Goal: Use online tool/utility: Utilize a website feature to perform a specific function

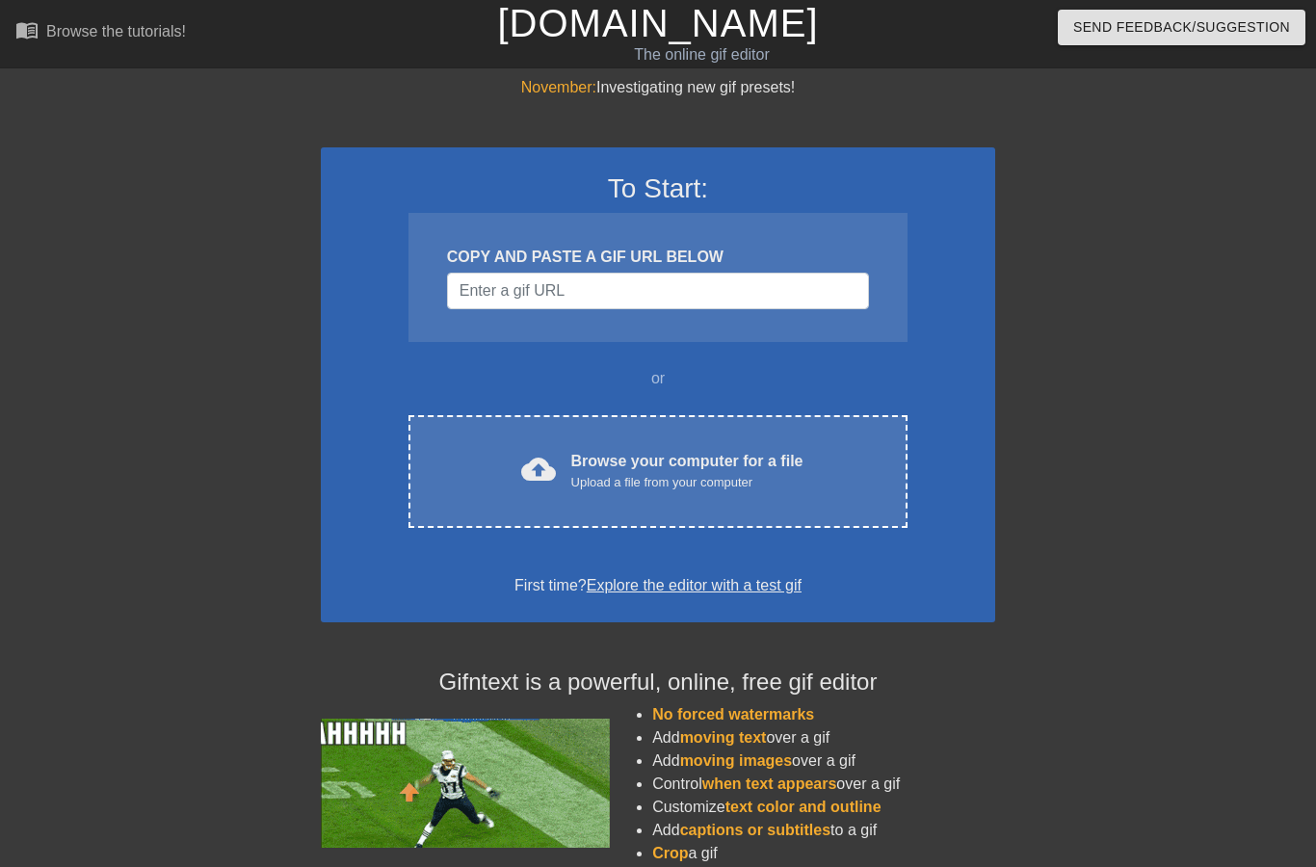
click at [748, 482] on div "Upload a file from your computer" at bounding box center [688, 482] width 232 height 19
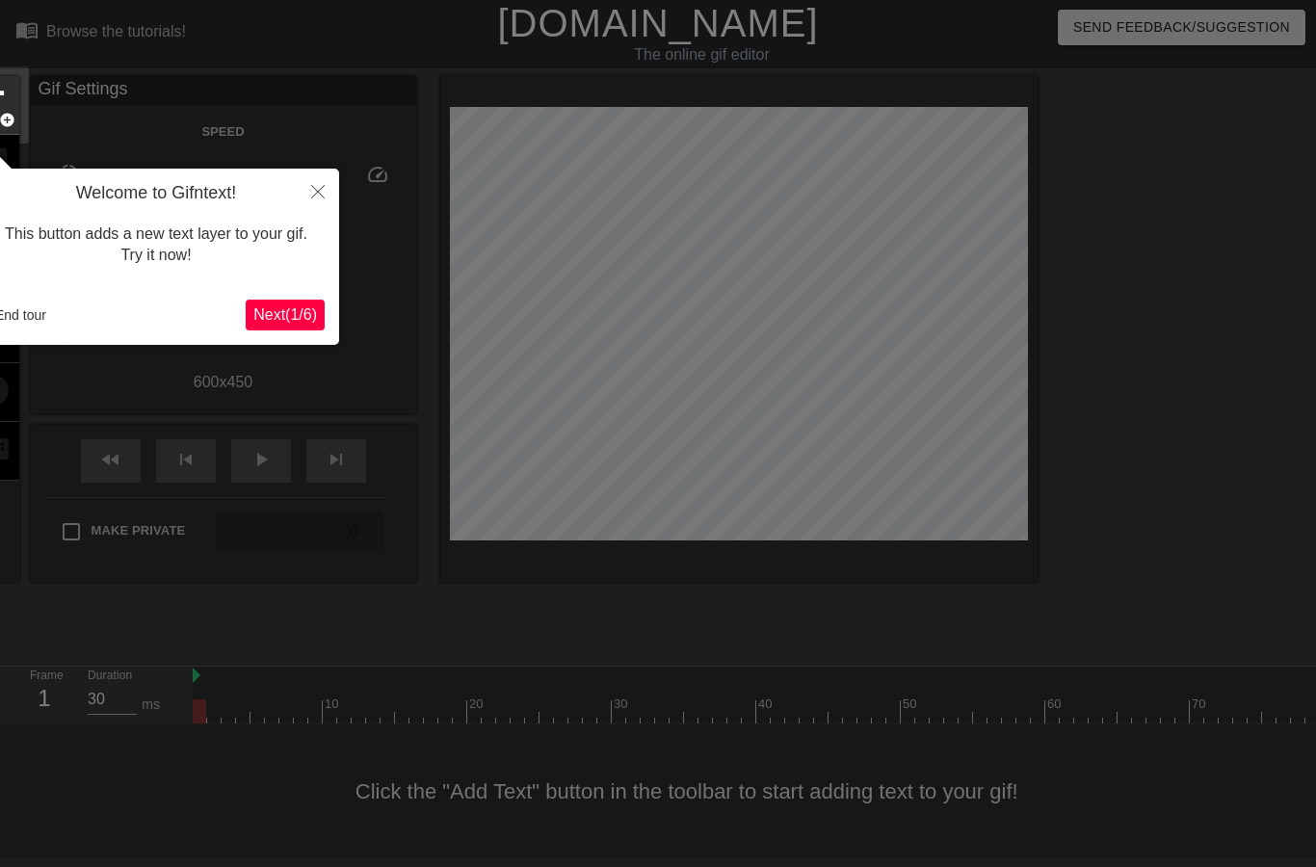
click at [1196, 301] on div at bounding box center [658, 433] width 1316 height 867
click at [180, 252] on div "This button adds a new text layer to your gif. Try it now!" at bounding box center [155, 245] width 337 height 82
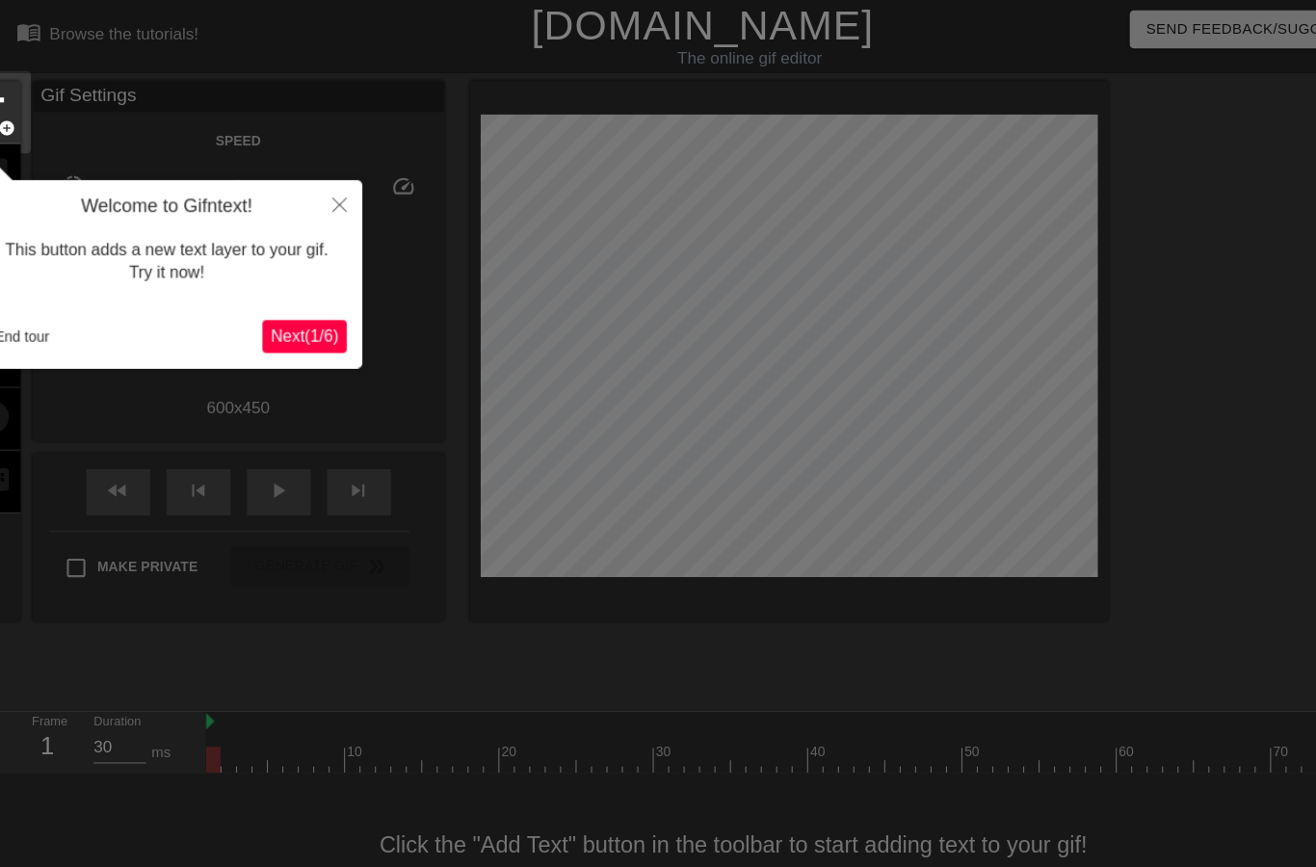
click at [295, 323] on span "Next ( 1 / 6 )" at bounding box center [285, 314] width 64 height 16
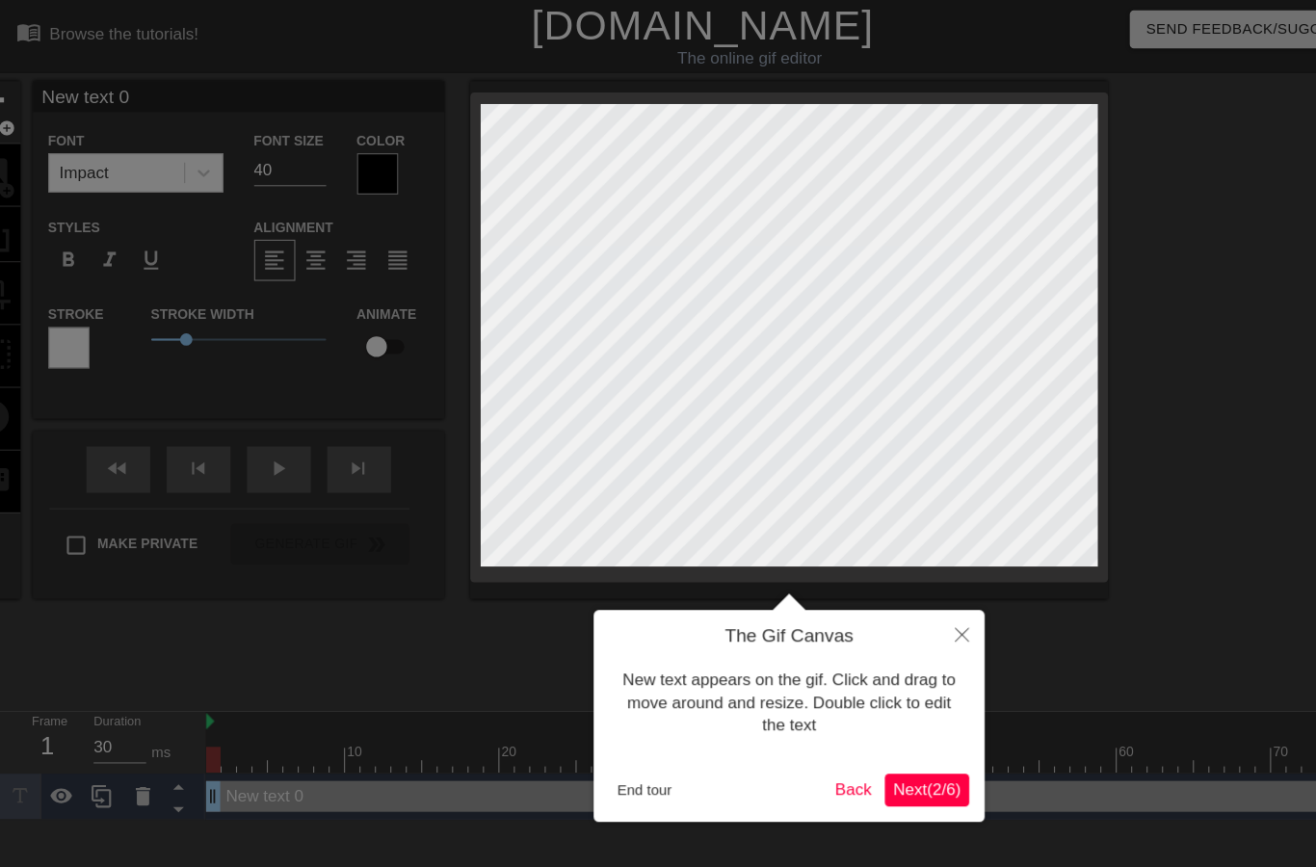
click at [894, 739] on span "Next ( 2 / 6 )" at bounding box center [869, 739] width 64 height 16
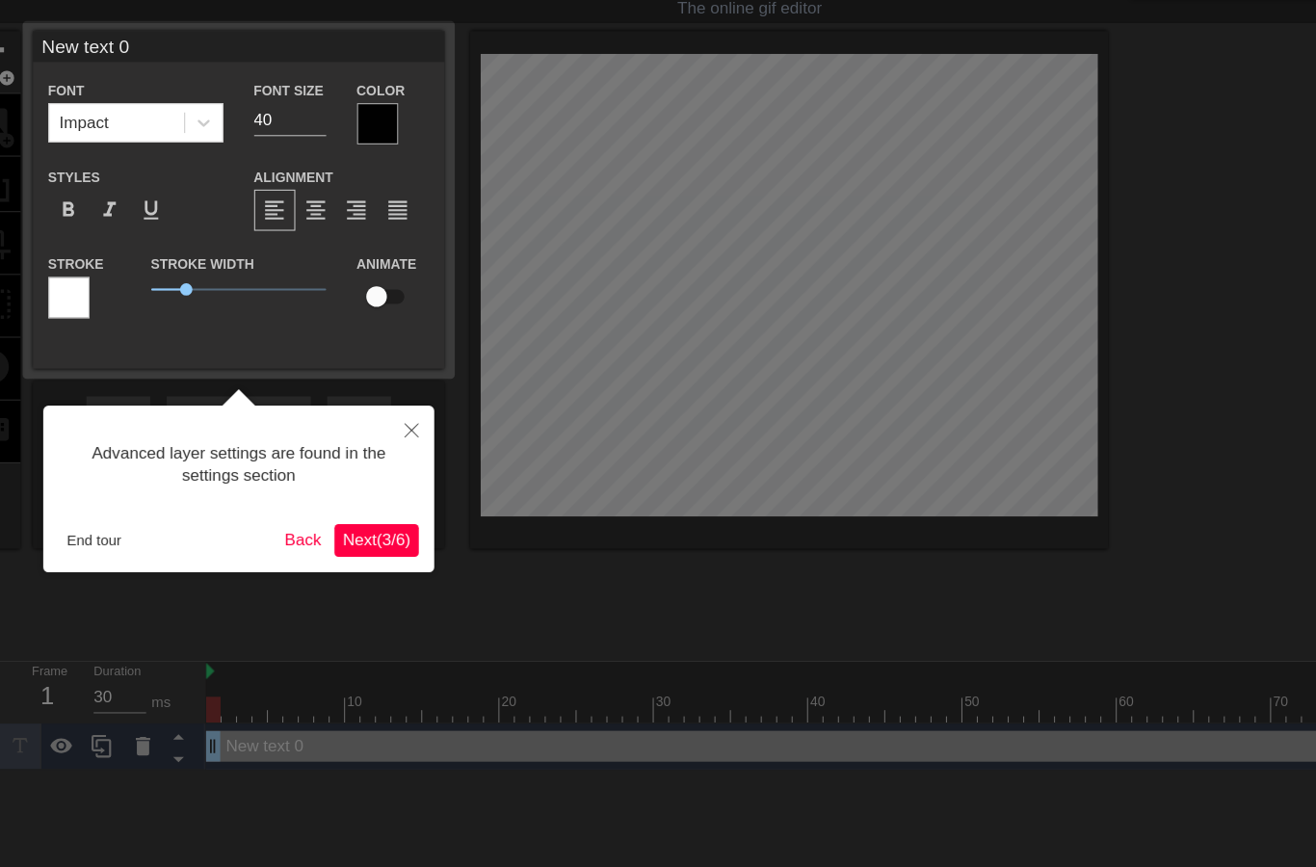
click at [376, 545] on span "Next ( 3 / 6 )" at bounding box center [353, 553] width 64 height 16
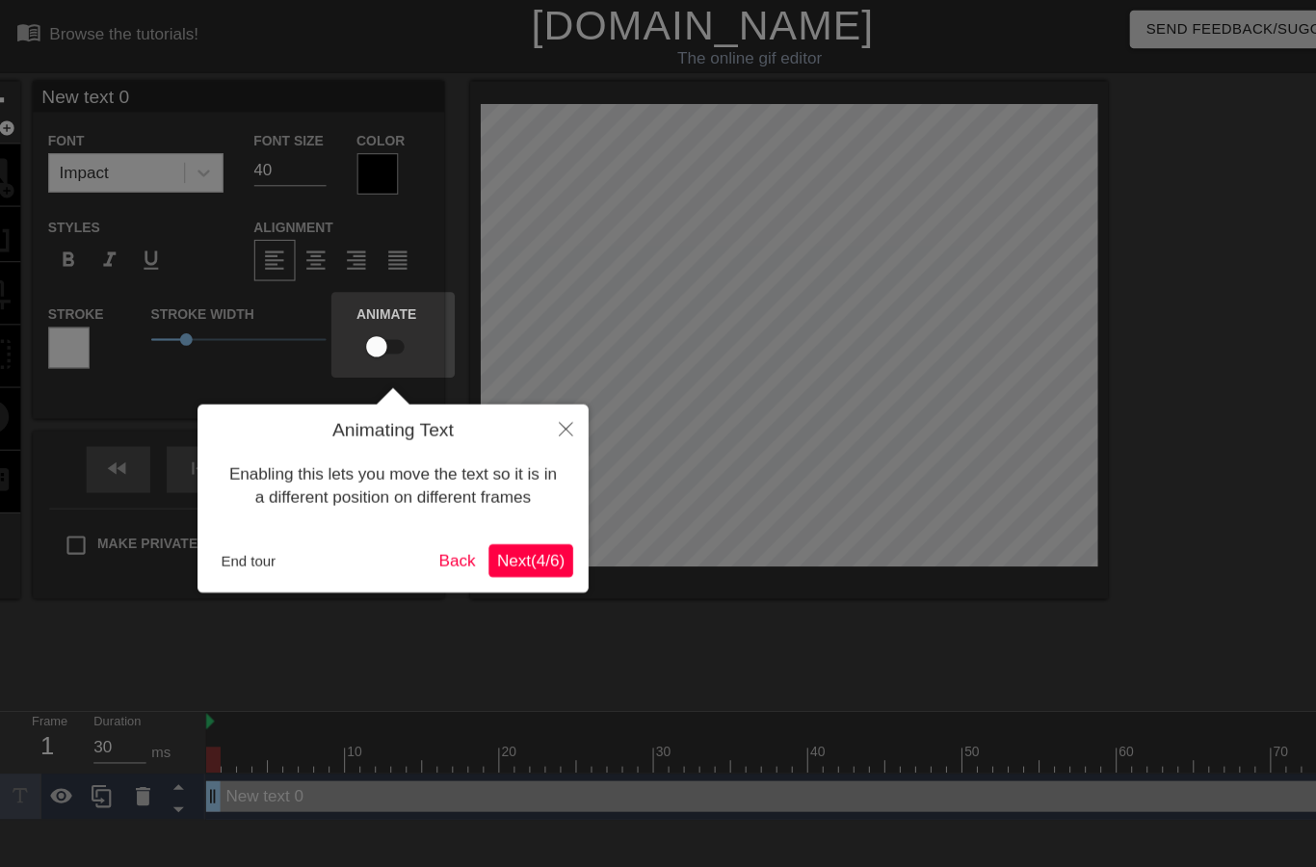
click at [518, 518] on span "Next ( 4 / 6 )" at bounding box center [497, 525] width 64 height 16
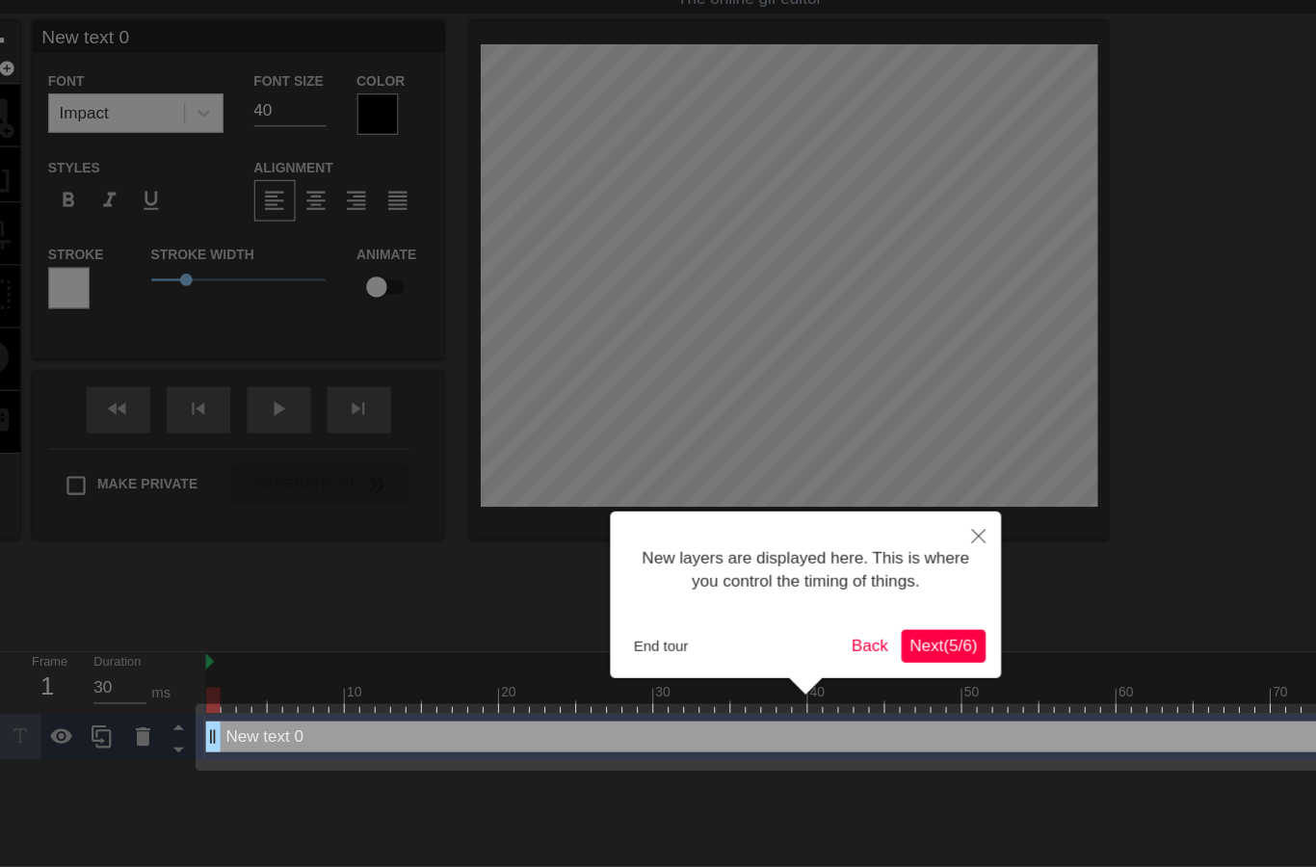
click at [903, 652] on span "Next ( 5 / 6 )" at bounding box center [884, 660] width 64 height 16
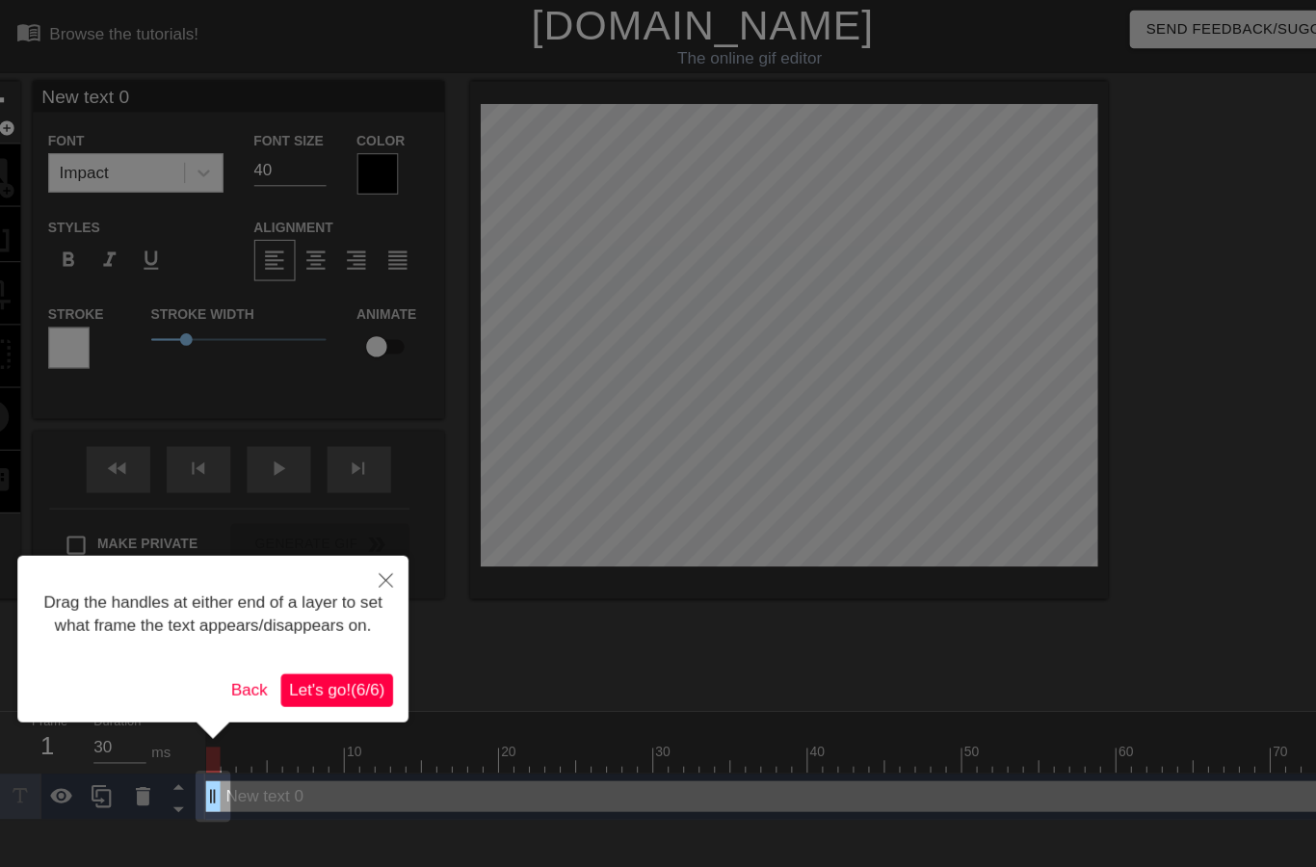
click at [350, 654] on span "Let's go! ( 6 / 6 )" at bounding box center [316, 646] width 90 height 16
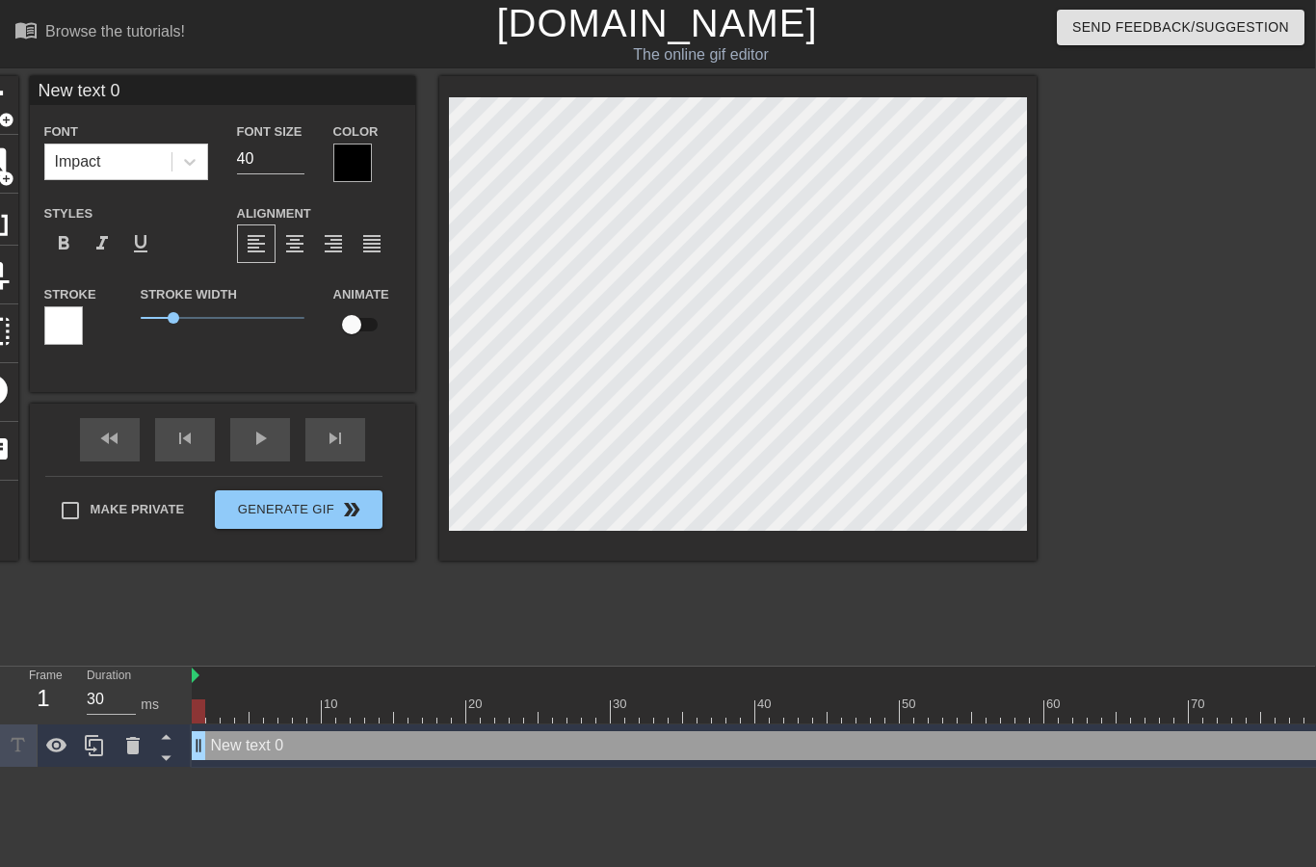
scroll to position [0, 4]
type textarea "New tesxt 0"
type input "New tesxt 0"
type textarea "New tesext 0"
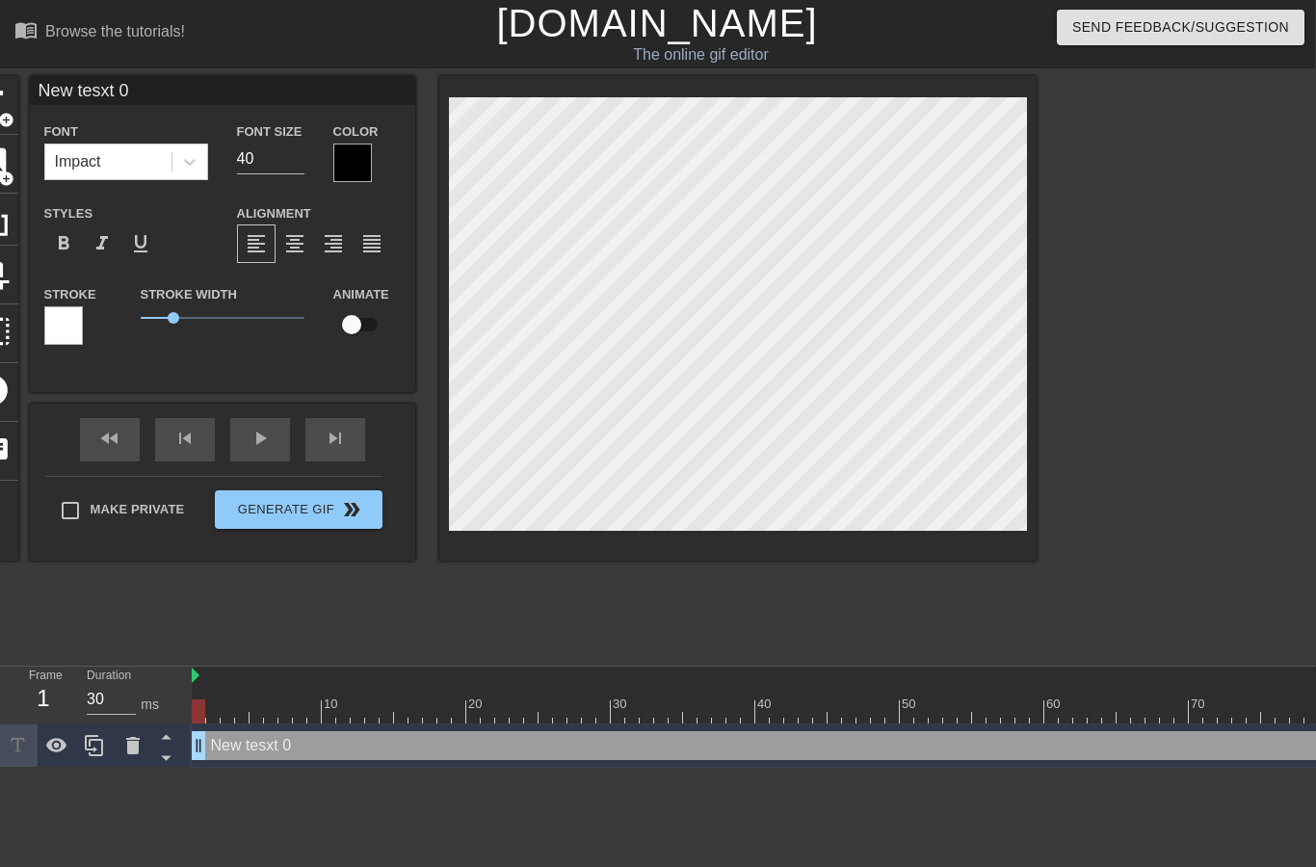
type input "New tesext 0"
type textarea "New teseext 0"
type input "New teseext 0"
type textarea "New tesext 0"
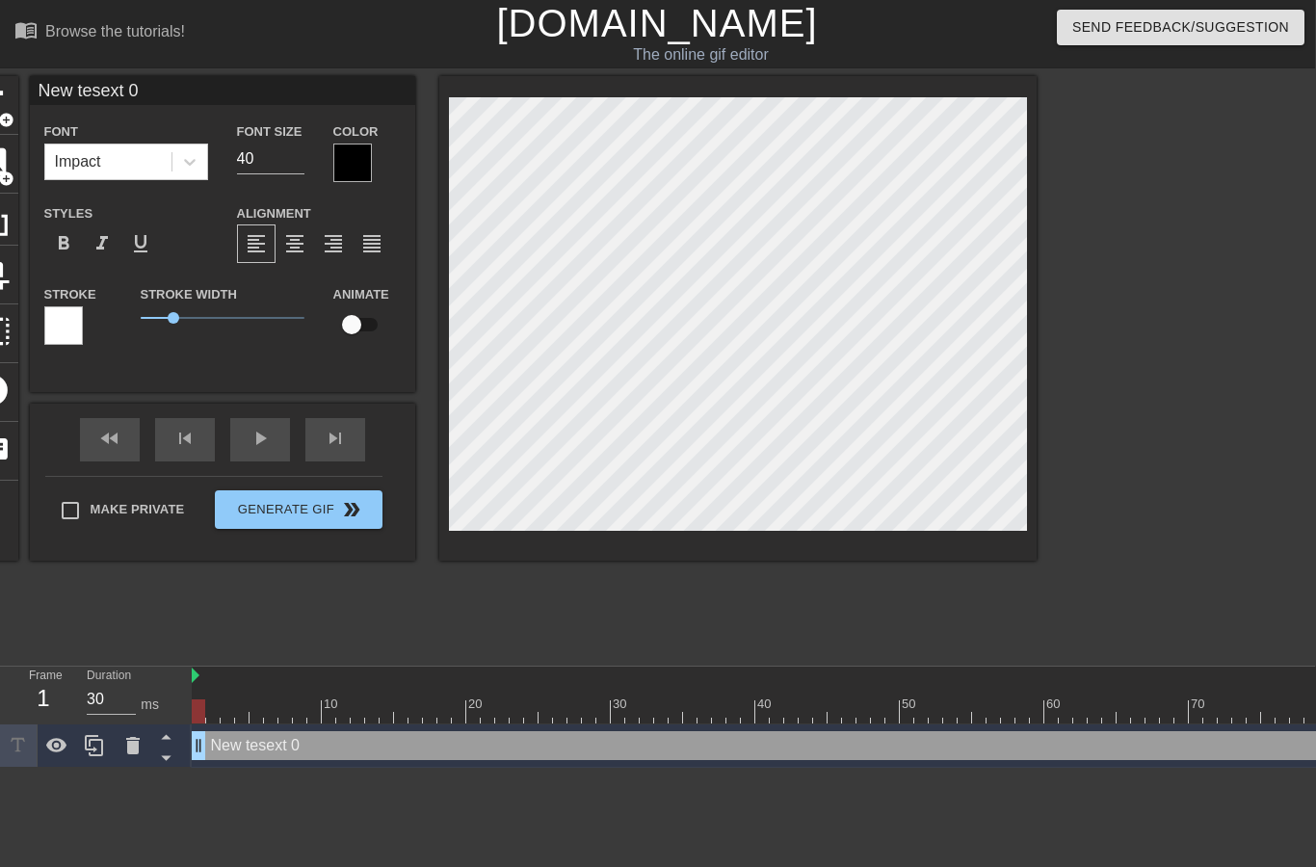
type input "New tesxt 0"
type textarea "New tesxt 0"
type input "New text 0"
type textarea "New text 0"
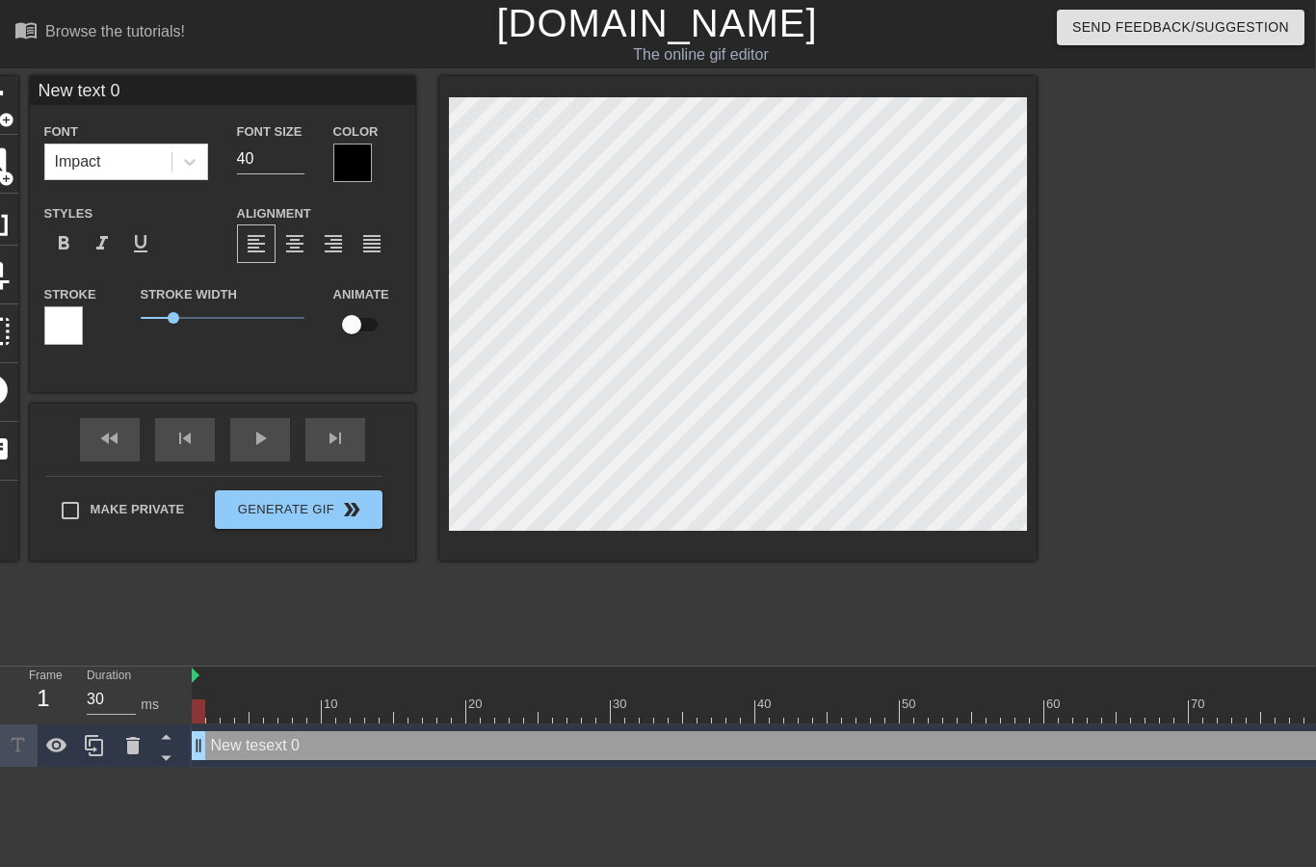
type input "New txt 0"
type textarea "New txt 0"
type input "New xt 0"
type textarea "New xt 0"
type input "Newxt 0"
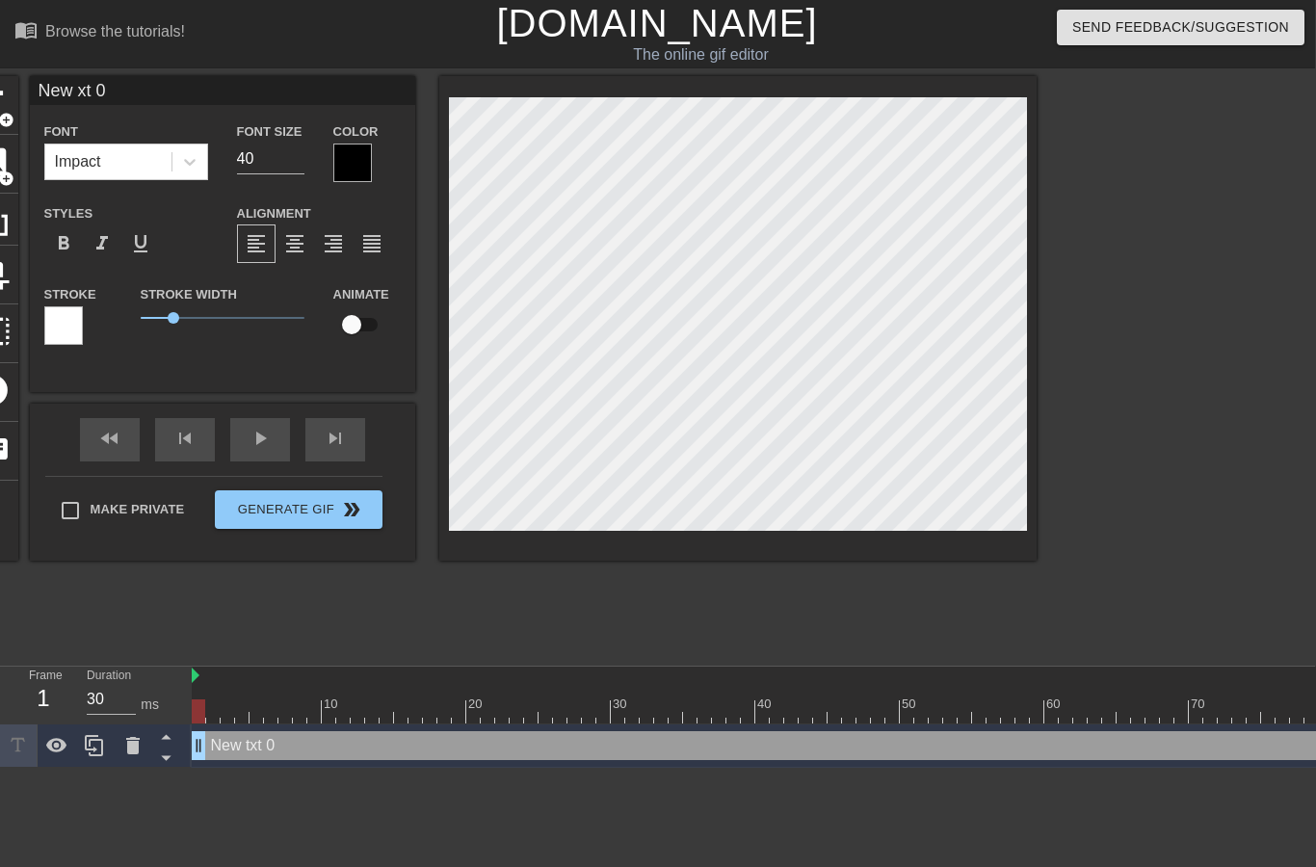
type textarea "Newxt 0"
type input "Next 0"
type textarea "Nxt 0"
type input "xt 0"
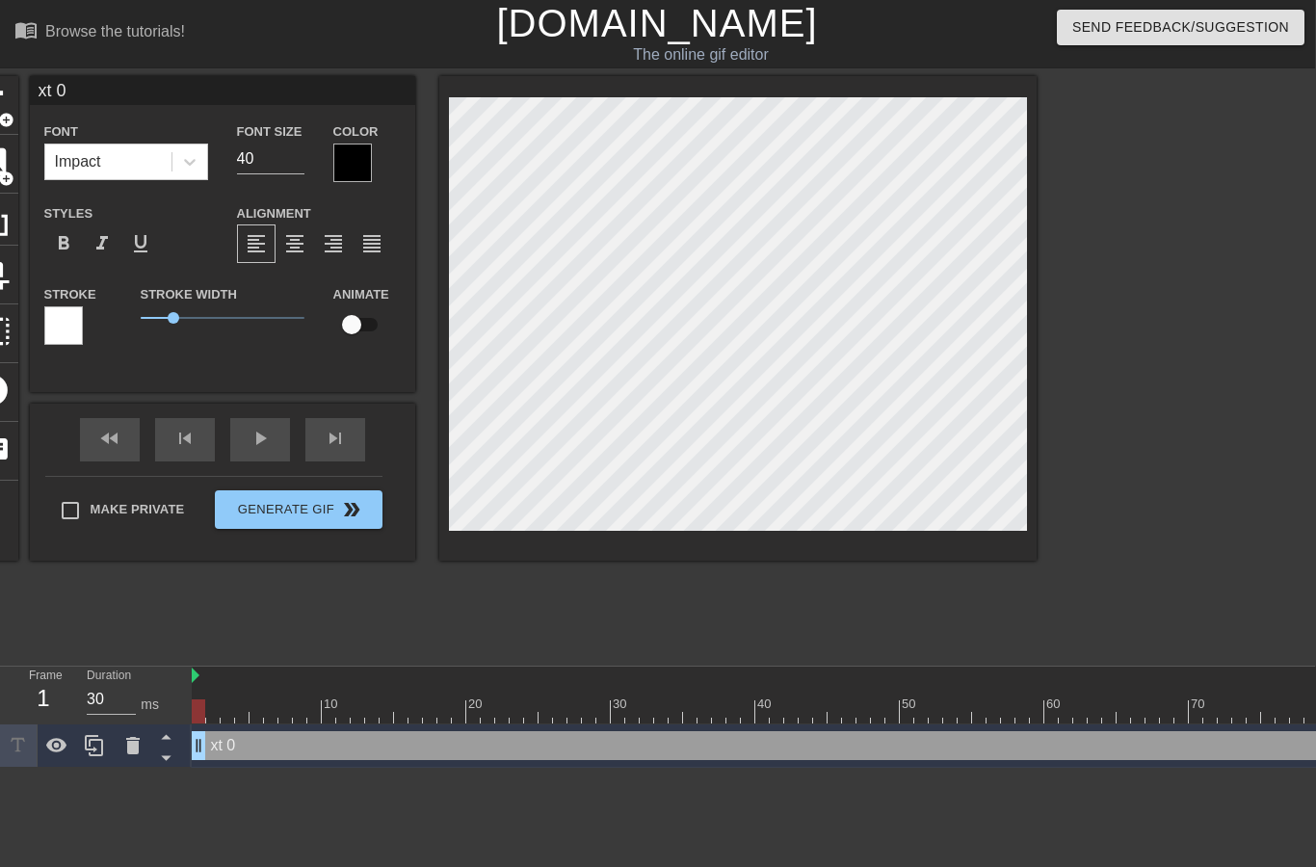
type textarea "xt 0"
click at [328, 80] on input "xt 0" at bounding box center [223, 90] width 386 height 29
type input "x"
type input "See"
click at [1077, 238] on div at bounding box center [1204, 365] width 289 height 578
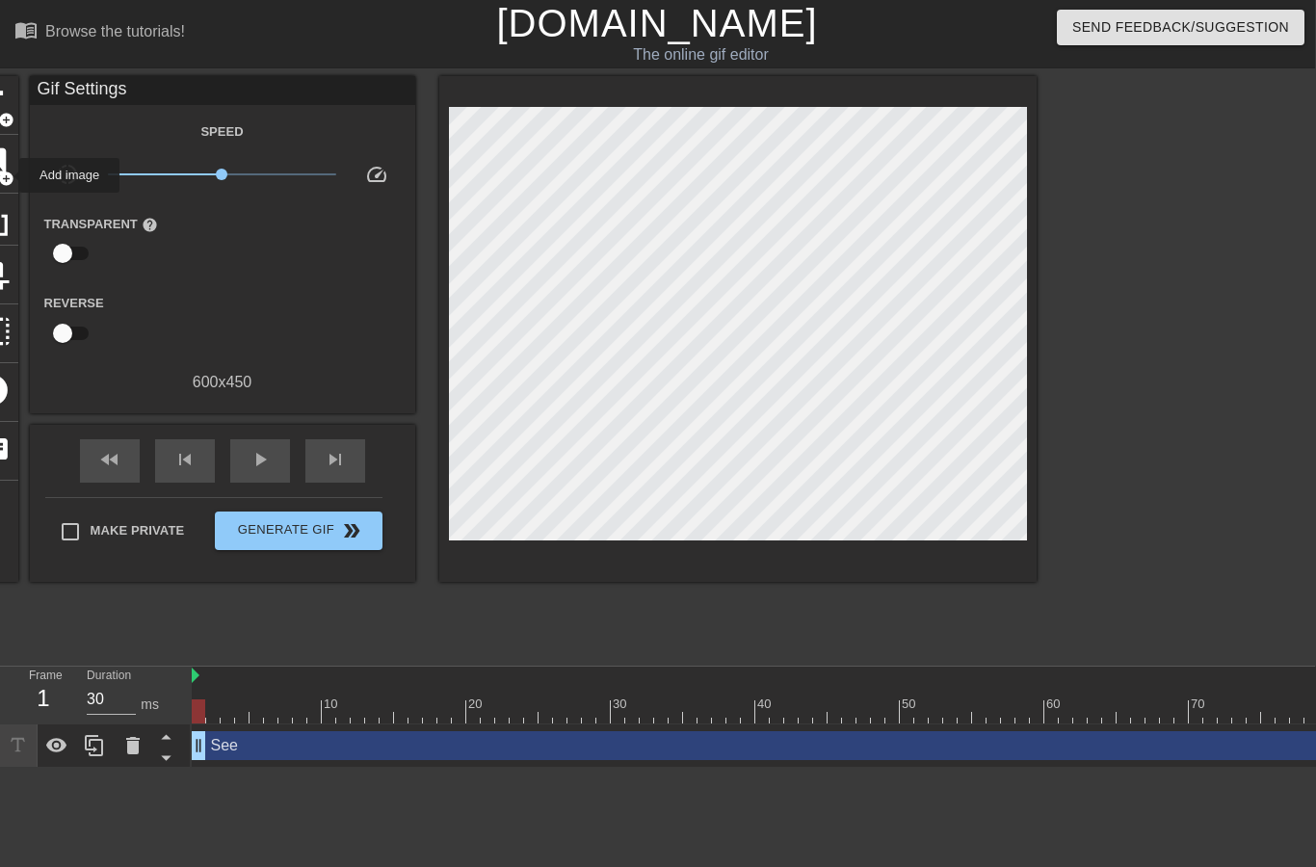
click at [7, 175] on span "add_circle" at bounding box center [6, 179] width 16 height 16
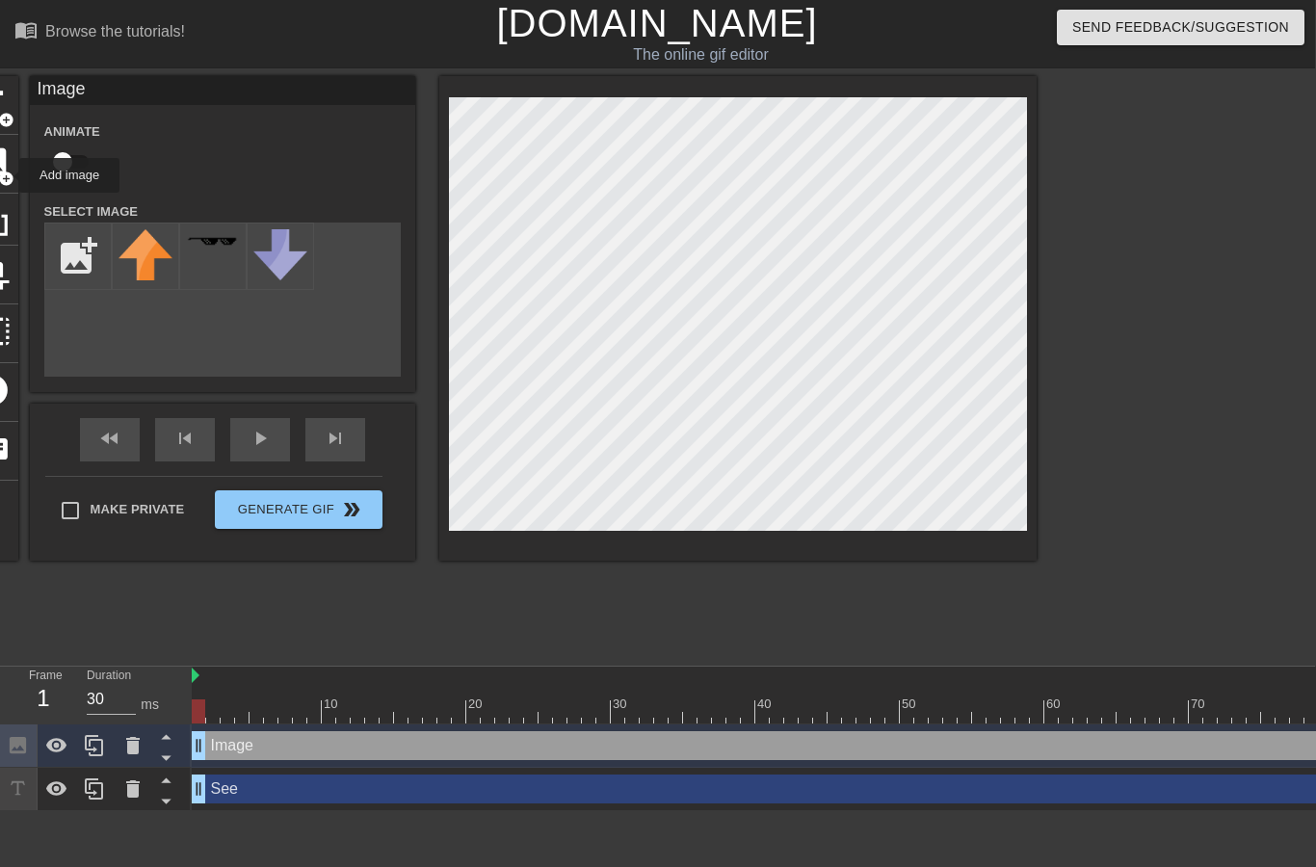
click at [30, 99] on div "Image" at bounding box center [223, 90] width 386 height 29
click at [9, 115] on span "add_circle" at bounding box center [6, 120] width 16 height 16
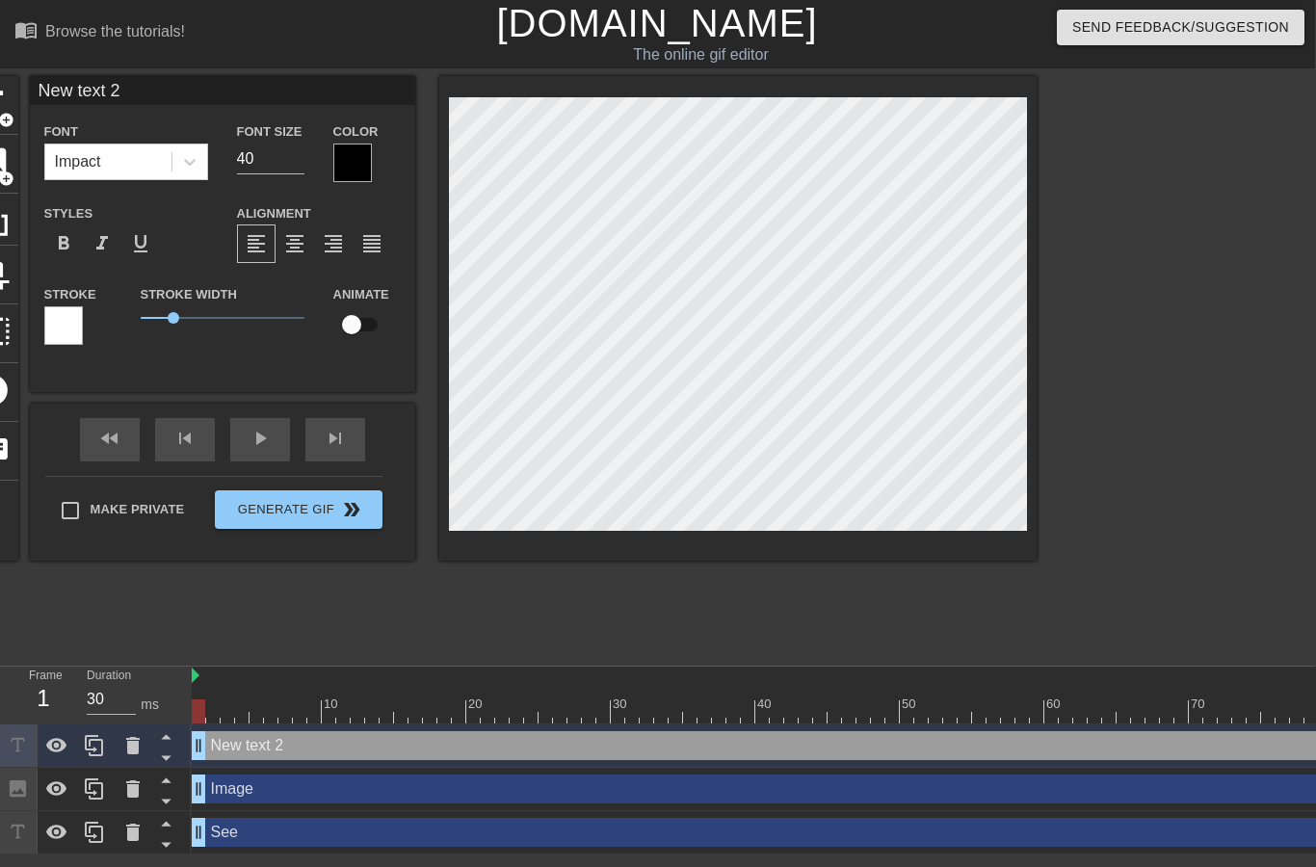
scroll to position [0, 4]
click at [262, 93] on input "New text 2" at bounding box center [223, 90] width 386 height 29
type input "N"
type input "Saw"
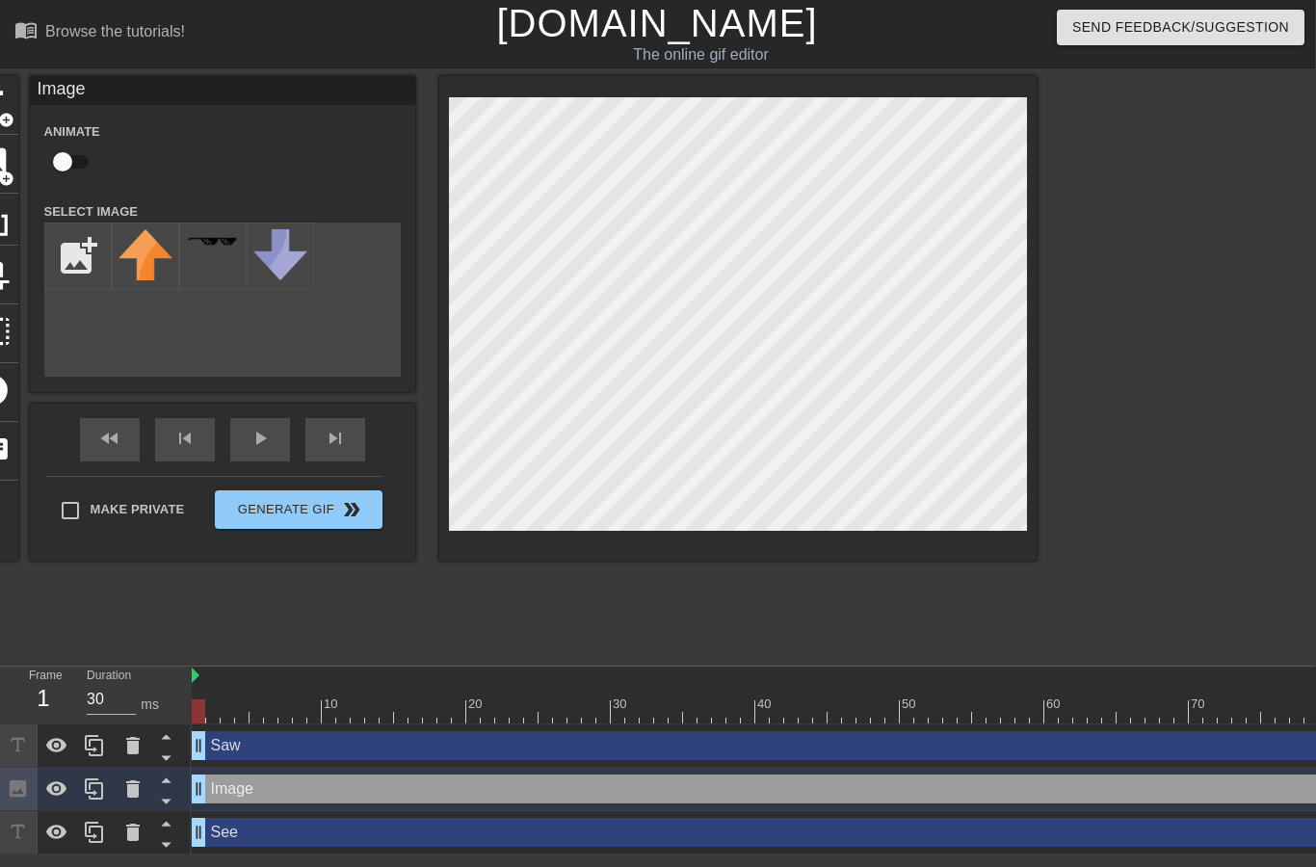
click at [80, 164] on input "checkbox" at bounding box center [63, 162] width 110 height 37
click at [93, 172] on input "checkbox" at bounding box center [81, 162] width 110 height 37
checkbox input "false"
click at [6, 112] on span "add_circle" at bounding box center [6, 120] width 16 height 16
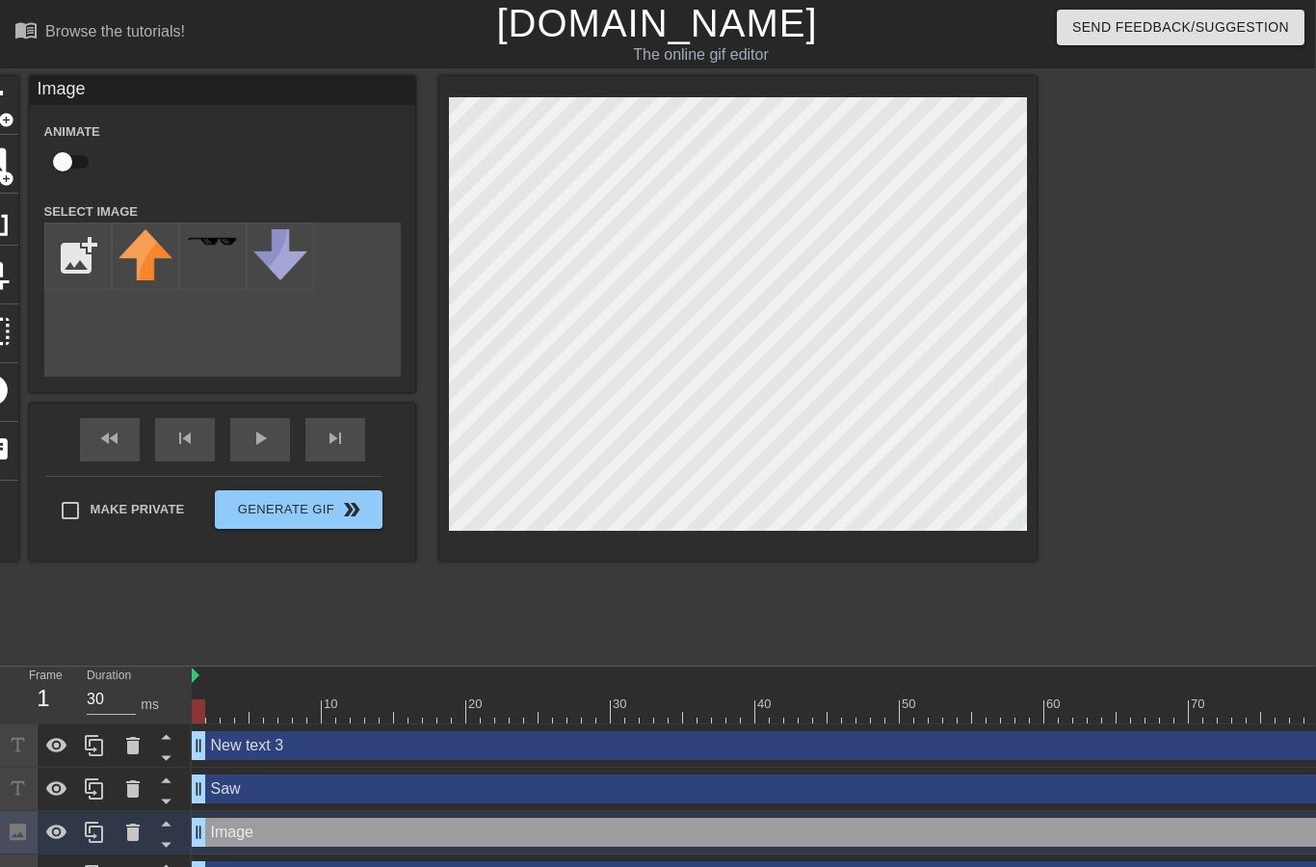
scroll to position [0, 0]
click at [150, 833] on div at bounding box center [134, 832] width 39 height 42
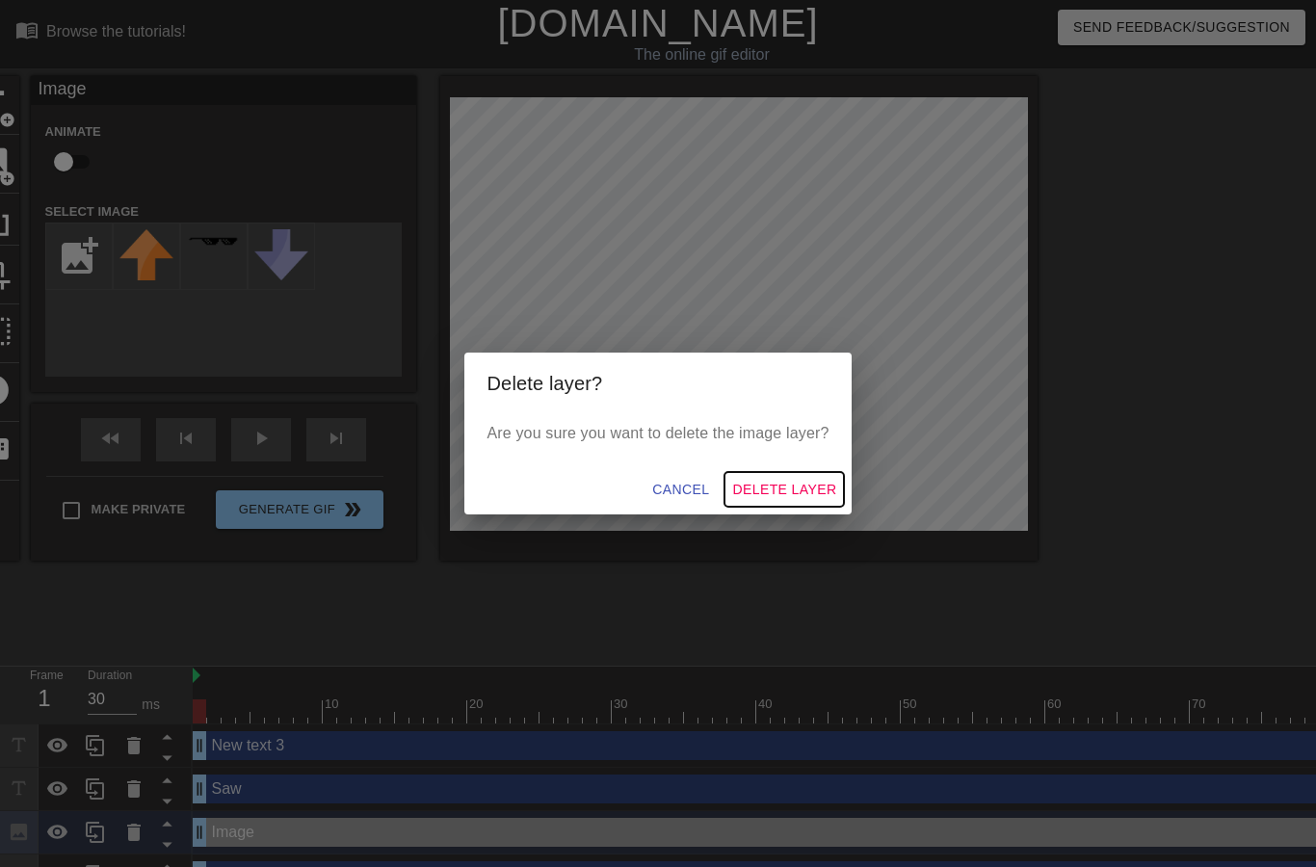
click at [808, 486] on span "Delete Layer" at bounding box center [784, 490] width 104 height 24
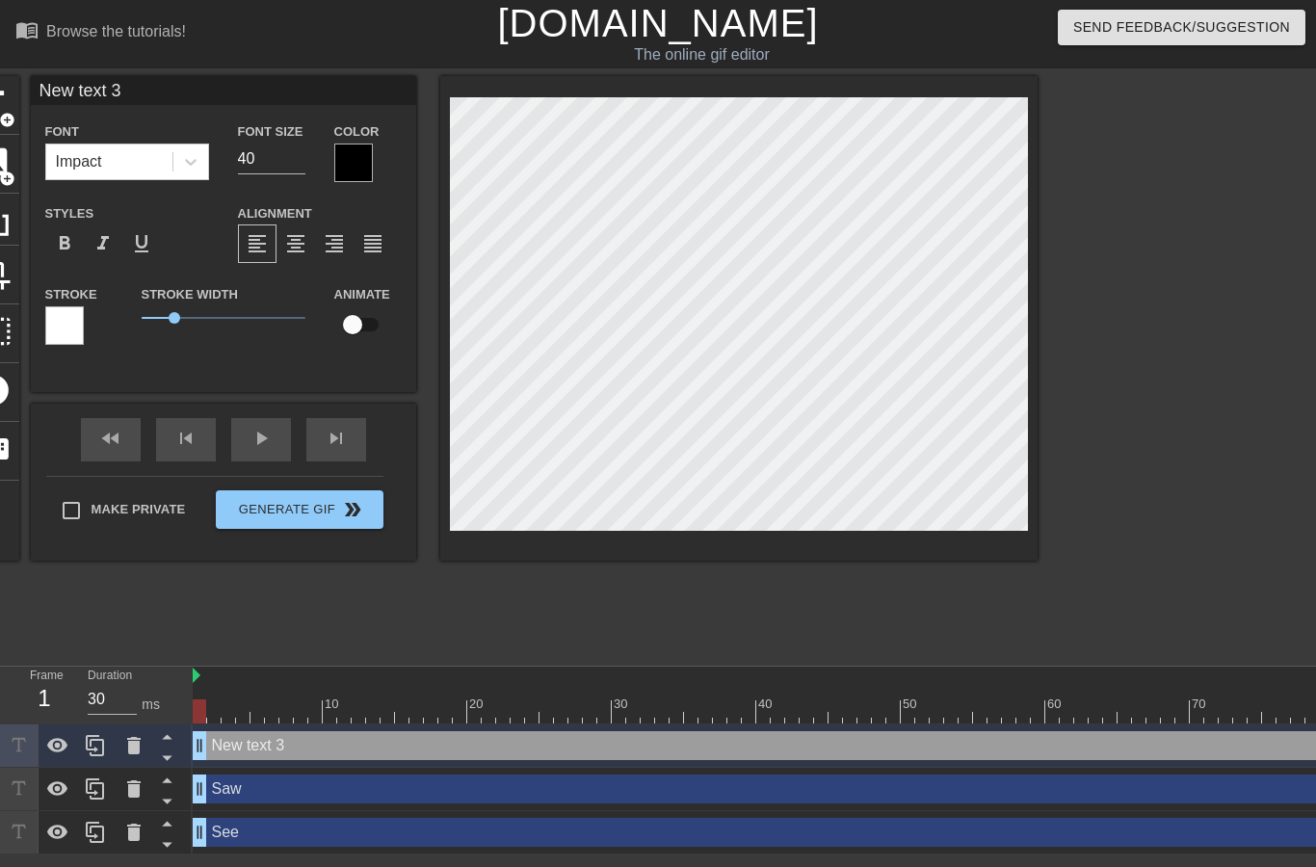
click at [283, 82] on input "New text 3" at bounding box center [224, 90] width 386 height 29
type input "N"
type input "Done"
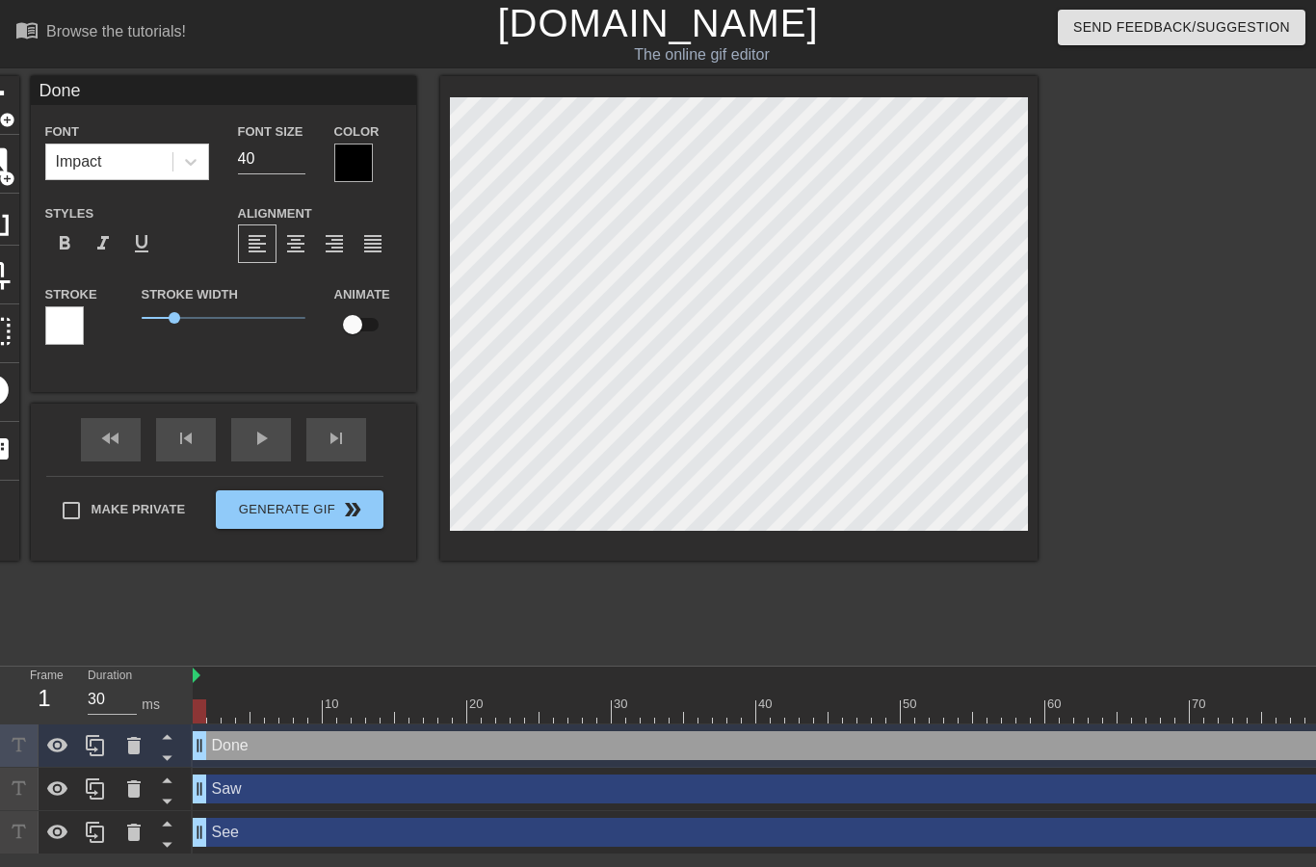
scroll to position [0, 2]
type textarea "Done"
click at [278, 97] on input "Done" at bounding box center [224, 90] width 386 height 29
click at [303, 93] on input "Done" at bounding box center [224, 90] width 386 height 29
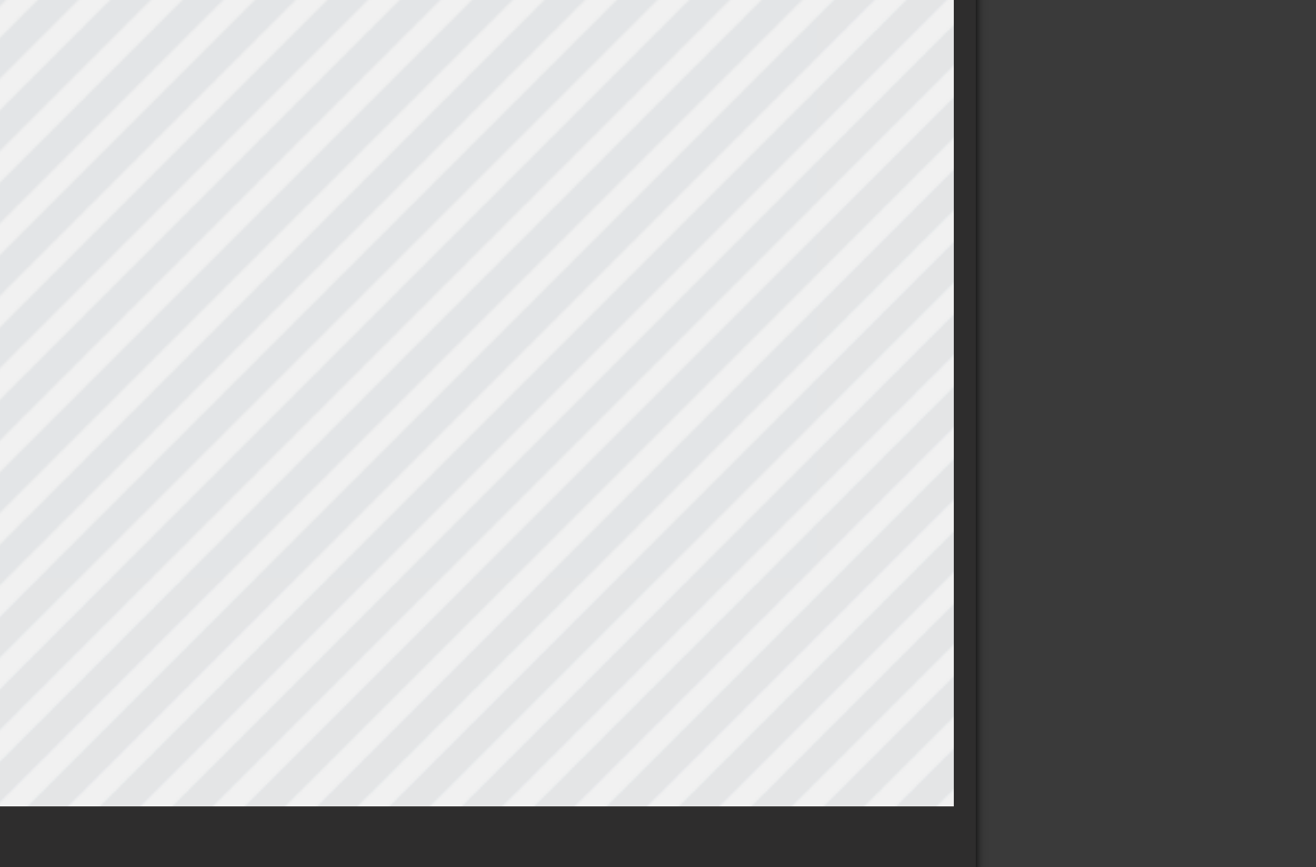
type input "Done"
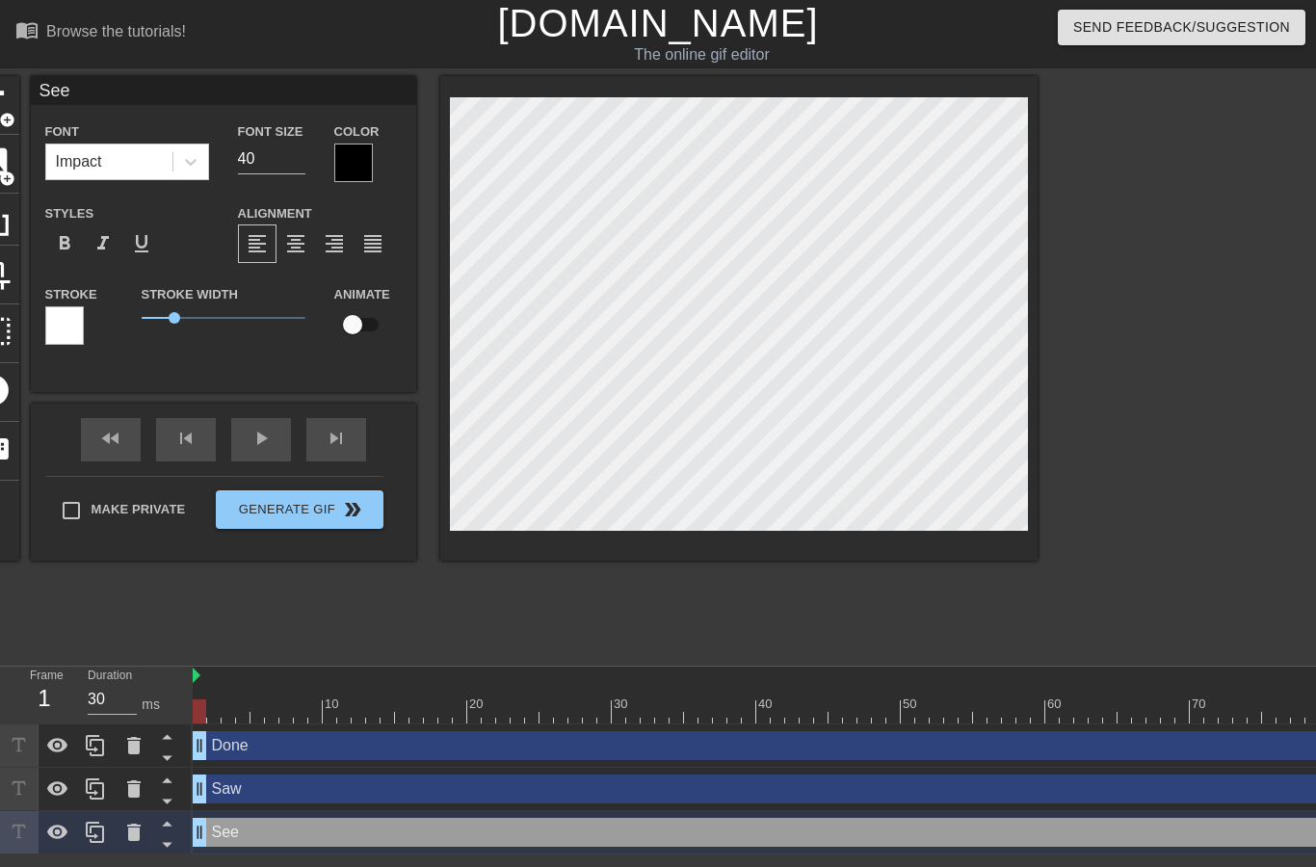
click at [1150, 335] on div at bounding box center [1205, 365] width 289 height 578
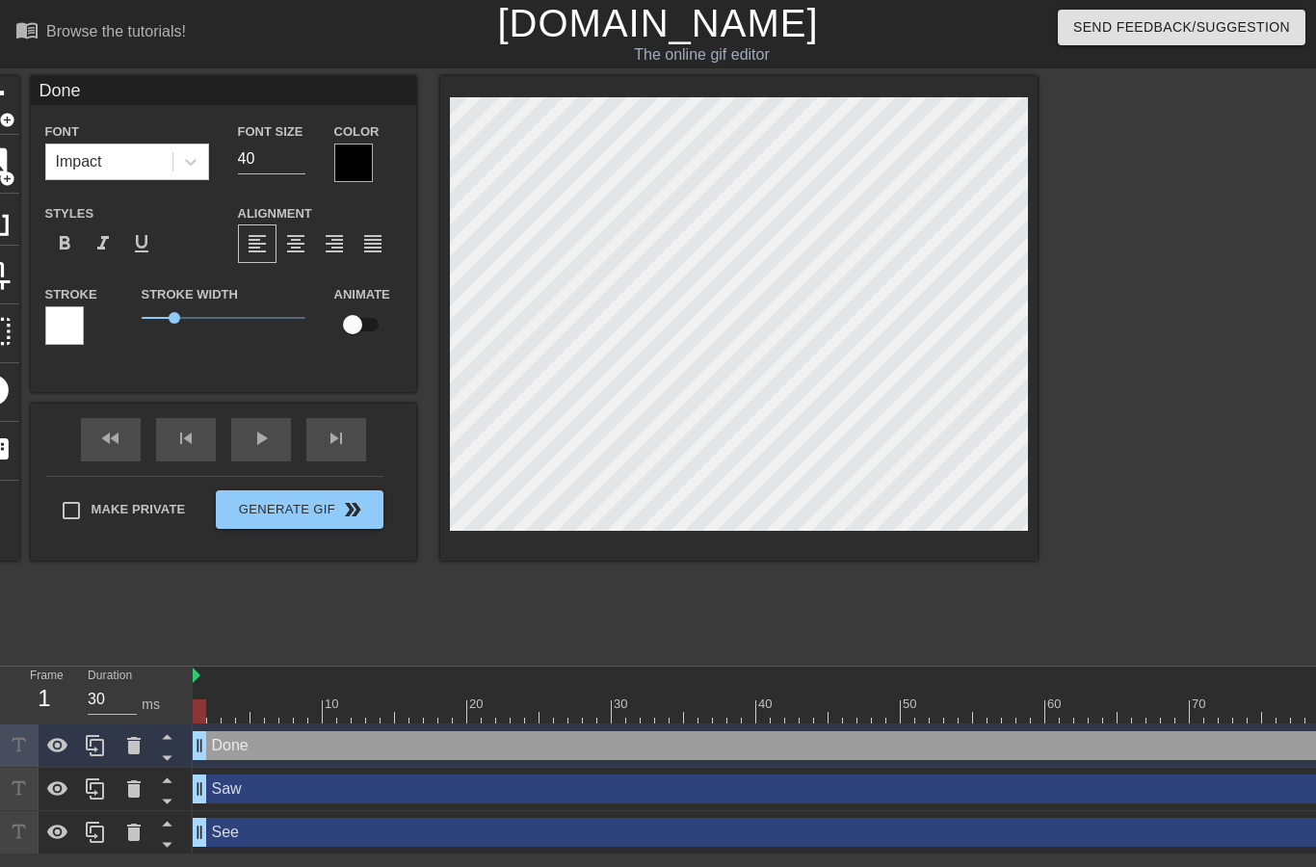
click at [1203, 288] on div at bounding box center [1205, 365] width 289 height 578
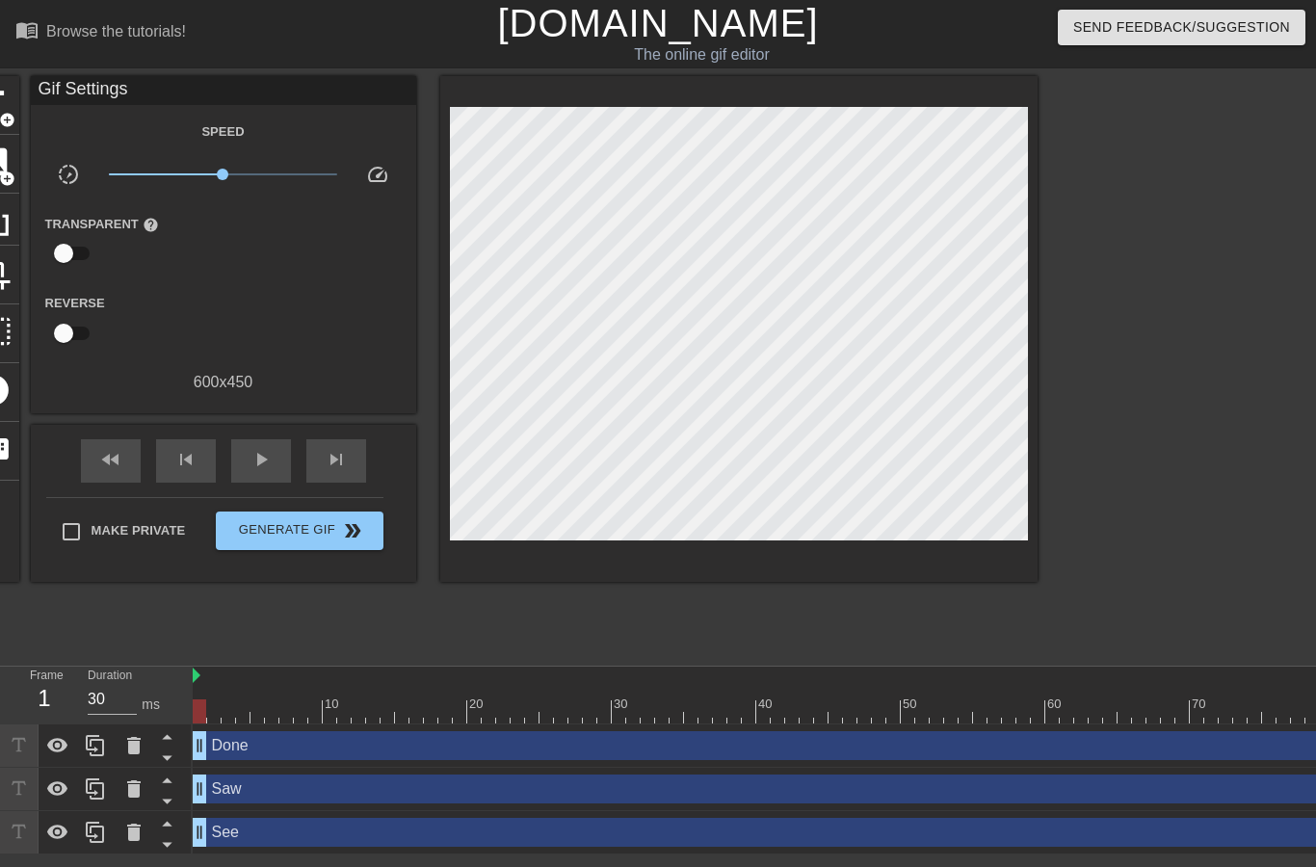
scroll to position [0, 1]
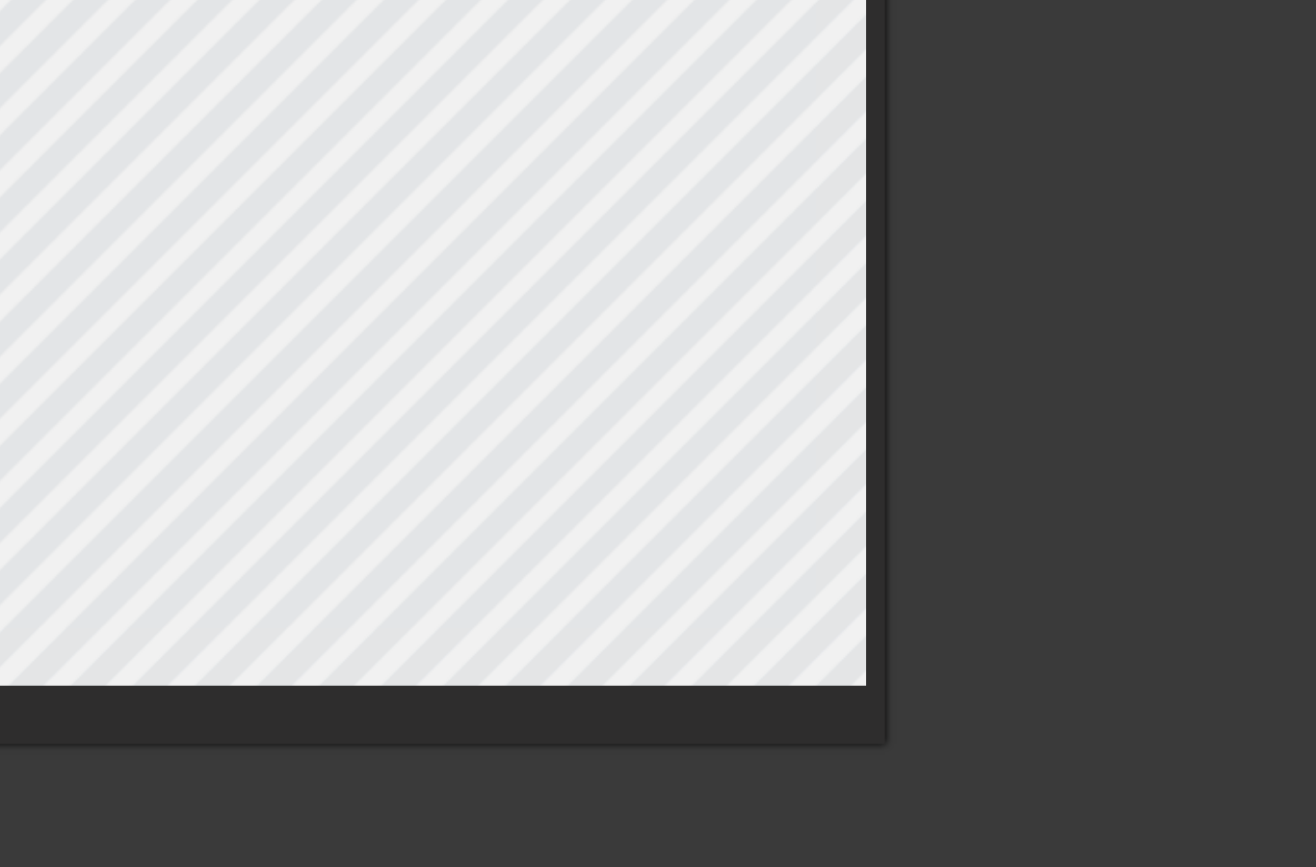
click at [1060, 147] on div at bounding box center [1204, 365] width 289 height 578
click at [1060, 139] on div at bounding box center [1204, 365] width 289 height 578
click at [1060, 141] on div at bounding box center [1204, 365] width 289 height 578
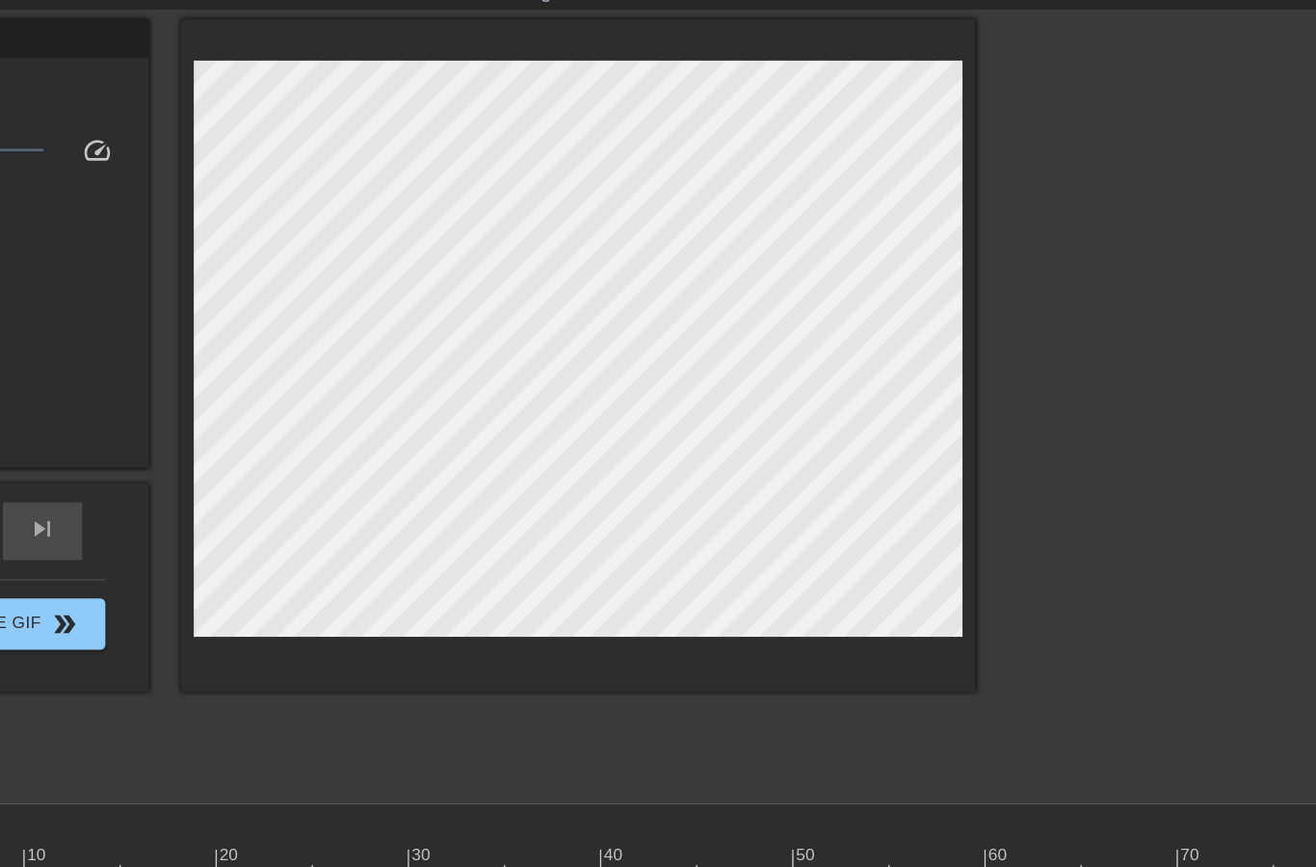
scroll to position [0, 0]
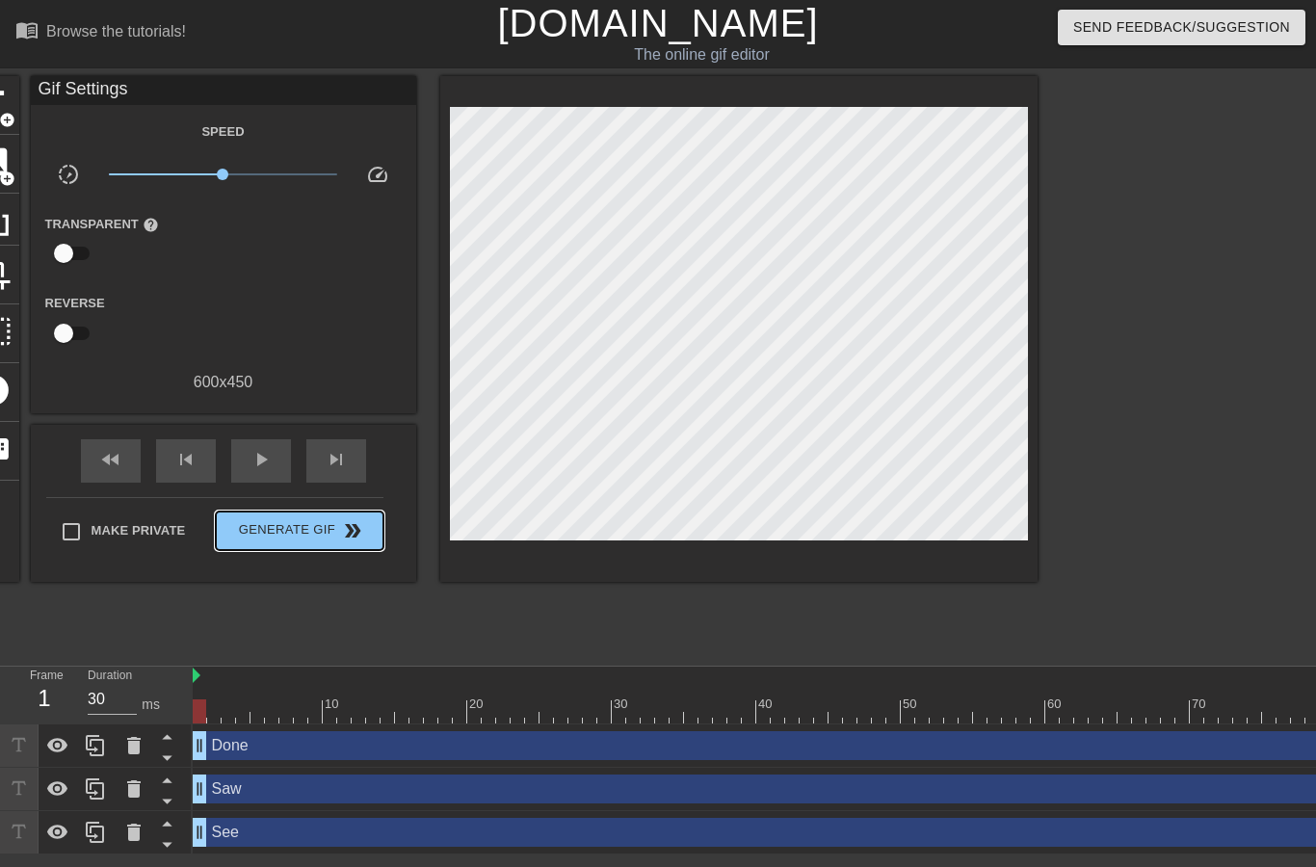
click at [311, 518] on button "Generate Gif double_arrow" at bounding box center [299, 531] width 167 height 39
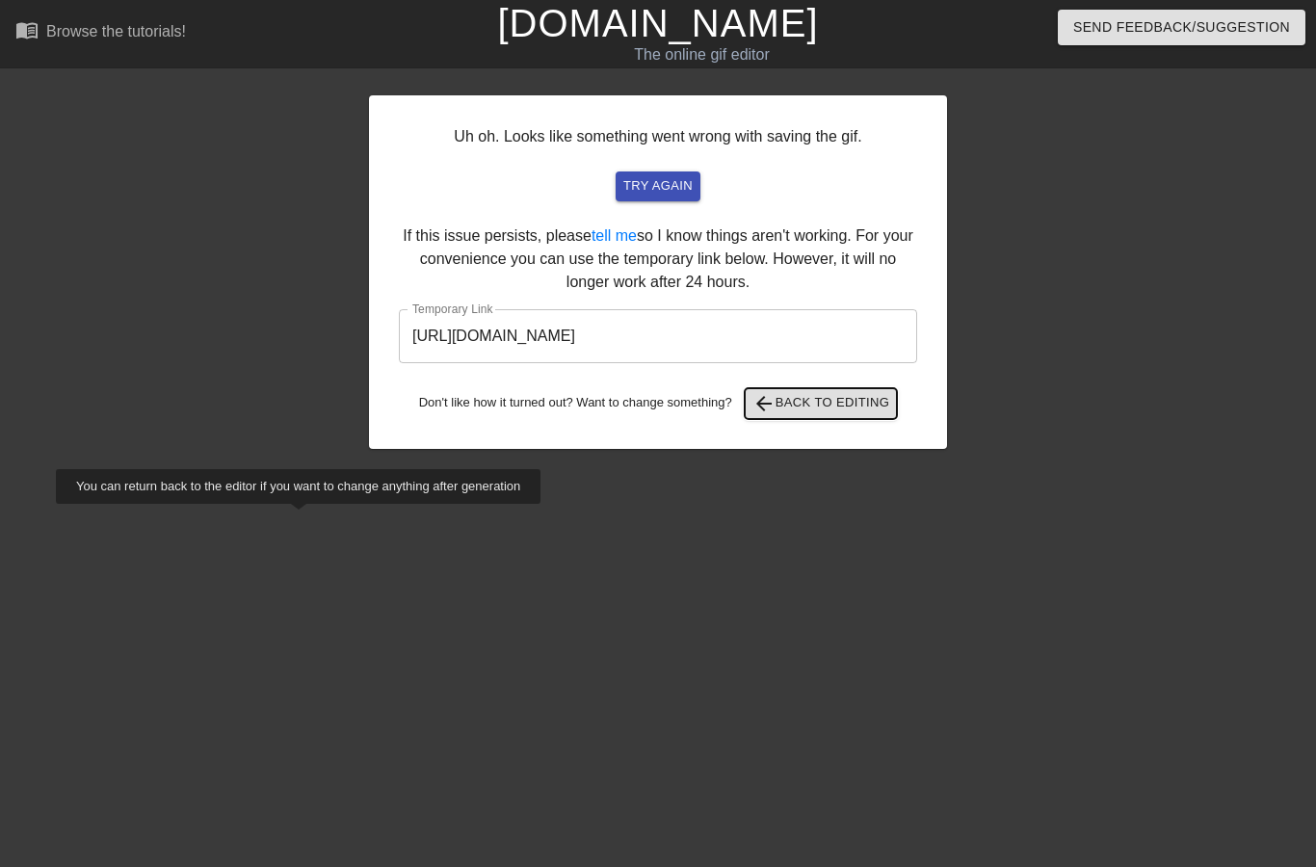
click at [873, 408] on span "arrow_back Back to Editing" at bounding box center [822, 403] width 138 height 23
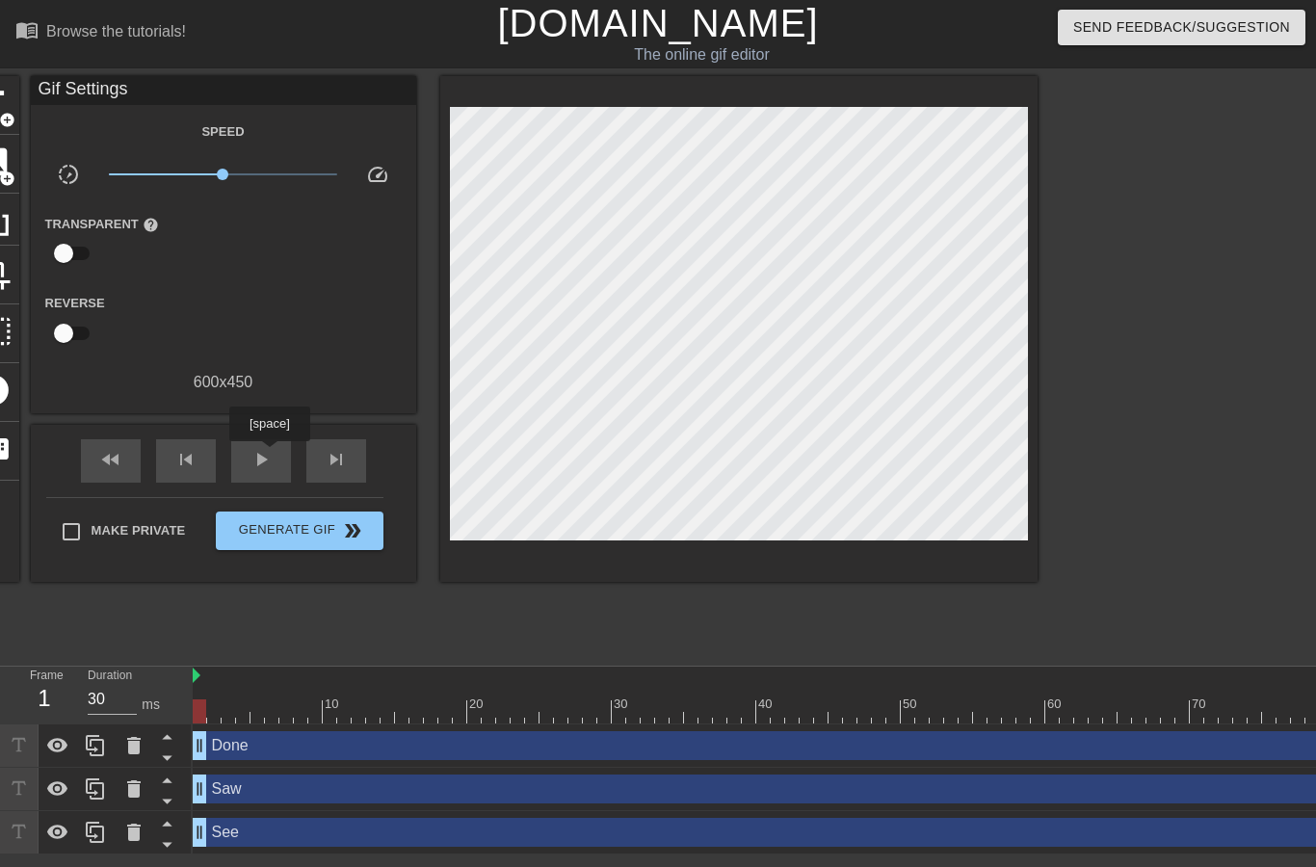
click at [272, 455] on span "play_arrow" at bounding box center [261, 459] width 23 height 23
click at [260, 466] on span "pause" at bounding box center [261, 459] width 23 height 23
click at [253, 468] on span "play_arrow" at bounding box center [261, 459] width 23 height 23
click at [268, 462] on span "pause" at bounding box center [261, 459] width 23 height 23
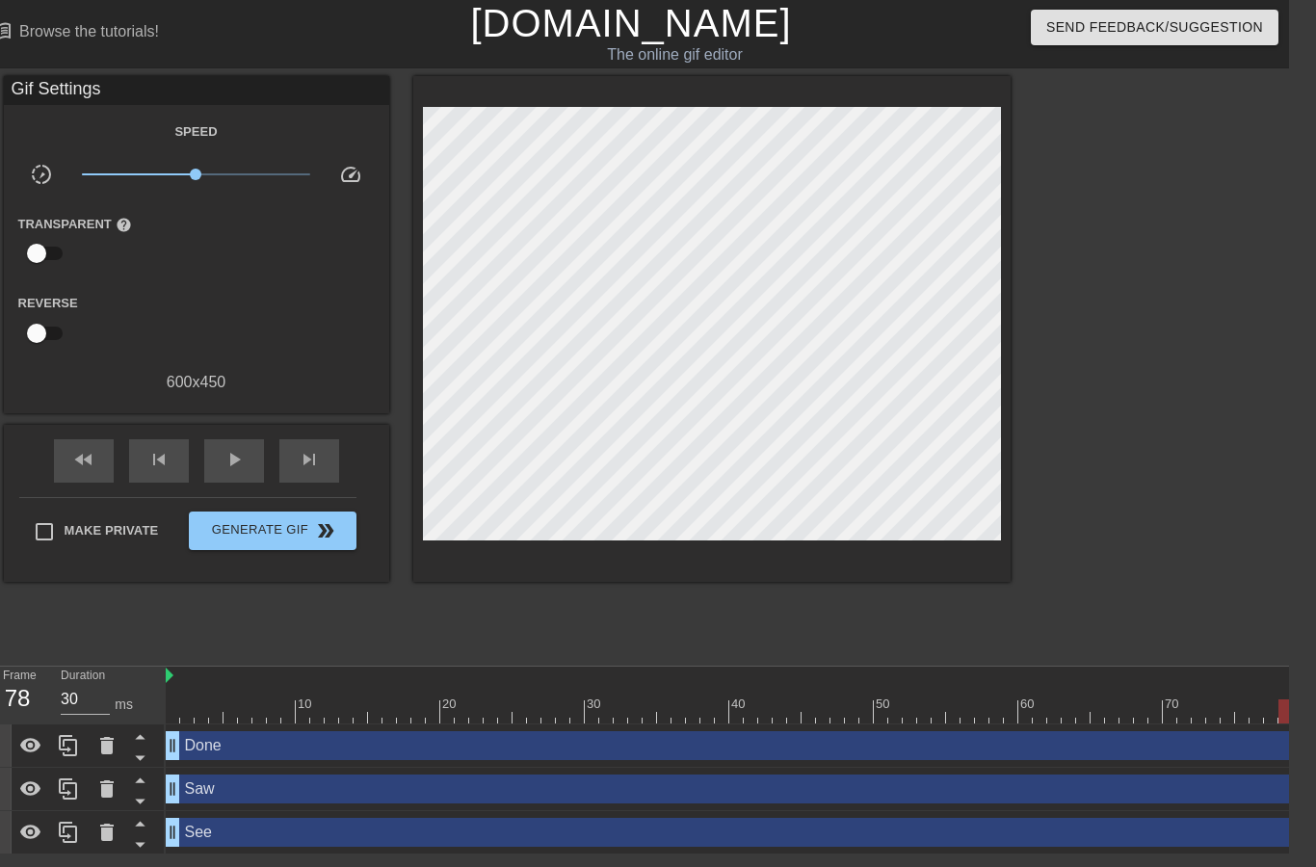
scroll to position [0, 26]
click at [713, 746] on div "Done drag_handle drag_handle" at bounding box center [831, 745] width 1243 height 29
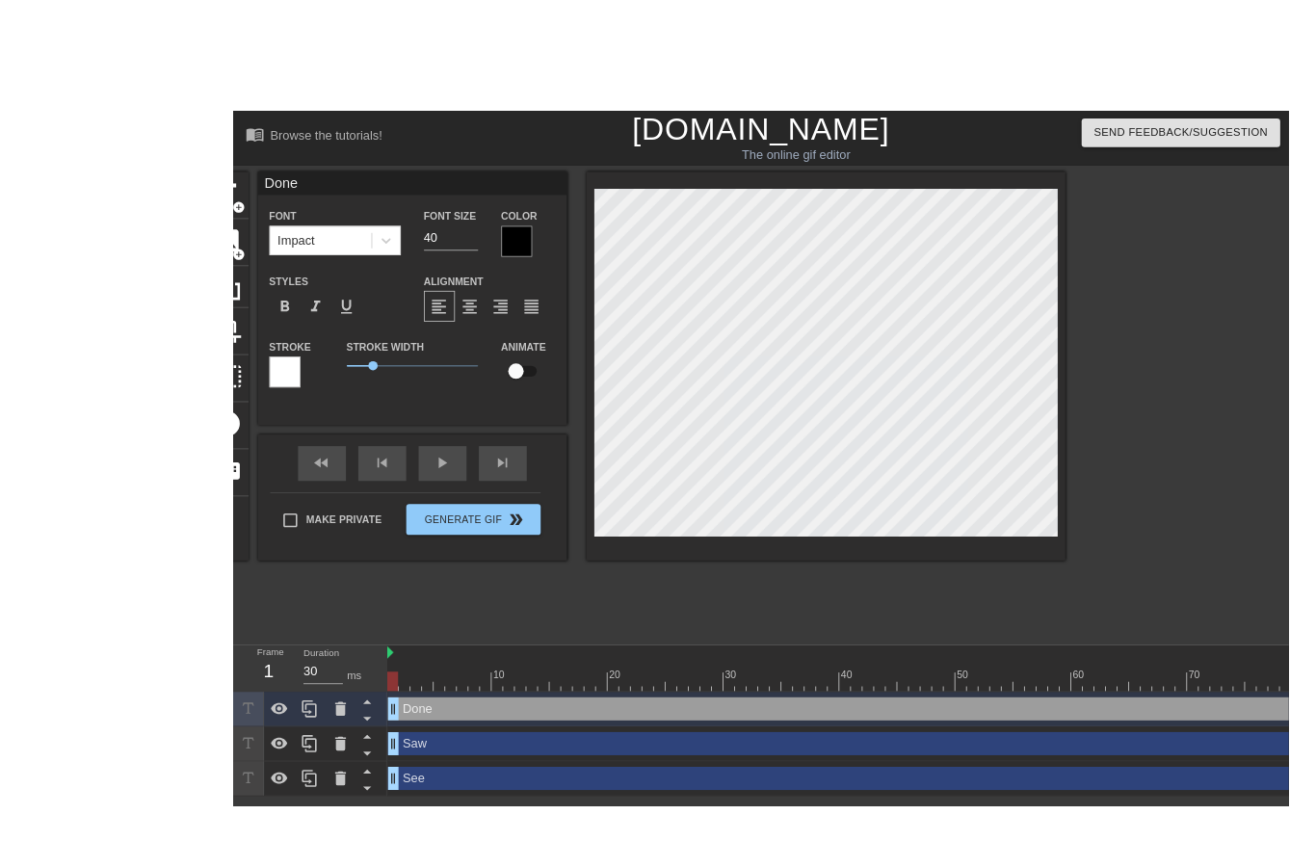
scroll to position [0, 34]
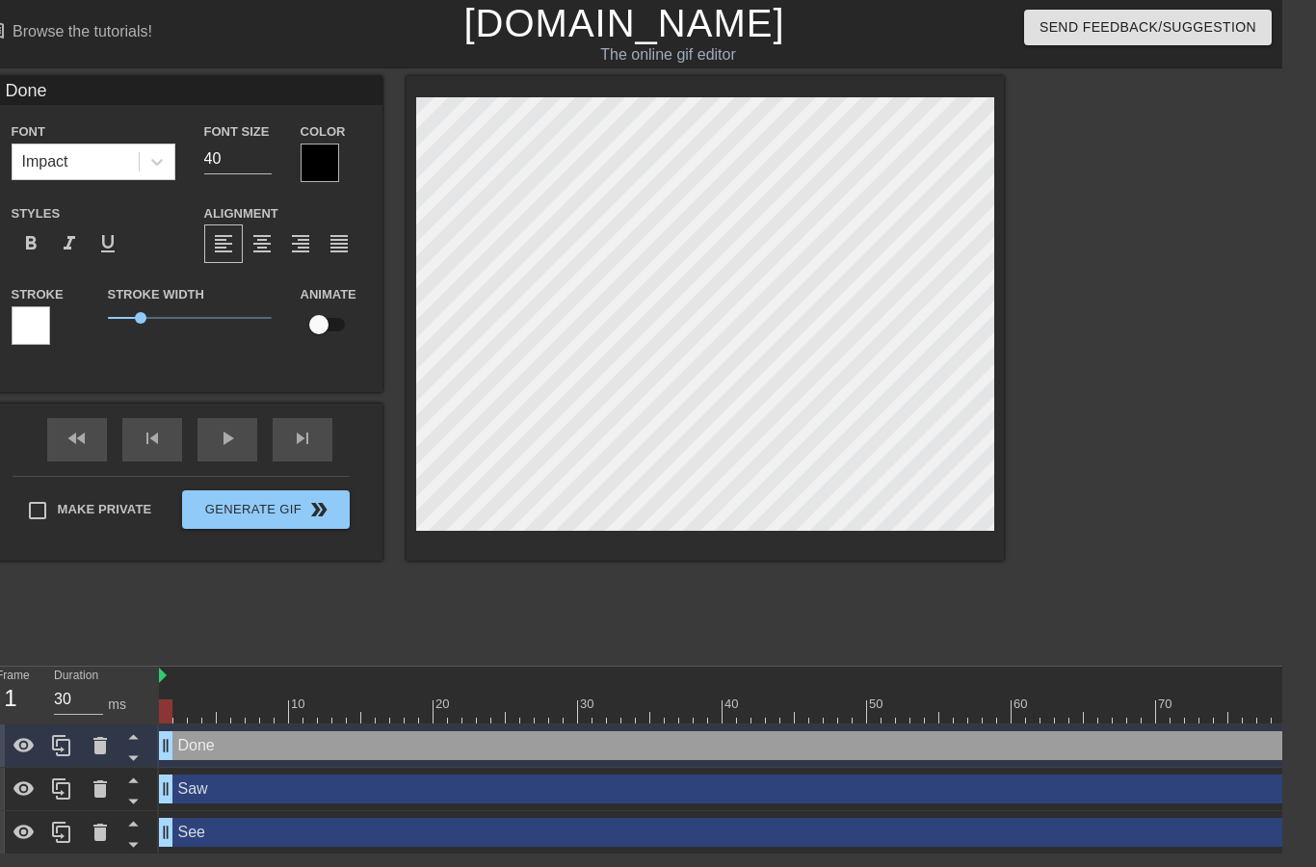
click at [136, 758] on icon at bounding box center [133, 759] width 10 height 5
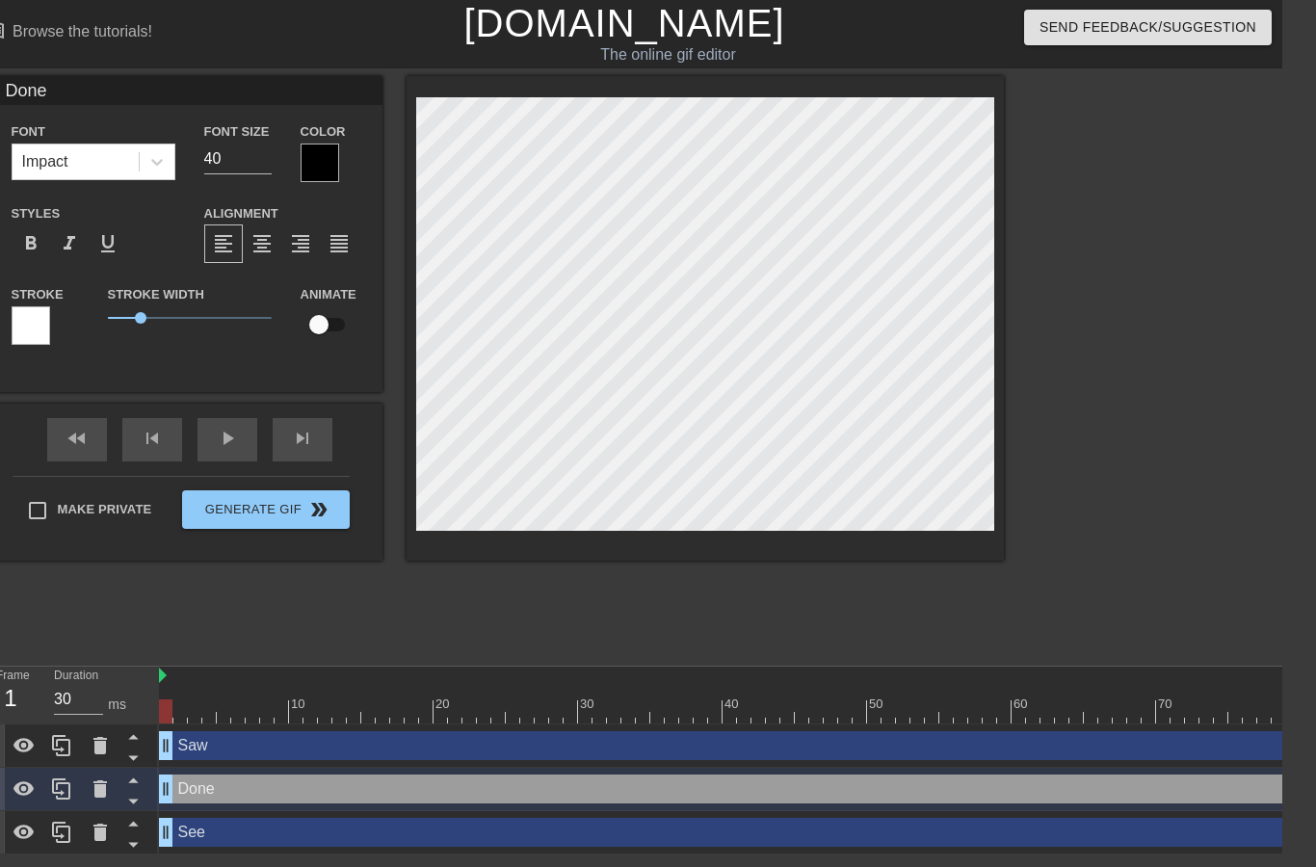
click at [134, 737] on icon at bounding box center [133, 737] width 10 height 5
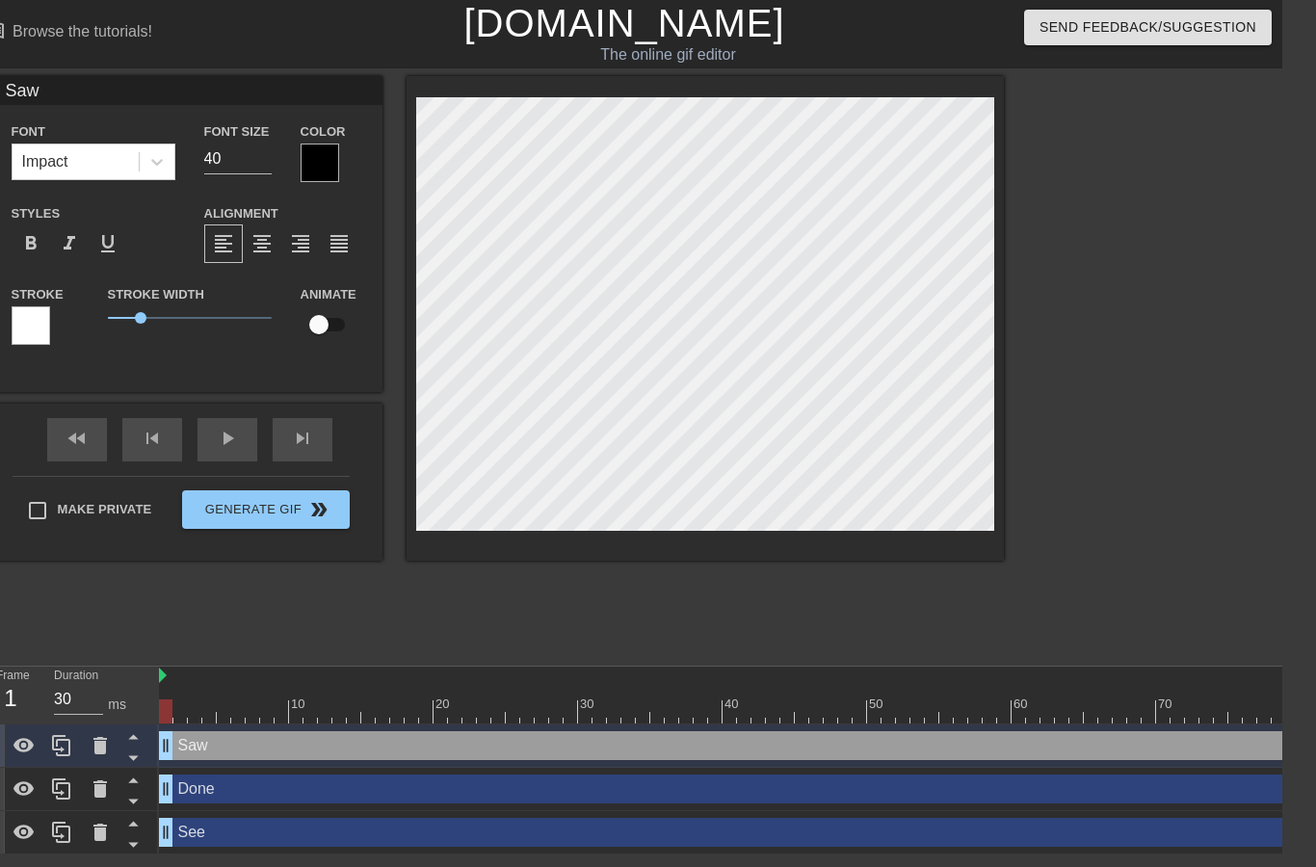
click at [249, 838] on div "See drag_handle drag_handle" at bounding box center [802, 832] width 1287 height 29
type input "See"
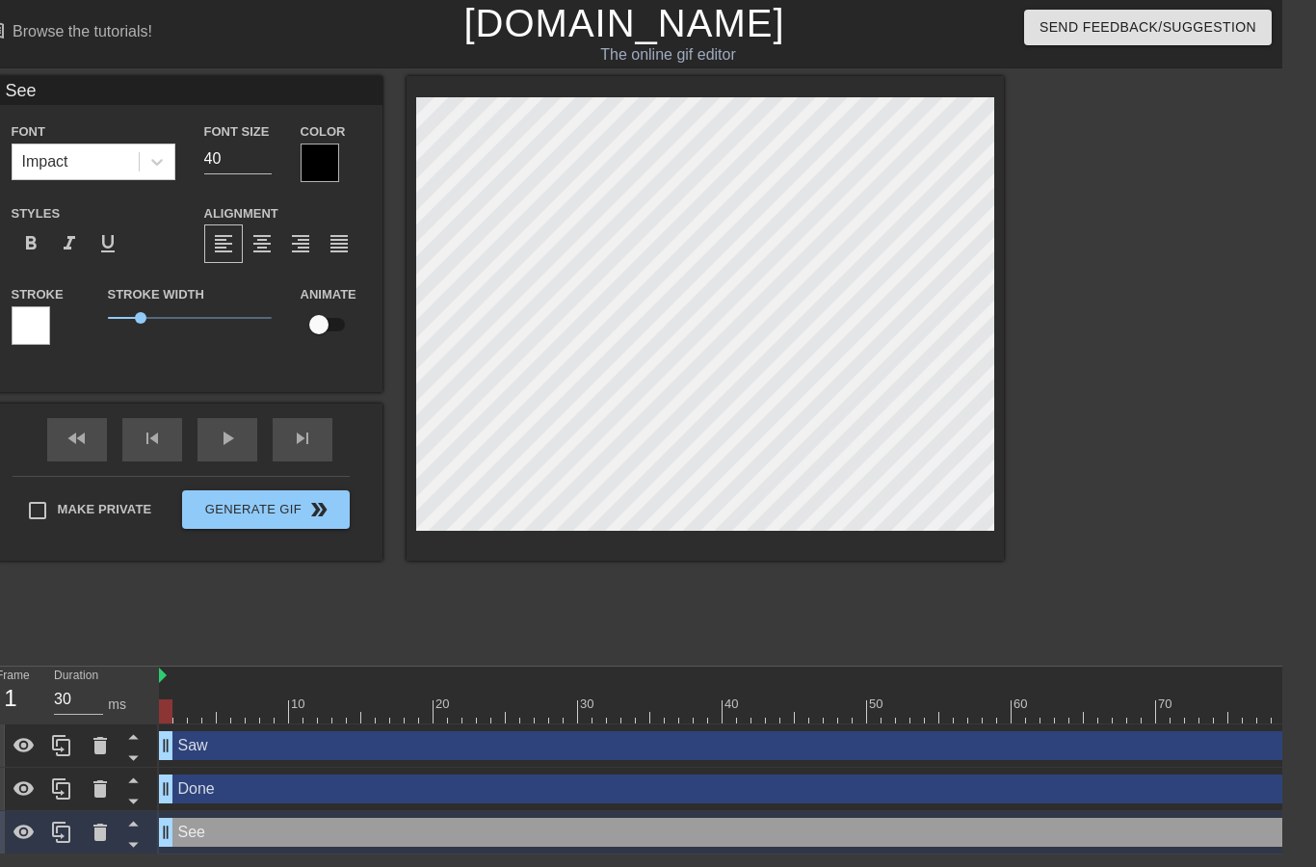
click at [142, 818] on icon at bounding box center [133, 823] width 24 height 24
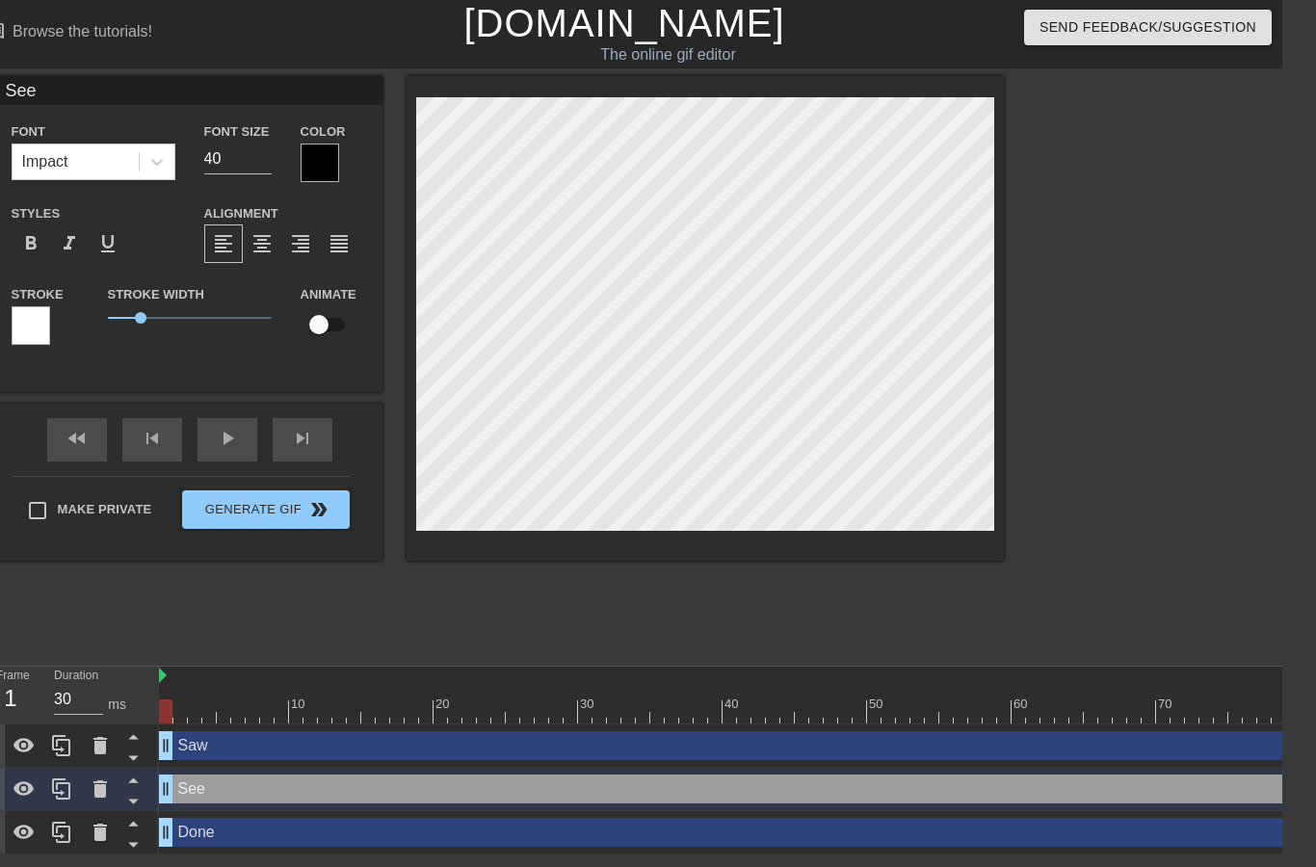
click at [138, 769] on icon at bounding box center [133, 780] width 24 height 24
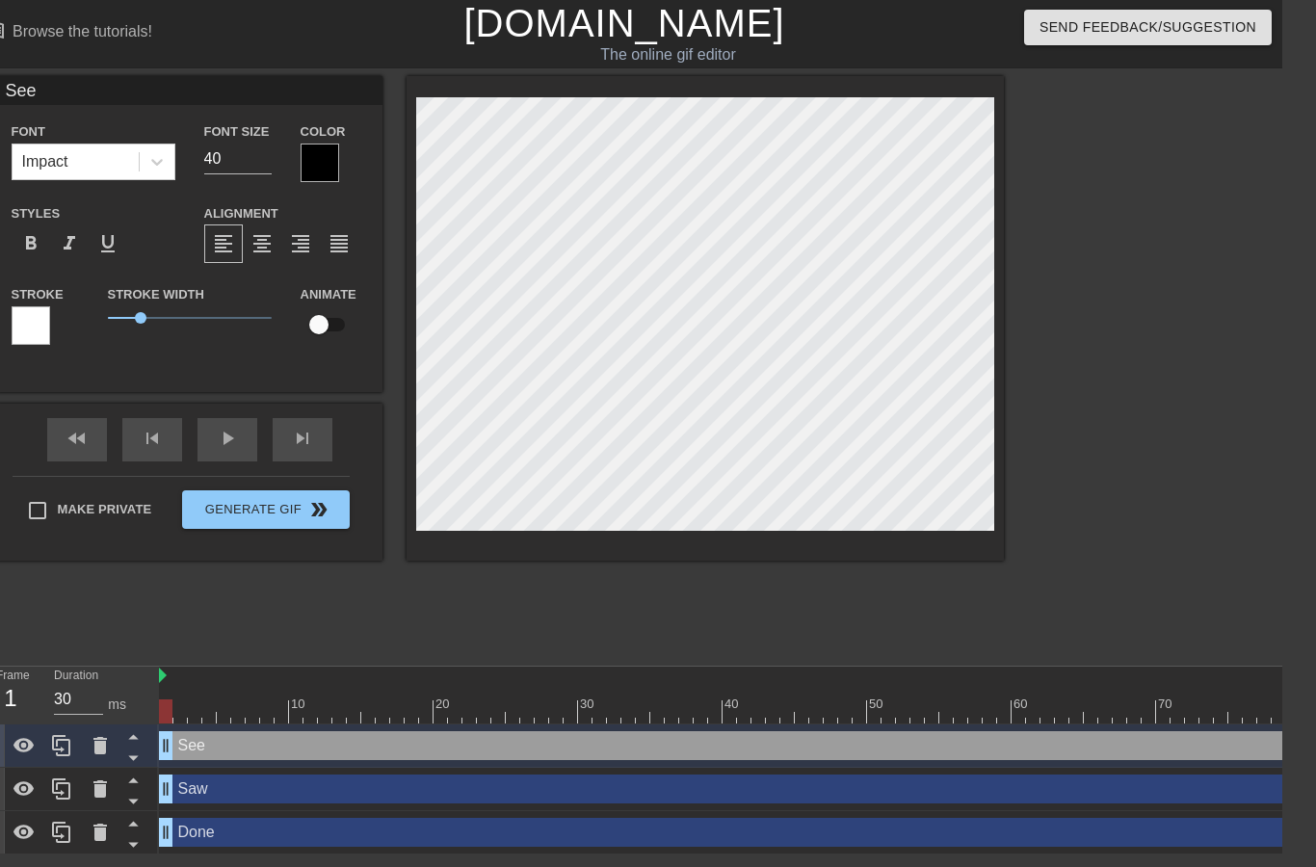
click at [29, 748] on icon at bounding box center [23, 745] width 21 height 14
click at [29, 748] on icon at bounding box center [23, 746] width 21 height 18
click at [66, 749] on icon at bounding box center [61, 745] width 23 height 23
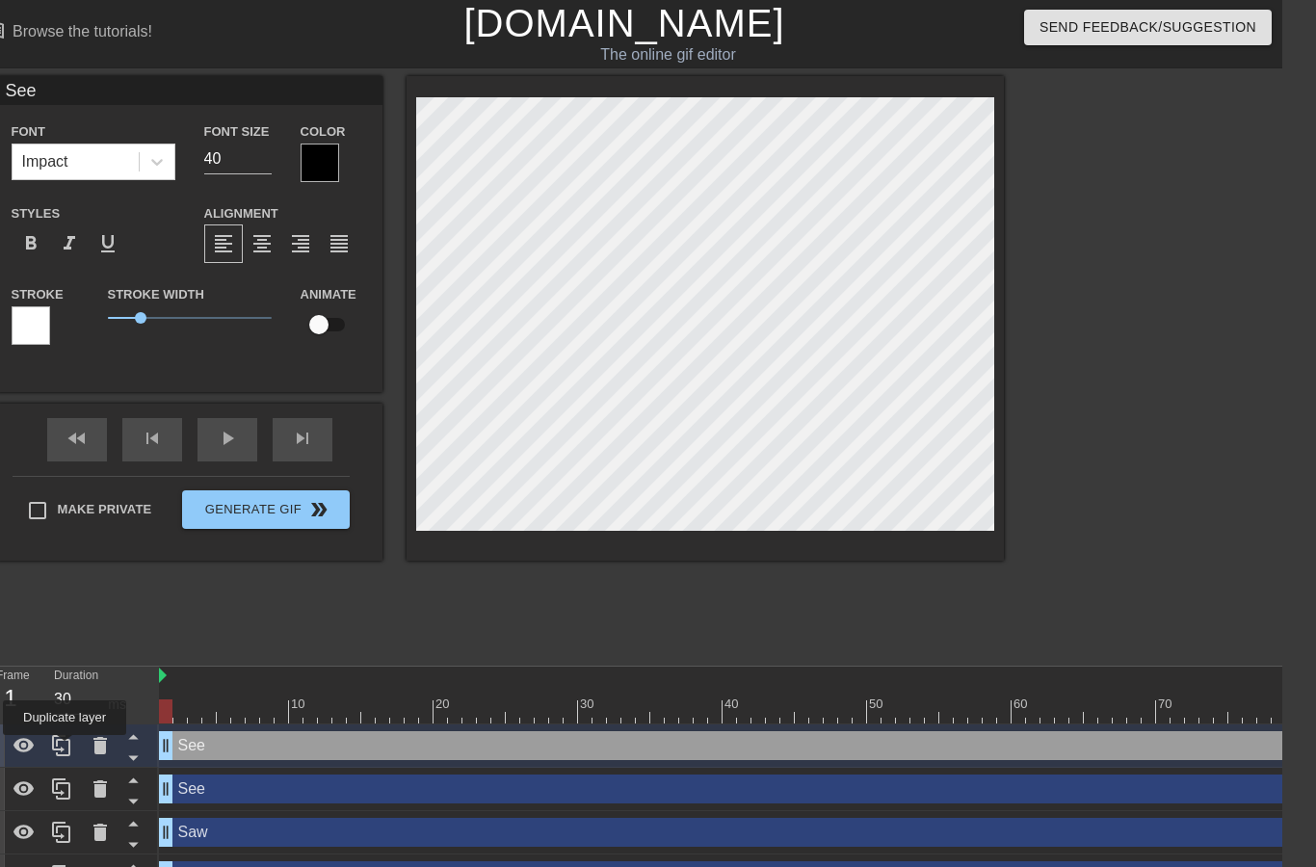
click at [95, 743] on icon at bounding box center [99, 745] width 13 height 17
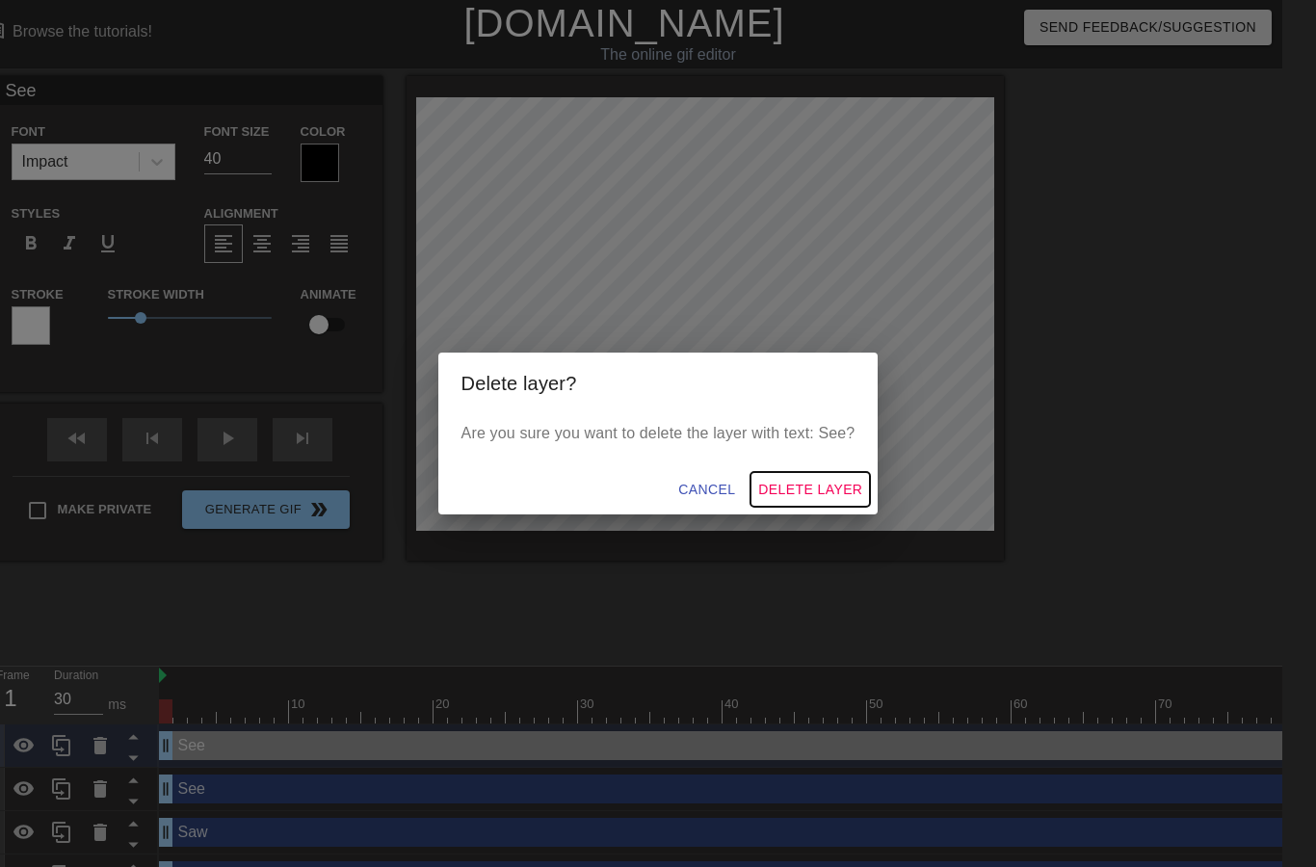
click at [831, 486] on span "Delete Layer" at bounding box center [810, 490] width 104 height 24
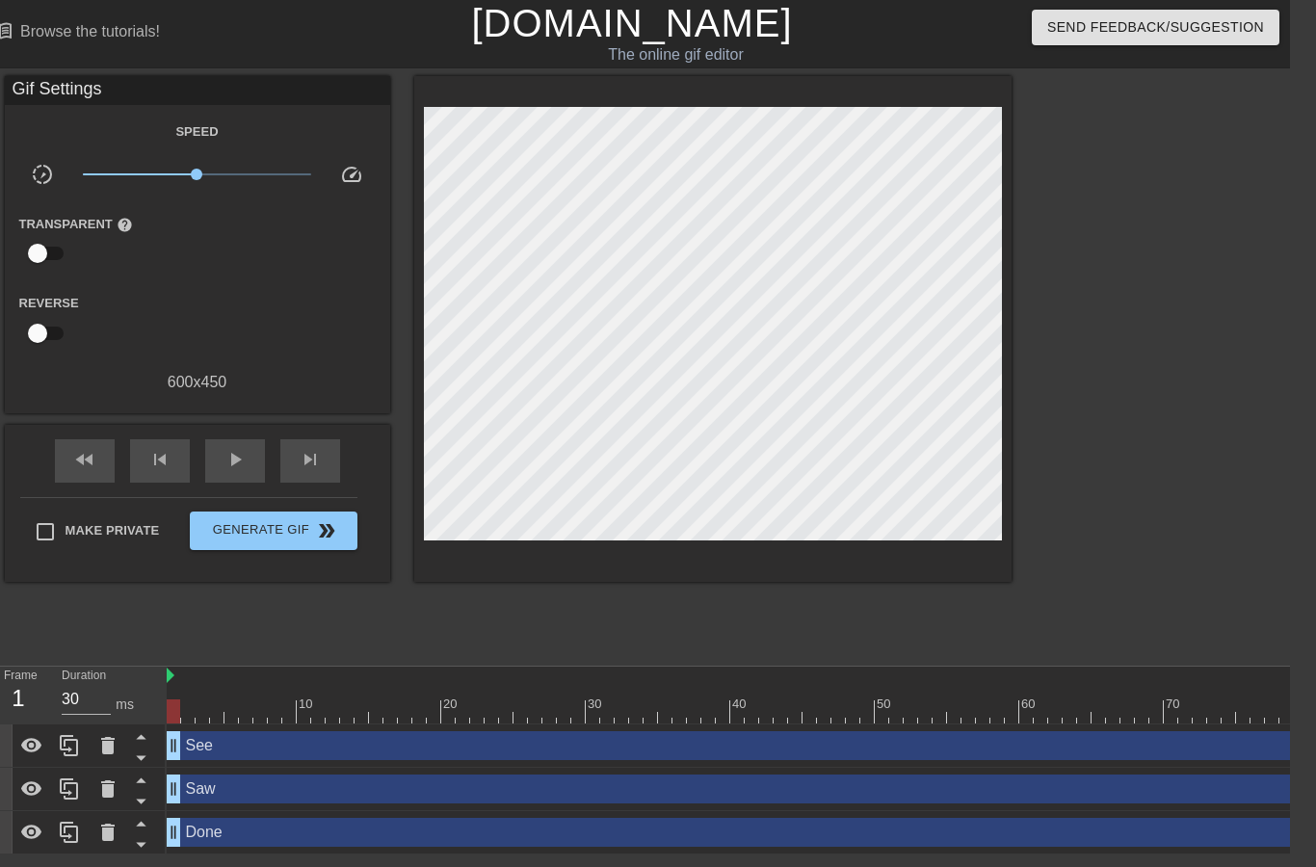
scroll to position [0, 24]
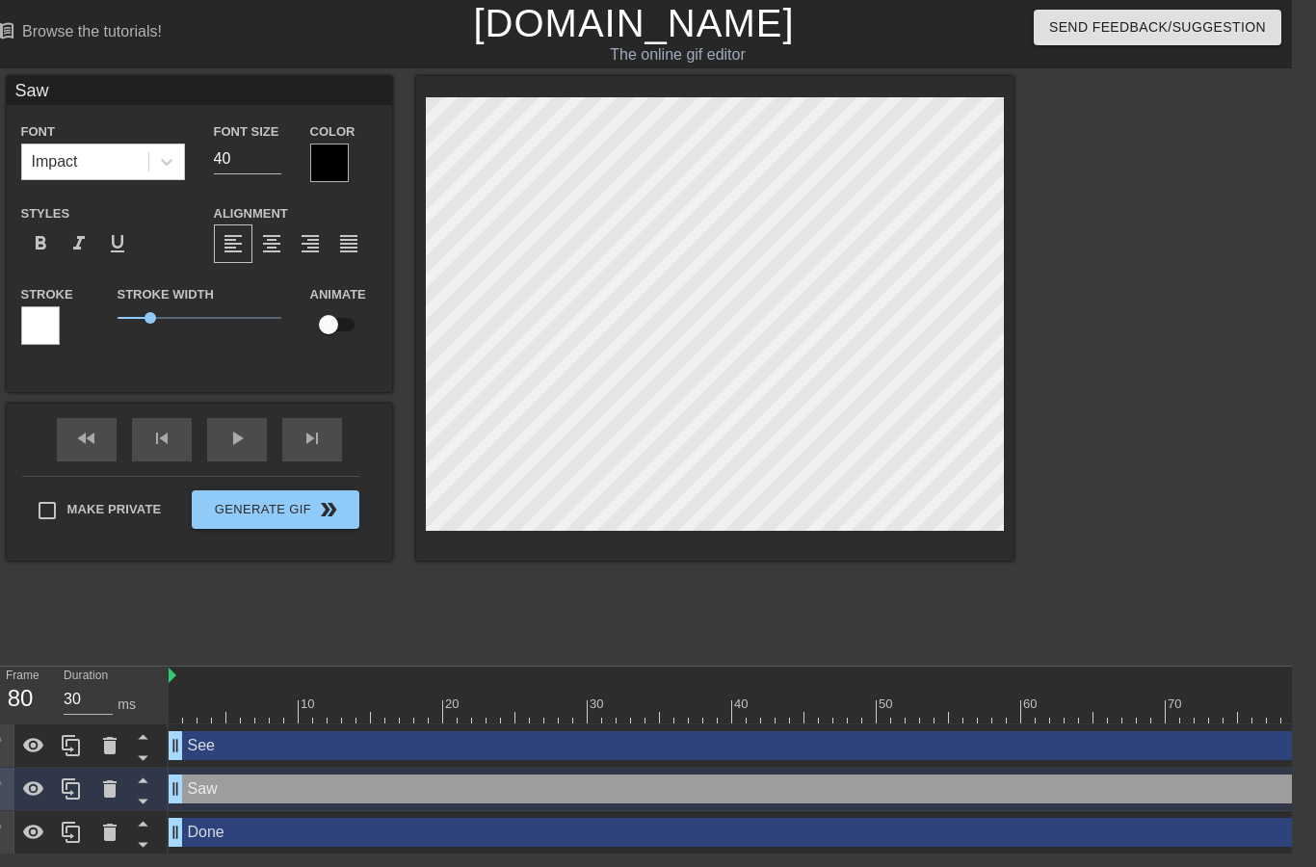
click at [663, 719] on div at bounding box center [812, 712] width 1287 height 24
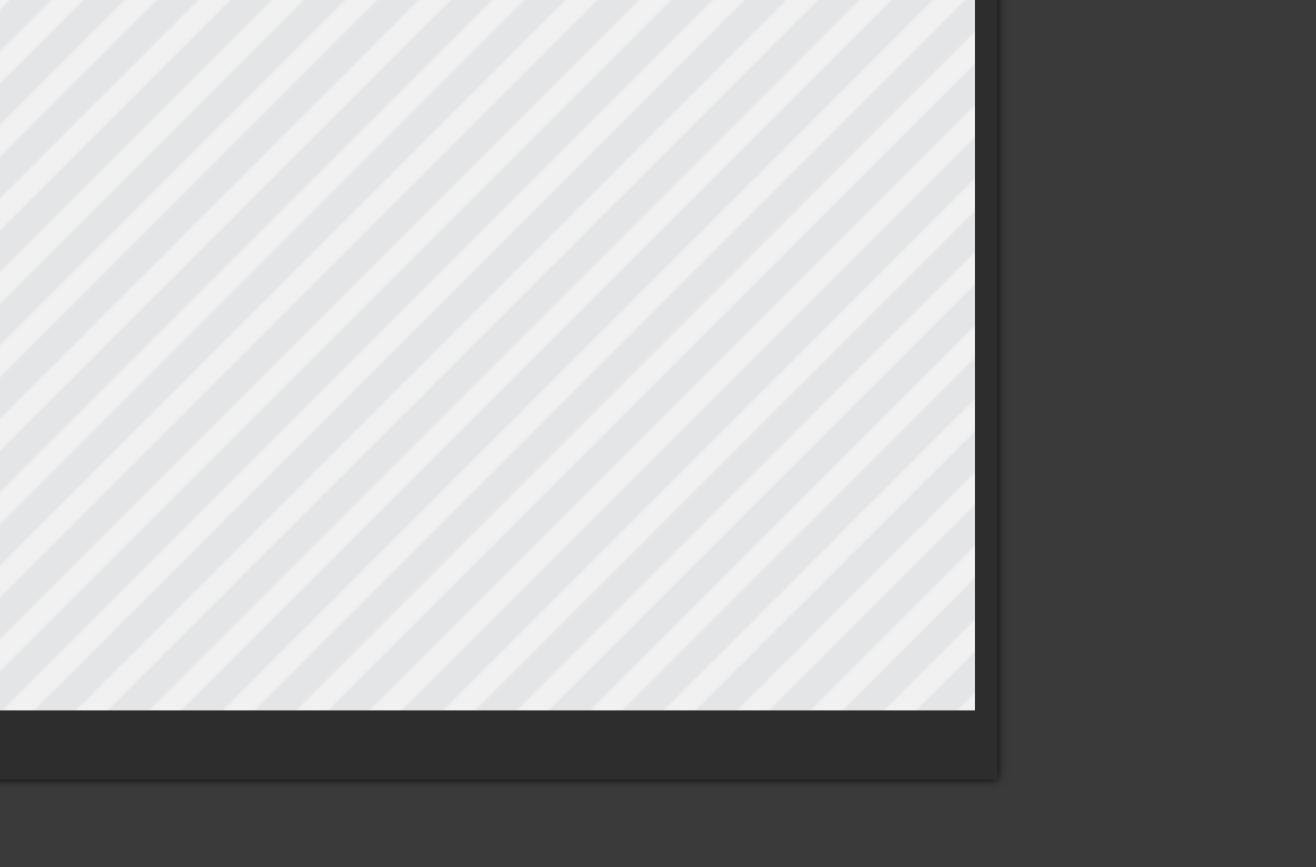
click at [1037, 117] on div at bounding box center [1181, 365] width 289 height 578
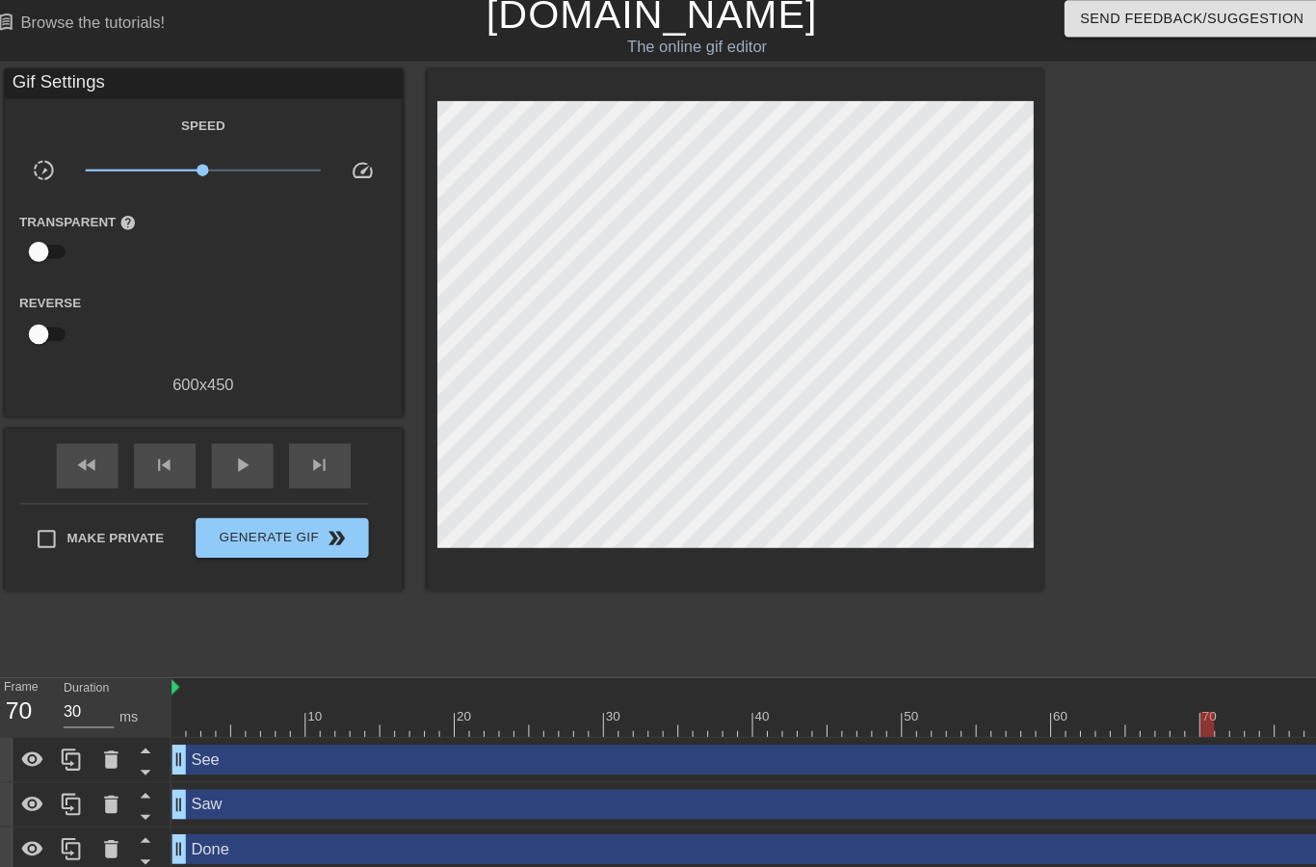
scroll to position [0, 0]
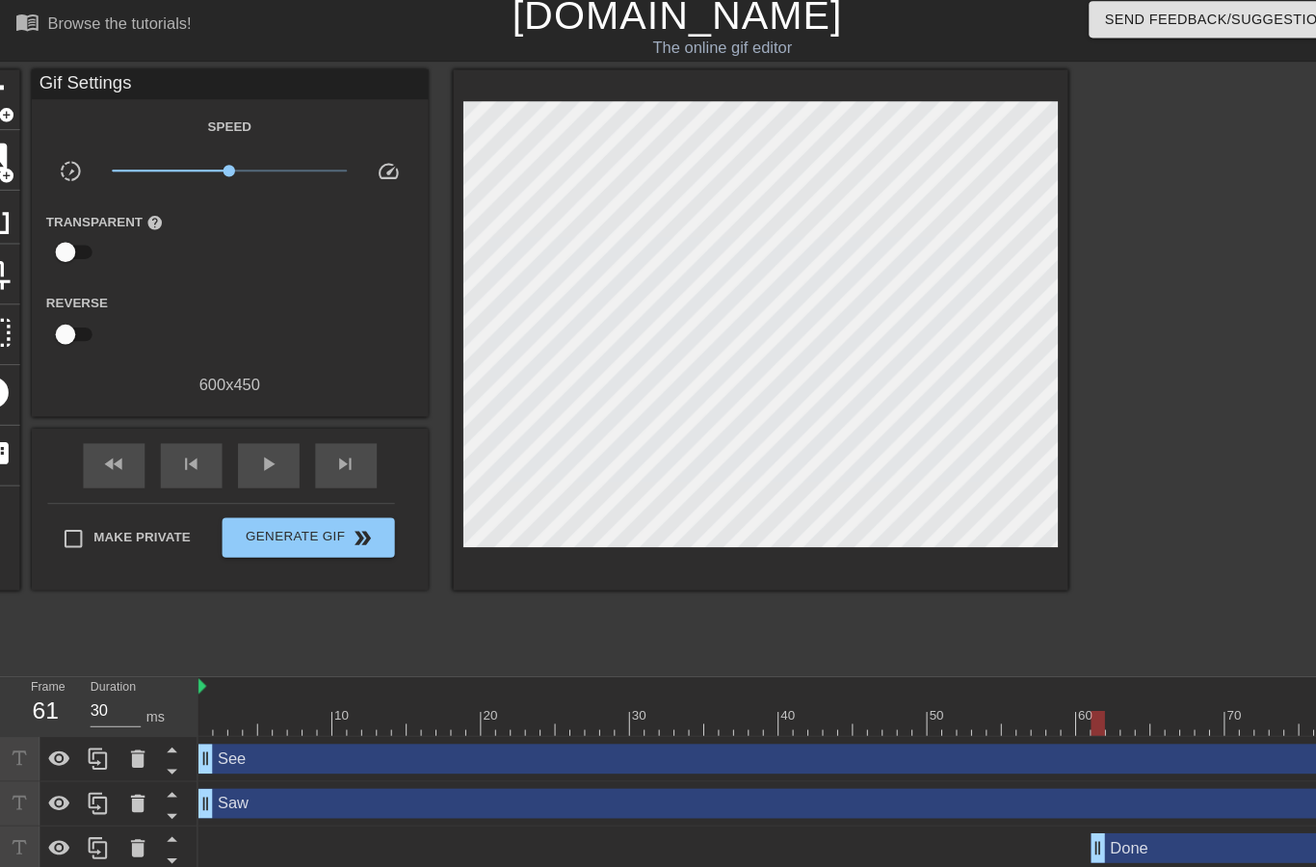
click at [1161, 818] on div "Done drag_handle drag_handle" at bounding box center [1248, 832] width 376 height 29
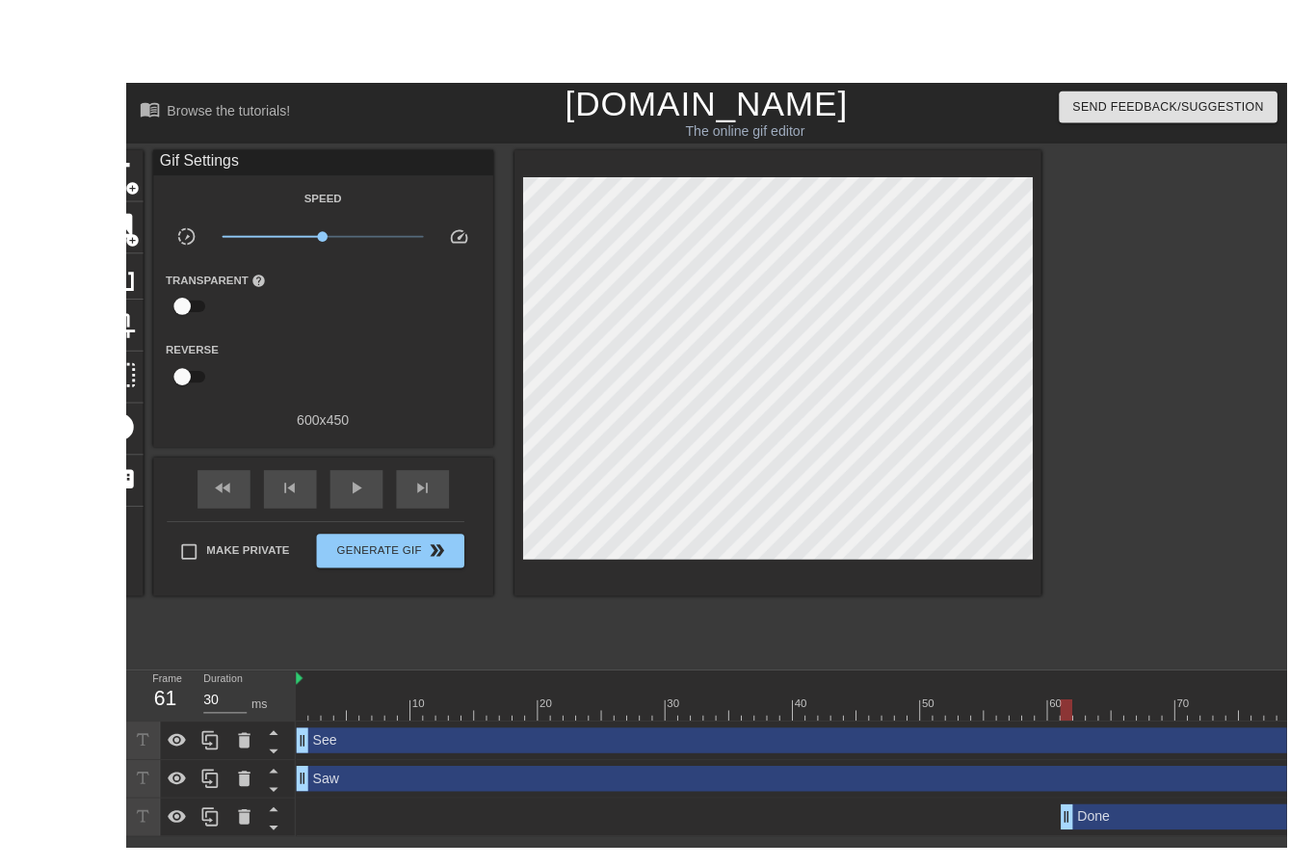
scroll to position [0, 34]
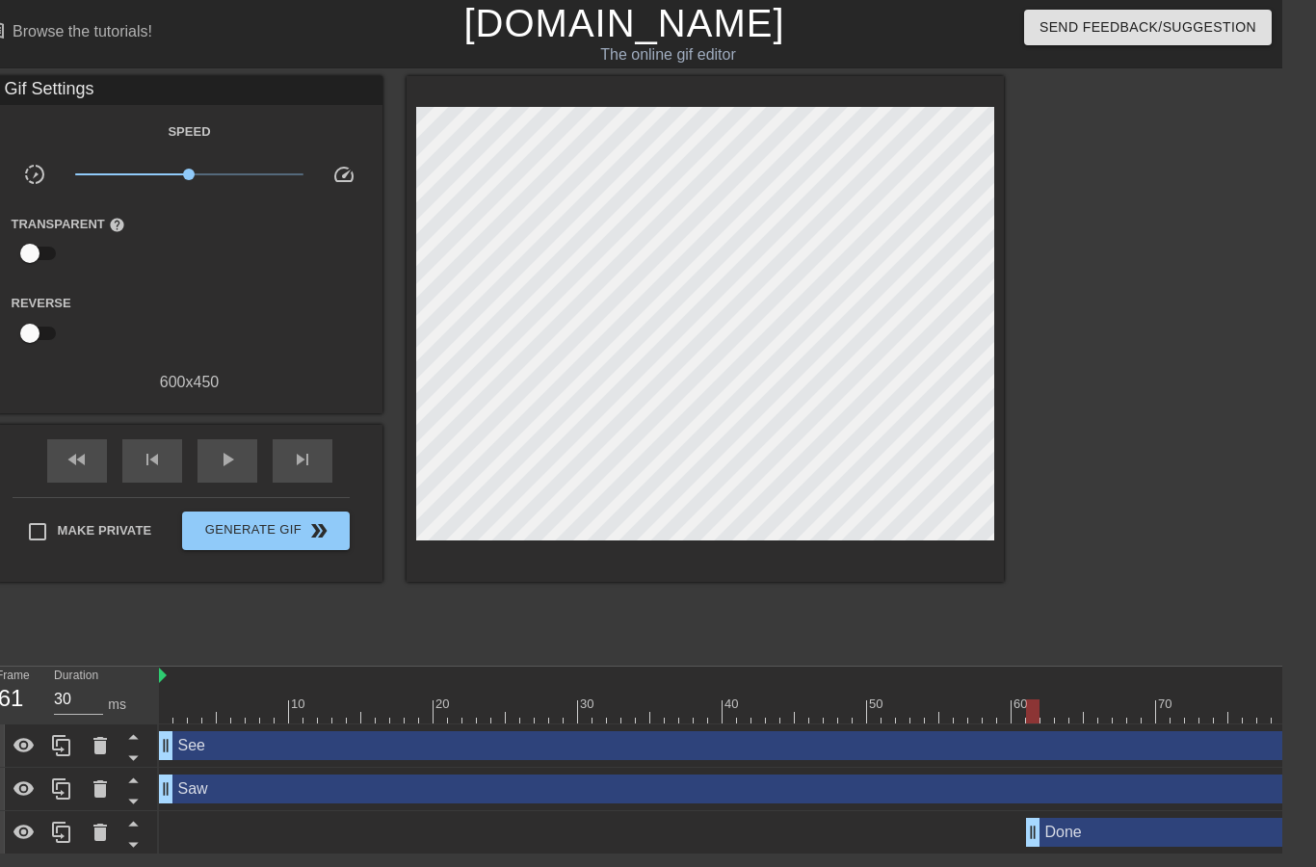
click at [1145, 821] on div "Done drag_handle drag_handle" at bounding box center [1214, 832] width 376 height 29
click at [1202, 819] on div "Done drag_handle drag_handle" at bounding box center [1214, 832] width 376 height 29
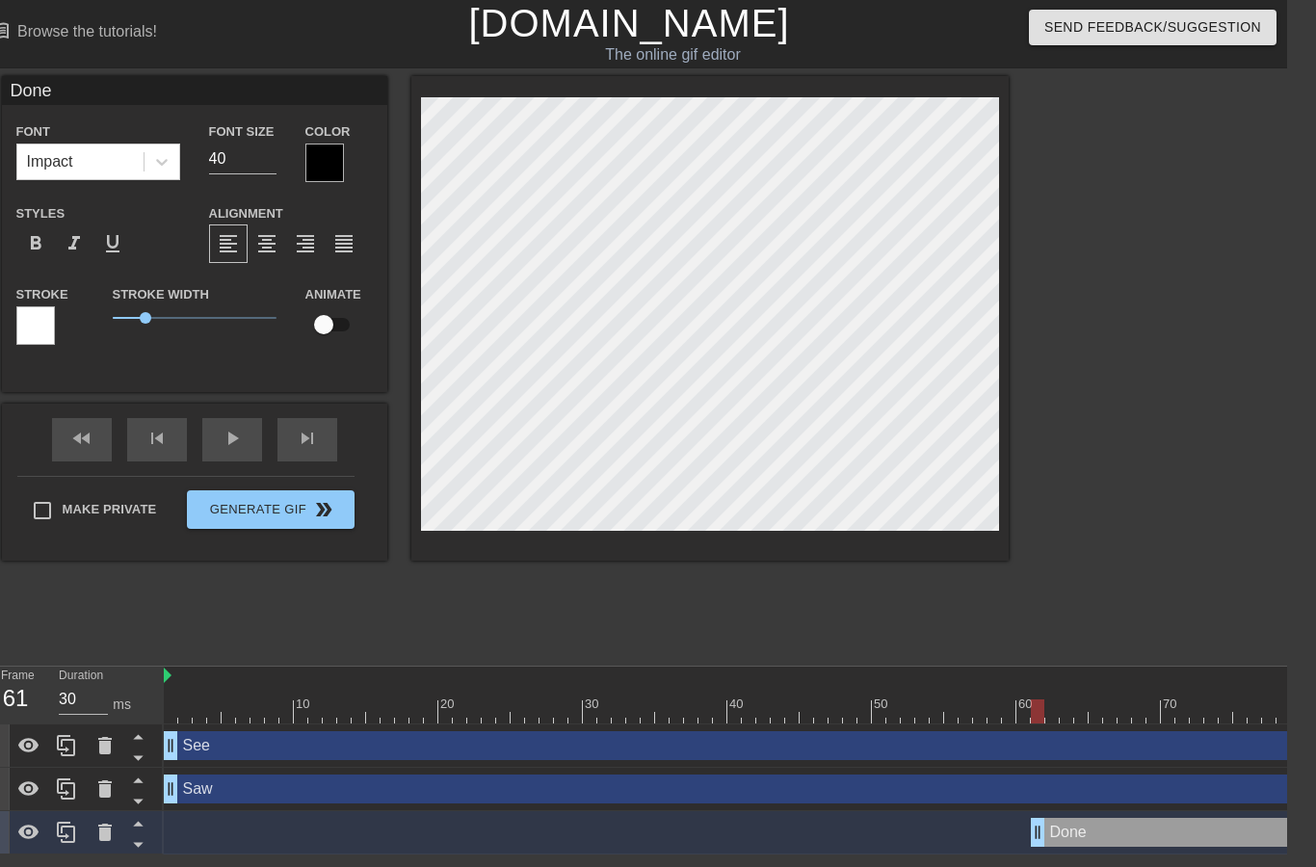
scroll to position [0, 28]
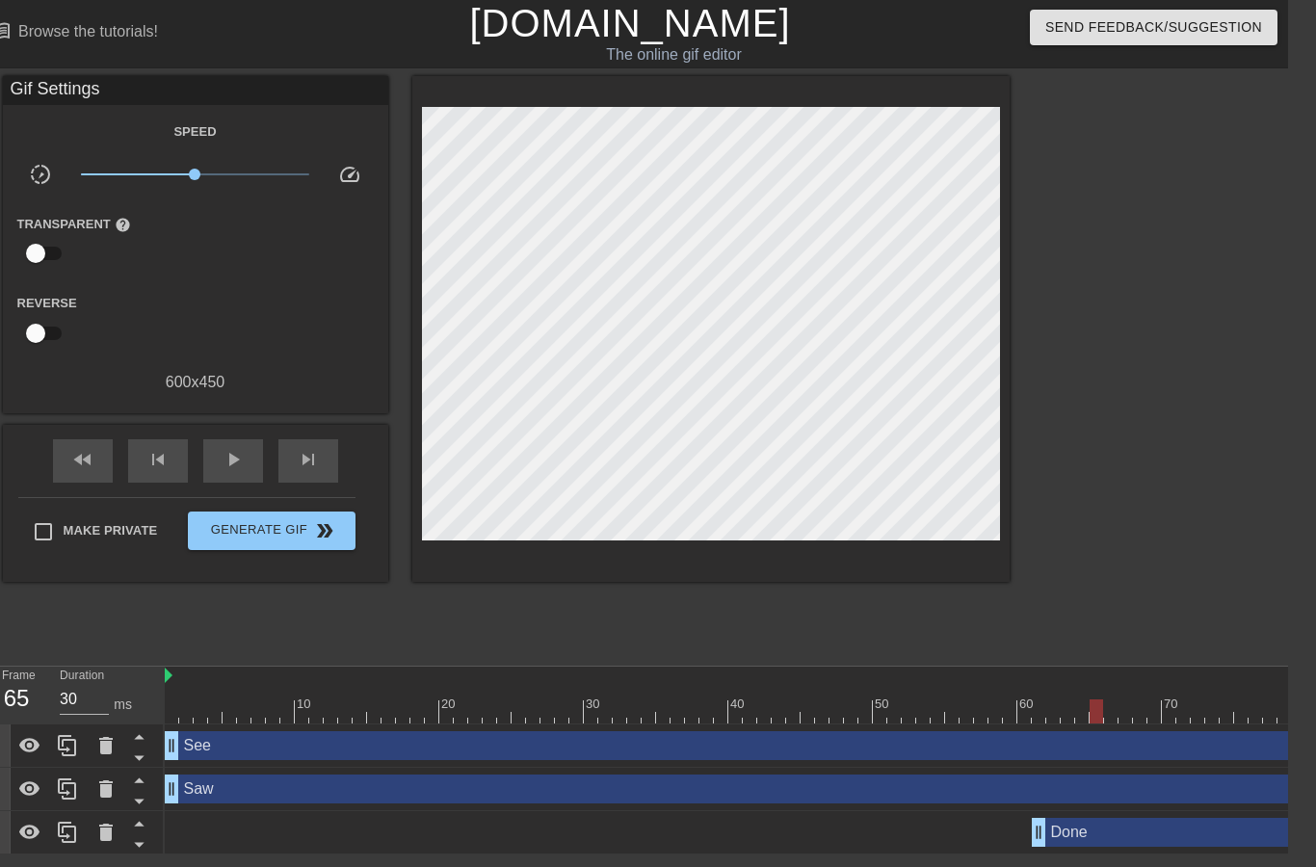
click at [1118, 832] on div "Done drag_handle drag_handle" at bounding box center [1220, 832] width 376 height 29
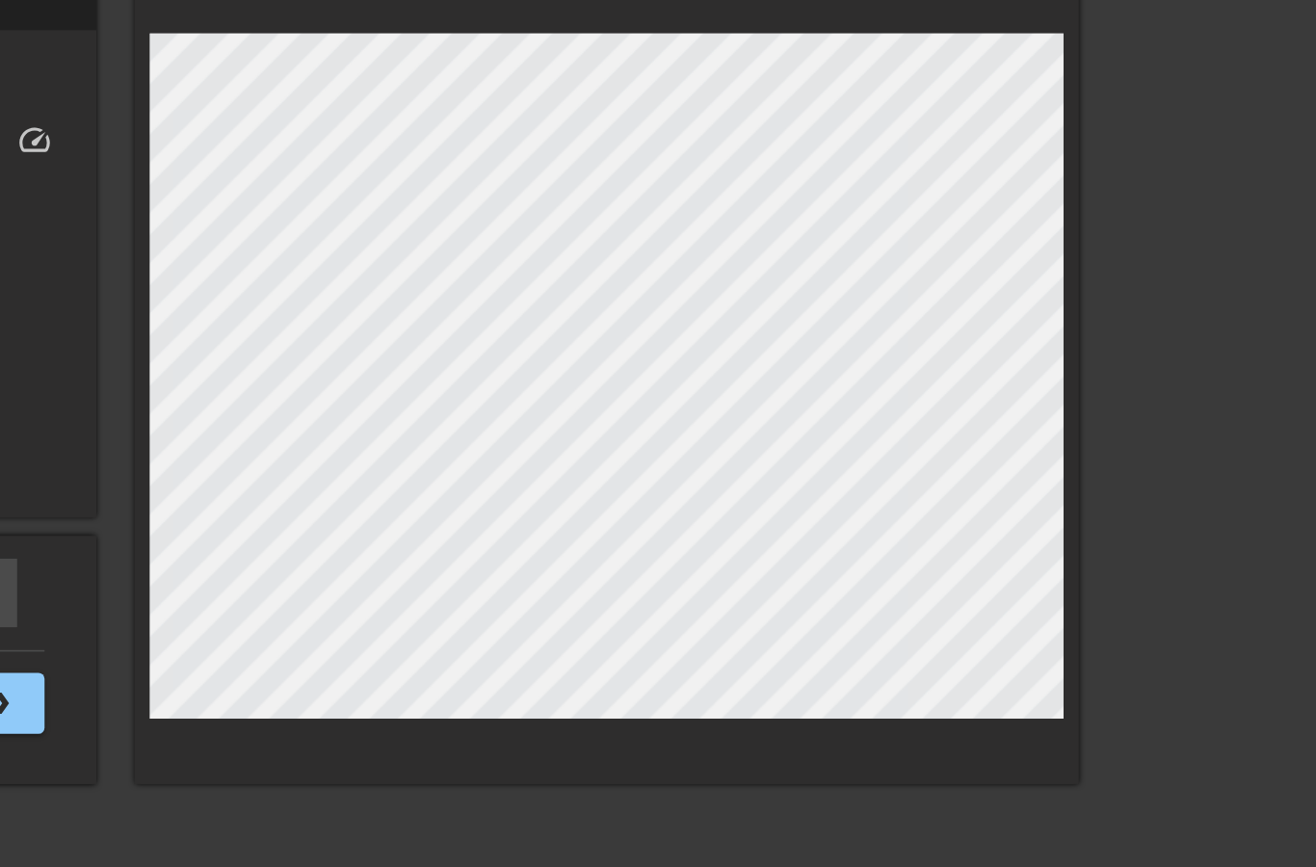
scroll to position [0, 0]
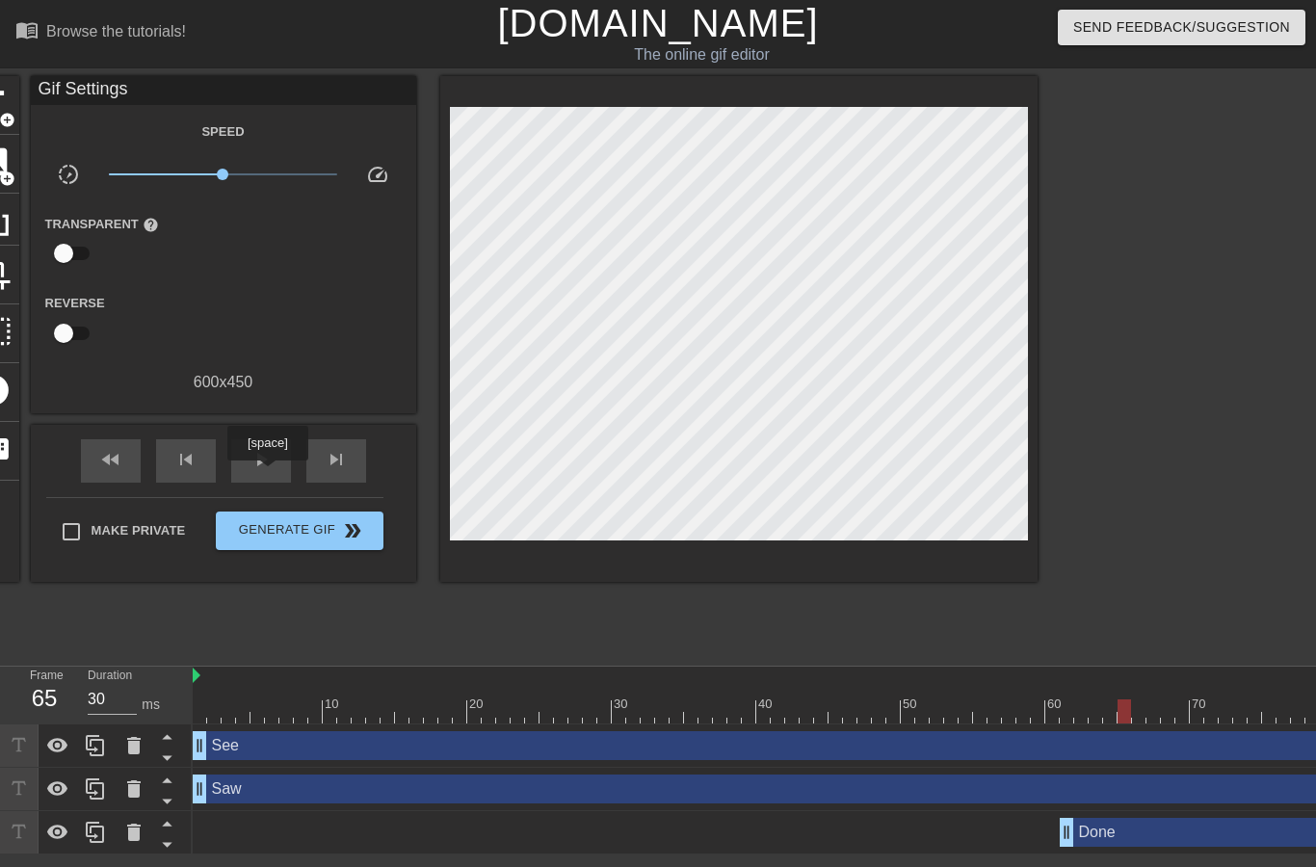
click at [270, 474] on div "play_arrow" at bounding box center [261, 460] width 60 height 43
click at [1153, 820] on div "Done drag_handle drag_handle" at bounding box center [1248, 832] width 376 height 29
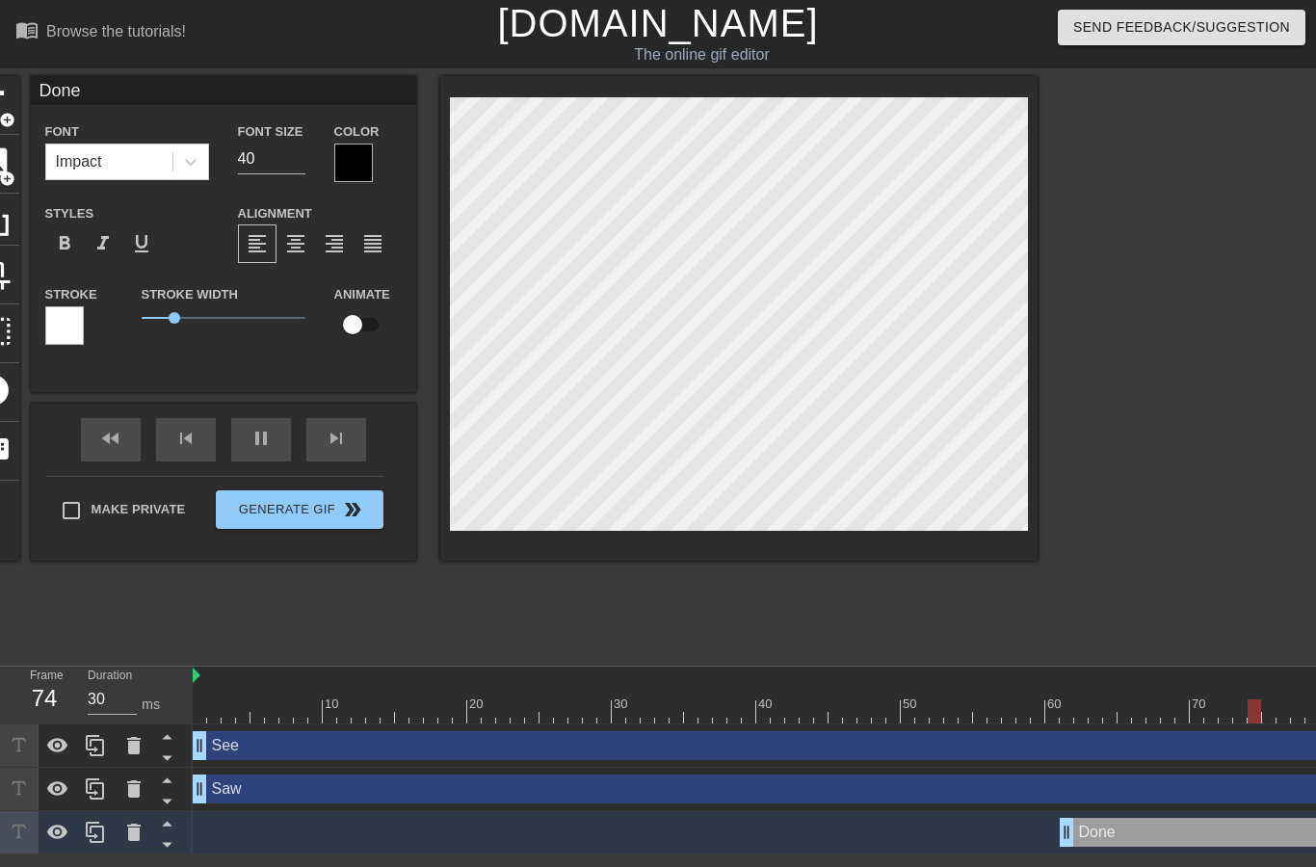
click at [1199, 320] on div at bounding box center [1205, 365] width 289 height 578
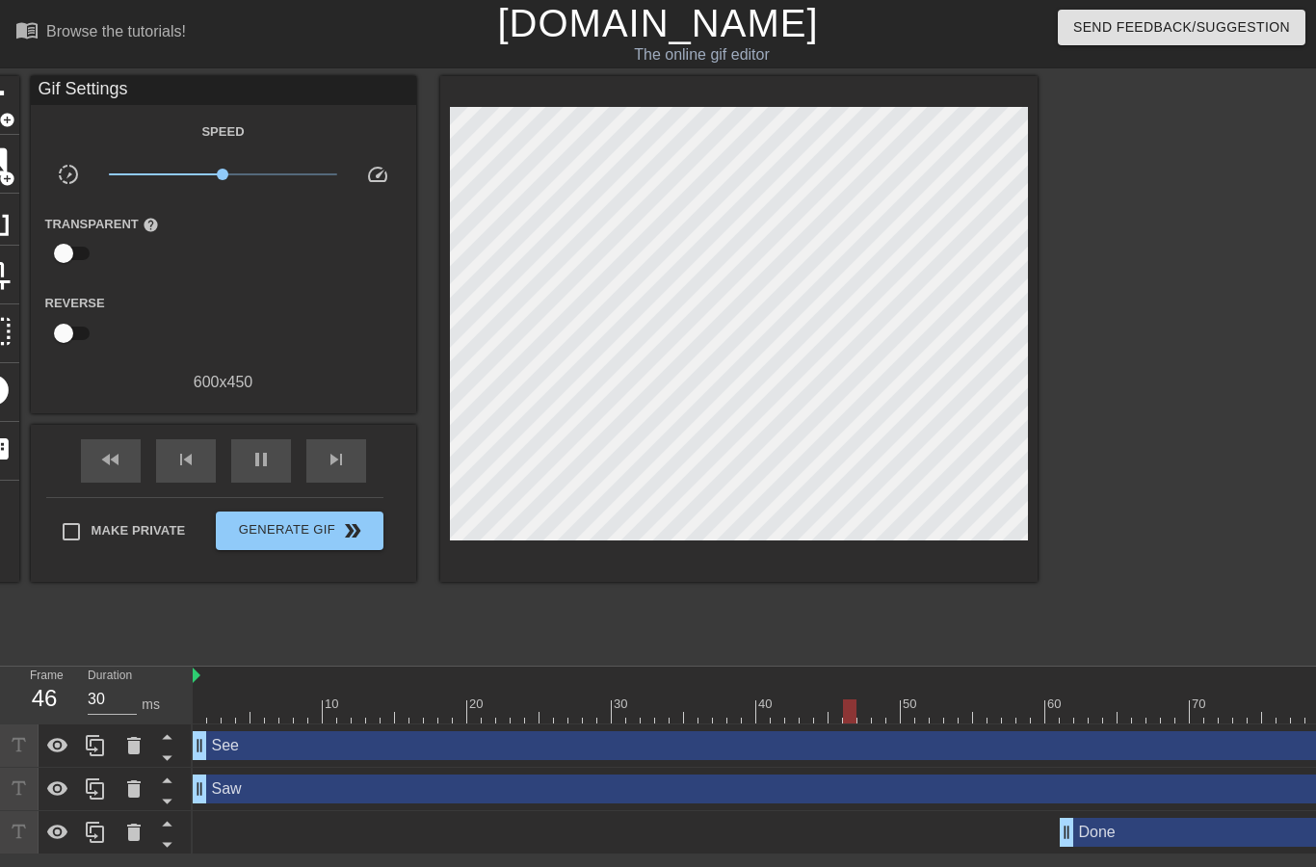
click at [59, 835] on icon at bounding box center [57, 832] width 21 height 14
click at [69, 830] on div at bounding box center [58, 832] width 39 height 42
click at [1172, 828] on div "Done drag_handle drag_handle" at bounding box center [1248, 832] width 376 height 29
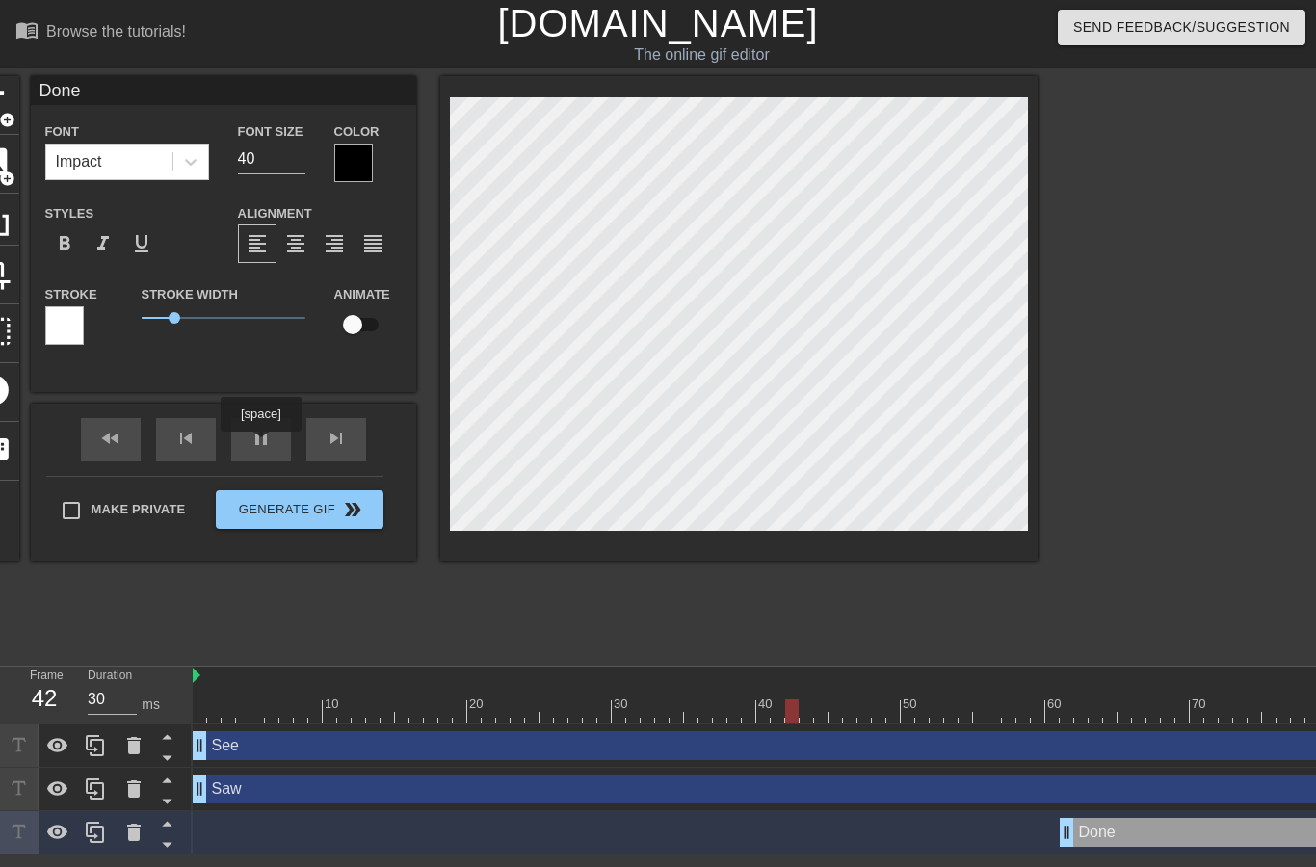
click at [263, 445] on div "pause" at bounding box center [261, 439] width 60 height 43
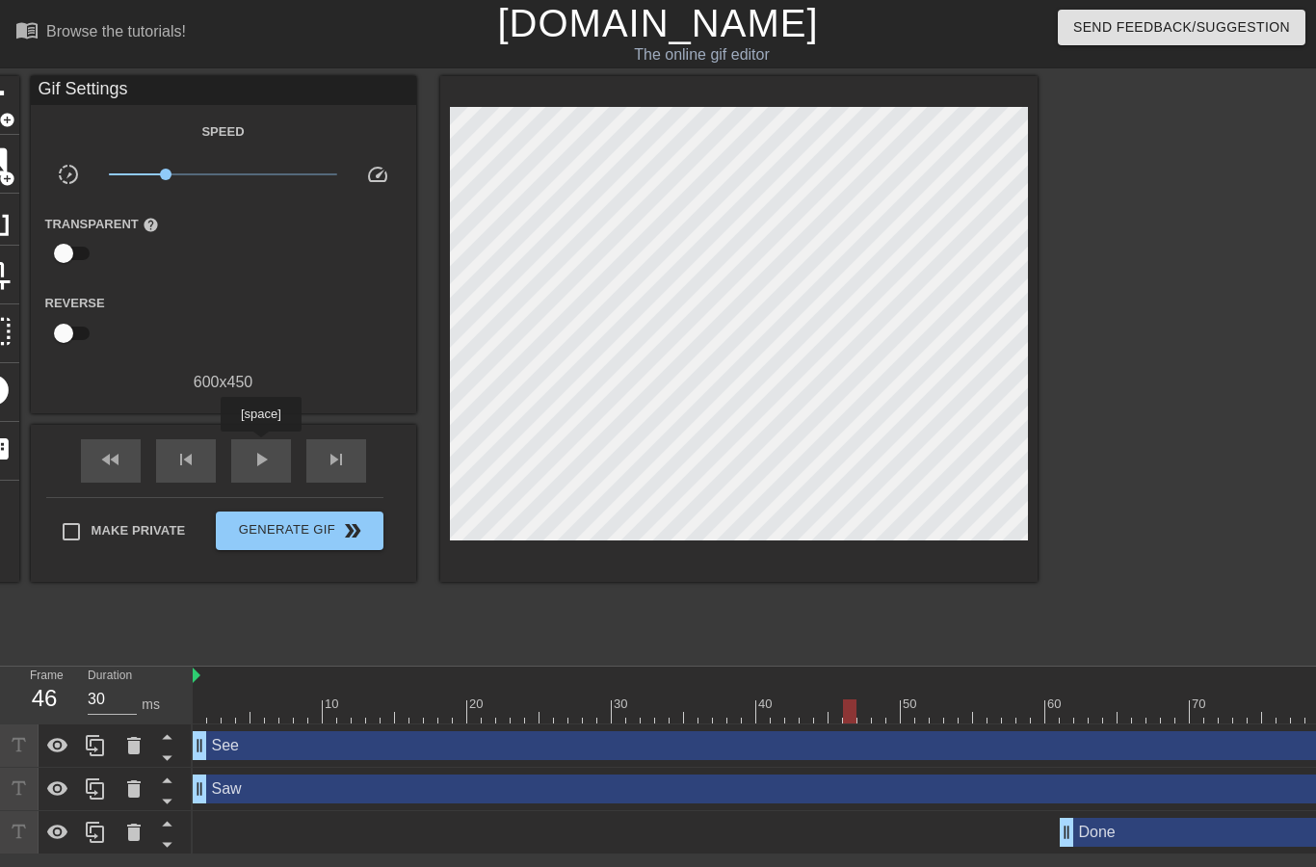
click at [272, 460] on span "play_arrow" at bounding box center [261, 459] width 23 height 23
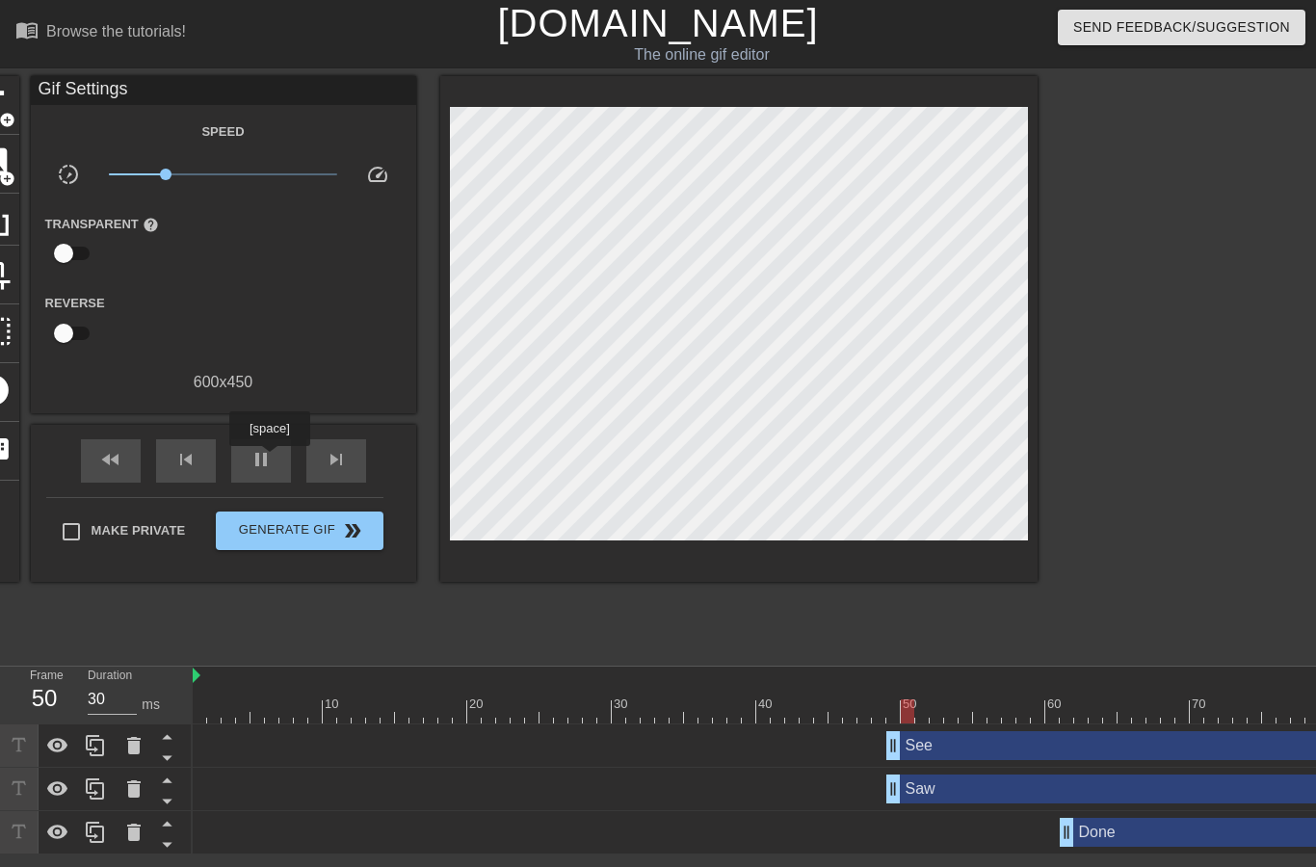
click at [875, 790] on div "Saw drag_handle drag_handle" at bounding box center [836, 789] width 1287 height 29
click at [290, 458] on div "pause" at bounding box center [261, 460] width 60 height 43
click at [326, 692] on div "10" at bounding box center [330, 698] width 14 height 24
click at [411, 716] on div at bounding box center [836, 712] width 1287 height 24
click at [709, 710] on div at bounding box center [836, 712] width 1287 height 24
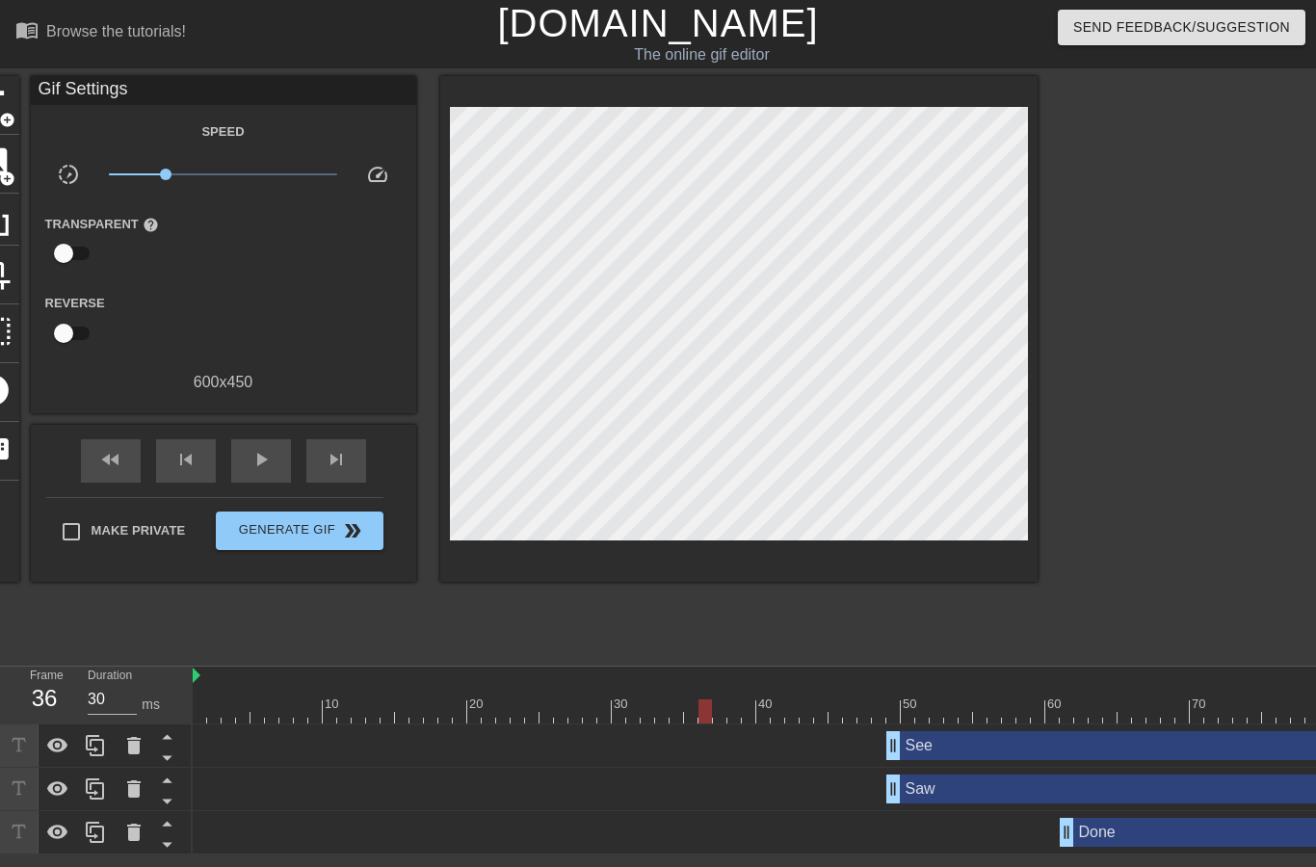
click at [997, 709] on div at bounding box center [836, 712] width 1287 height 24
click at [1176, 711] on div at bounding box center [836, 712] width 1287 height 24
click at [1178, 690] on div at bounding box center [1183, 698] width 14 height 24
click at [1172, 833] on div "Done drag_handle drag_handle" at bounding box center [1248, 832] width 376 height 29
click at [1140, 833] on div "Done drag_handle drag_handle" at bounding box center [1248, 832] width 376 height 29
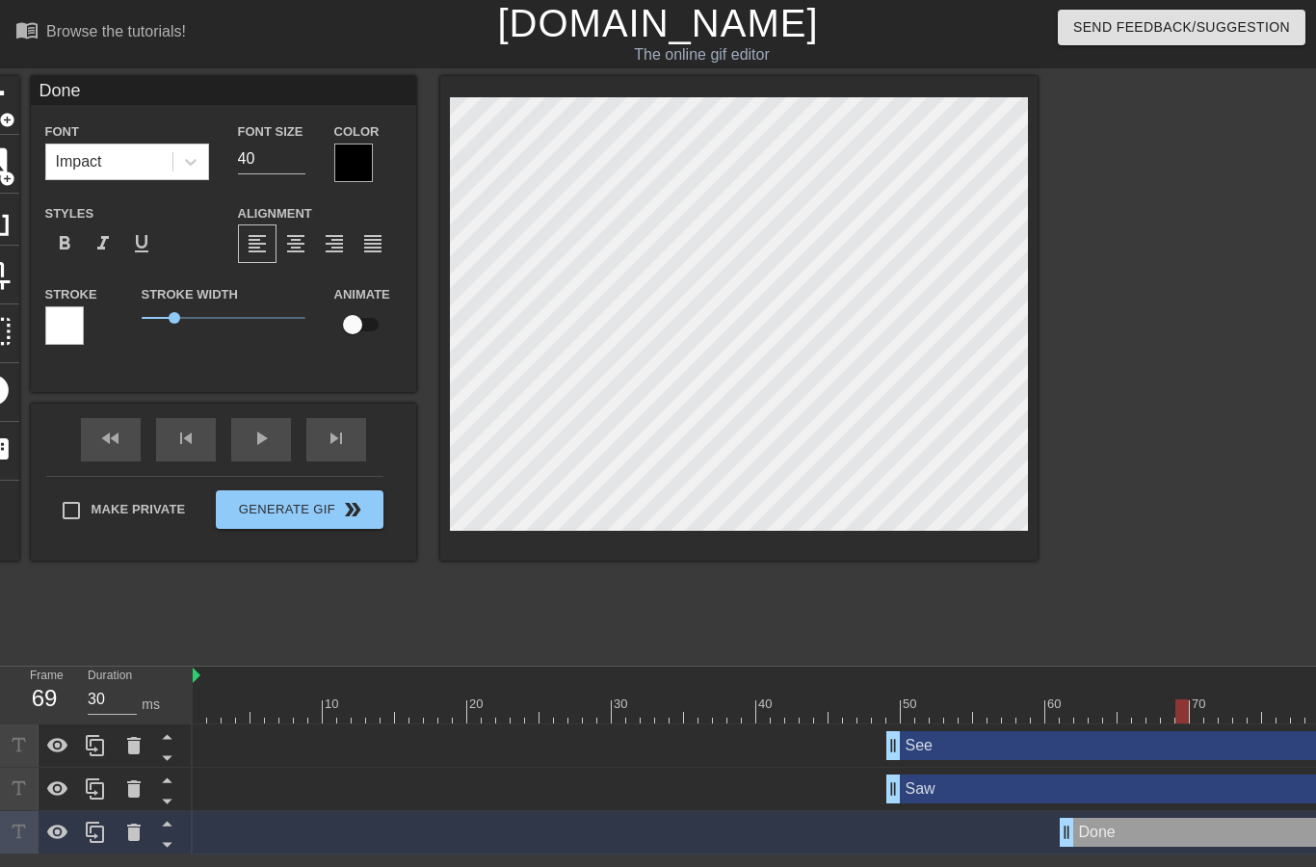
click at [269, 95] on input "Done" at bounding box center [224, 90] width 386 height 29
type input "D"
type input "Done"
click at [352, 174] on div at bounding box center [353, 163] width 39 height 39
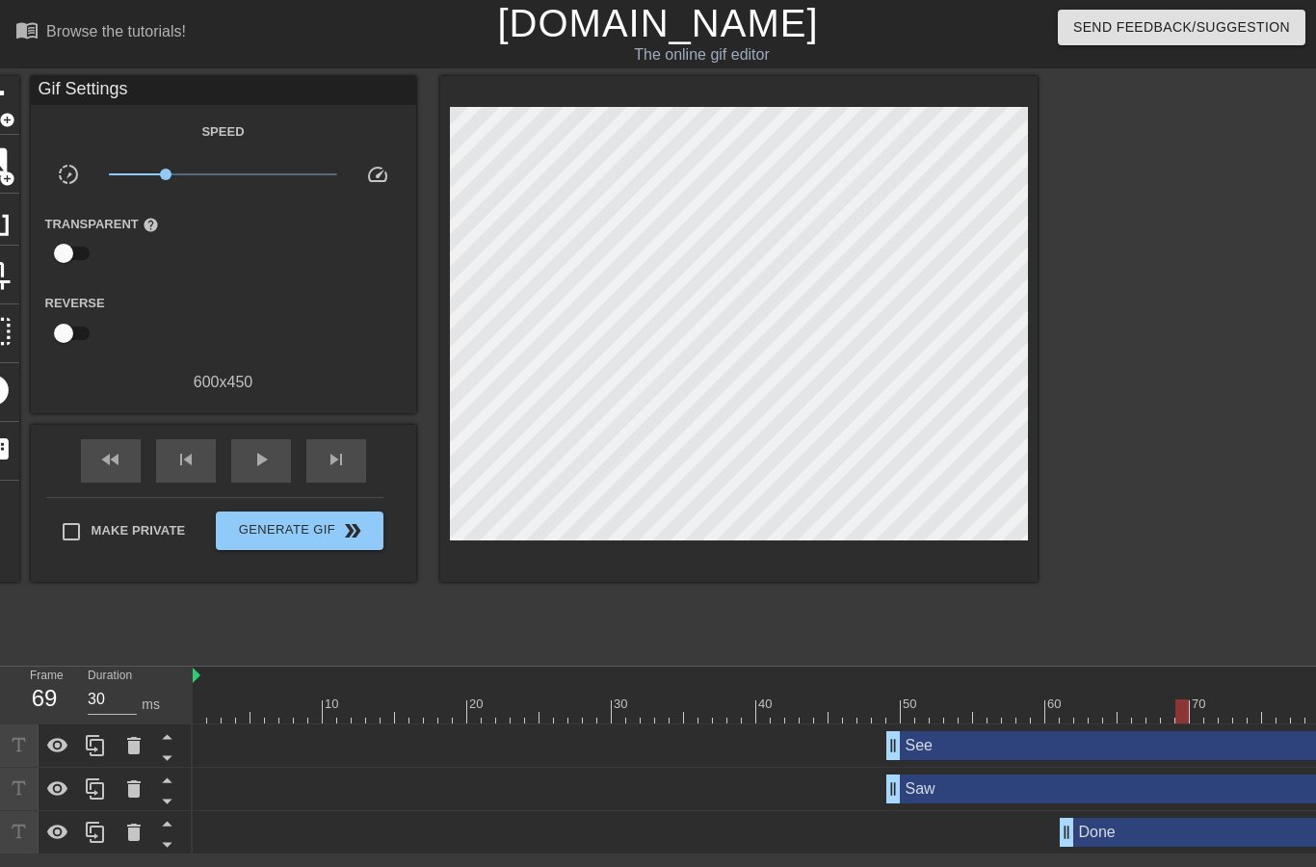
click at [1157, 843] on div "Done drag_handle drag_handle" at bounding box center [1248, 832] width 376 height 29
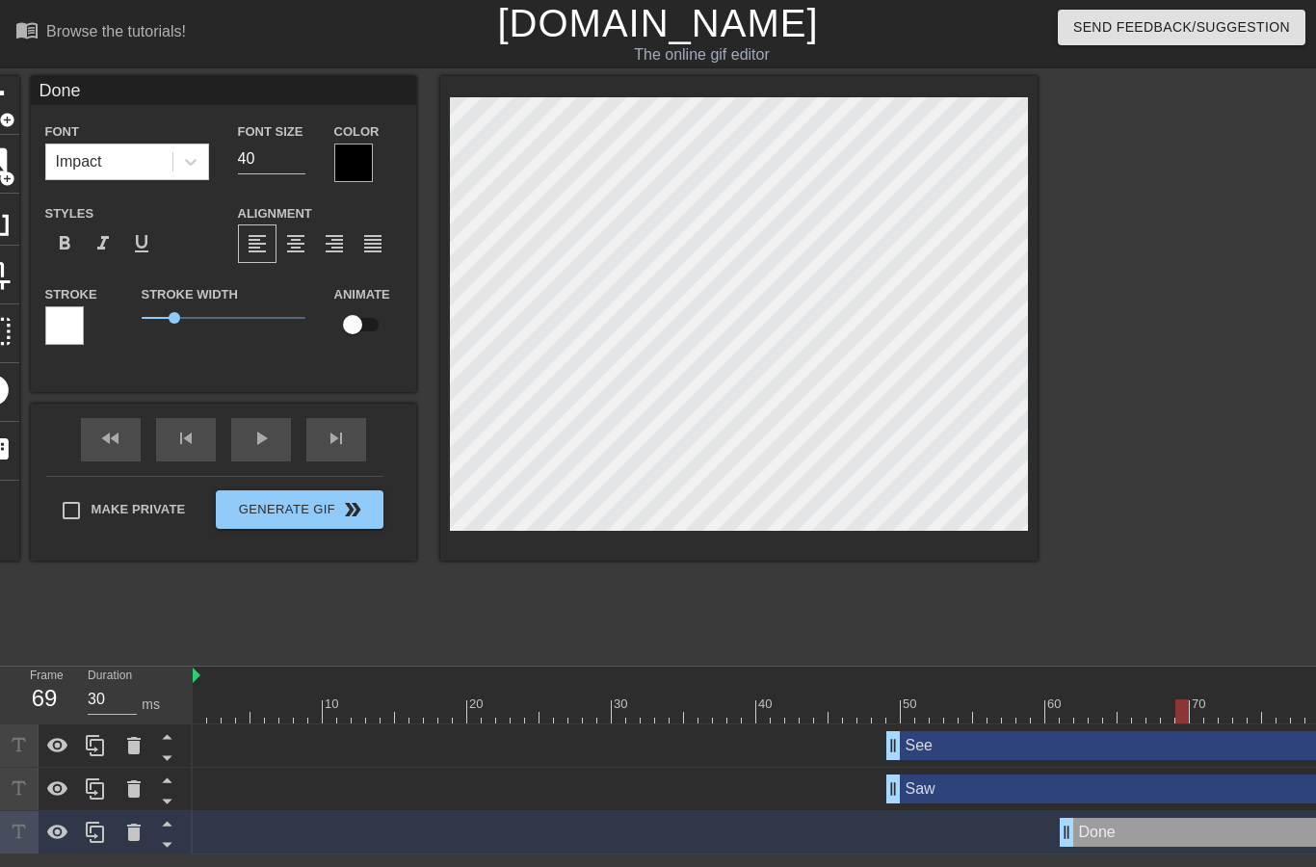
click at [1161, 838] on div "Done drag_handle drag_handle" at bounding box center [1248, 832] width 376 height 29
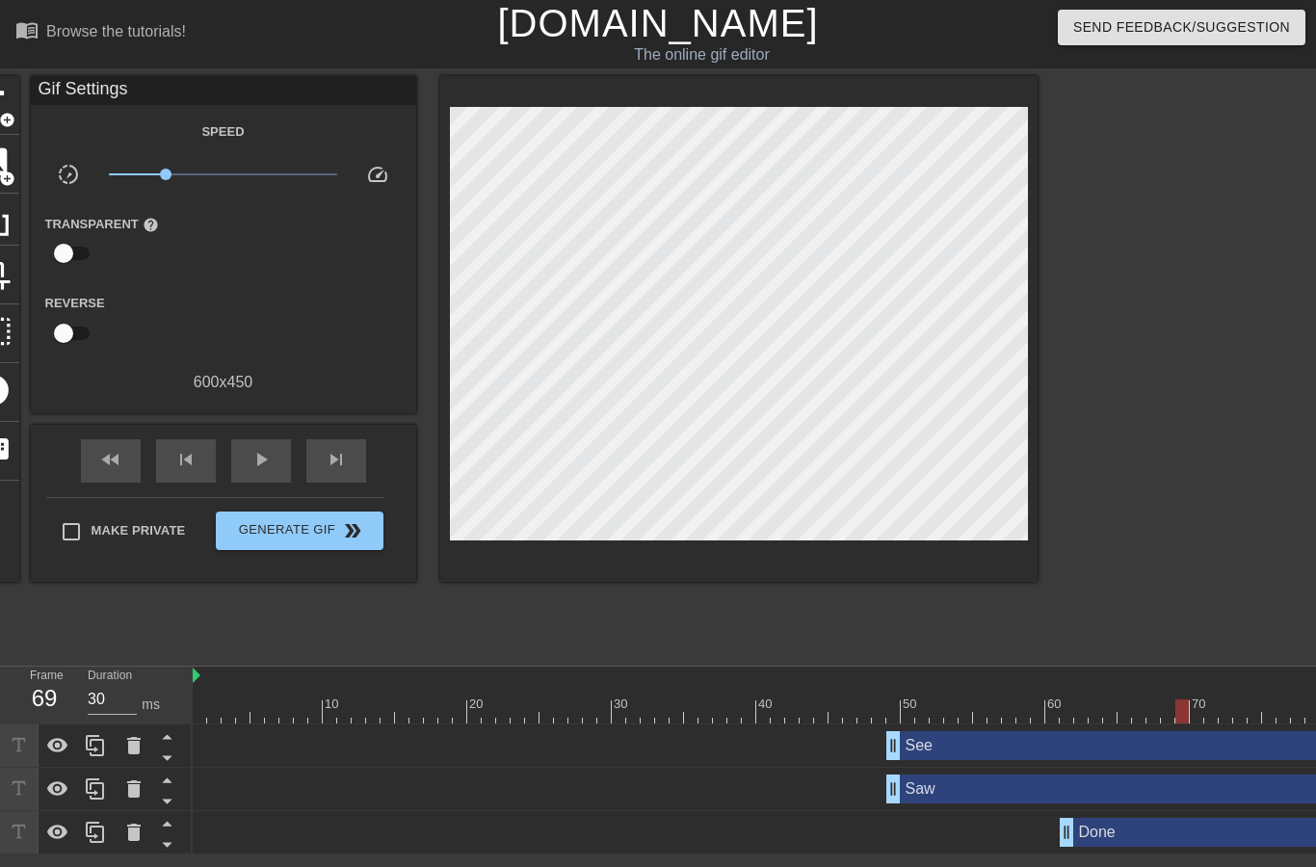
click at [129, 849] on div at bounding box center [134, 832] width 39 height 42
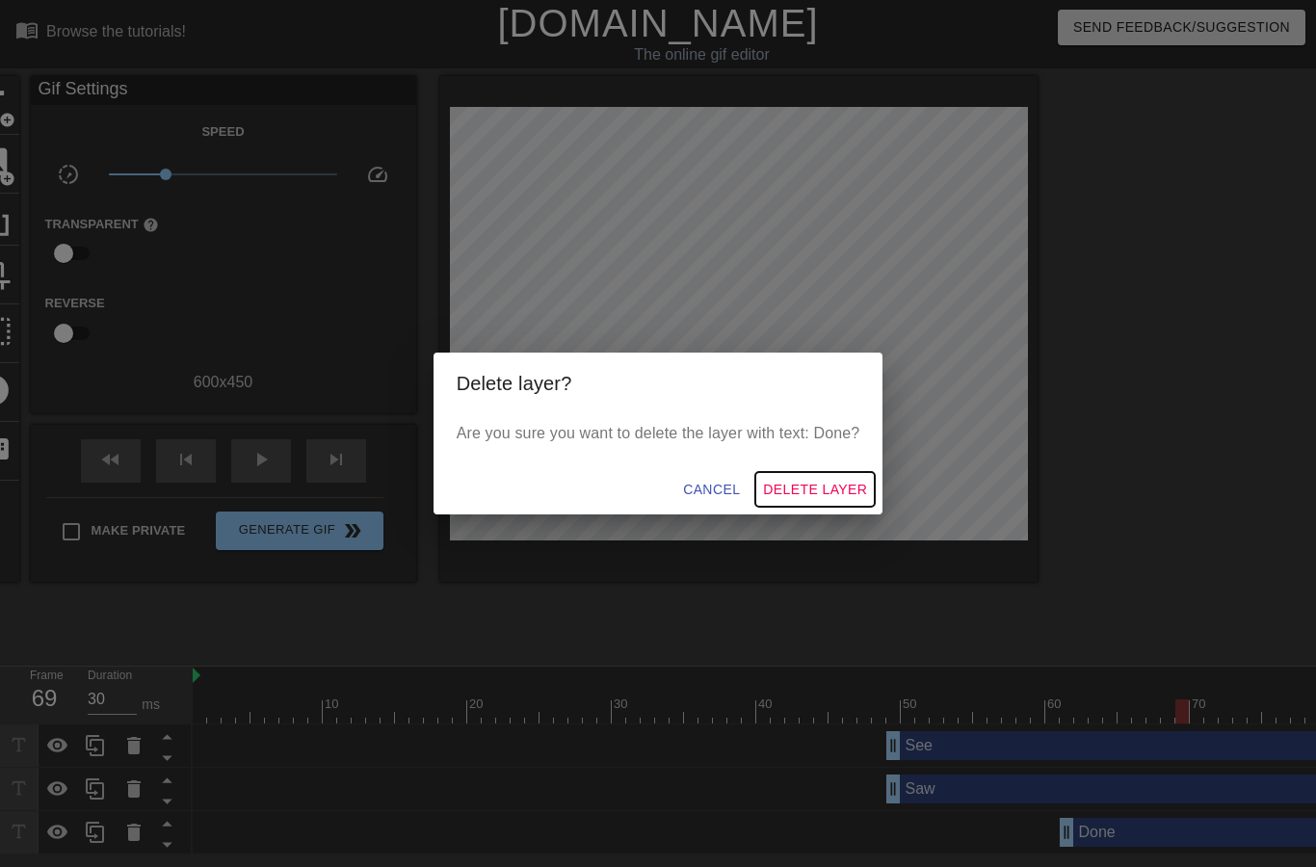
click at [824, 492] on span "Delete Layer" at bounding box center [815, 490] width 104 height 24
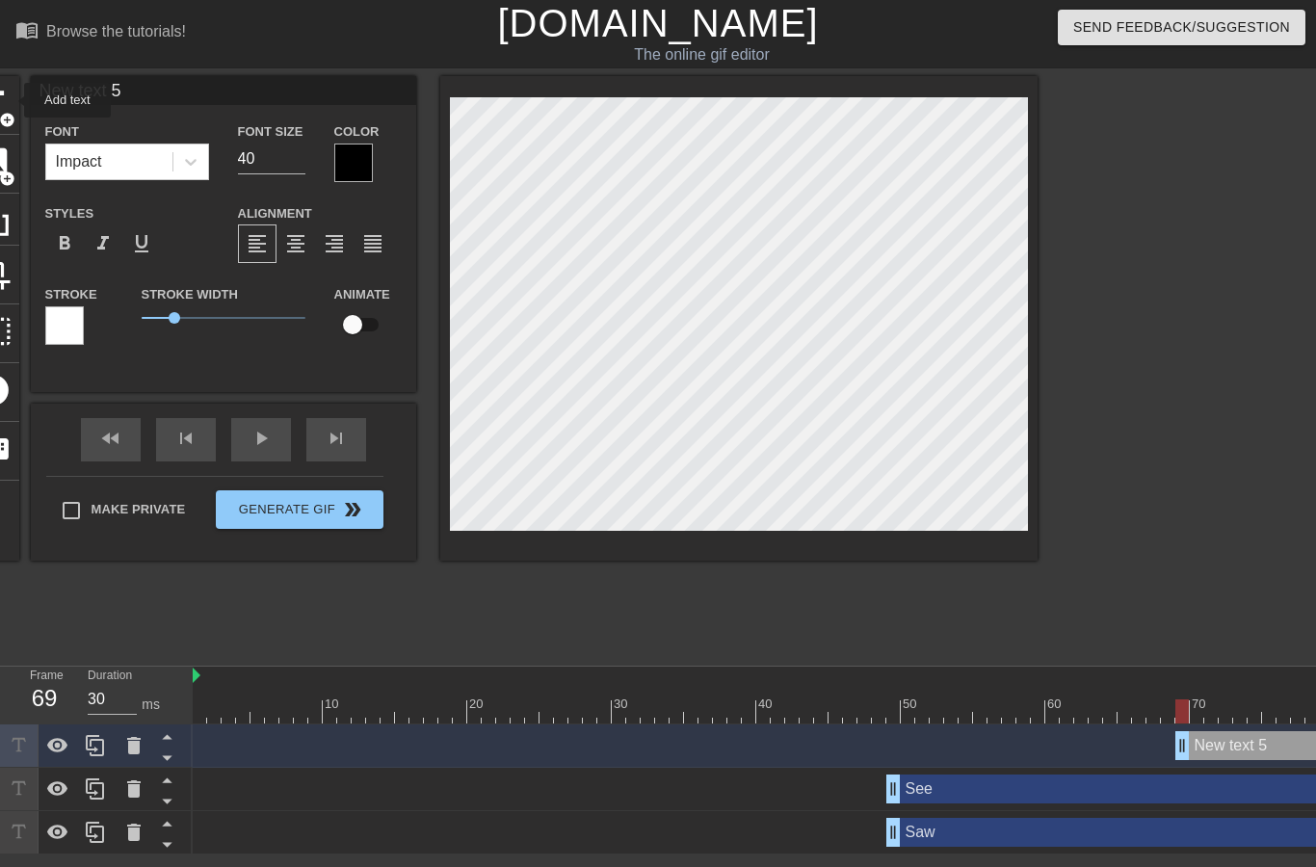
click at [256, 88] on input "New text 5" at bounding box center [224, 90] width 386 height 29
type input "N"
type input "Done"
click at [1210, 232] on div at bounding box center [1205, 365] width 289 height 578
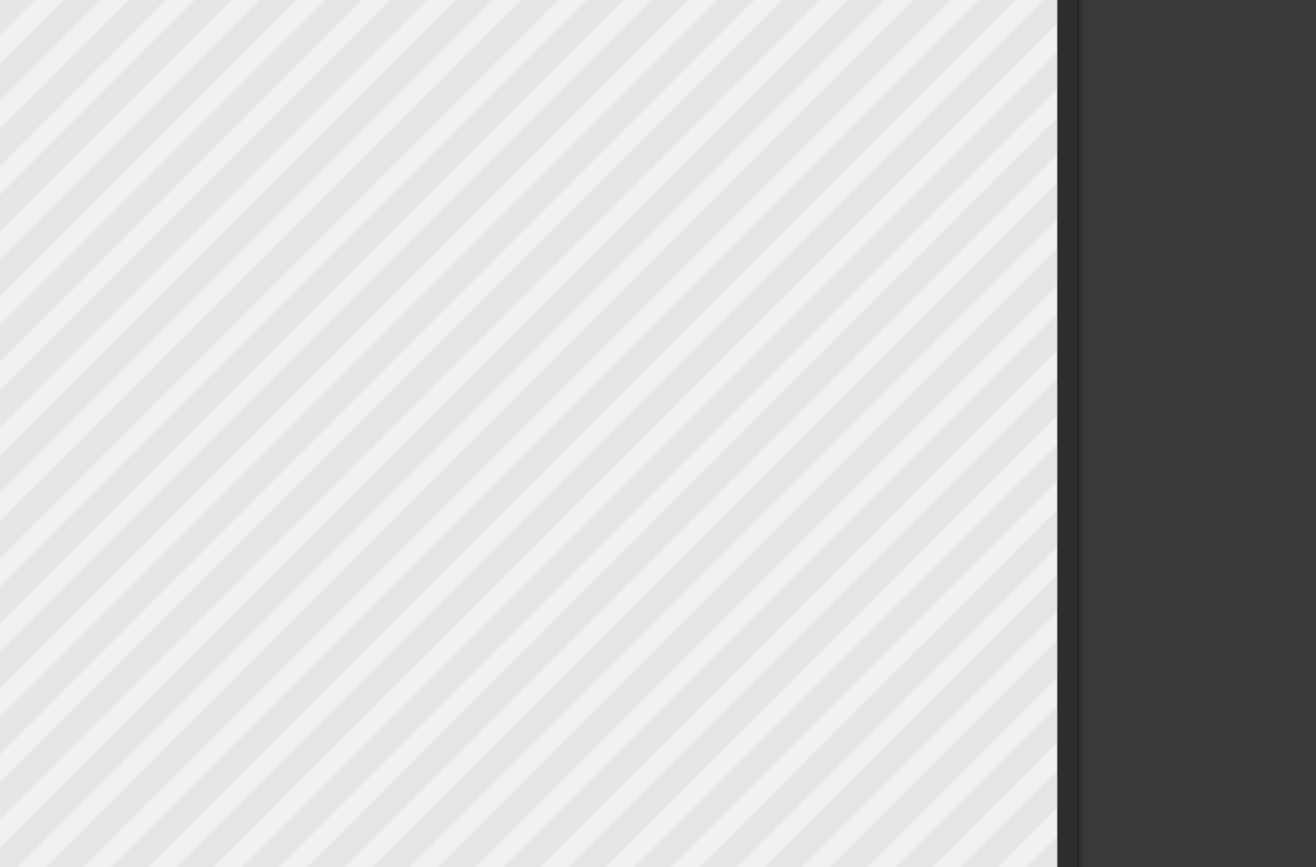
scroll to position [0, 1]
click at [1061, 142] on div at bounding box center [1205, 365] width 289 height 578
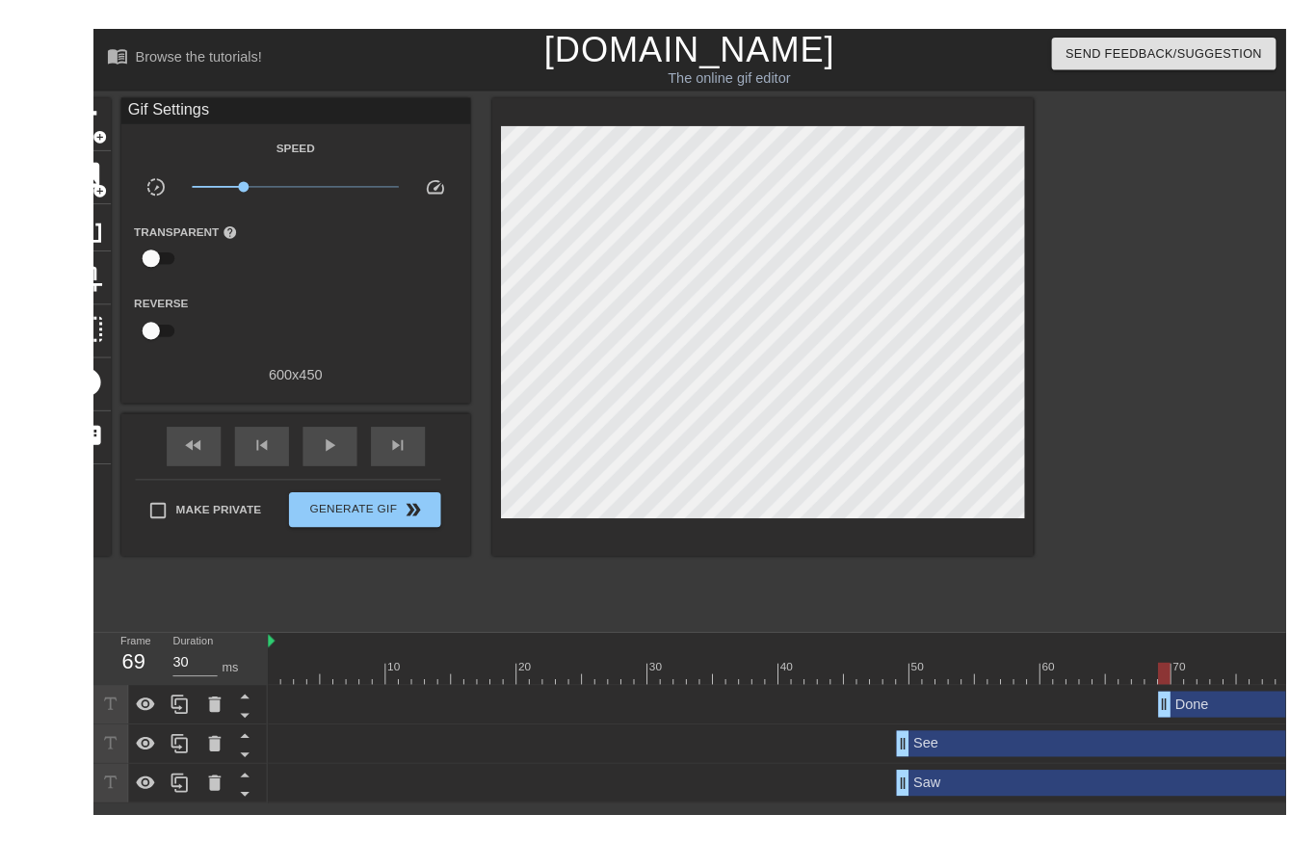
scroll to position [0, 34]
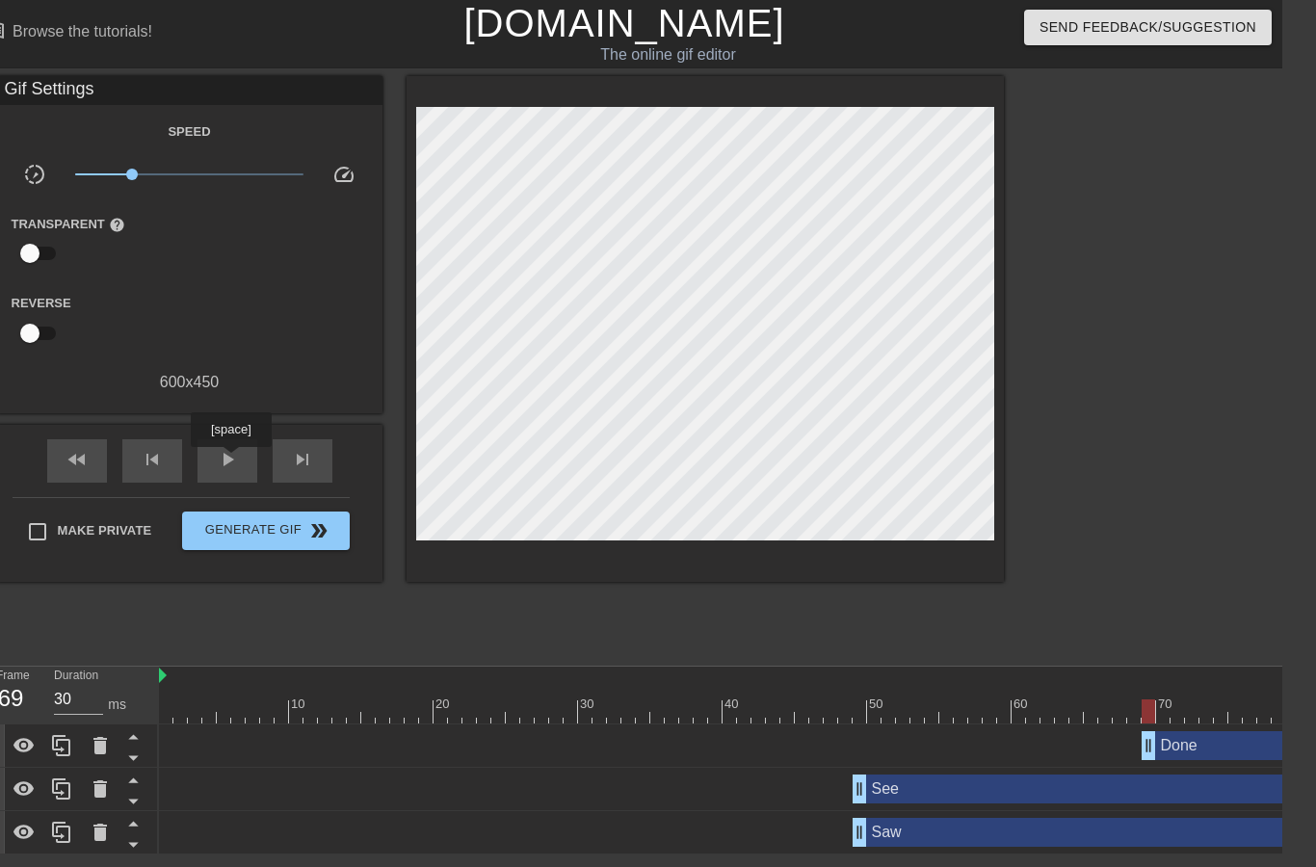
click at [233, 461] on span "play_arrow" at bounding box center [227, 459] width 23 height 23
click at [904, 781] on div "See drag_handle drag_handle" at bounding box center [802, 789] width 1287 height 29
click at [957, 833] on div "Saw drag_handle drag_handle" at bounding box center [1149, 832] width 593 height 29
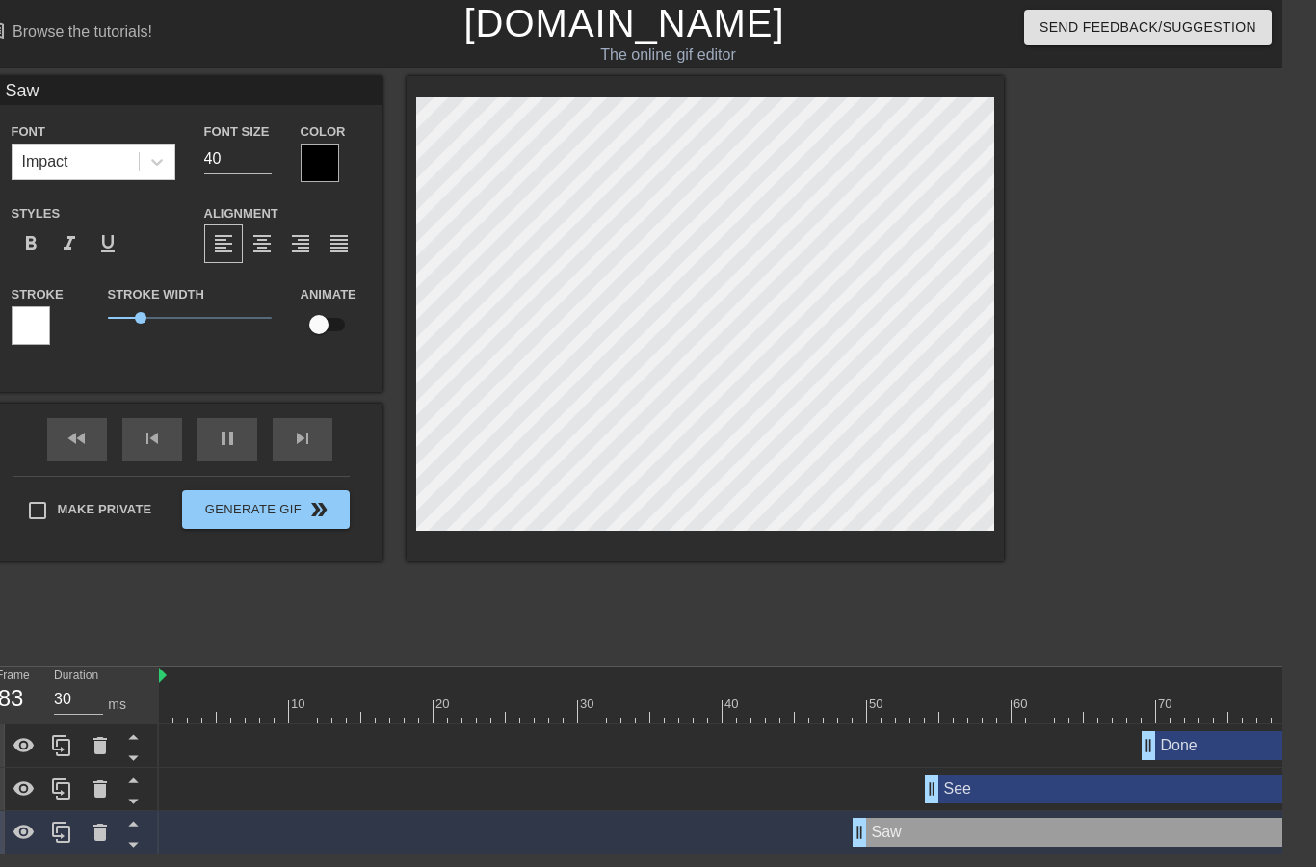
click at [233, 439] on div "pause" at bounding box center [228, 439] width 60 height 43
click at [247, 435] on div "fast_rewind skip_previous play_arrow skip_next" at bounding box center [190, 440] width 314 height 72
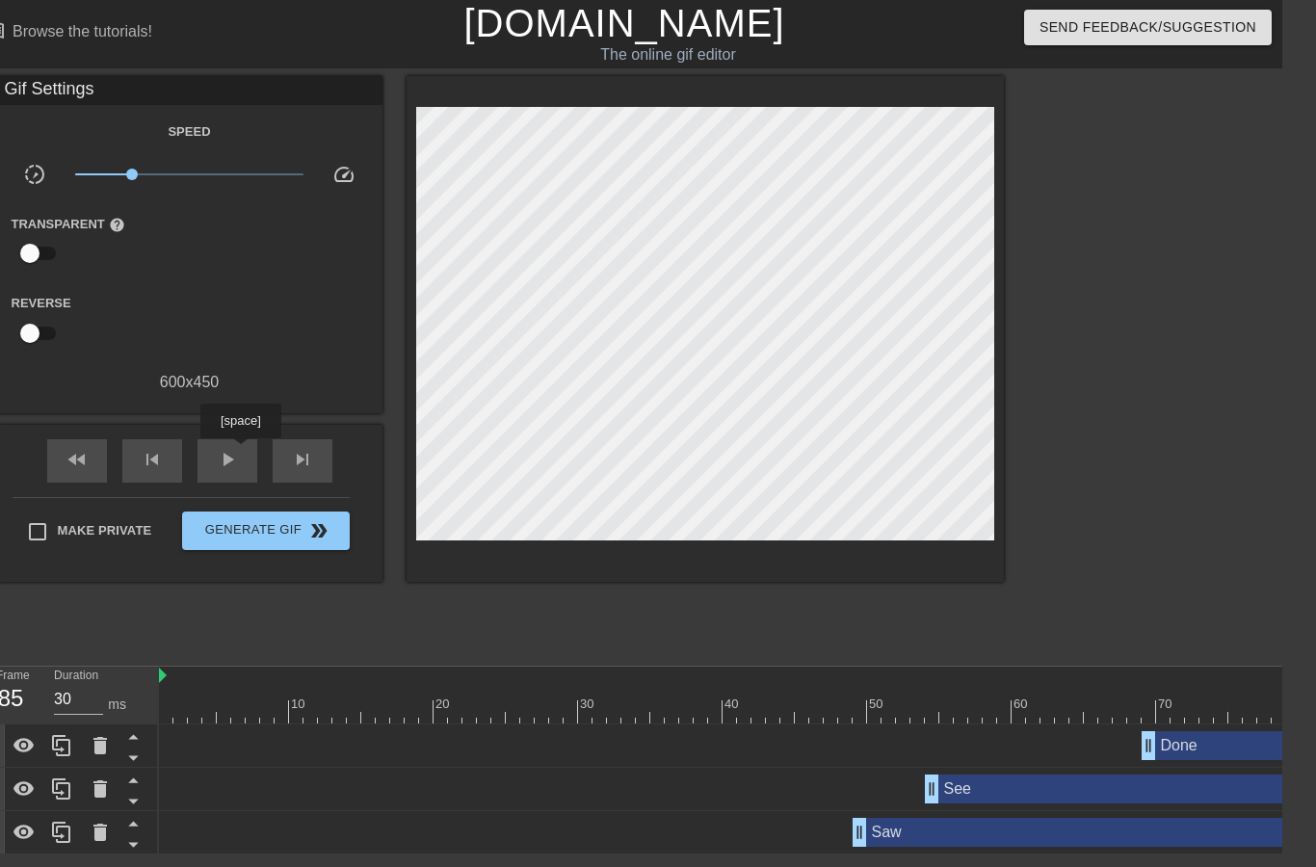
click at [243, 452] on div "play_arrow" at bounding box center [228, 460] width 60 height 43
click at [222, 470] on span "pause" at bounding box center [227, 459] width 23 height 23
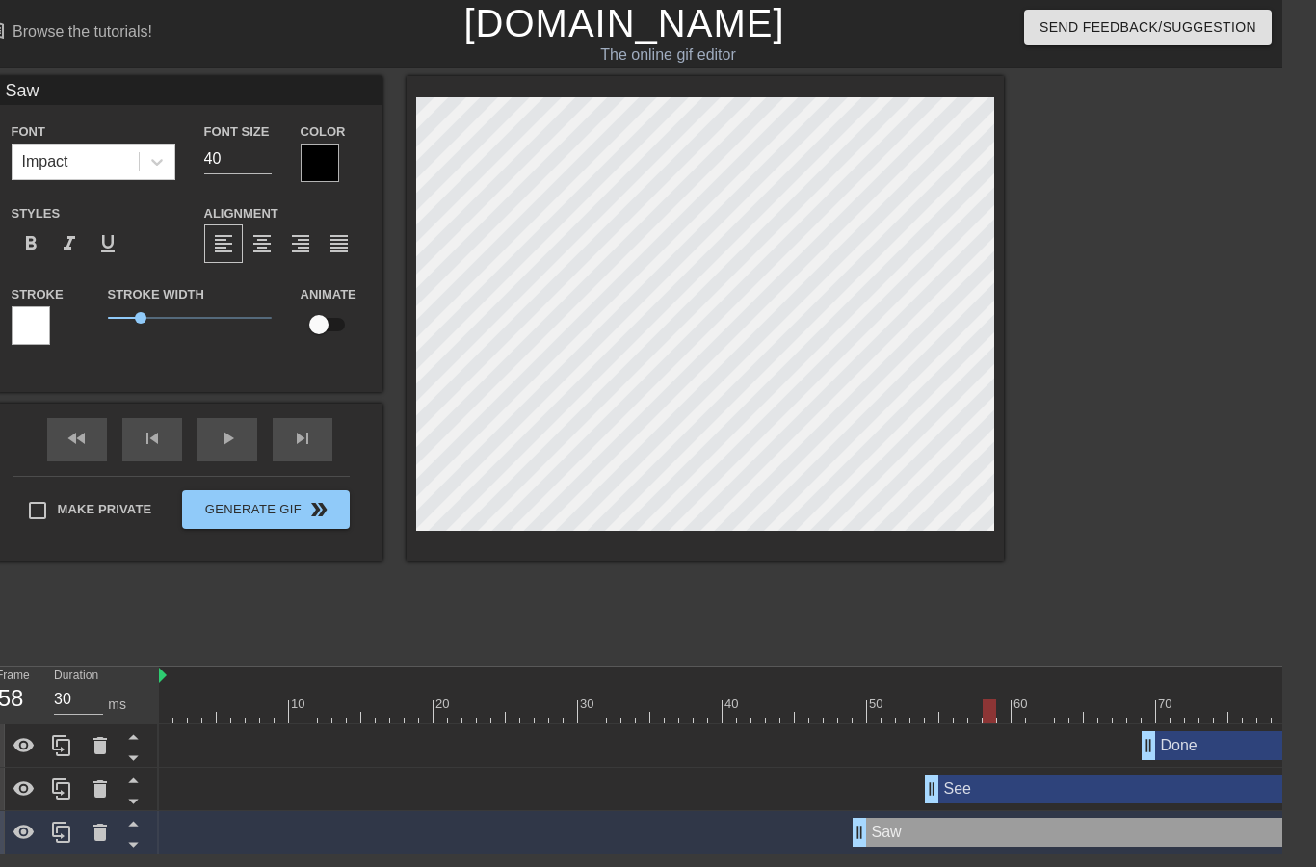
click at [1106, 288] on div at bounding box center [1171, 365] width 289 height 578
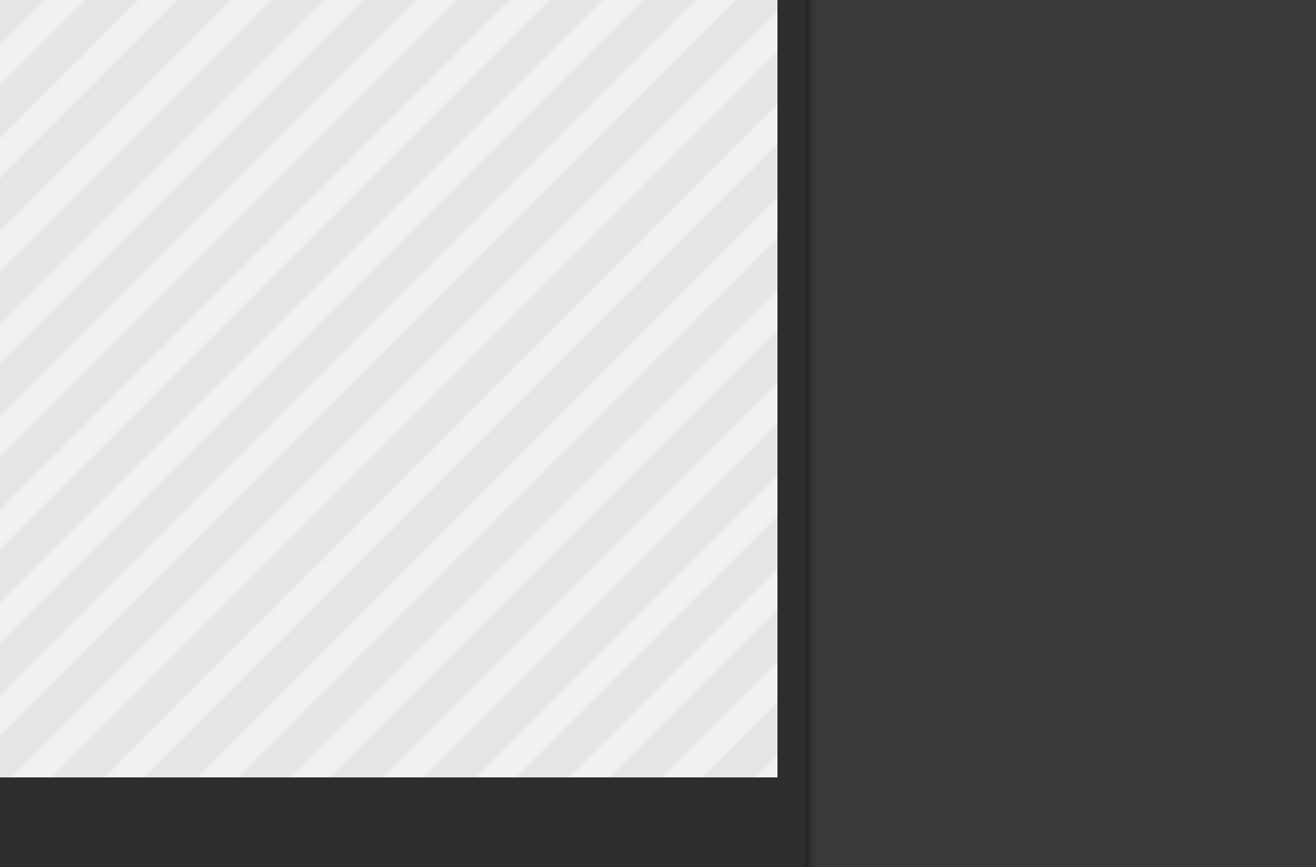
click at [1027, 93] on div at bounding box center [1171, 365] width 289 height 578
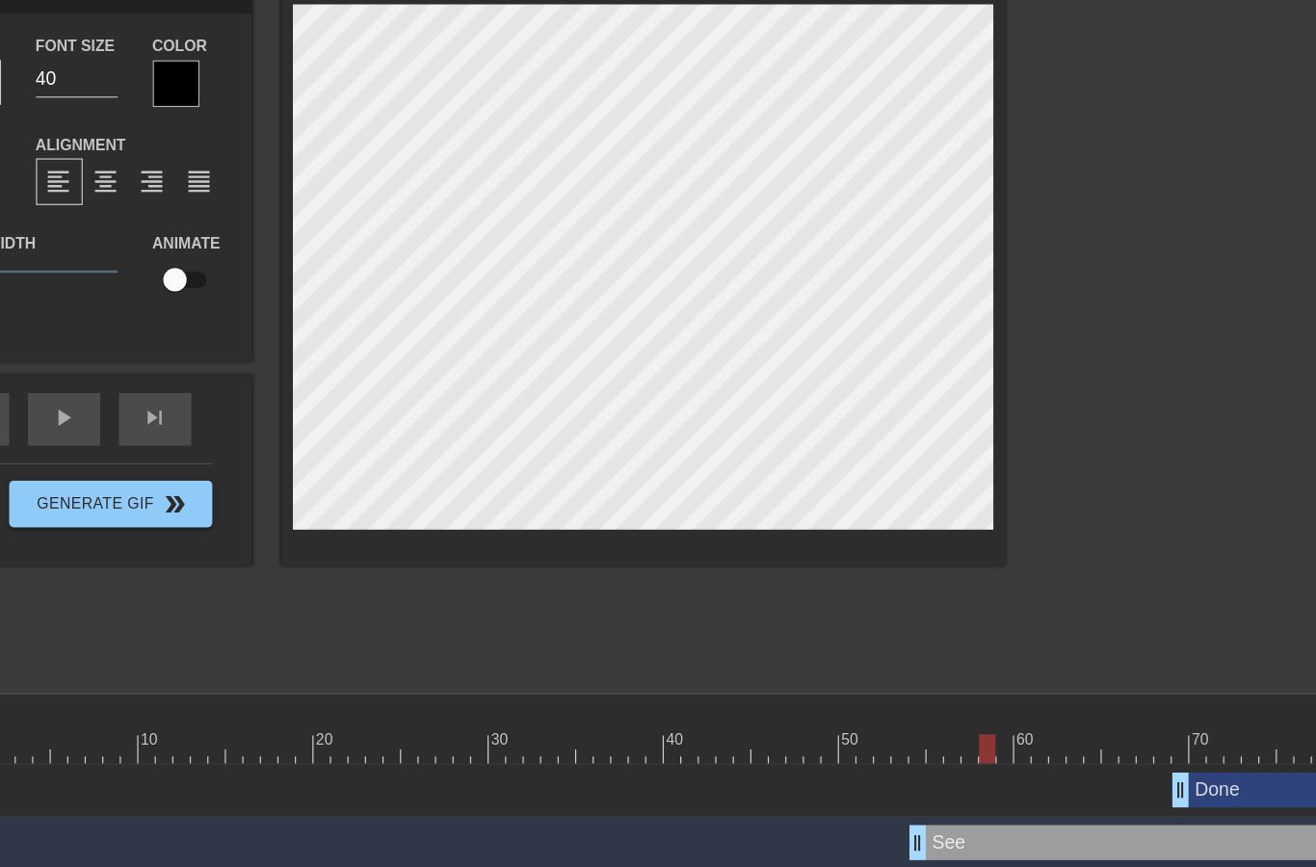
click at [1027, 194] on div at bounding box center [1171, 365] width 289 height 578
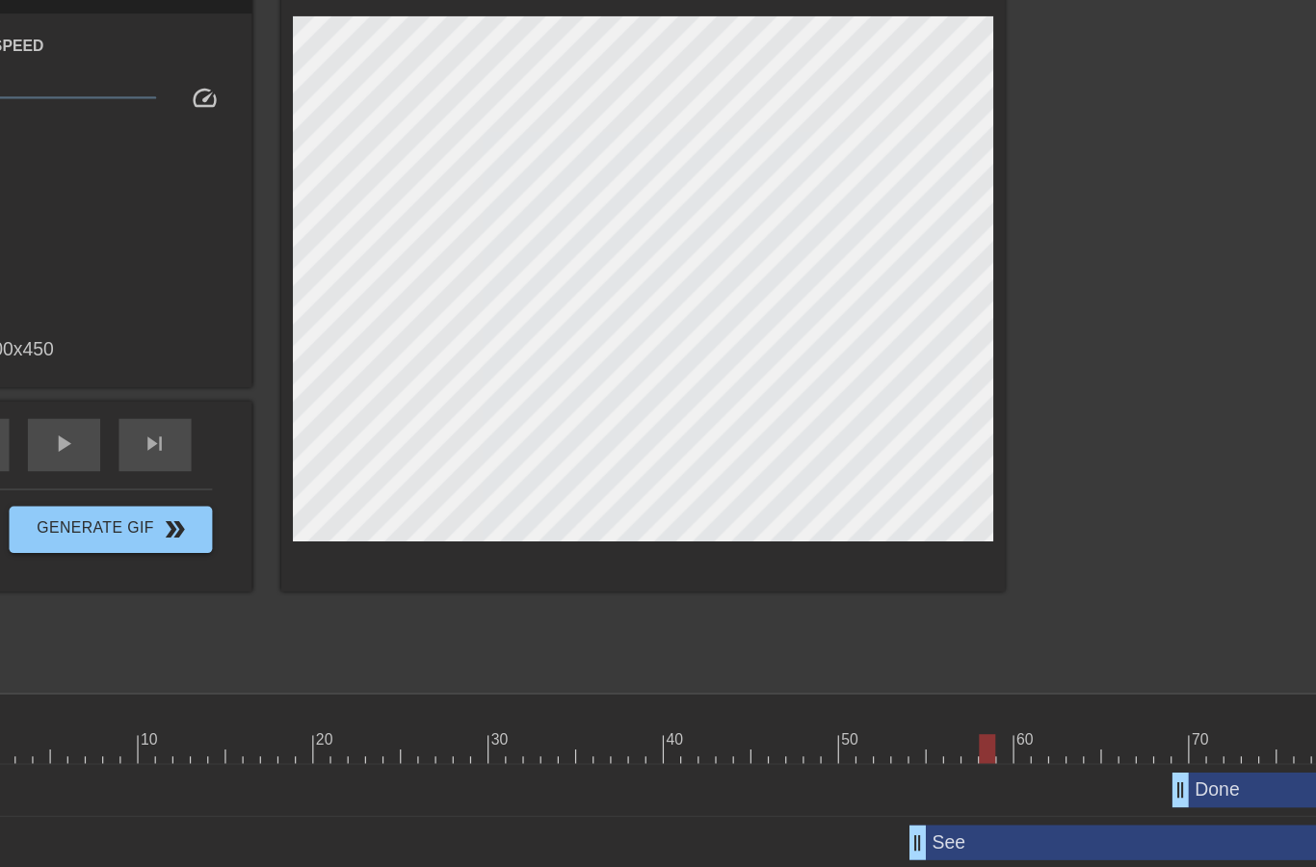
click at [1027, 290] on div at bounding box center [1171, 365] width 289 height 578
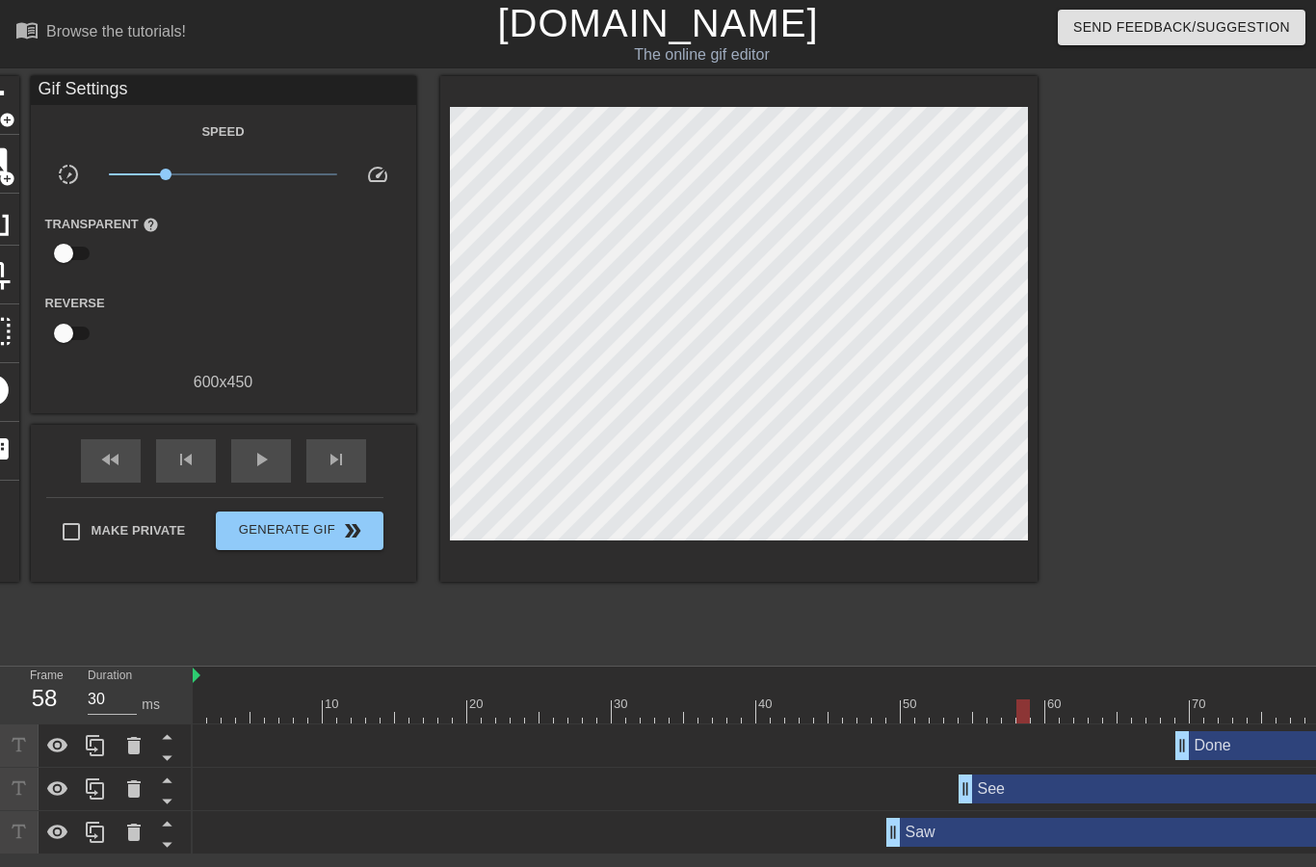
click at [258, 464] on span "play_arrow" at bounding box center [261, 459] width 23 height 23
click at [265, 476] on div "pause" at bounding box center [261, 460] width 60 height 43
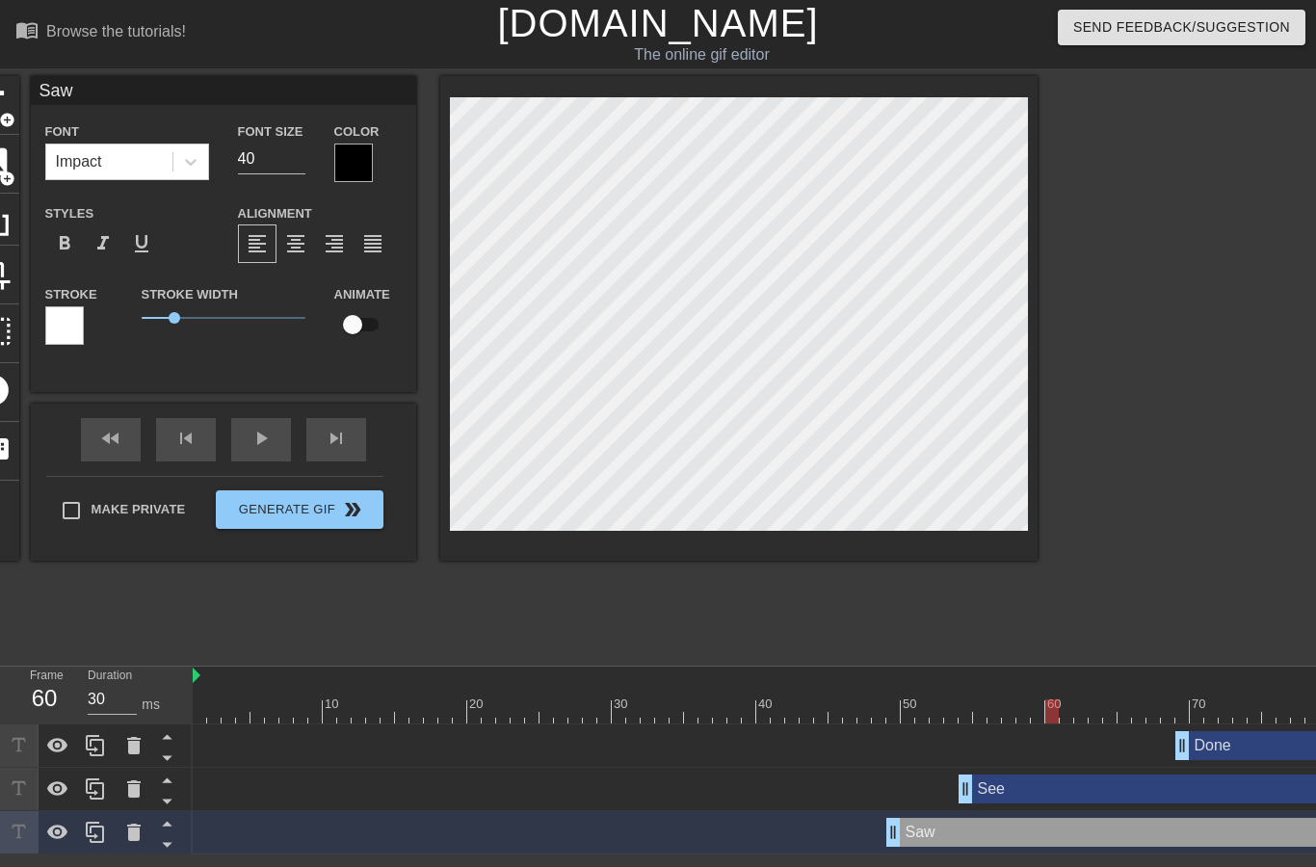
click at [1215, 294] on div at bounding box center [1205, 365] width 289 height 578
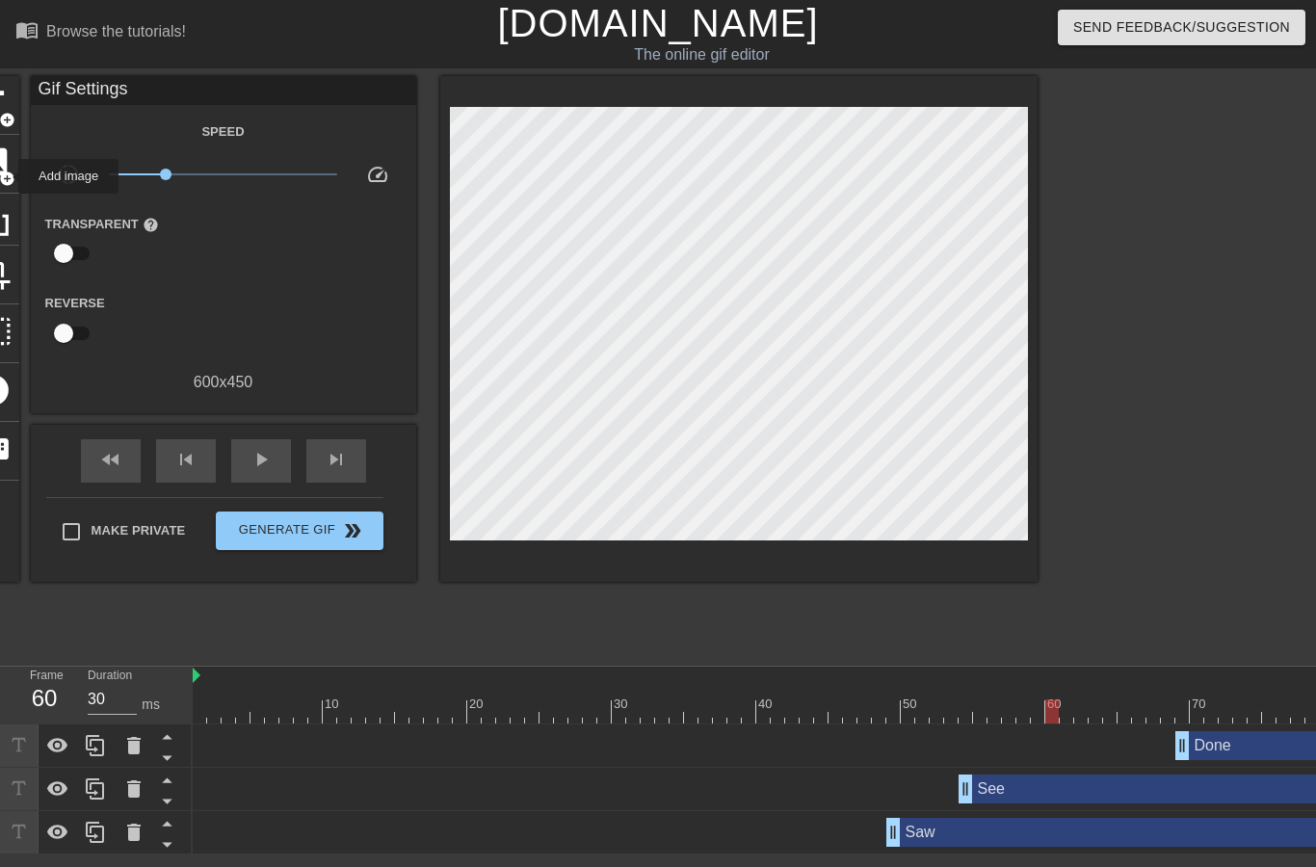
click at [6, 176] on span "add_circle" at bounding box center [7, 179] width 16 height 16
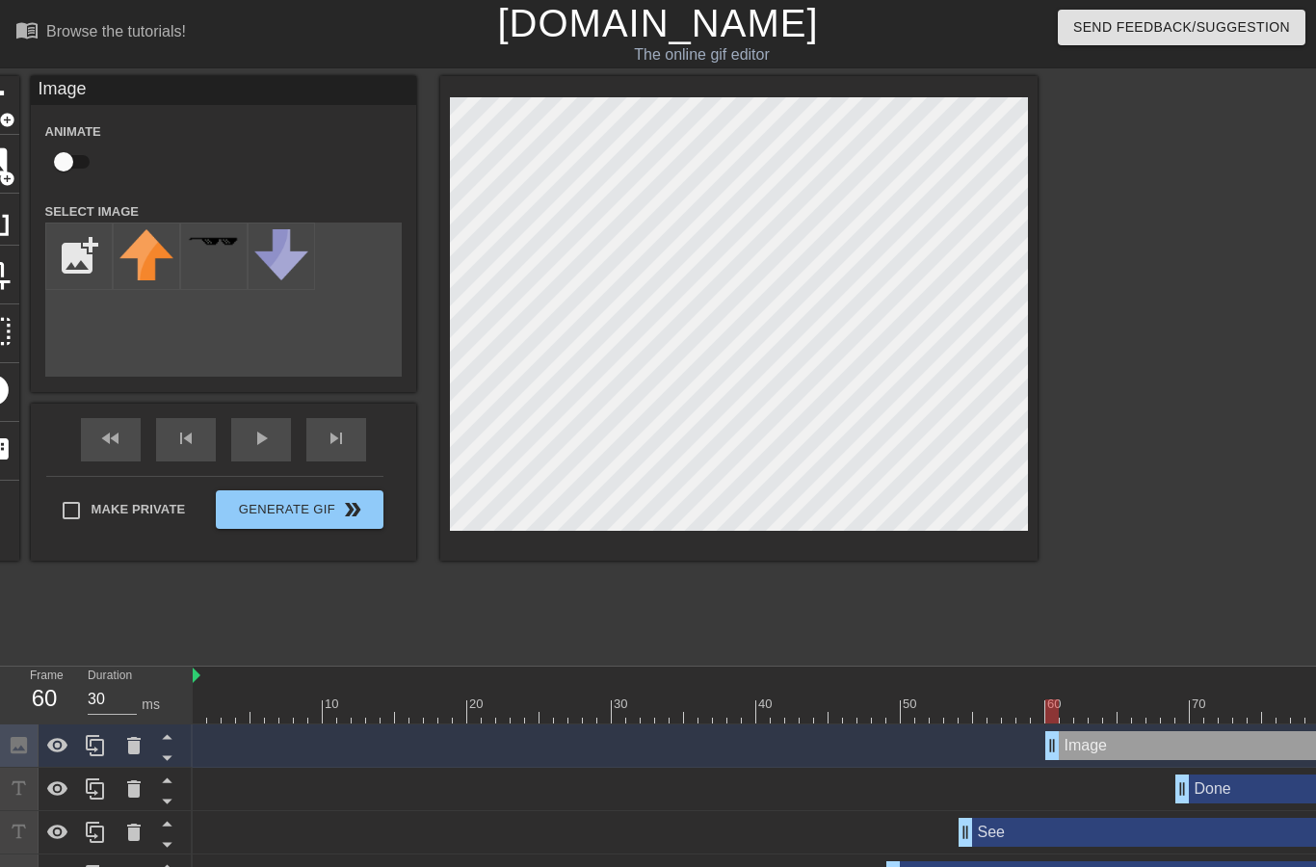
click at [146, 744] on div at bounding box center [134, 746] width 39 height 42
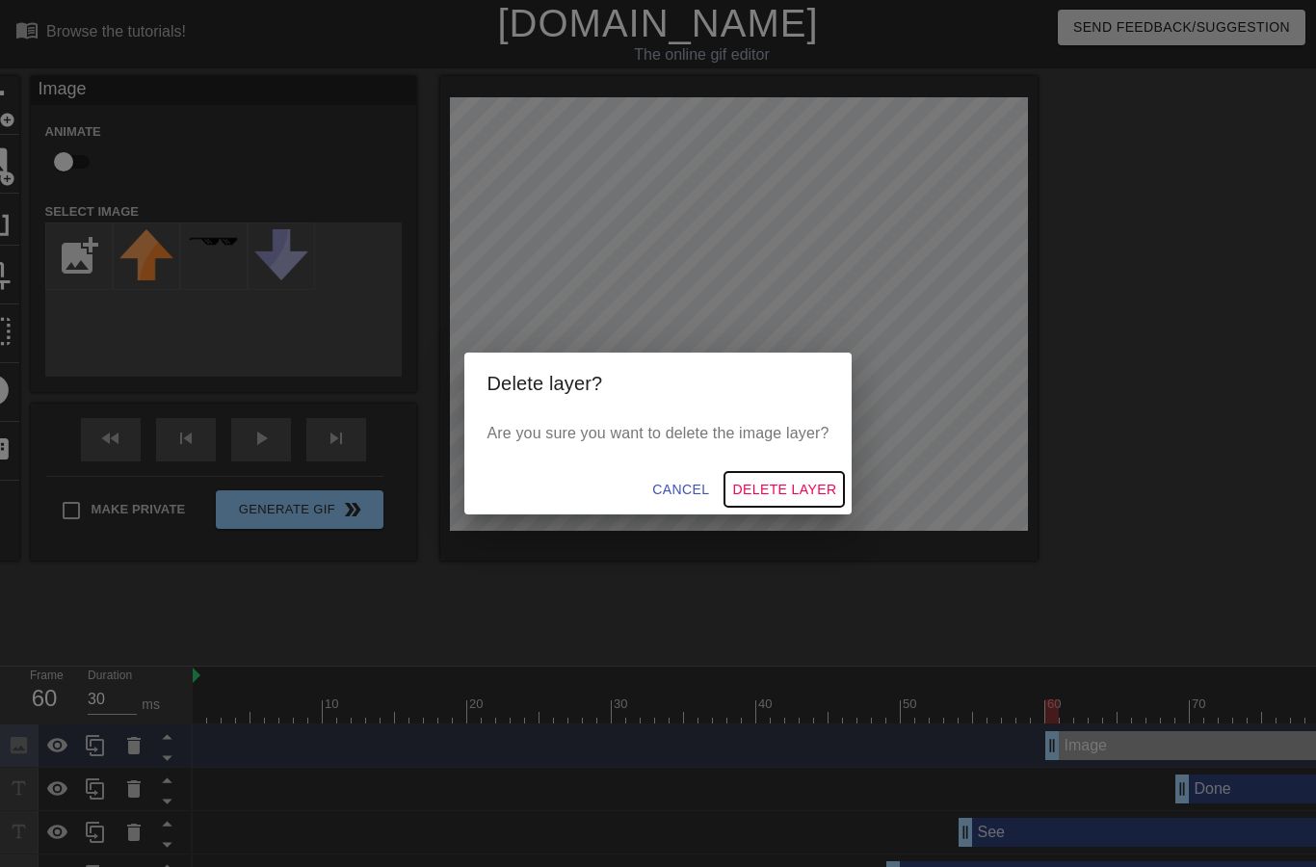
click at [773, 489] on span "Delete Layer" at bounding box center [784, 490] width 104 height 24
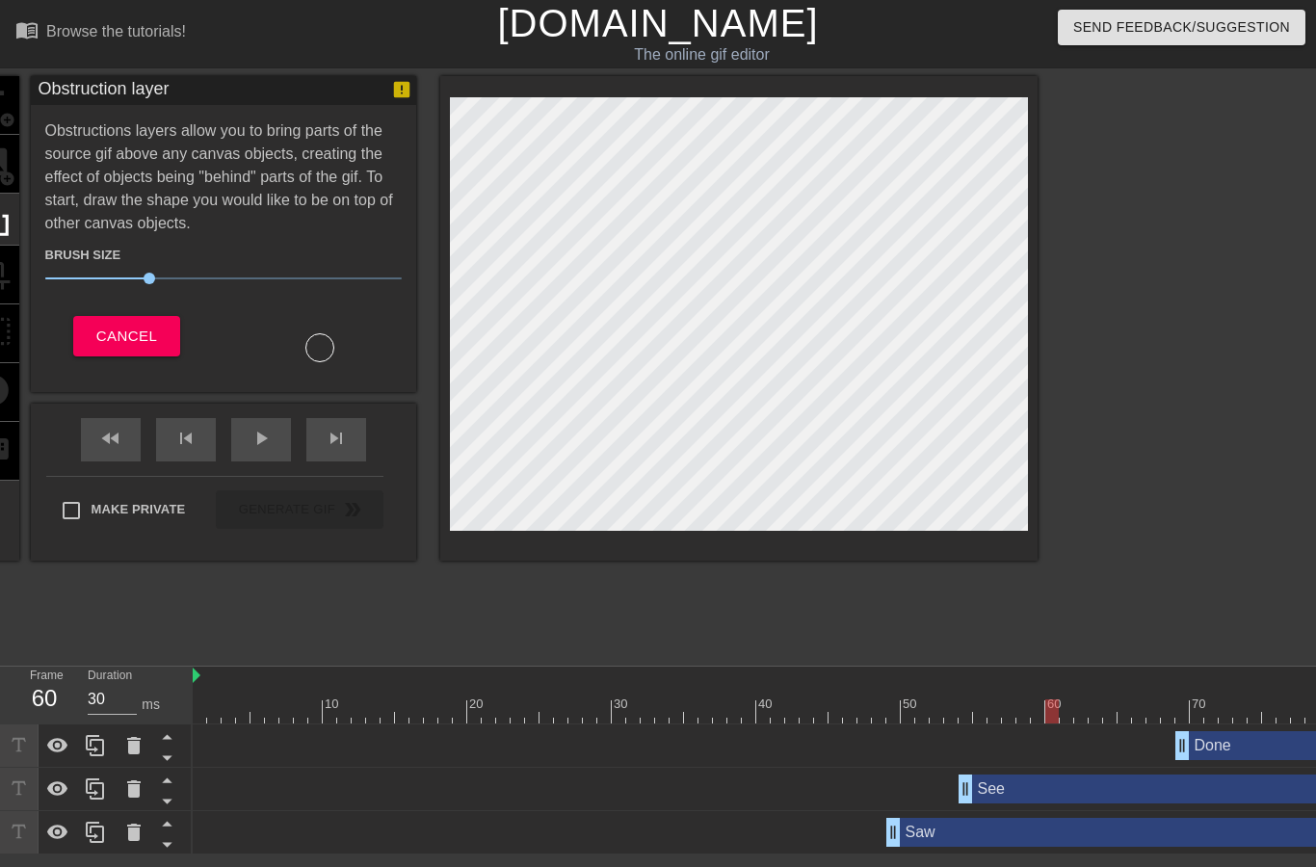
click at [139, 335] on span "Cancel" at bounding box center [126, 336] width 61 height 25
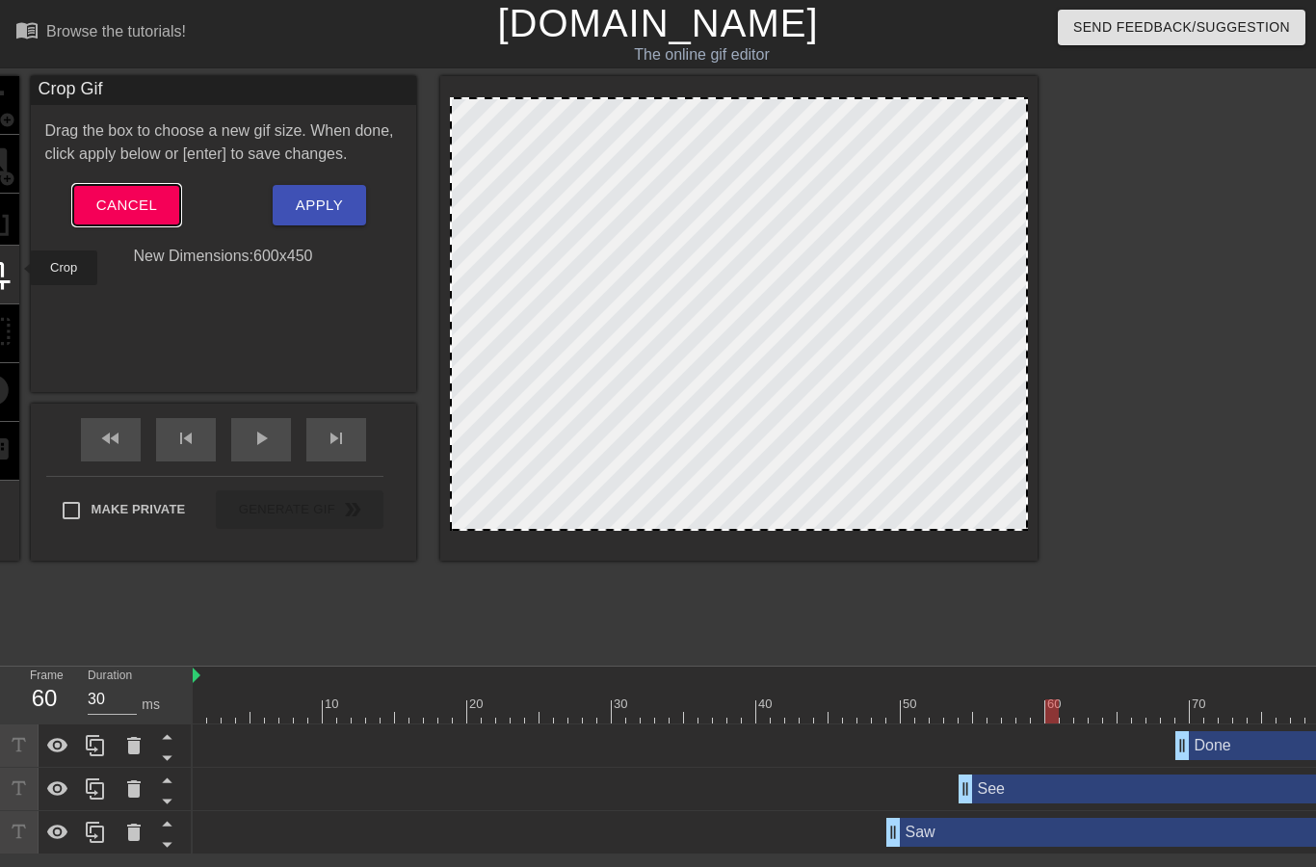
click at [154, 223] on button "Cancel" at bounding box center [126, 205] width 107 height 40
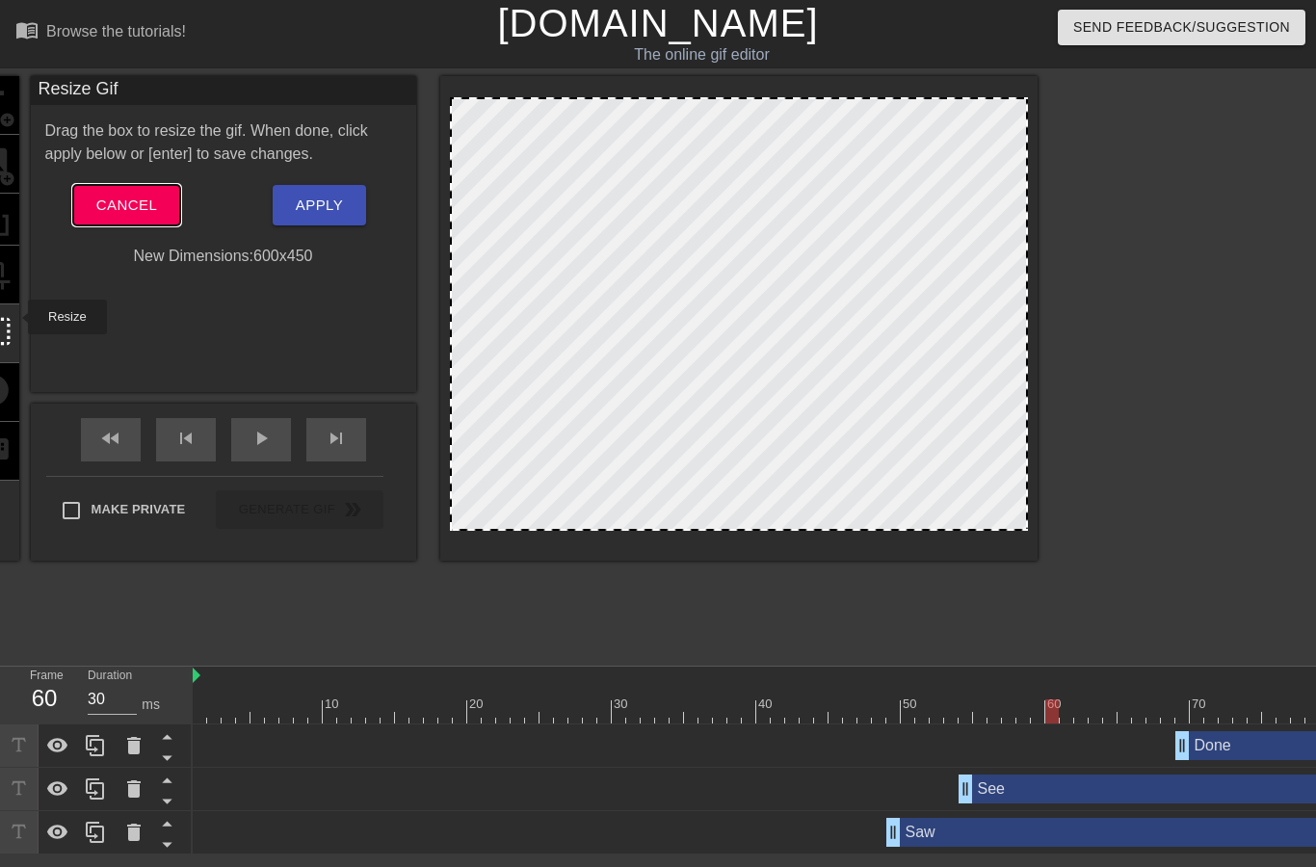
click at [154, 215] on span "Cancel" at bounding box center [126, 205] width 61 height 25
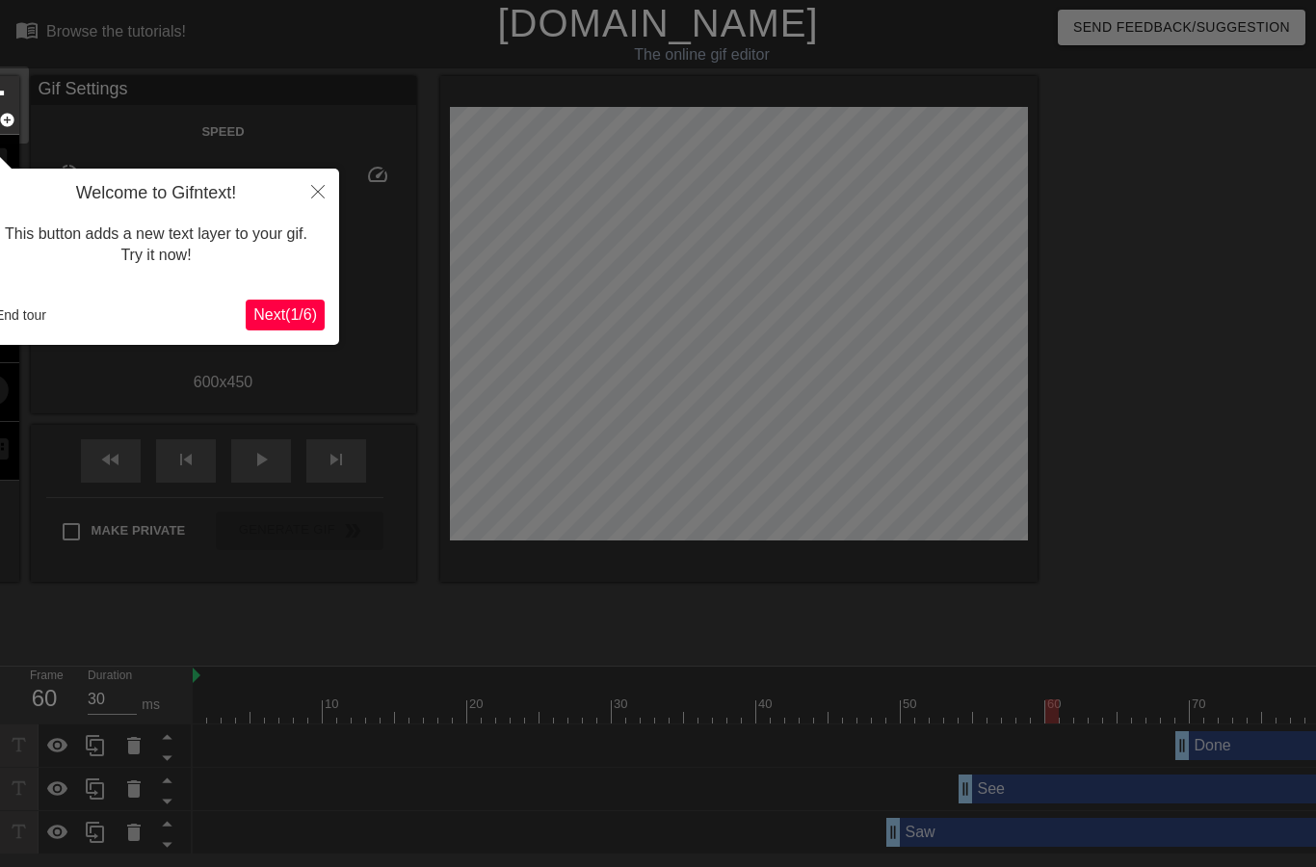
click at [324, 197] on icon "Close" at bounding box center [317, 191] width 13 height 13
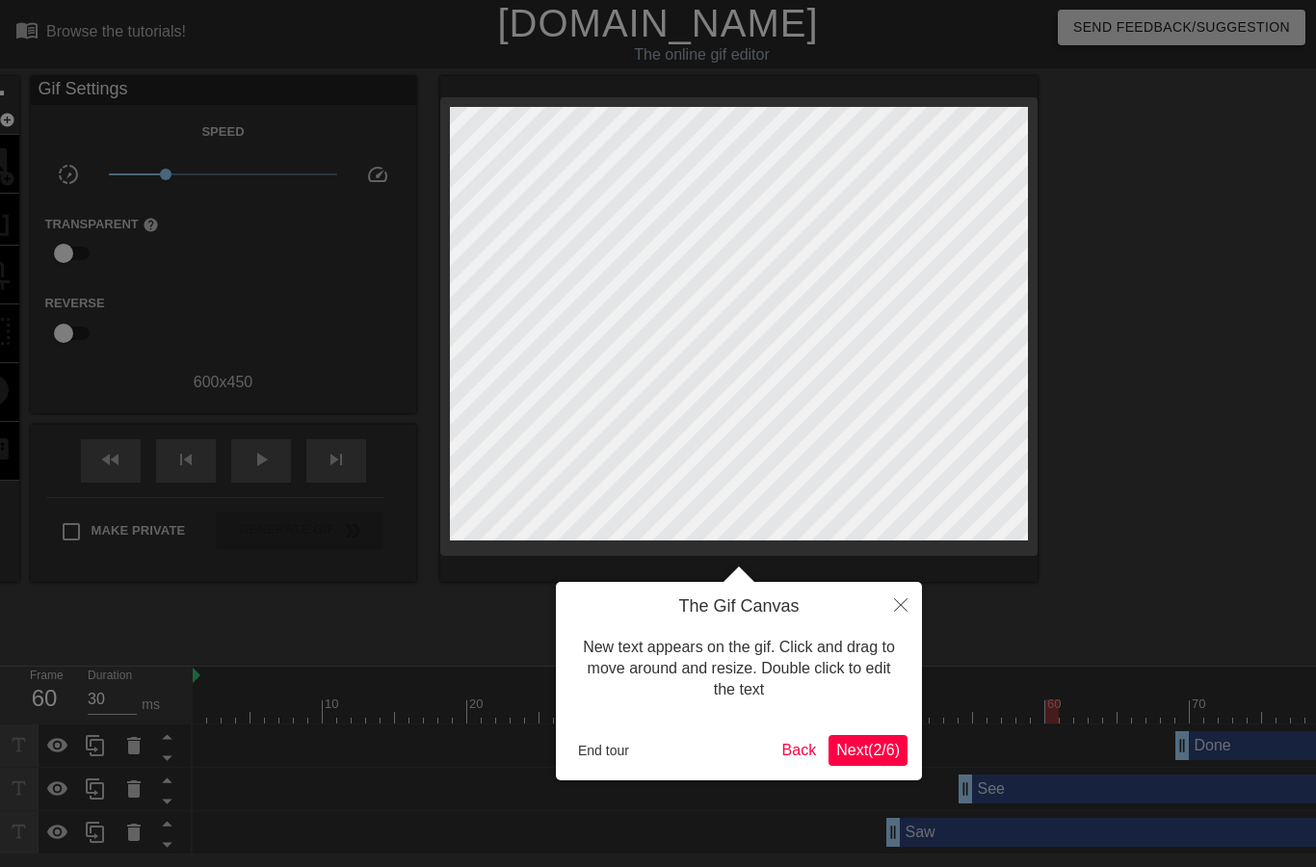
click at [908, 612] on button "Close" at bounding box center [901, 604] width 42 height 44
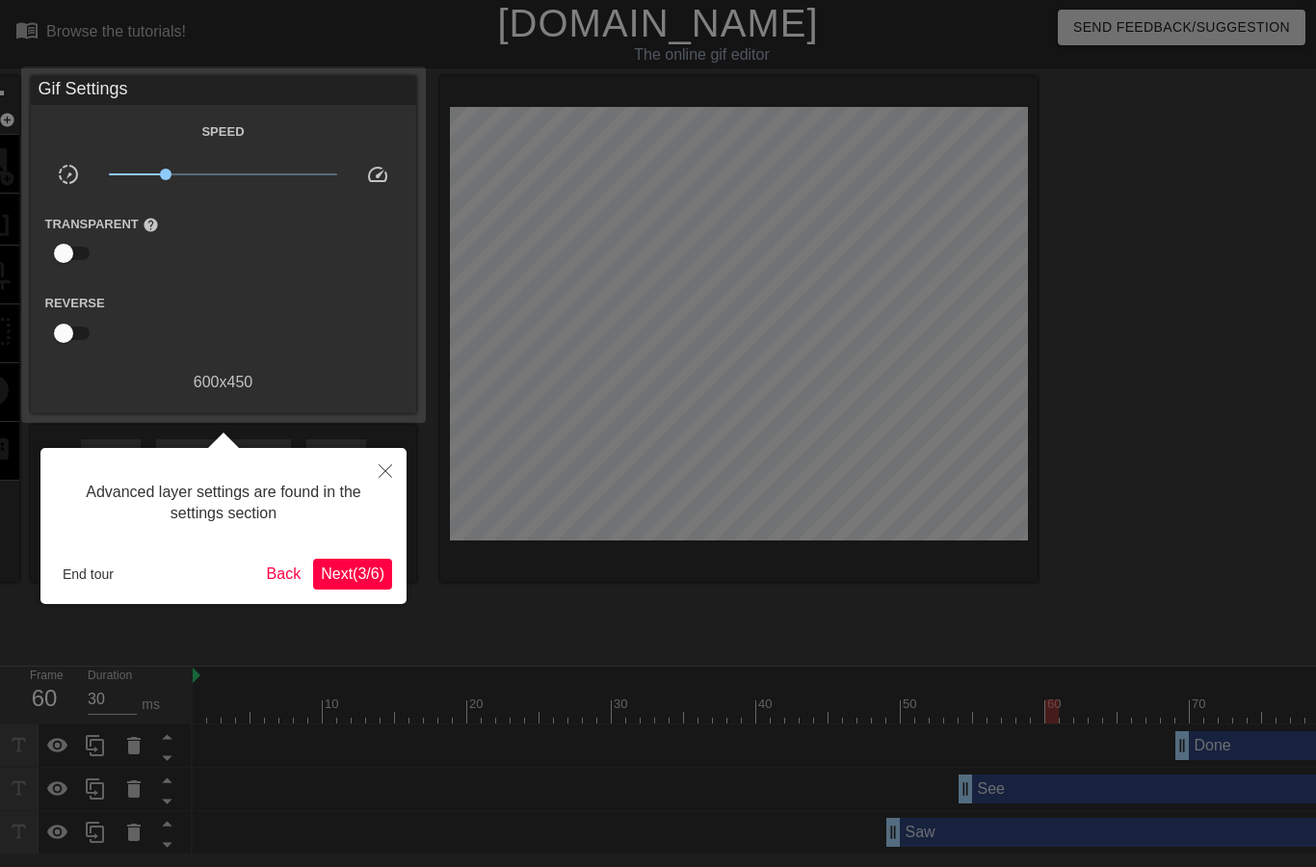
click at [385, 478] on icon "Close" at bounding box center [385, 471] width 13 height 13
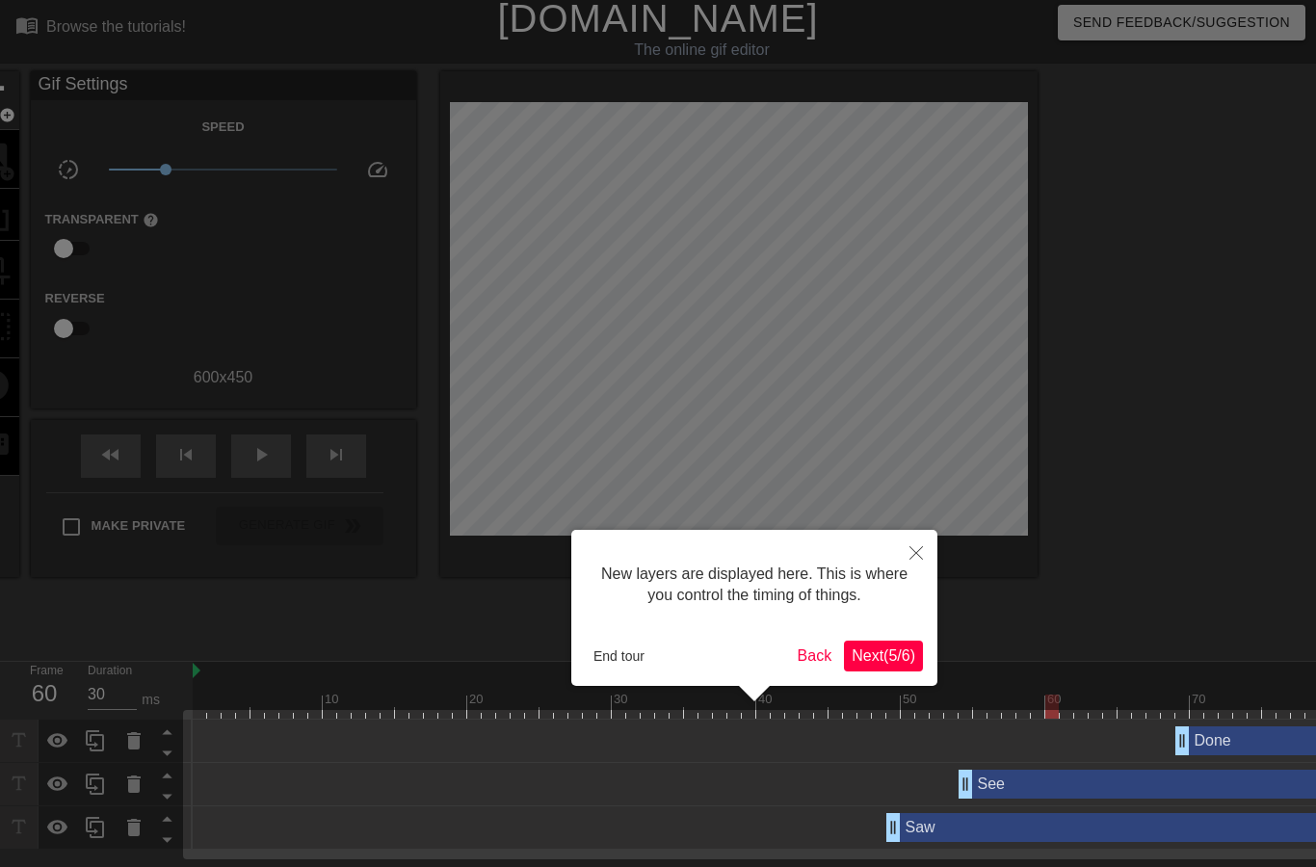
click at [918, 554] on icon "Close" at bounding box center [916, 552] width 13 height 13
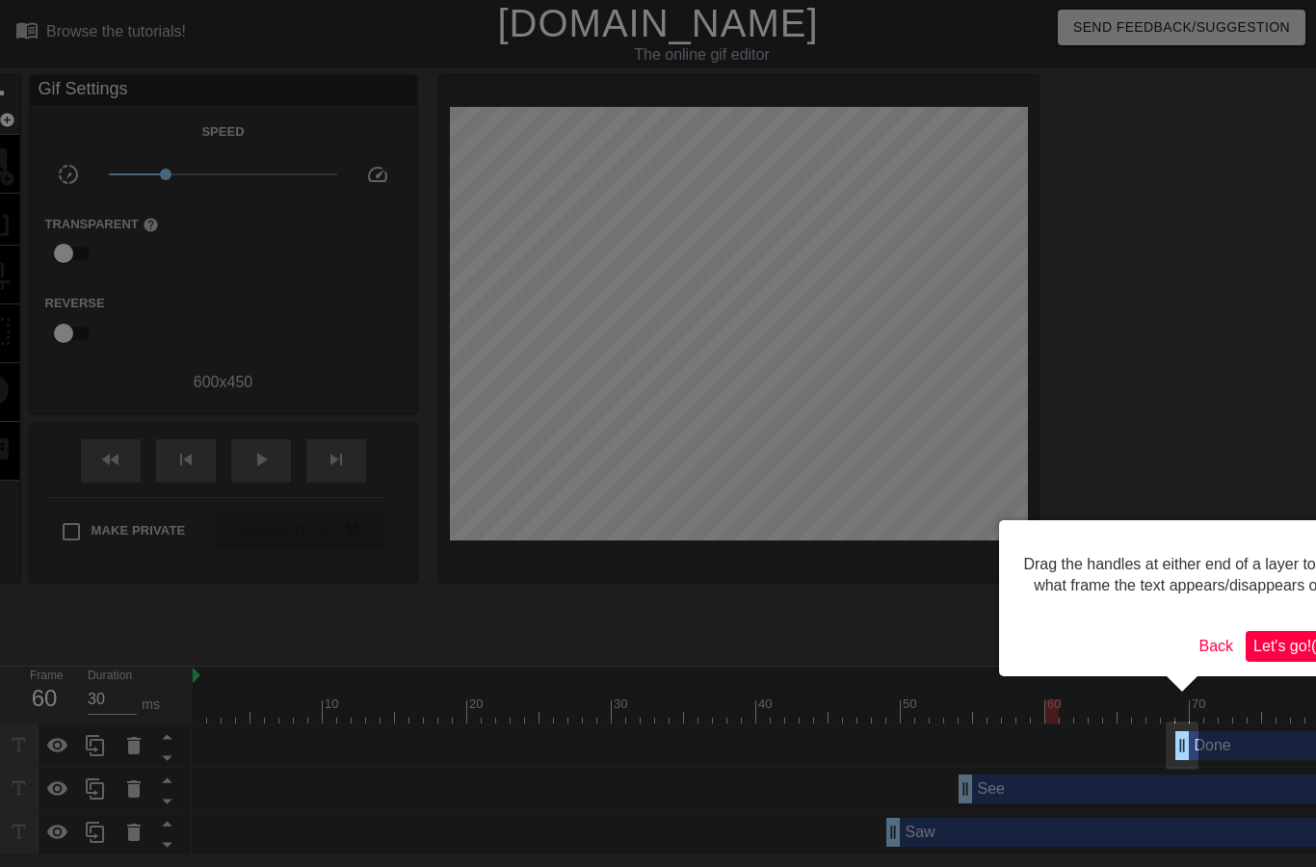
click at [1289, 654] on span "Let's go! ( 6 / 6 )" at bounding box center [1299, 646] width 90 height 16
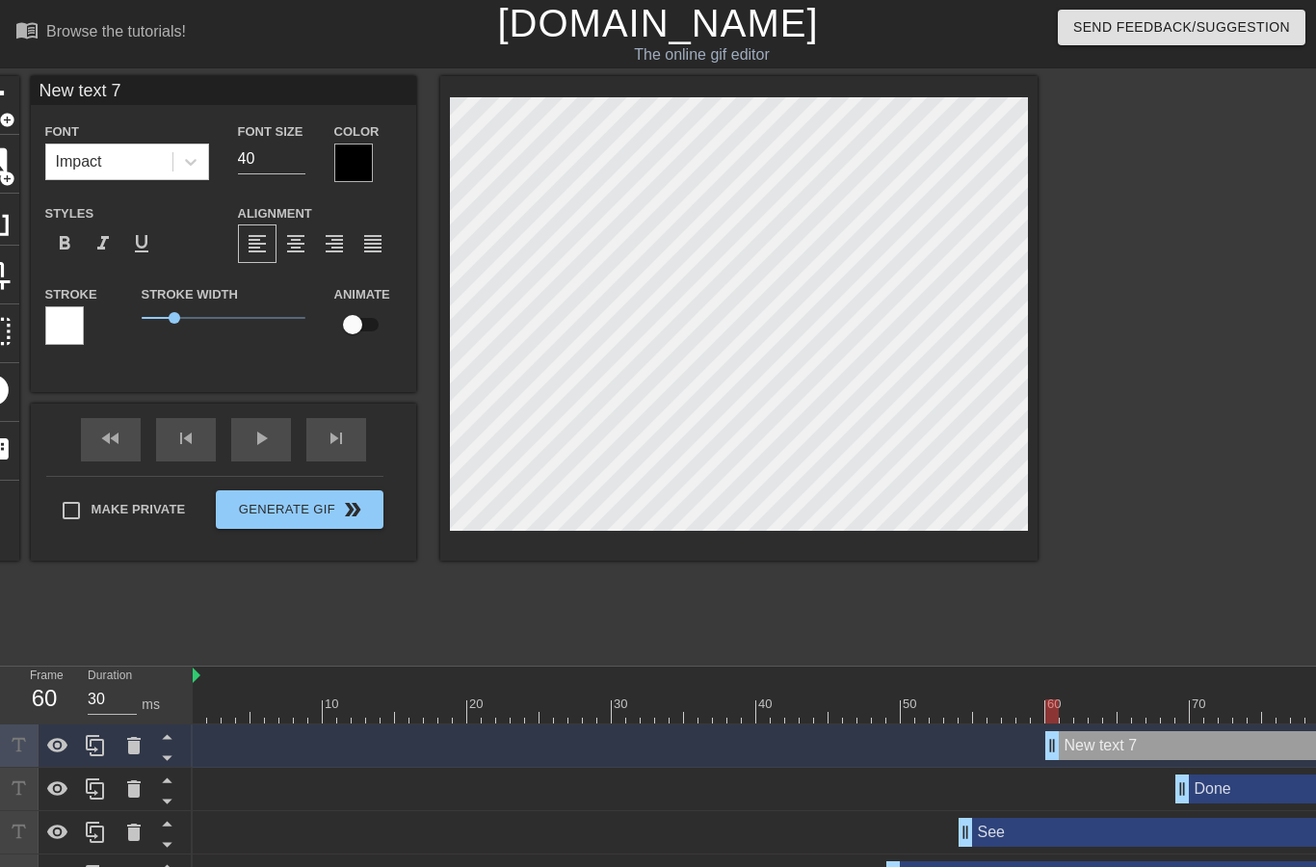
click at [140, 748] on icon at bounding box center [133, 745] width 23 height 23
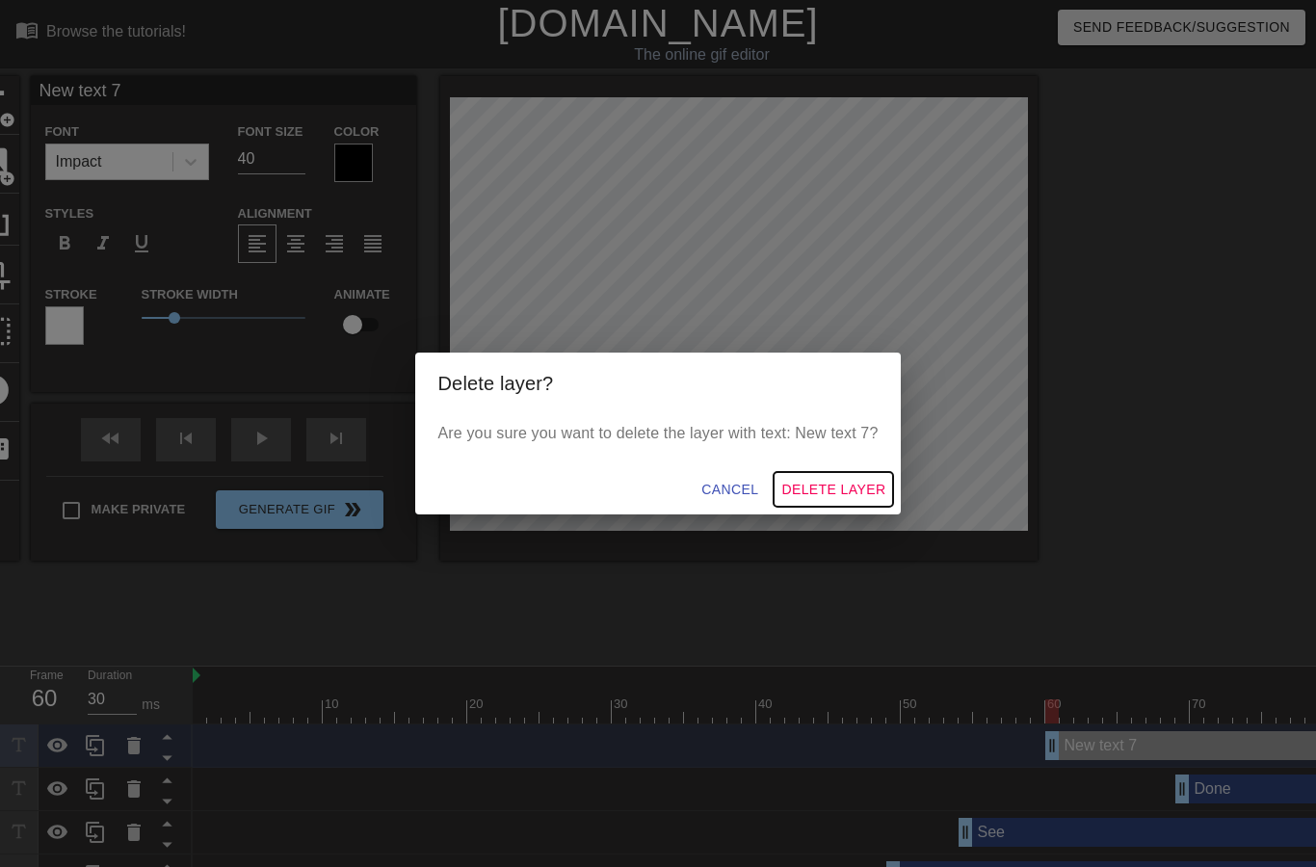
click at [836, 492] on span "Delete Layer" at bounding box center [834, 490] width 104 height 24
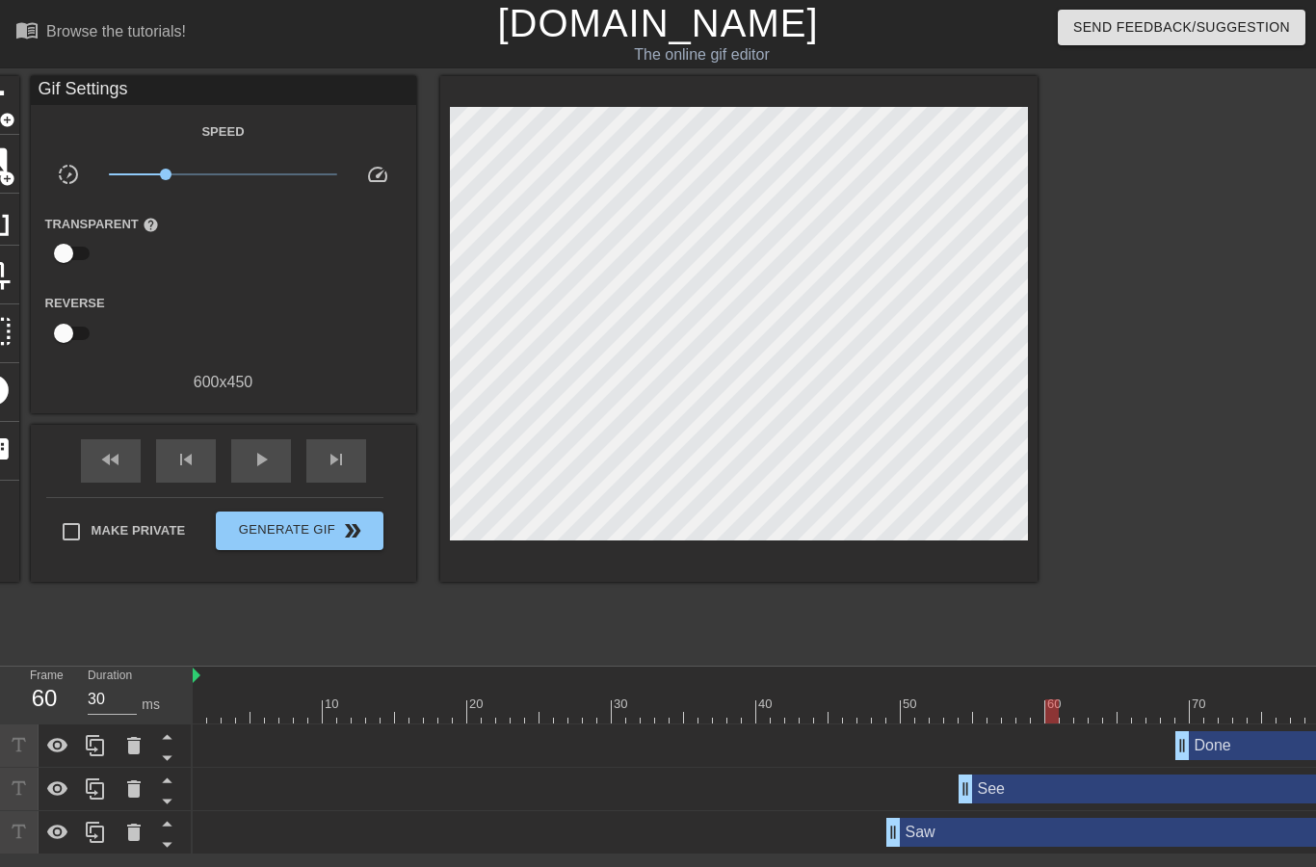
click at [1229, 740] on div "Done drag_handle drag_handle" at bounding box center [1328, 745] width 304 height 29
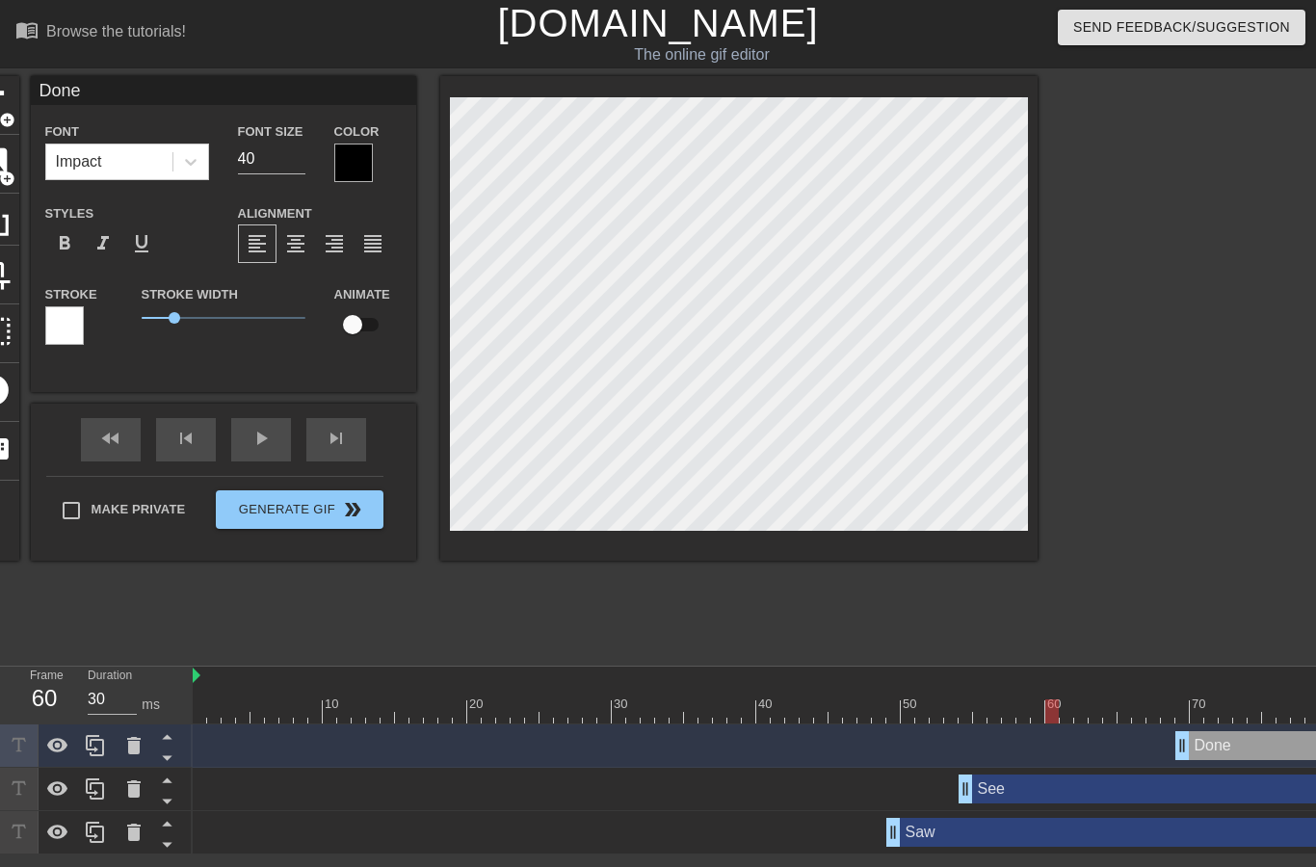
click at [1284, 751] on div "Done drag_handle drag_handle" at bounding box center [1328, 745] width 304 height 29
click at [359, 335] on input "checkbox" at bounding box center [353, 324] width 110 height 37
checkbox input "true"
click at [276, 432] on div "fast_rewind skip_previous play_arrow skip_next" at bounding box center [223, 440] width 314 height 72
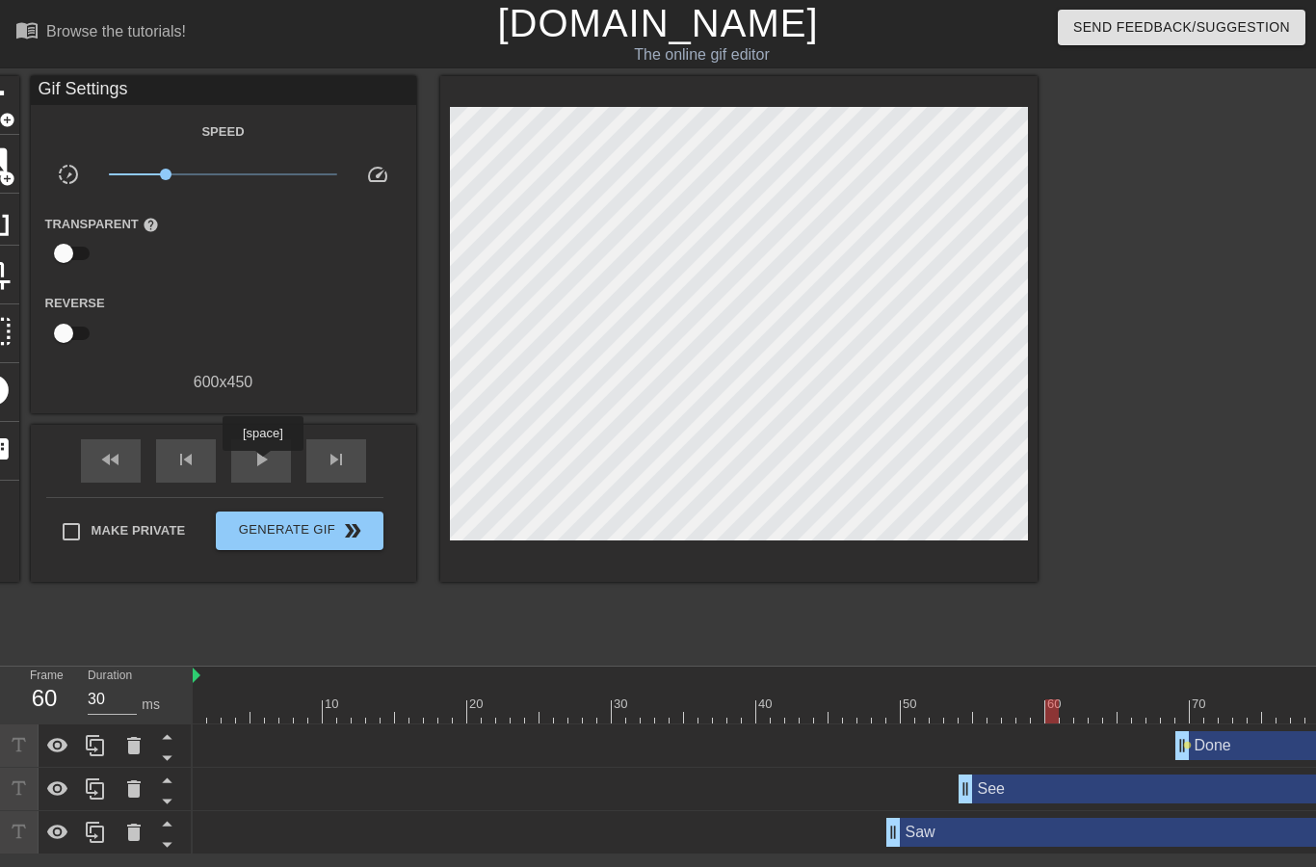
click at [265, 465] on span "play_arrow" at bounding box center [261, 459] width 23 height 23
click at [272, 464] on span "pause" at bounding box center [261, 459] width 23 height 23
click at [1111, 783] on div "See drag_handle drag_handle" at bounding box center [1219, 789] width 520 height 29
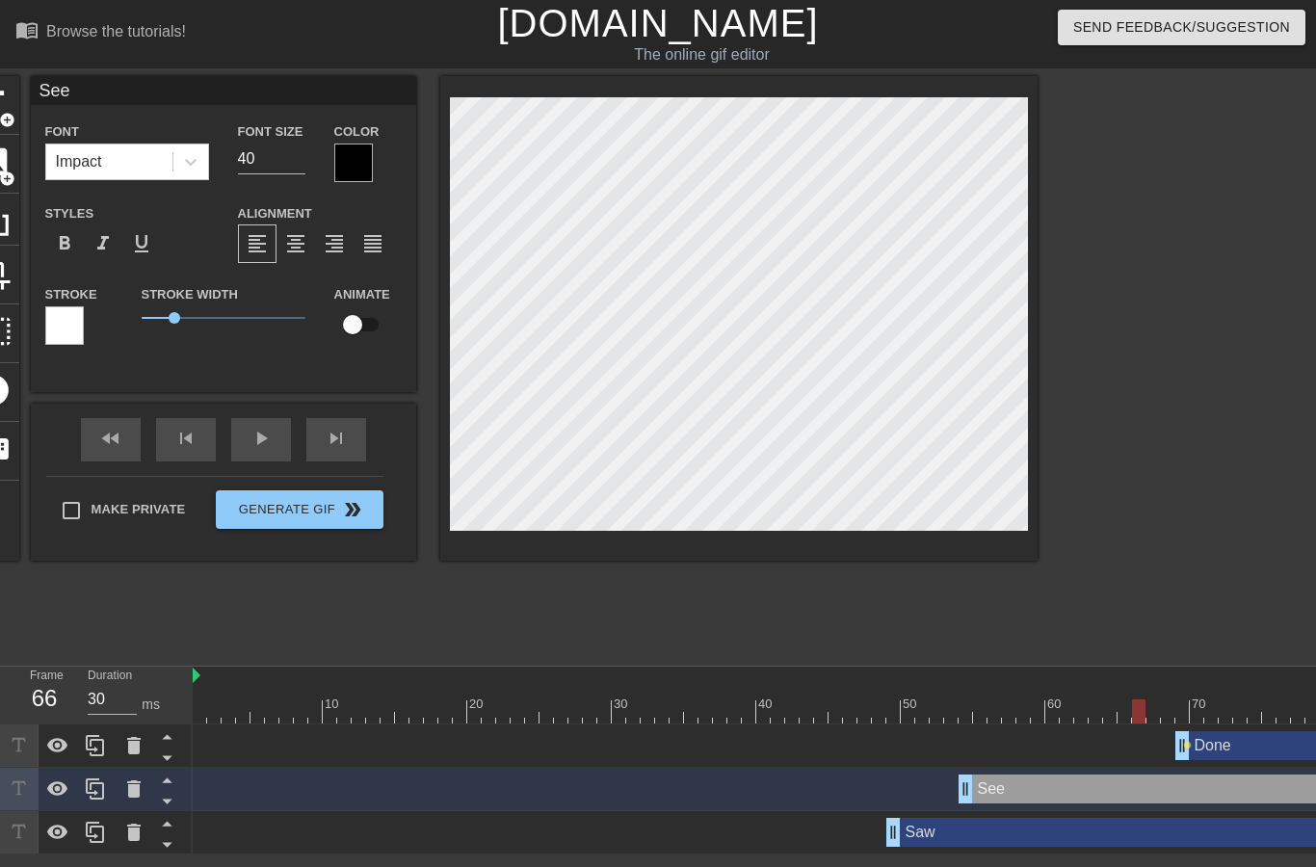
click at [358, 332] on input "checkbox" at bounding box center [353, 324] width 110 height 37
checkbox input "true"
click at [67, 333] on div at bounding box center [64, 325] width 39 height 39
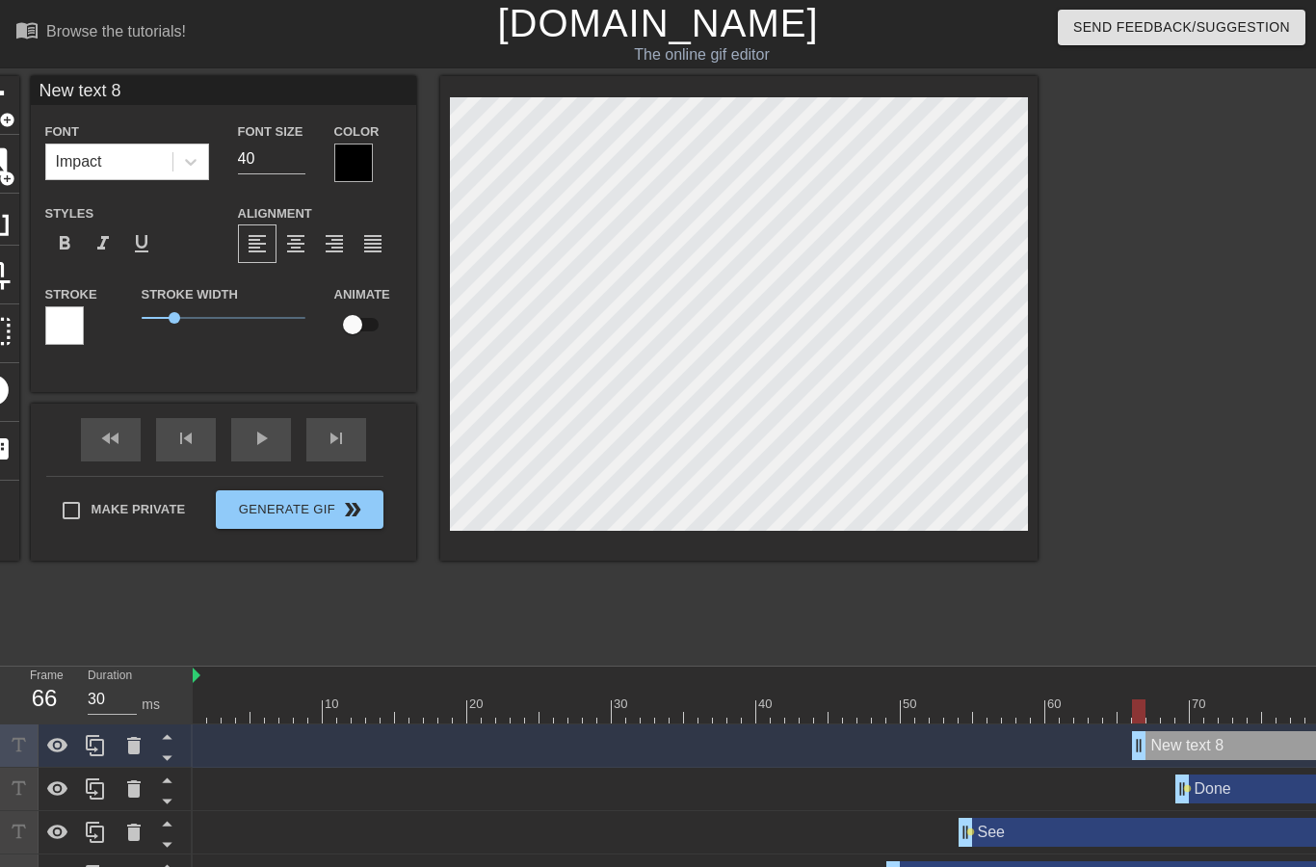
click at [140, 749] on icon at bounding box center [133, 745] width 23 height 23
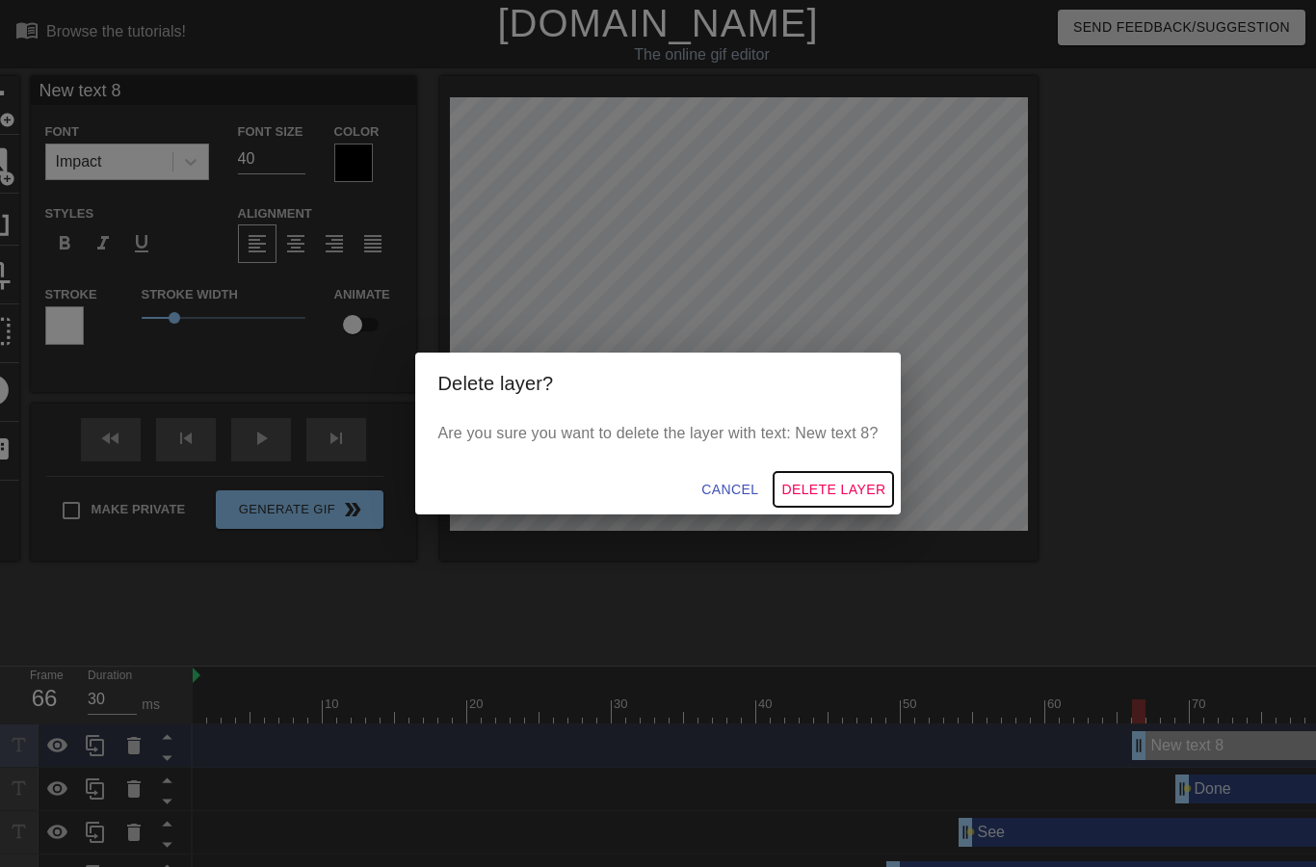
click at [844, 493] on span "Delete Layer" at bounding box center [834, 490] width 104 height 24
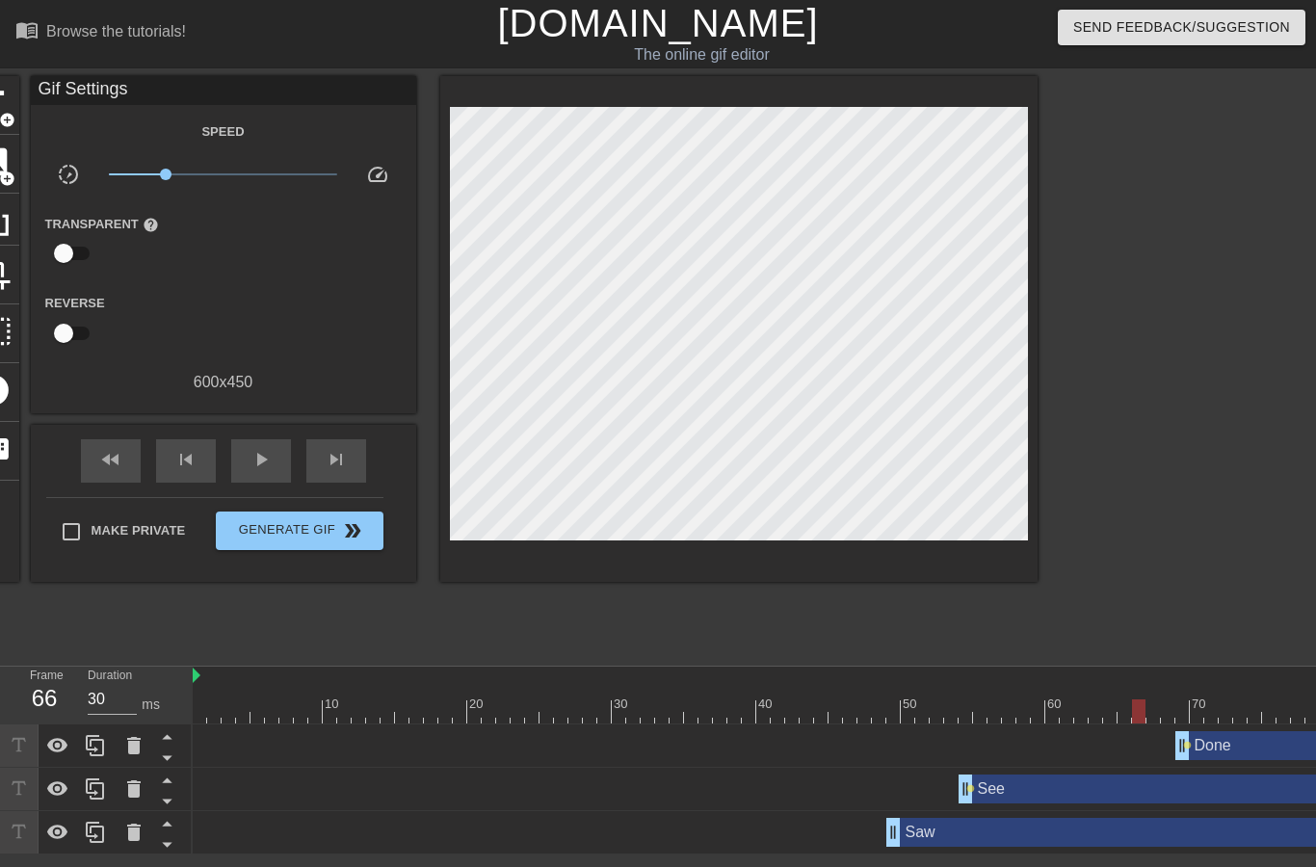
click at [272, 795] on div "See drag_handle drag_handle lens" at bounding box center [836, 789] width 1287 height 29
click at [103, 792] on icon at bounding box center [95, 789] width 18 height 21
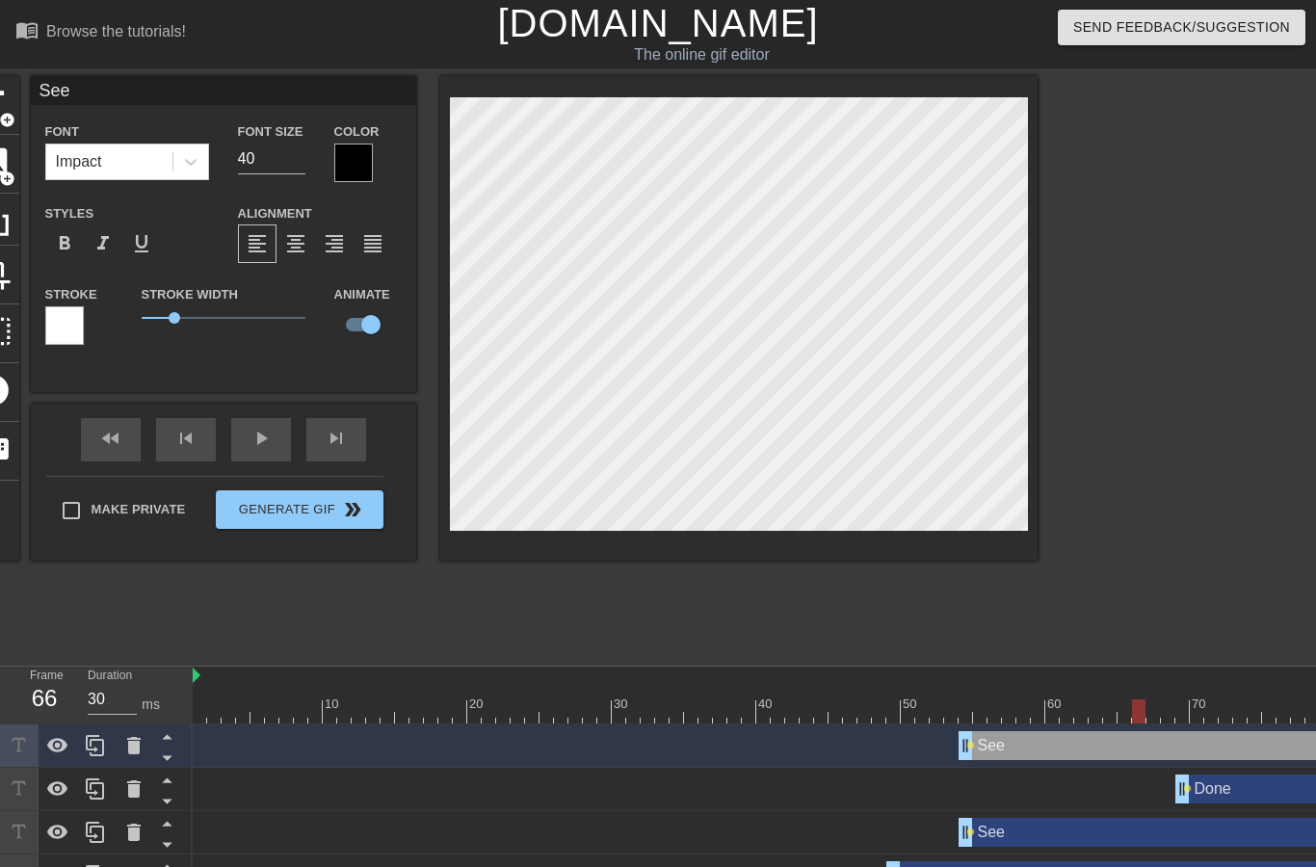
click at [270, 803] on div "Done drag_handle drag_handle lens" at bounding box center [836, 789] width 1287 height 29
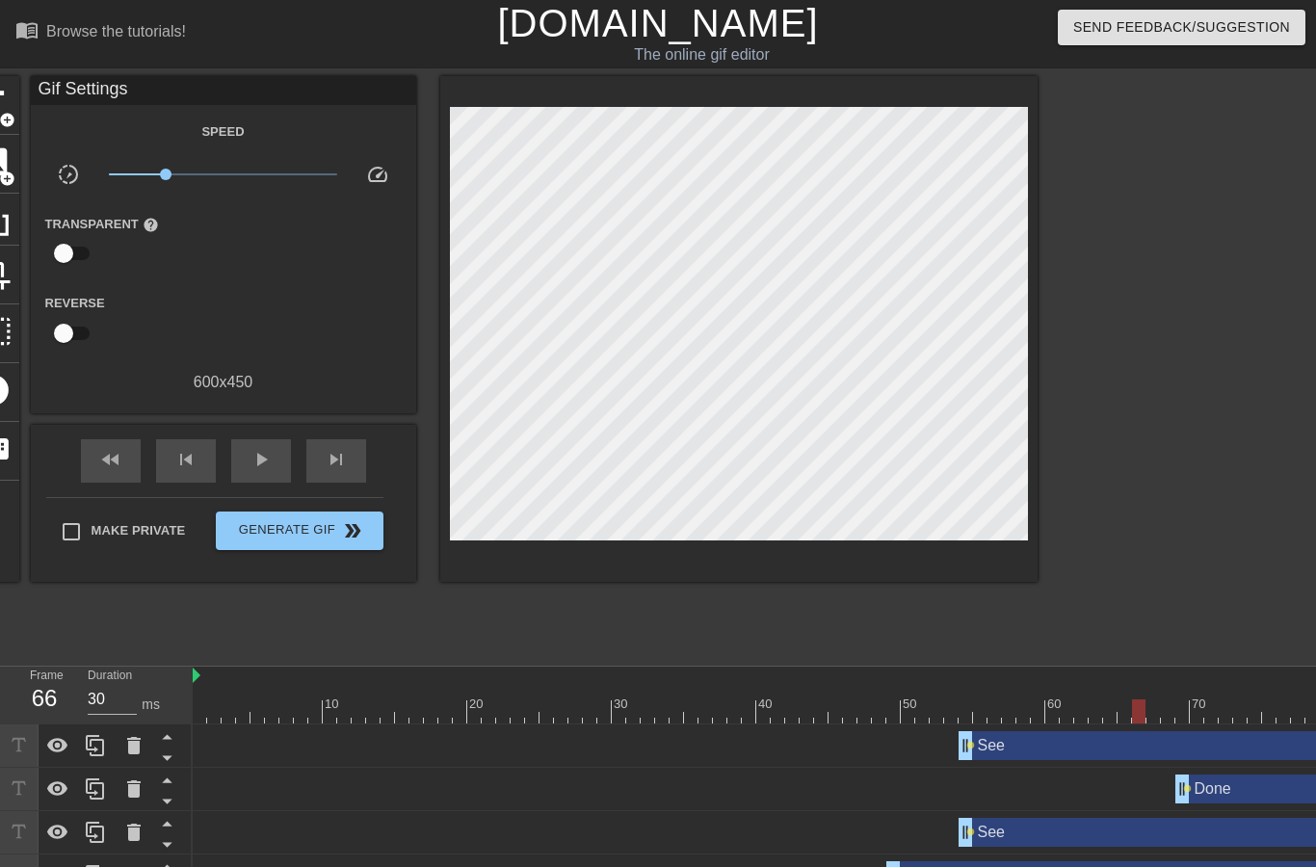
click at [140, 754] on icon at bounding box center [133, 745] width 23 height 23
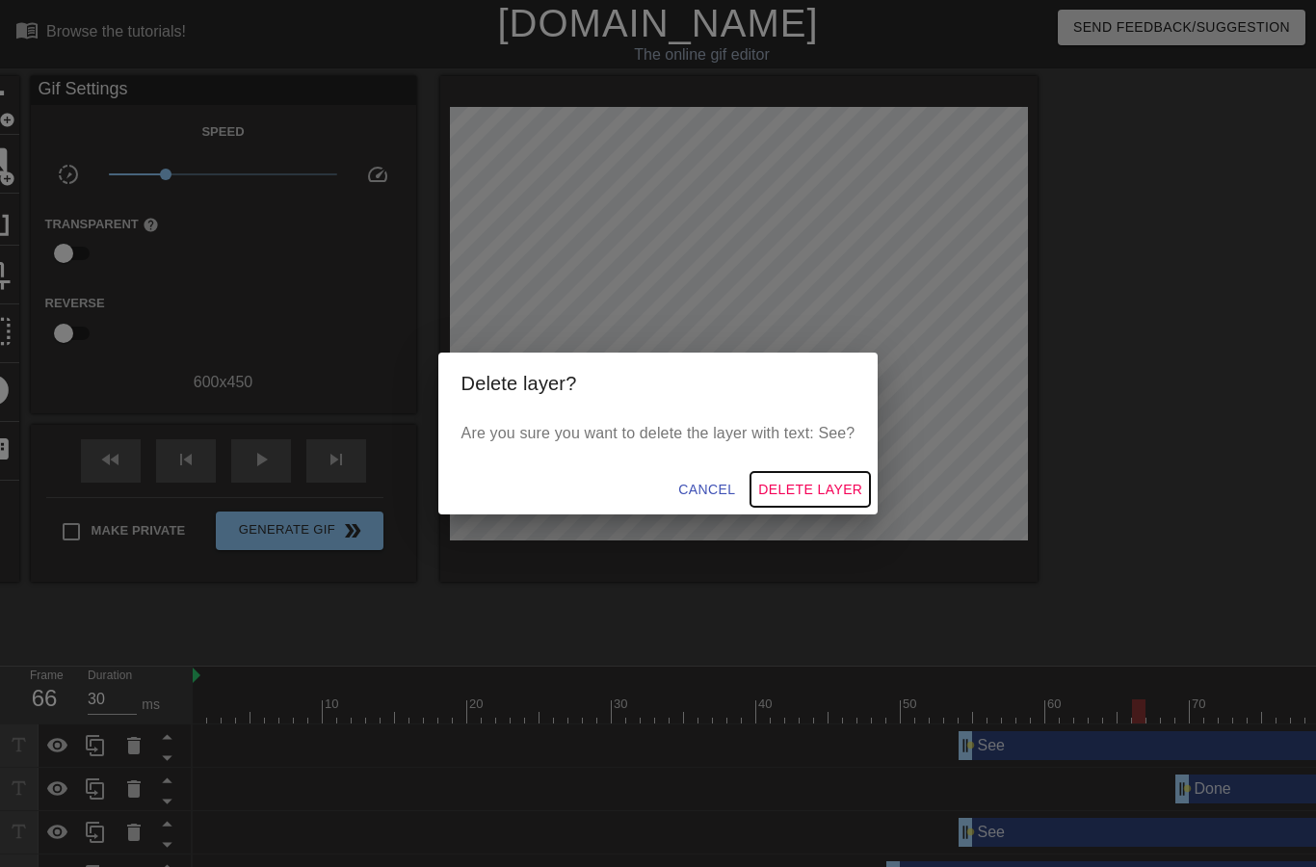
click at [822, 491] on span "Delete Layer" at bounding box center [810, 490] width 104 height 24
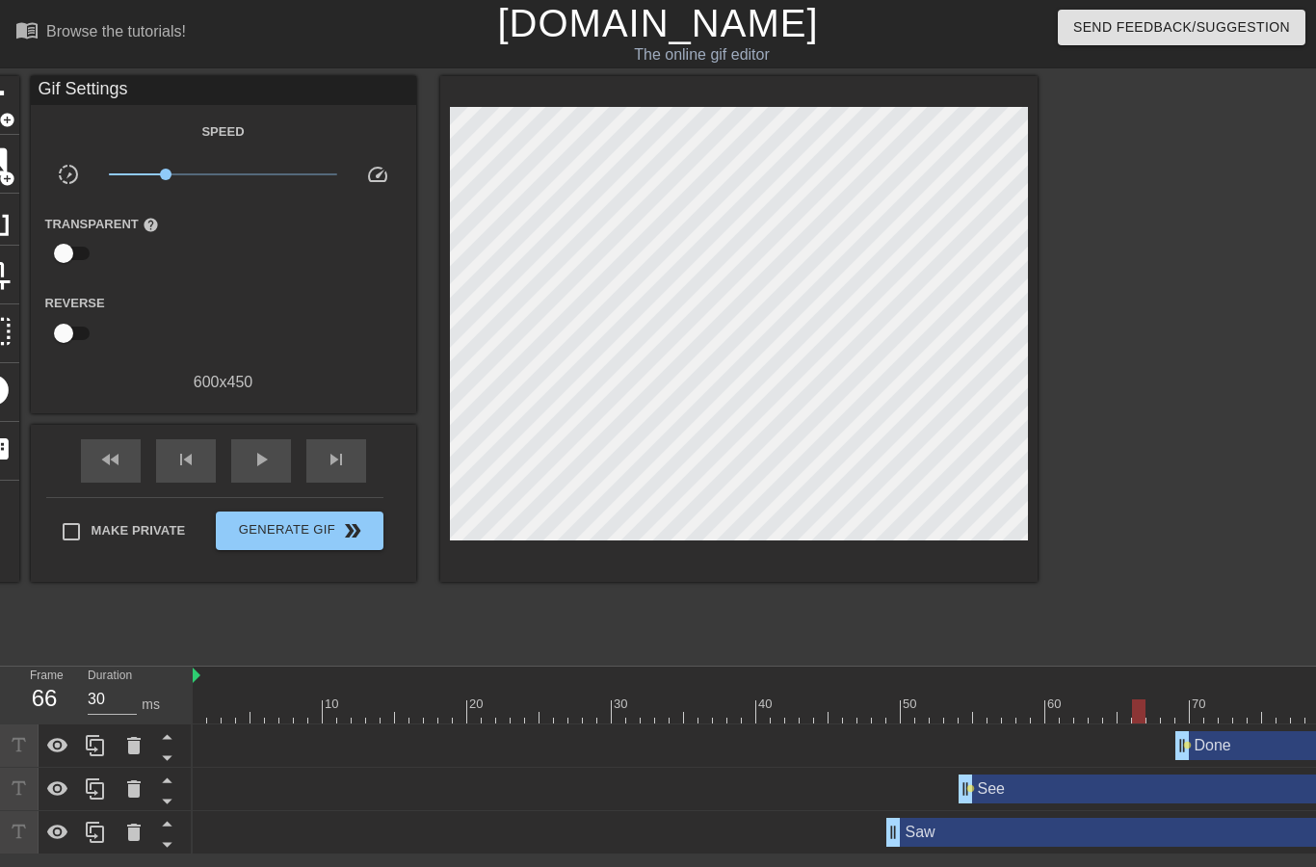
click at [64, 744] on icon at bounding box center [57, 745] width 21 height 14
click at [62, 751] on icon at bounding box center [57, 745] width 23 height 23
click at [65, 793] on icon at bounding box center [57, 789] width 21 height 14
click at [66, 790] on icon at bounding box center [57, 790] width 21 height 18
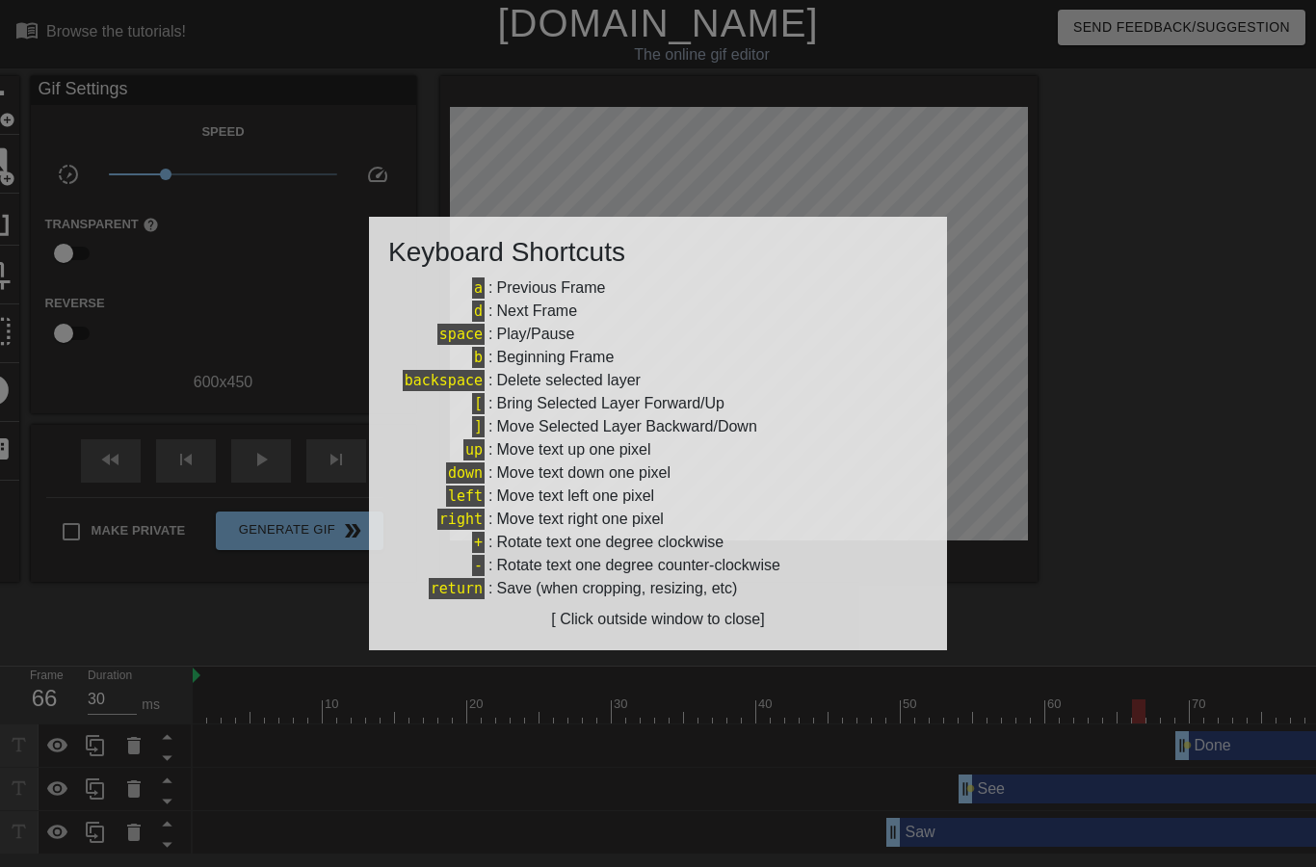
click at [6, 384] on div at bounding box center [658, 433] width 1316 height 867
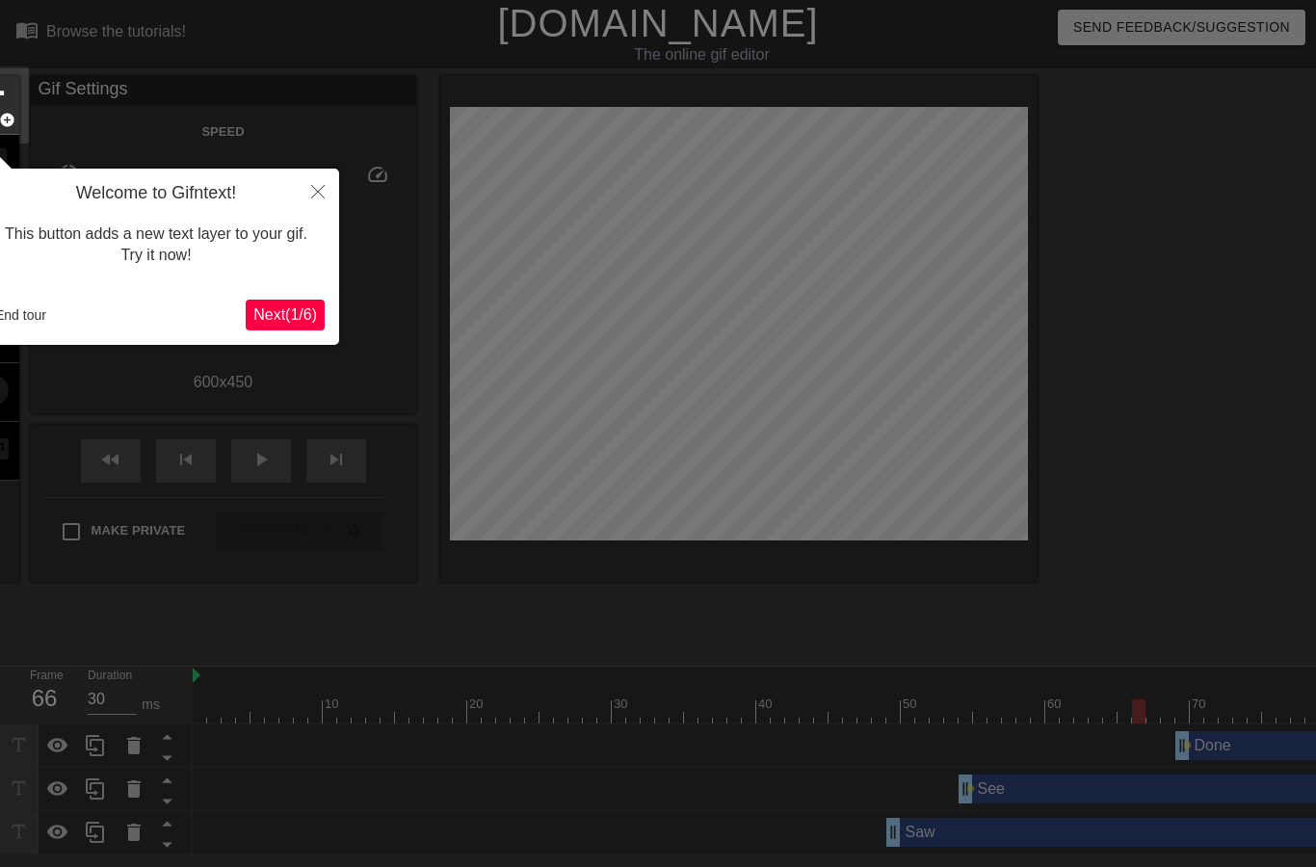
click at [292, 321] on span "Next ( 1 / 6 )" at bounding box center [285, 314] width 64 height 16
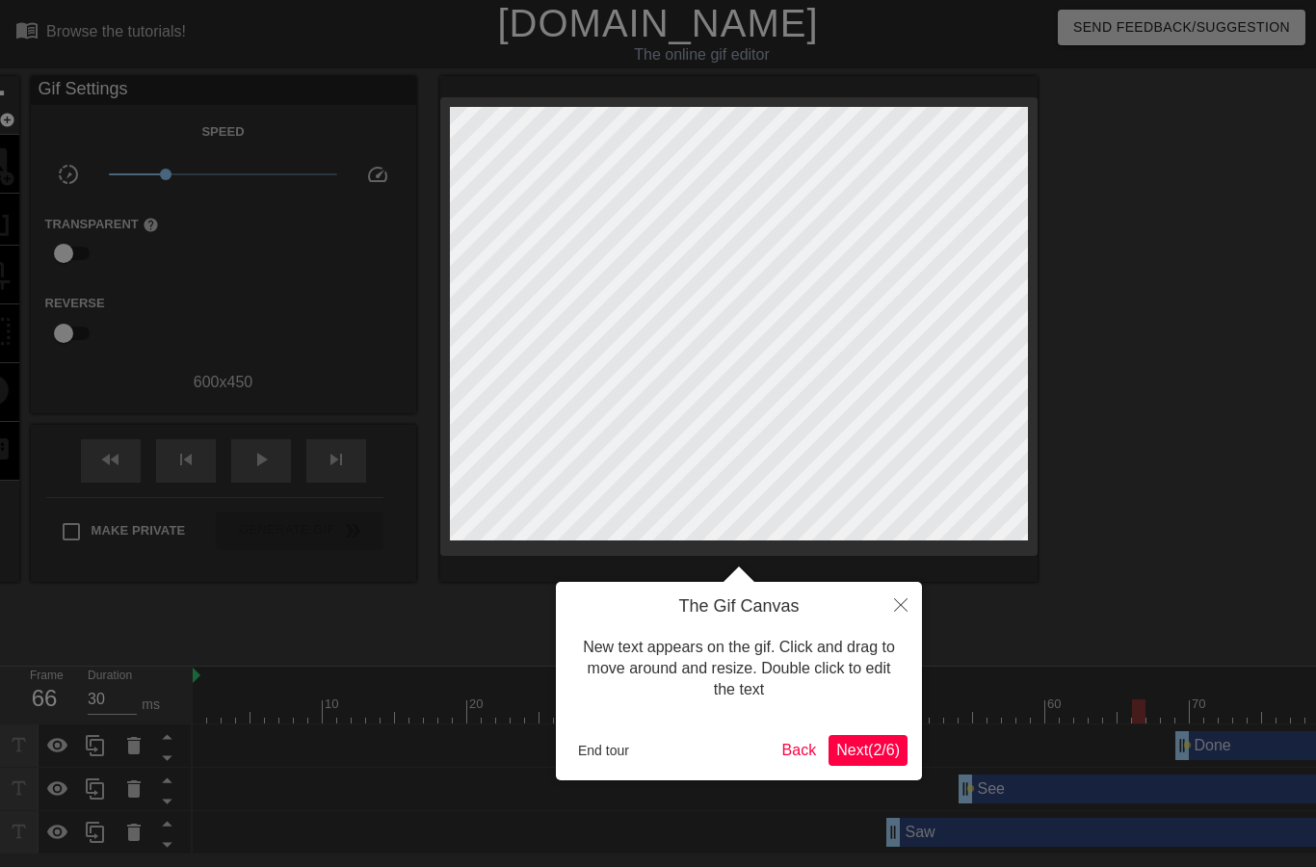
click at [877, 754] on span "Next ( 2 / 6 )" at bounding box center [869, 750] width 64 height 16
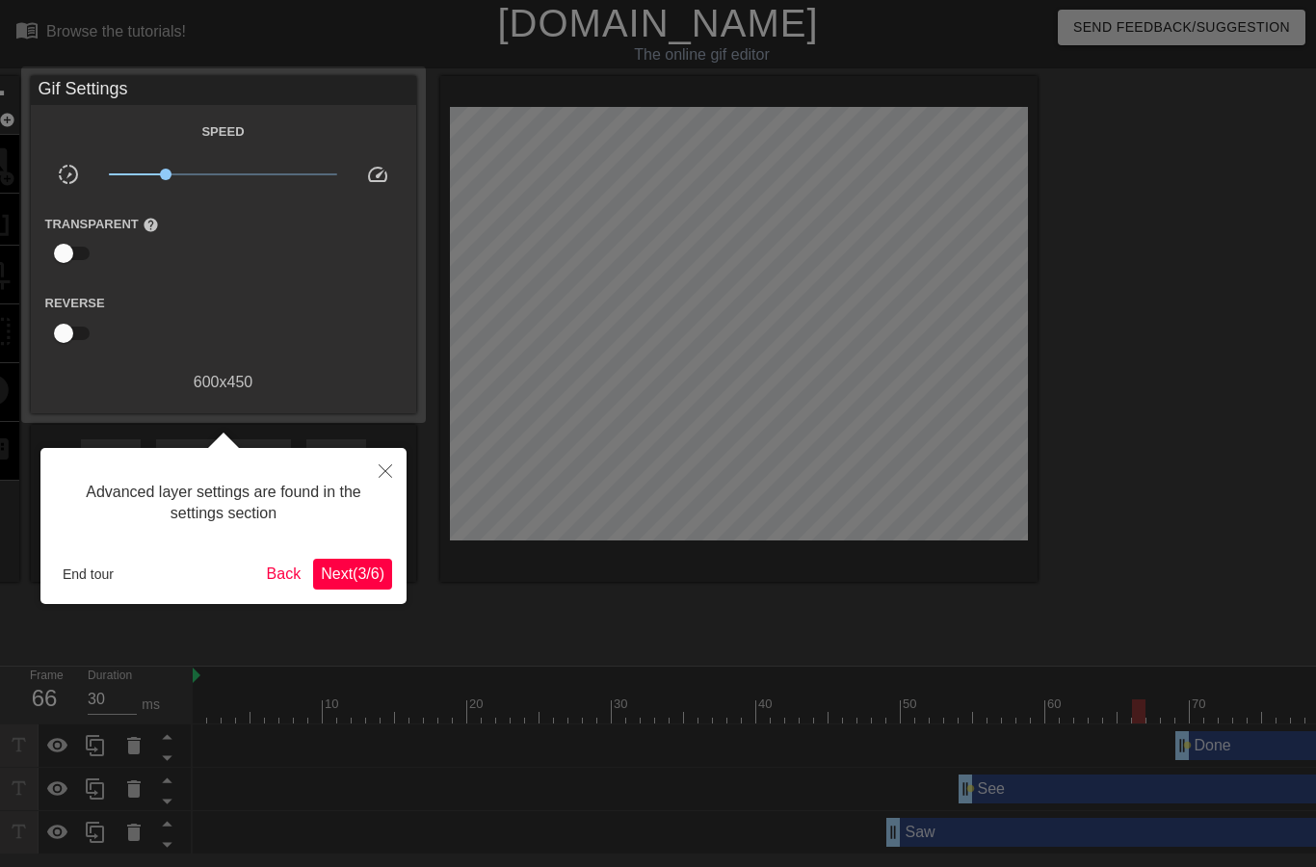
click at [372, 574] on span "Next ( 3 / 6 )" at bounding box center [353, 574] width 64 height 16
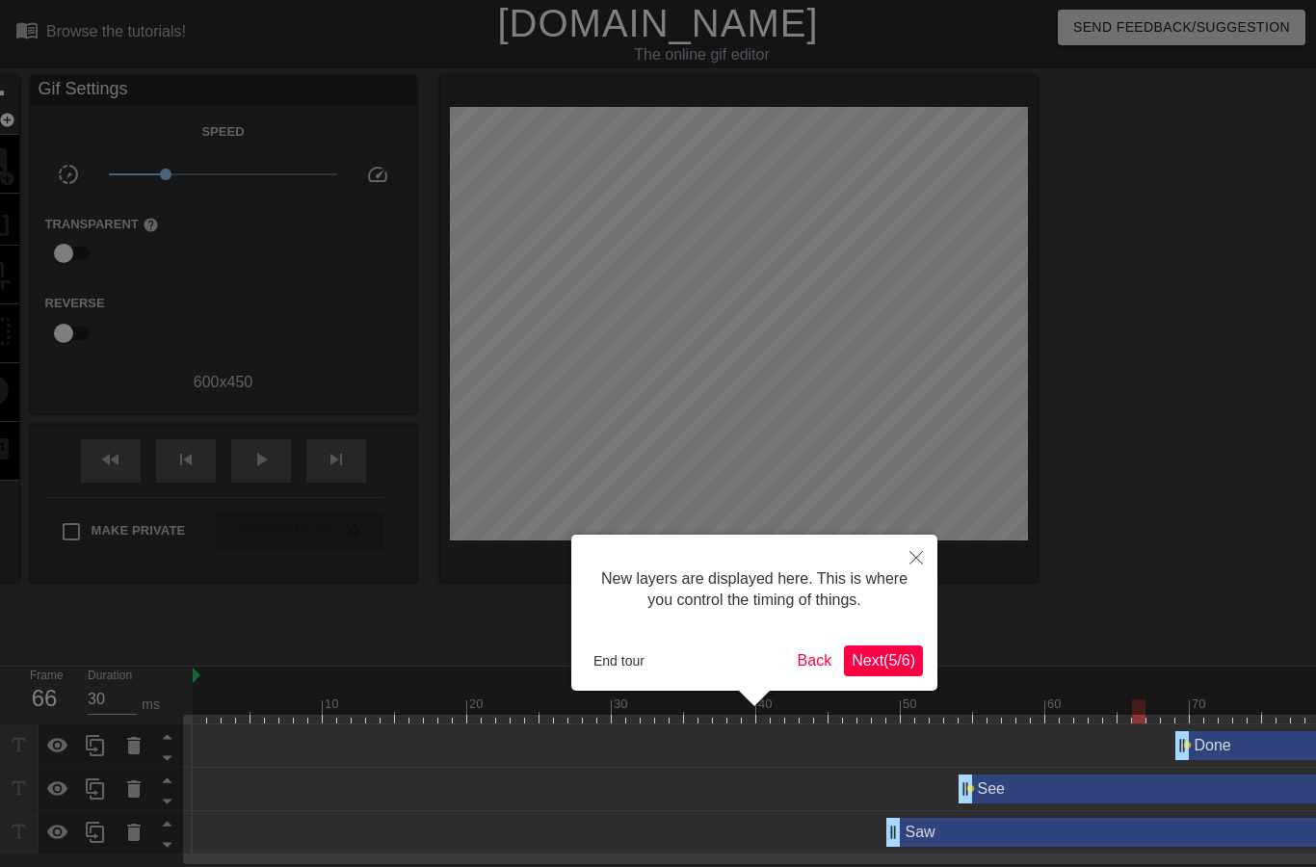
scroll to position [5, 0]
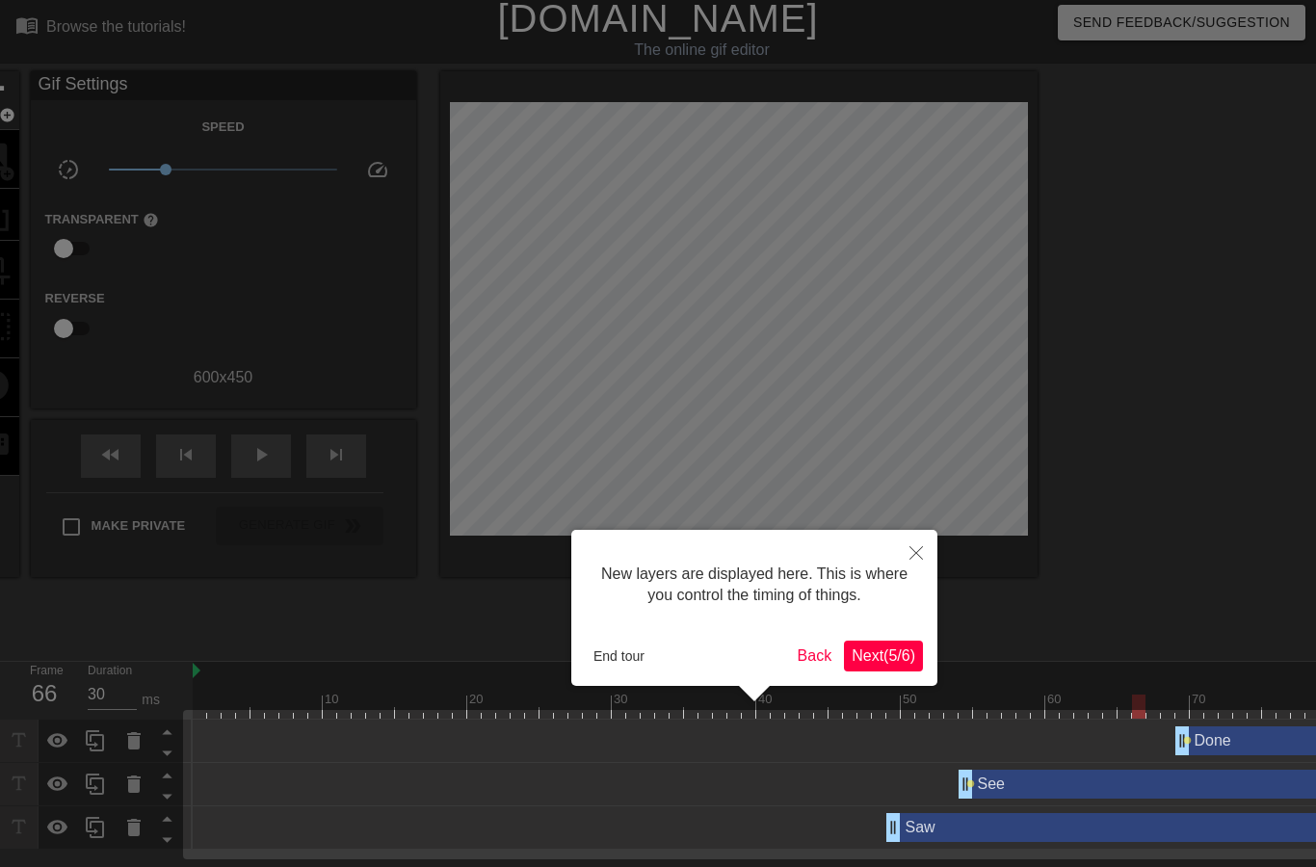
click at [898, 652] on span "Next ( 5 / 6 )" at bounding box center [884, 656] width 64 height 16
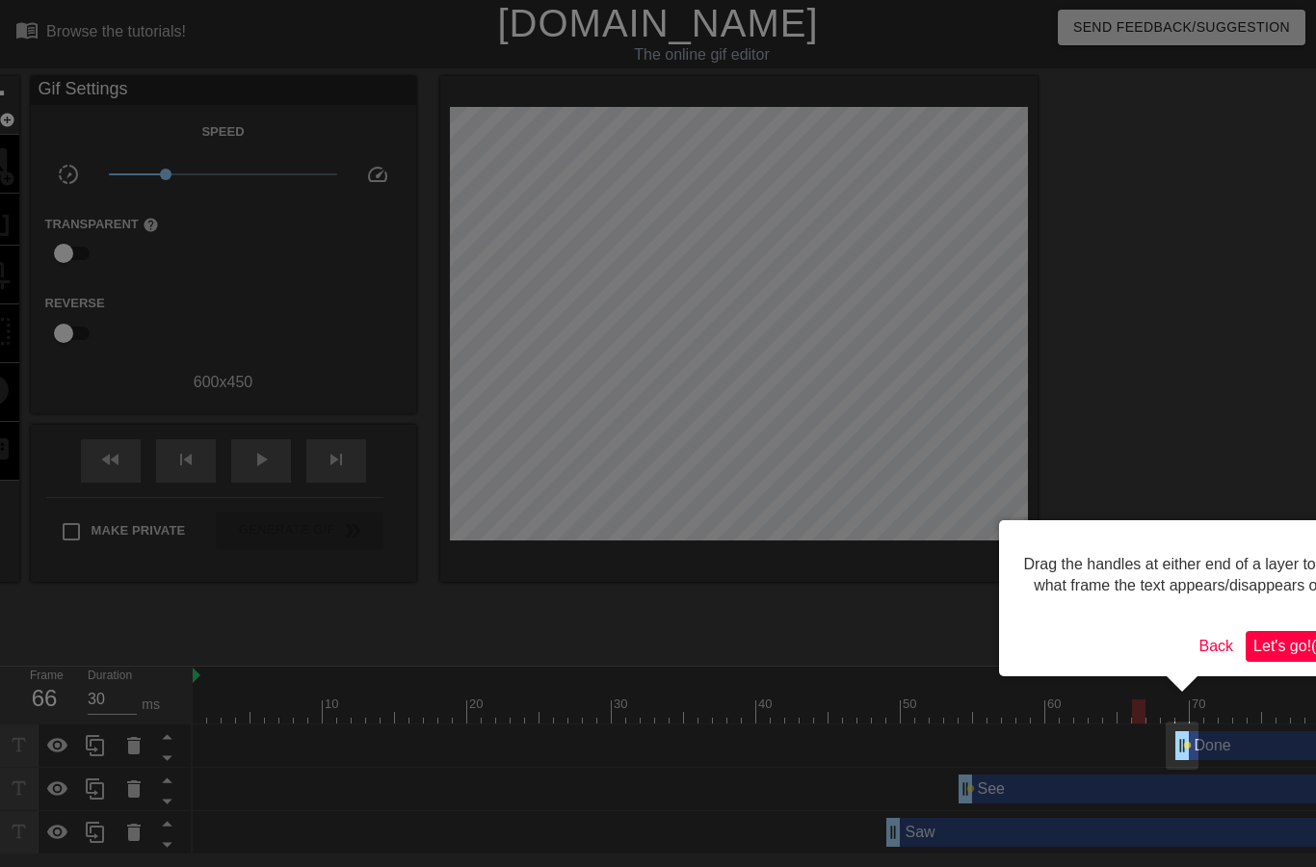
click at [1262, 654] on button "Let's go! ( 6 / 6 )" at bounding box center [1298, 646] width 105 height 31
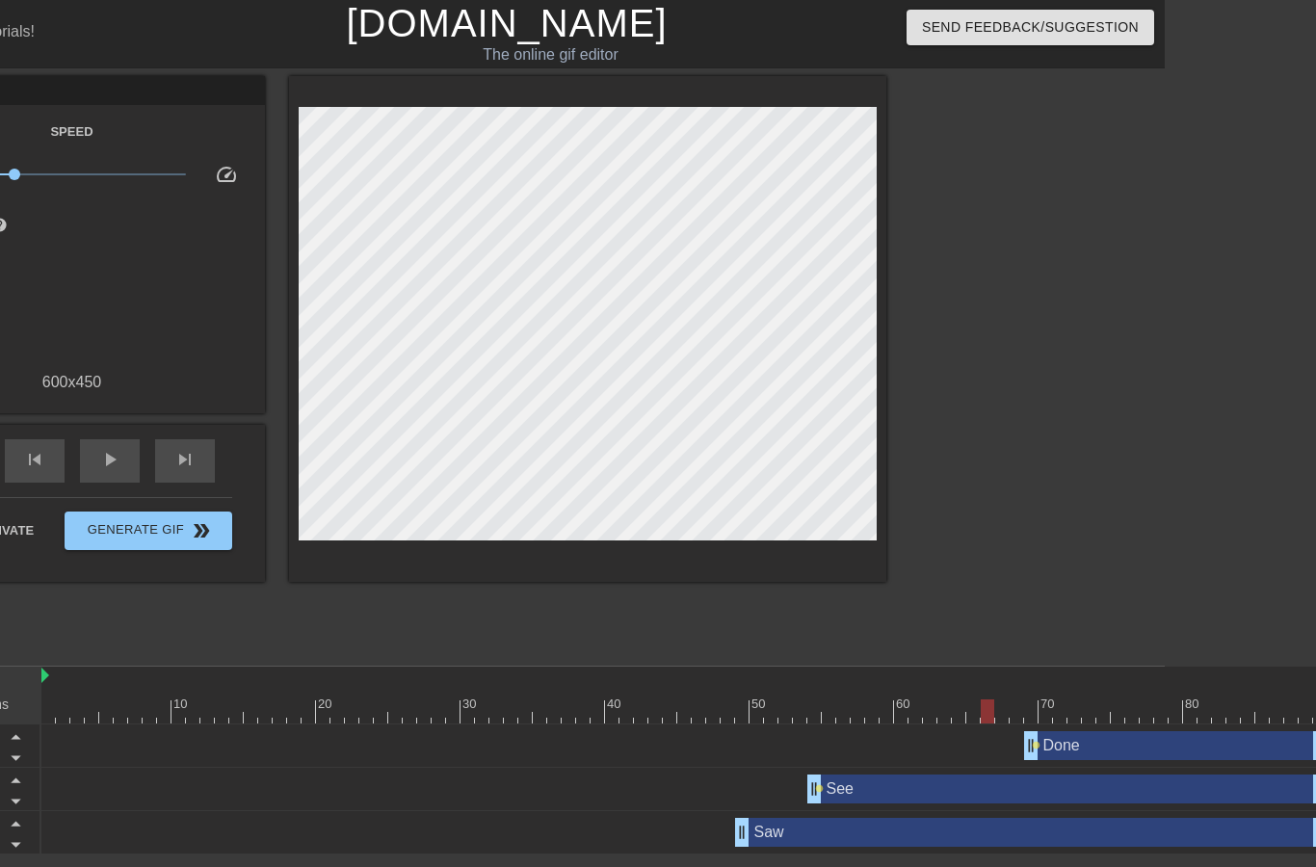
scroll to position [0, 168]
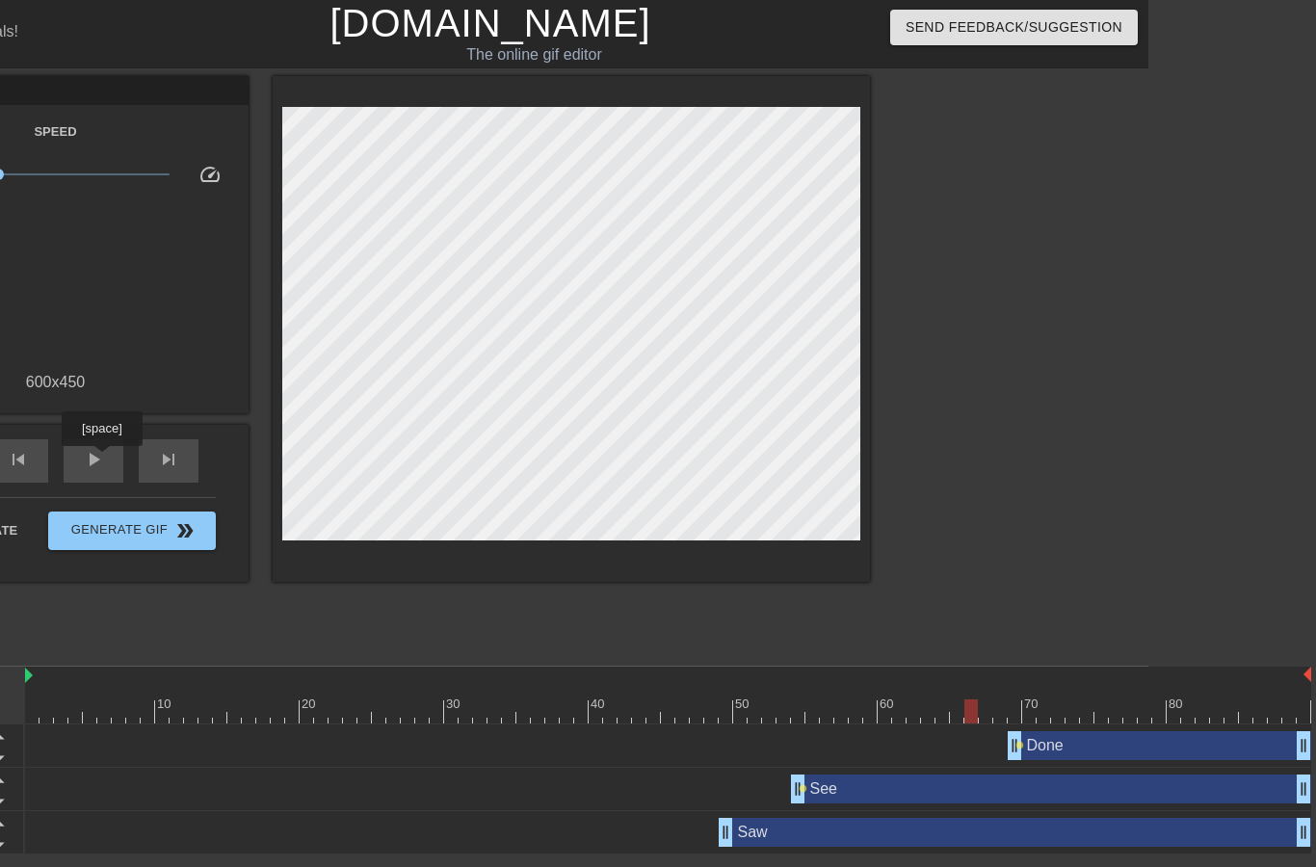
click at [104, 460] on span "play_arrow" at bounding box center [93, 459] width 23 height 23
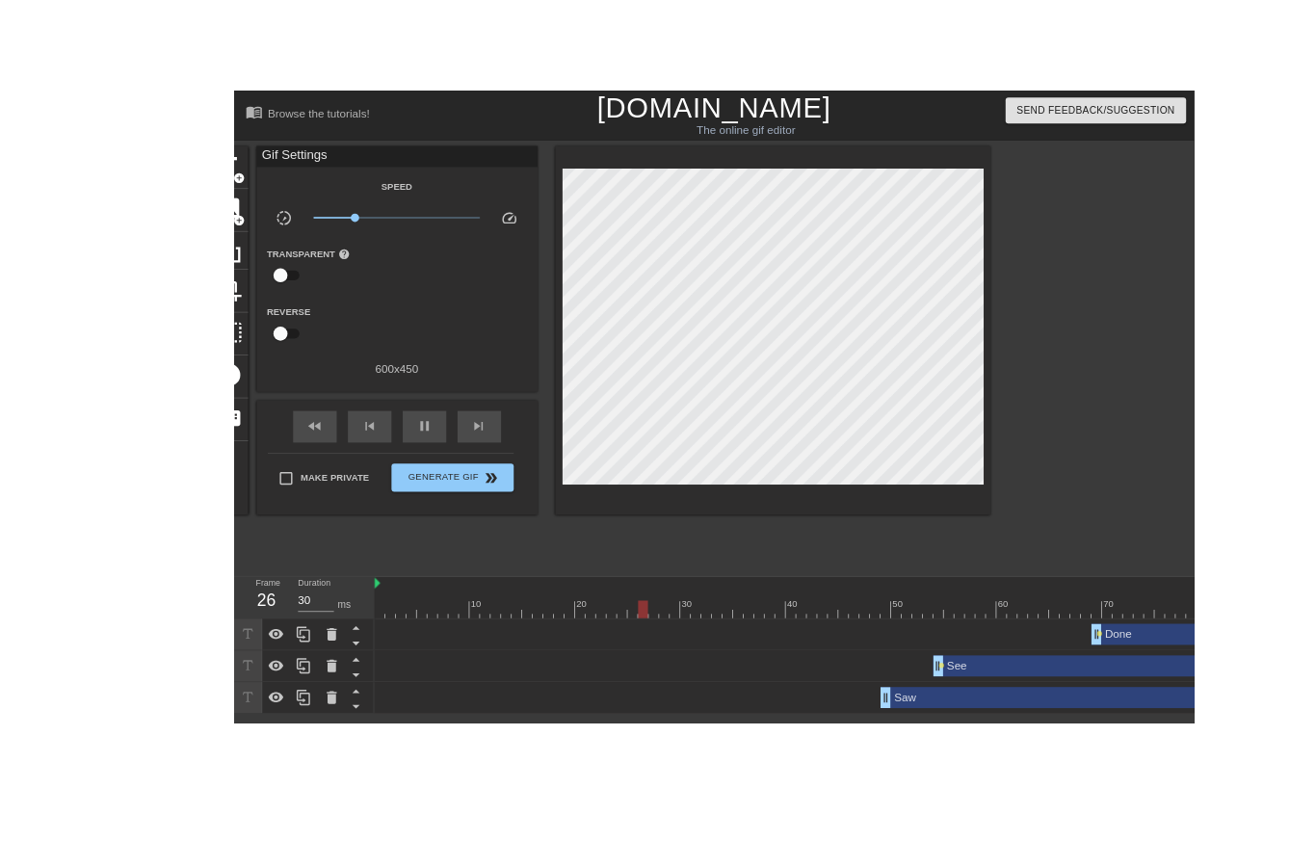
scroll to position [0, 113]
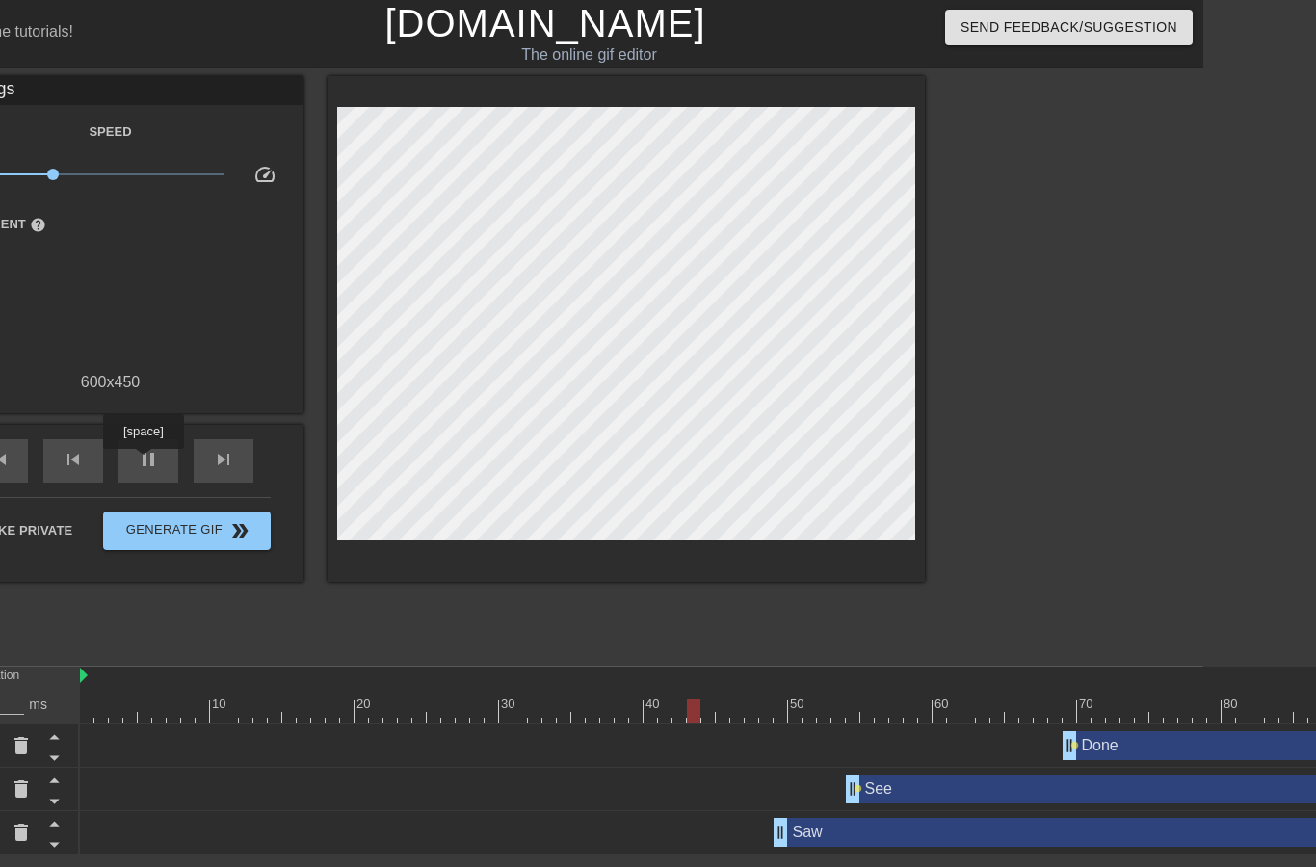
click at [146, 463] on span "pause" at bounding box center [148, 459] width 23 height 23
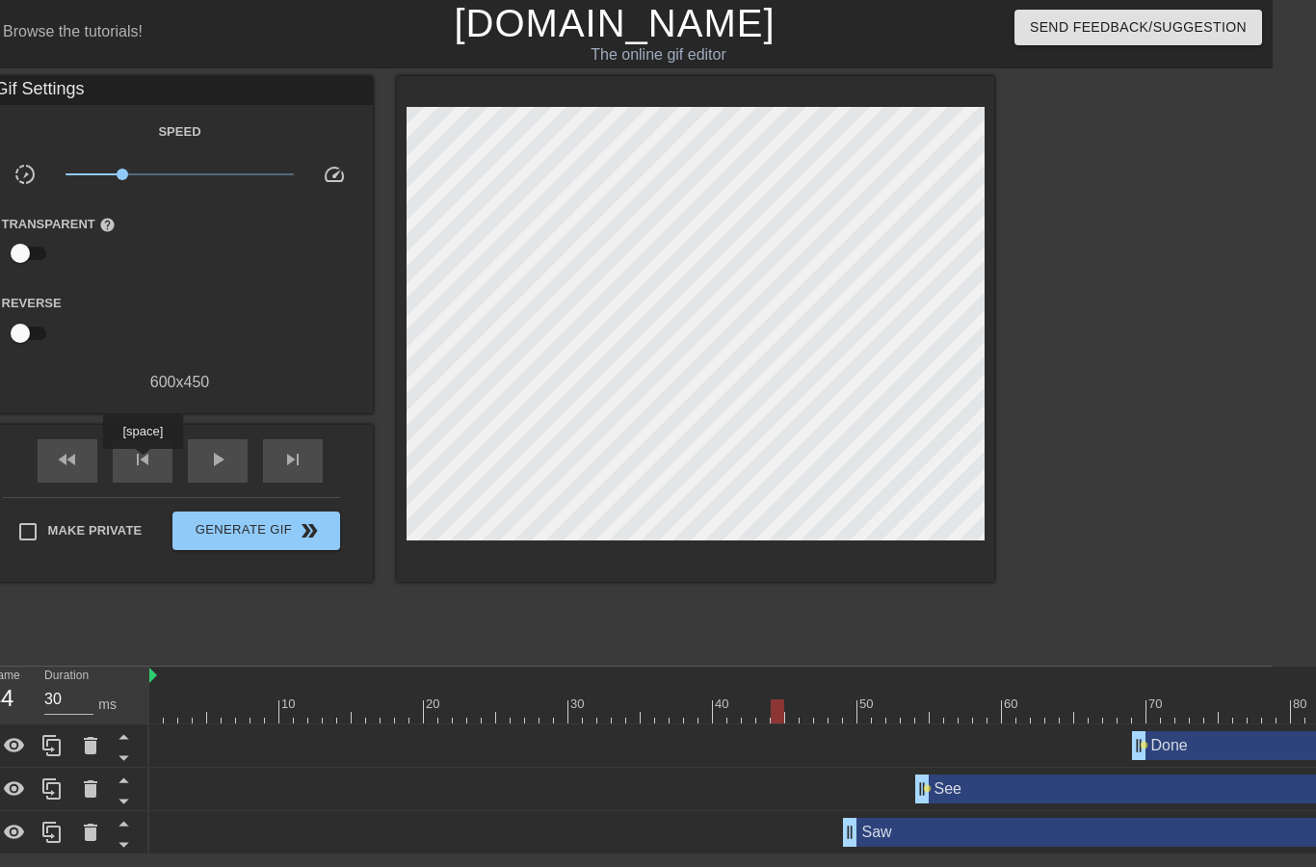
scroll to position [0, 0]
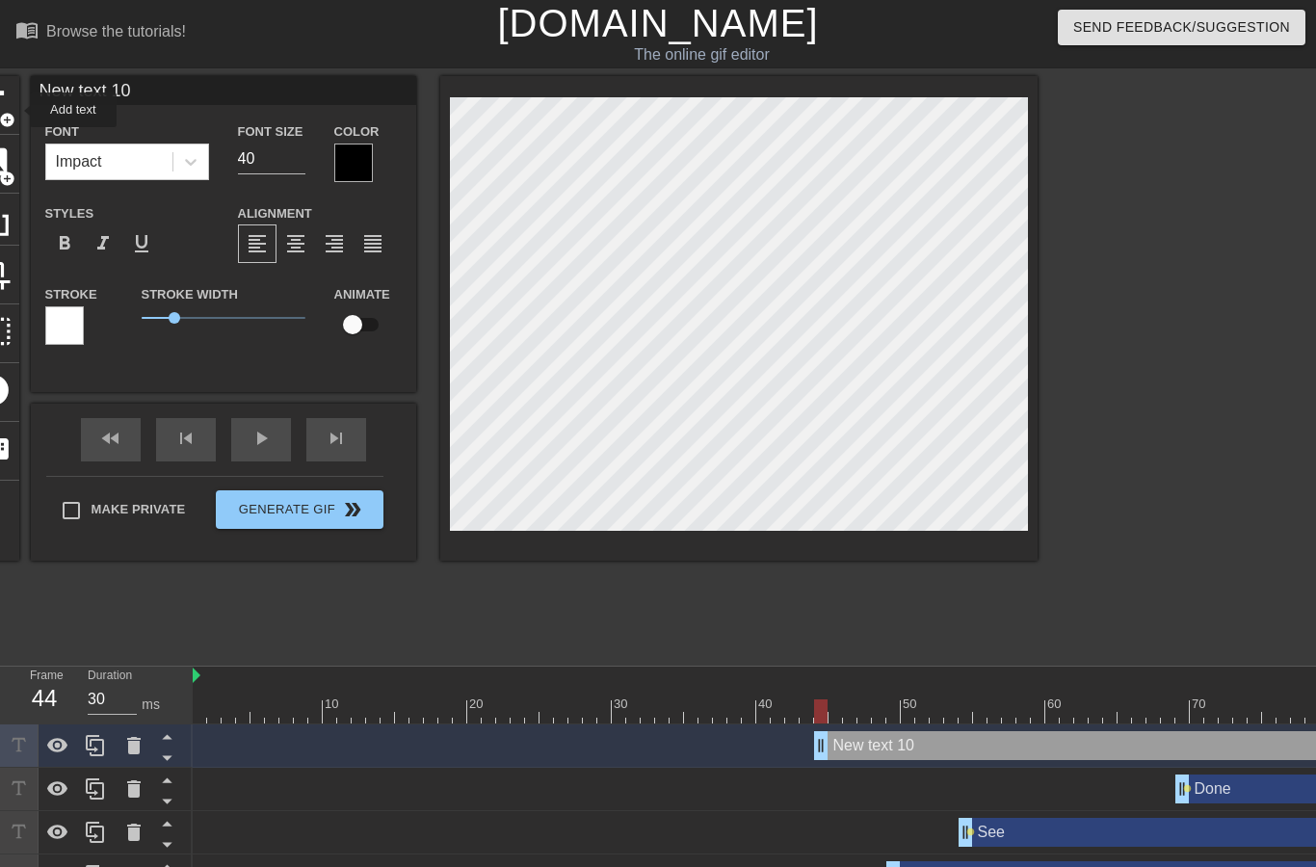
scroll to position [0, 5]
click at [295, 88] on input "New text 10" at bounding box center [224, 90] width 386 height 29
click at [321, 93] on input "New text 10" at bounding box center [224, 90] width 386 height 29
type input "N"
type input "RadiantOne"
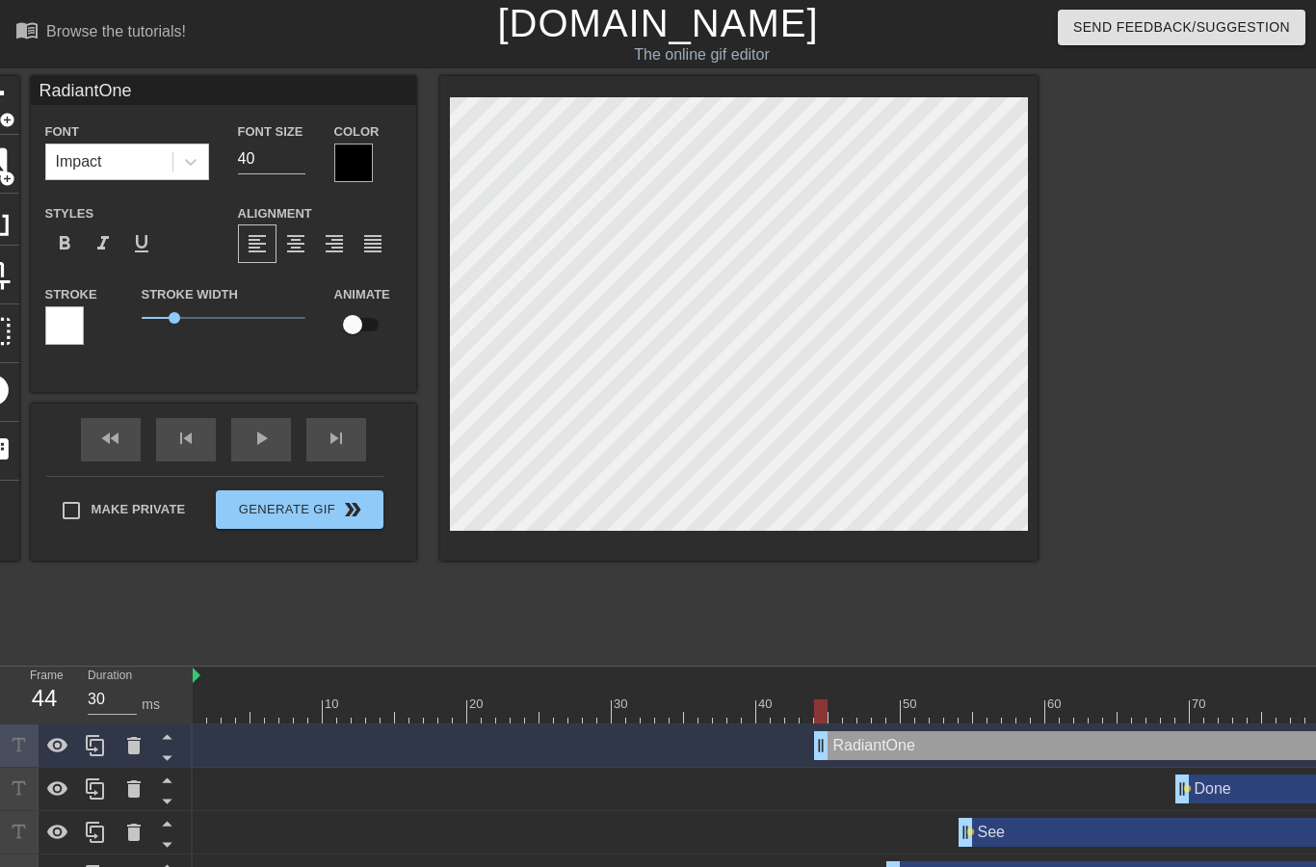
type input "RadiantOne"
type textarea "RadiantOne"
type input "RadiantOnep"
type textarea "RadiantOne"
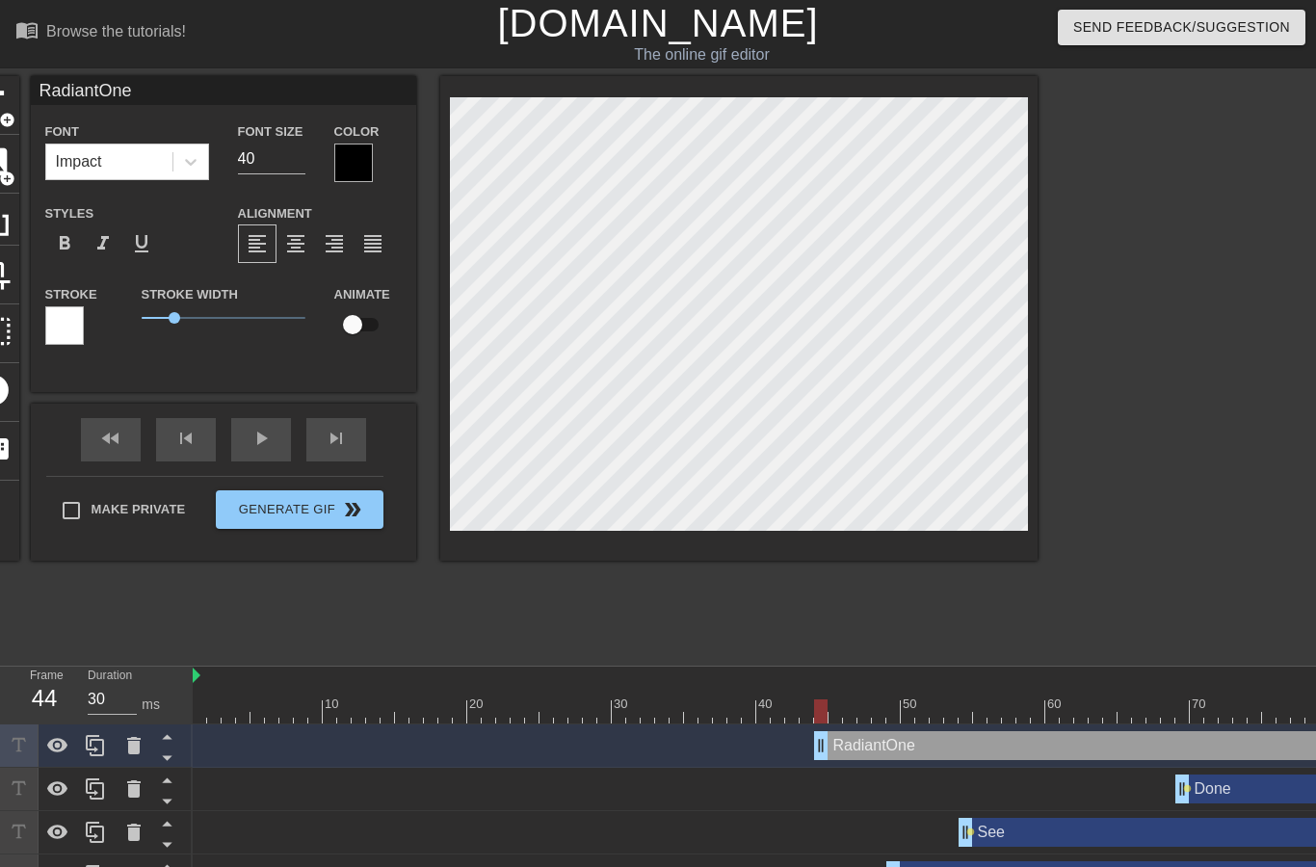
type input "RadiantOneP"
type textarea "RadiantOne Pl"
type input "RadiantOnePl"
type textarea "RadiantOne Pla"
type input "RadiantOnePlat"
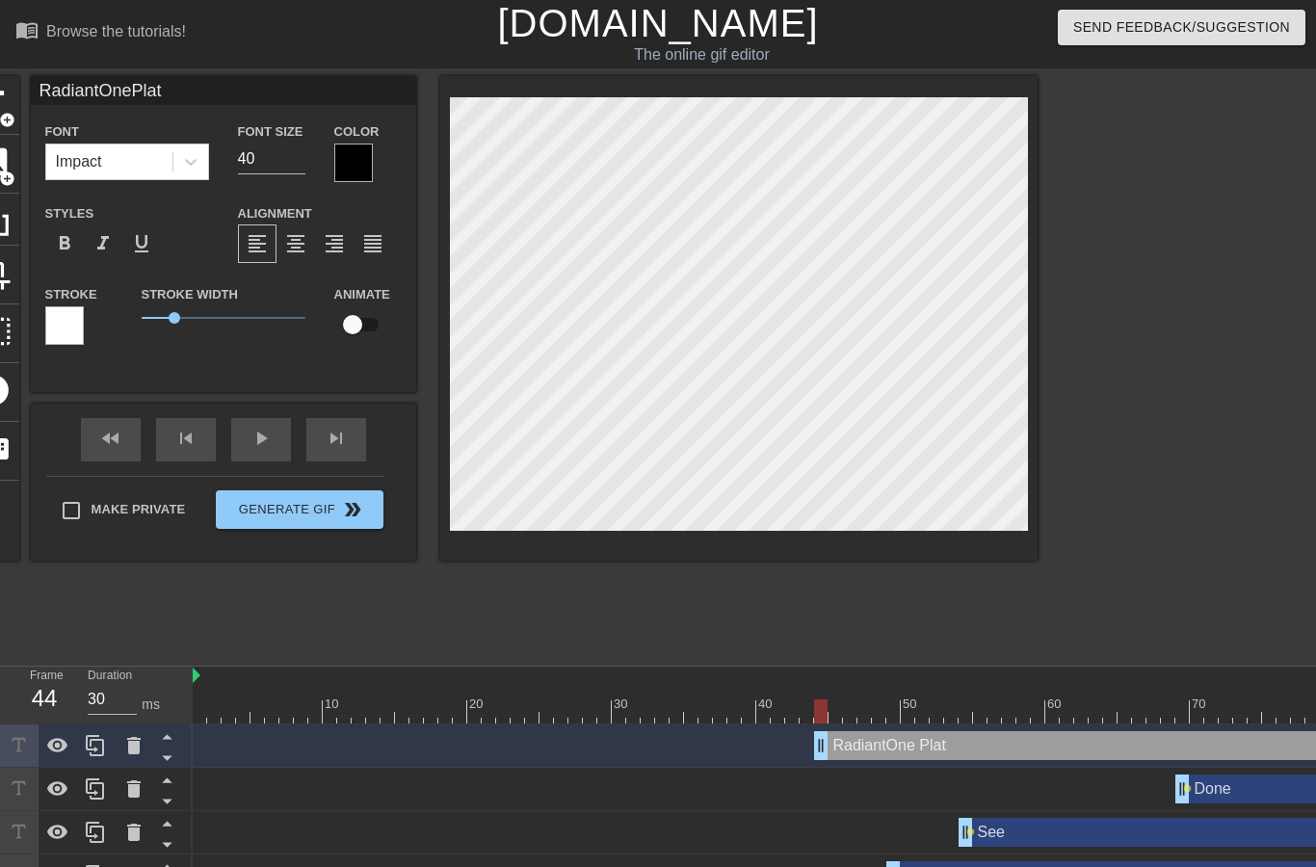
type textarea "RadiantOne Platf"
type input "RadiantOnePlatfo"
type textarea "RadiantOne Platfor"
type input "RadiantOnePlatfor"
type textarea "RadiantOne Platform"
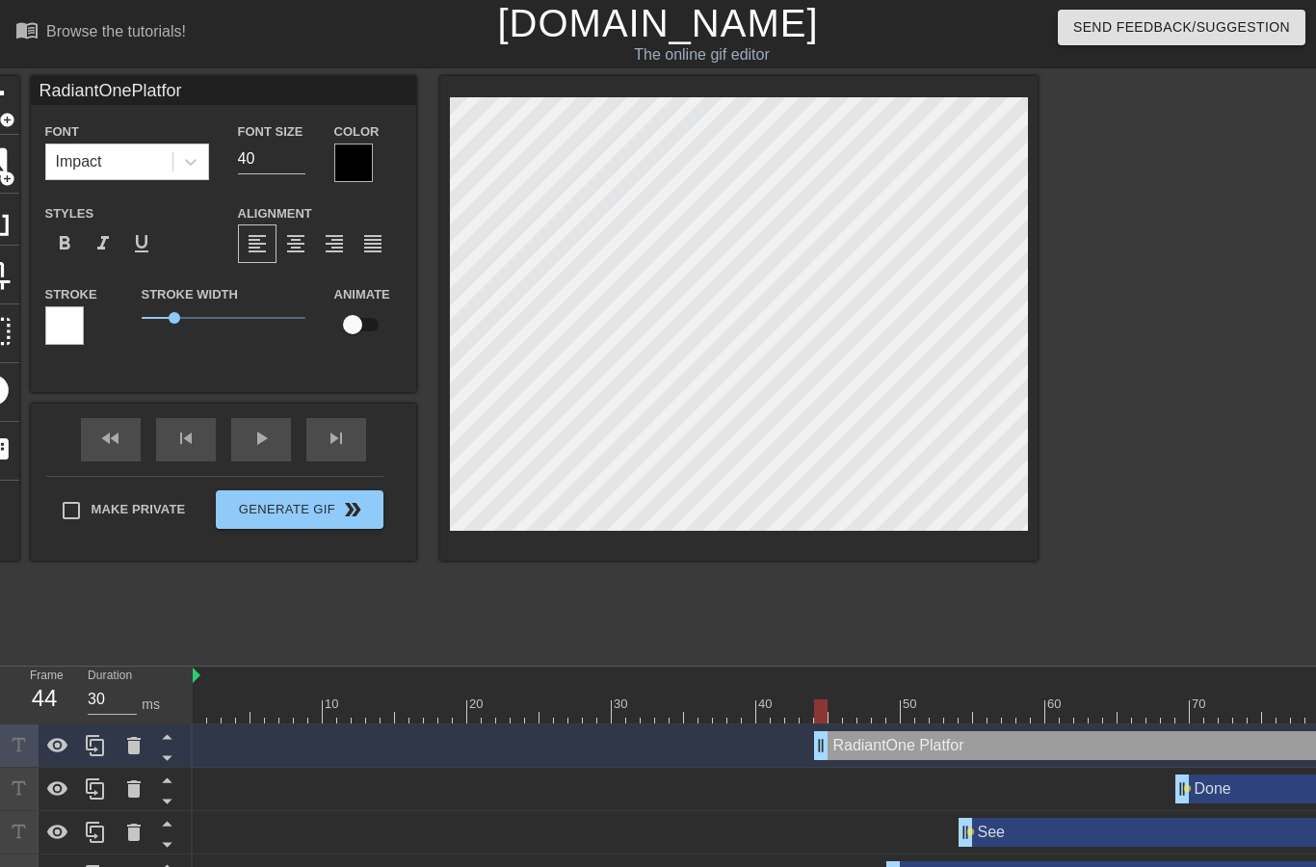
type input "RadiantOnePlatform"
type textarea "RadiantOne Platform"
click at [298, 257] on div "format_align_center" at bounding box center [296, 244] width 39 height 39
click at [279, 172] on input "40" at bounding box center [271, 159] width 67 height 31
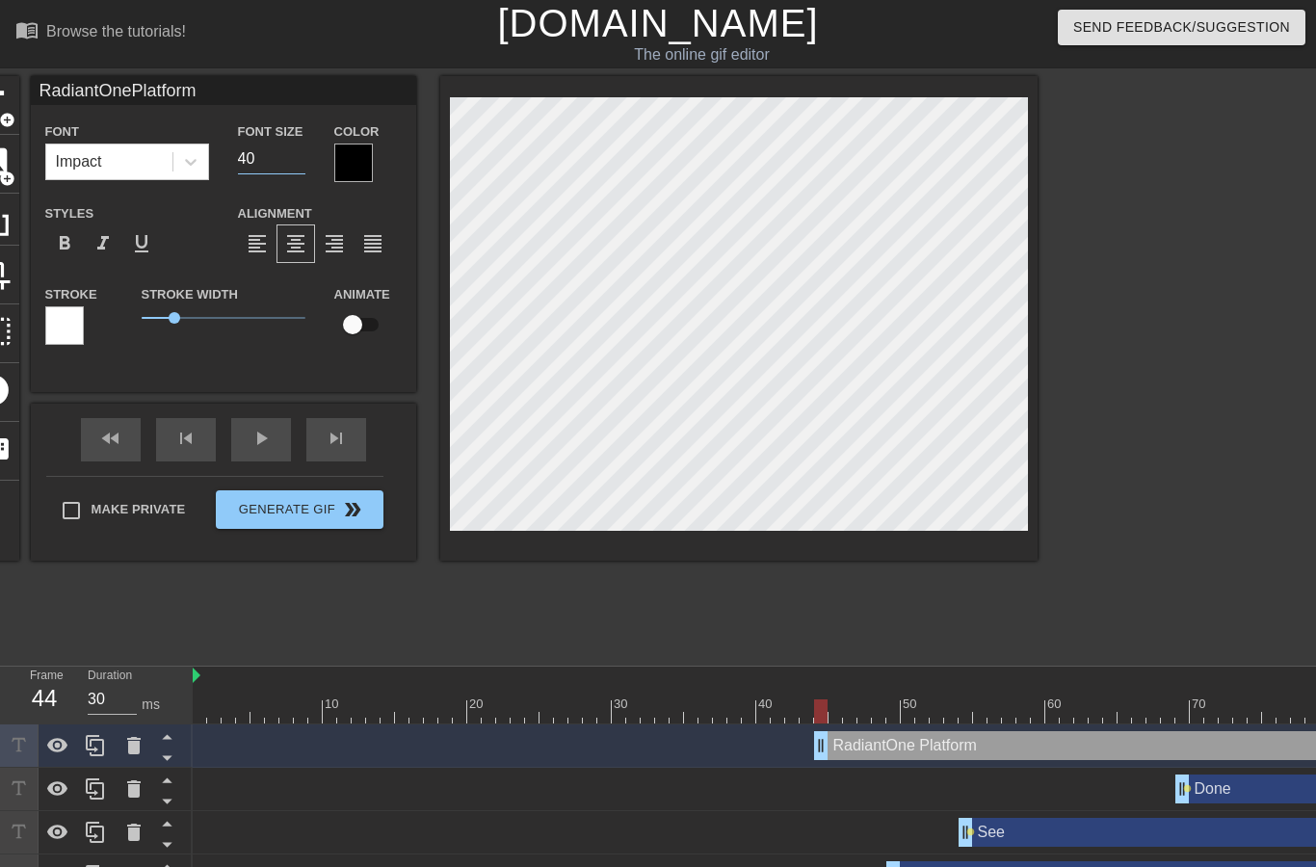
type input "RadiantOnePlatform"
type input "4"
type input "RadiantOnePlatform"
type input "3"
type input "RadiantOnePlatform"
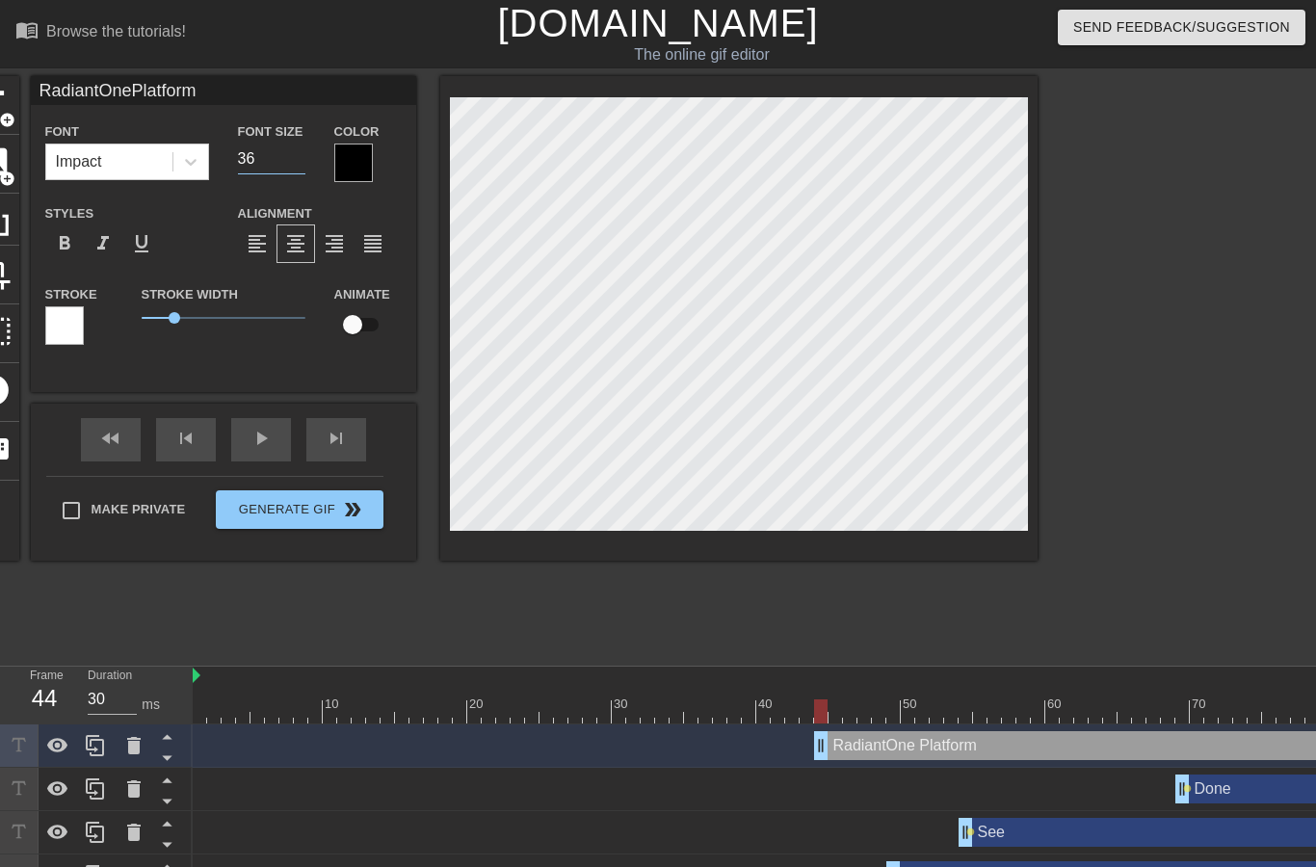
type input "36"
click at [1207, 242] on div at bounding box center [1205, 365] width 289 height 578
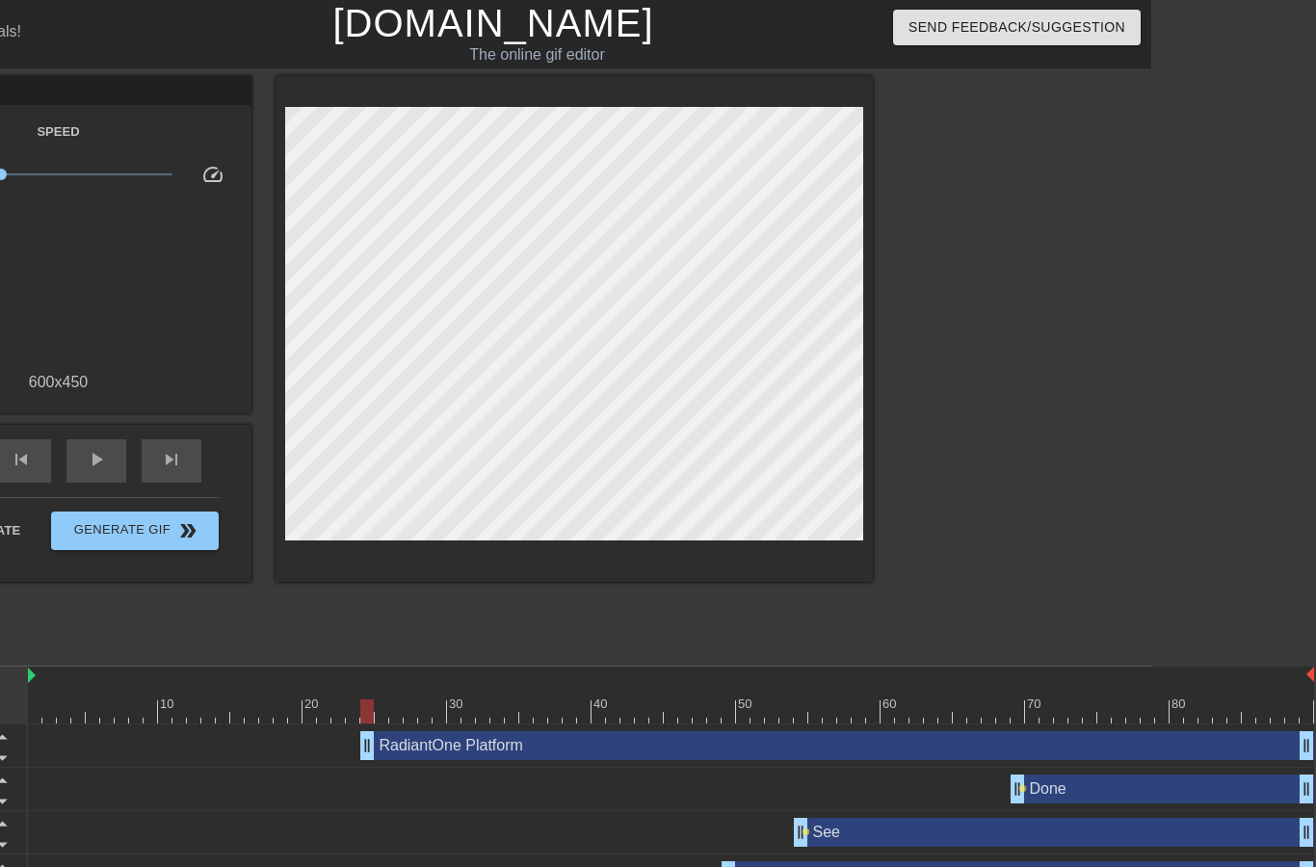
scroll to position [0, 164]
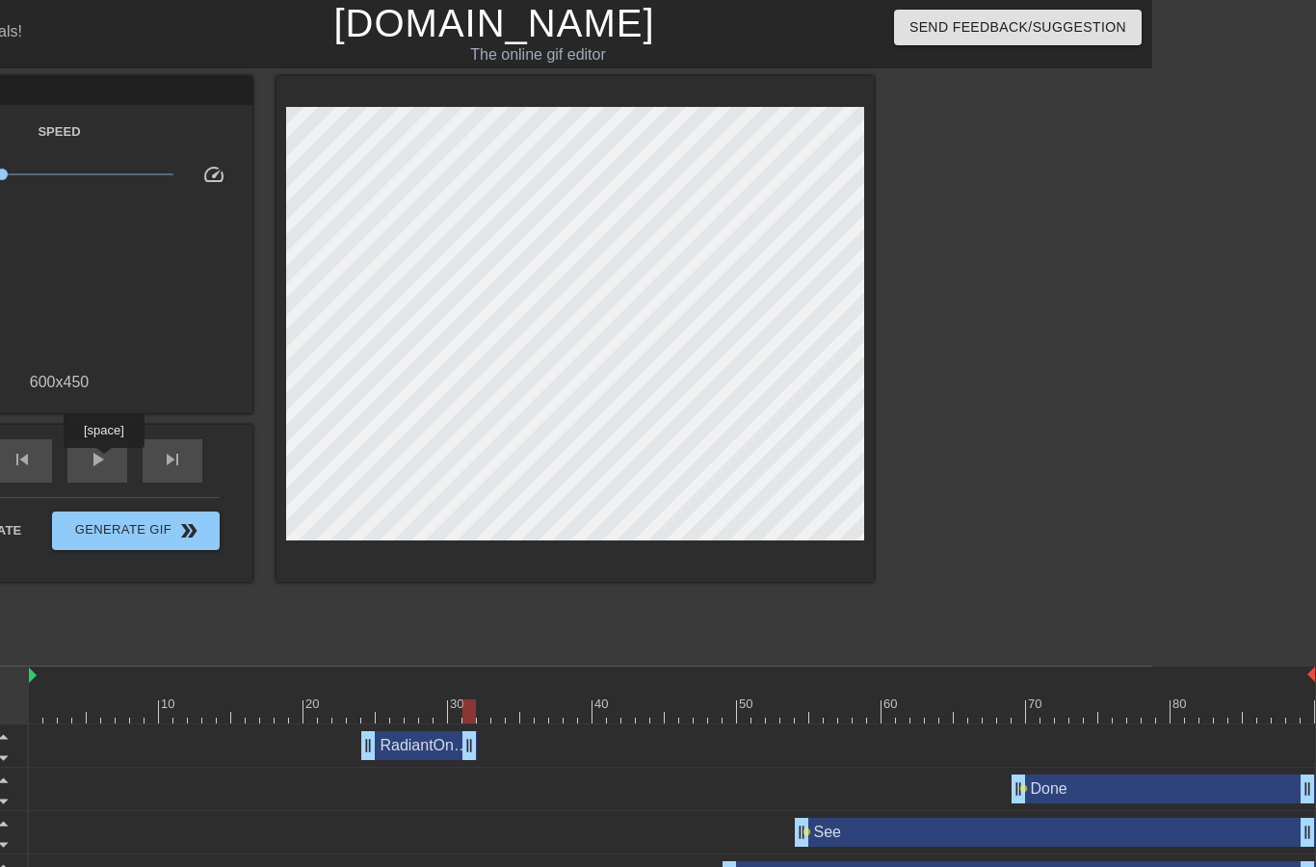
click at [106, 462] on span "play_arrow" at bounding box center [97, 459] width 23 height 23
click at [107, 460] on span "pause" at bounding box center [97, 459] width 23 height 23
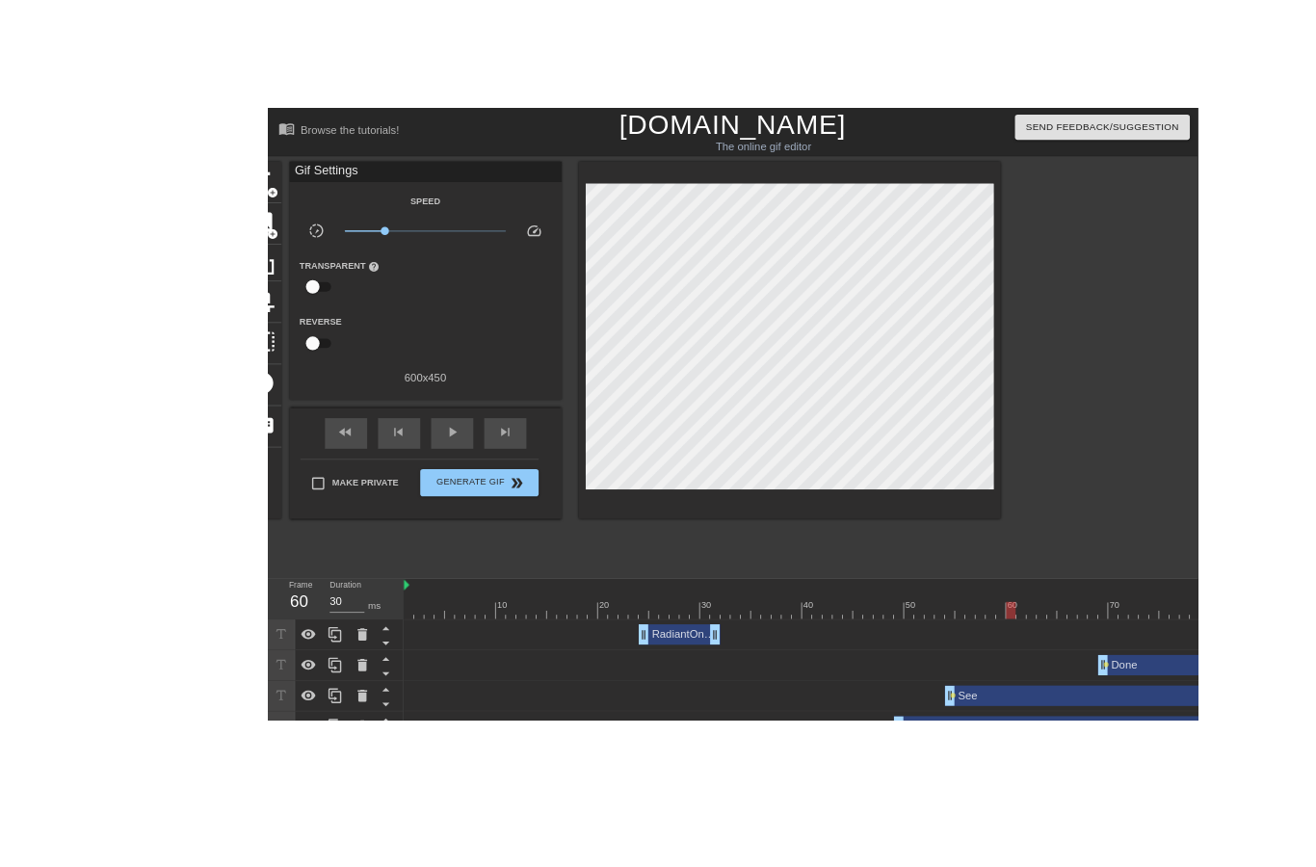
scroll to position [0, 73]
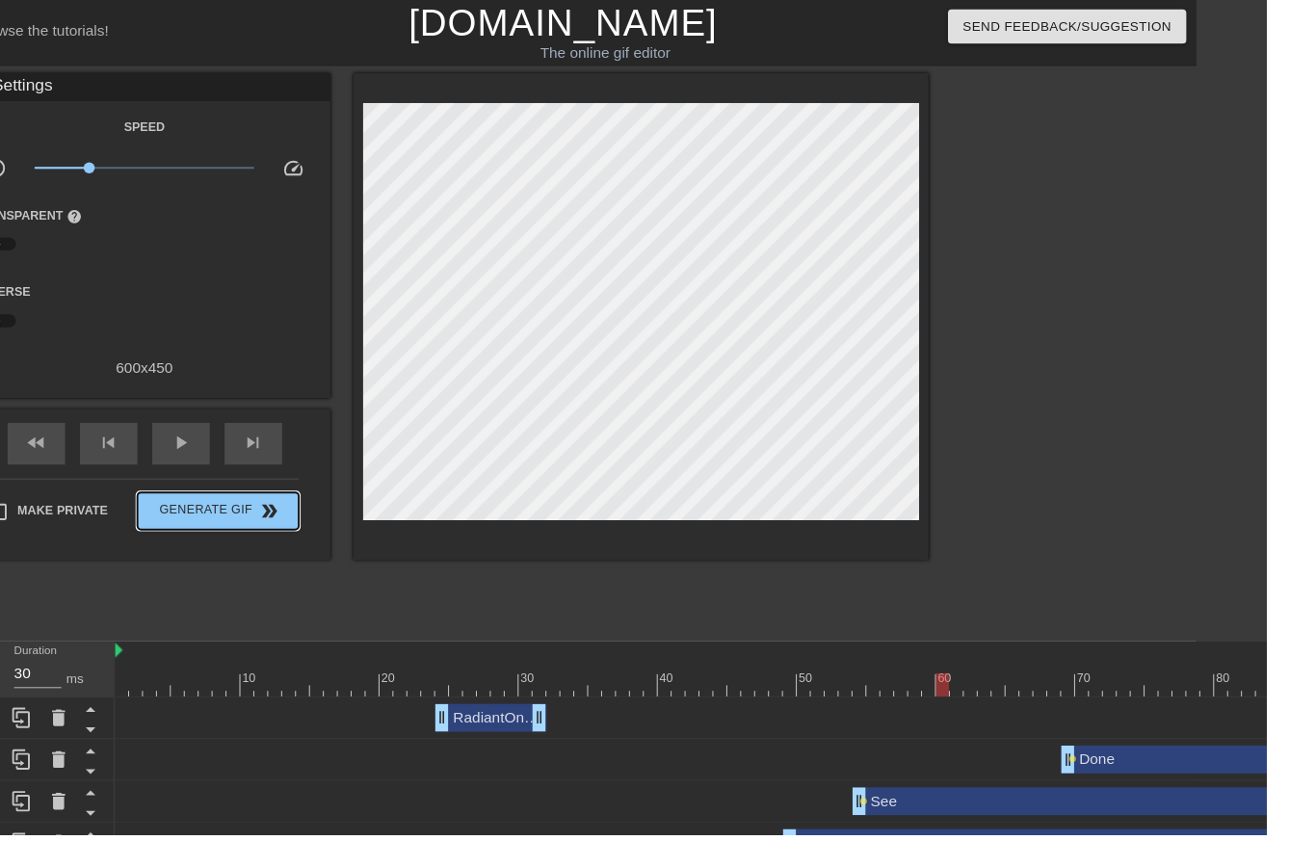
click at [251, 529] on span "Generate Gif double_arrow" at bounding box center [225, 530] width 151 height 23
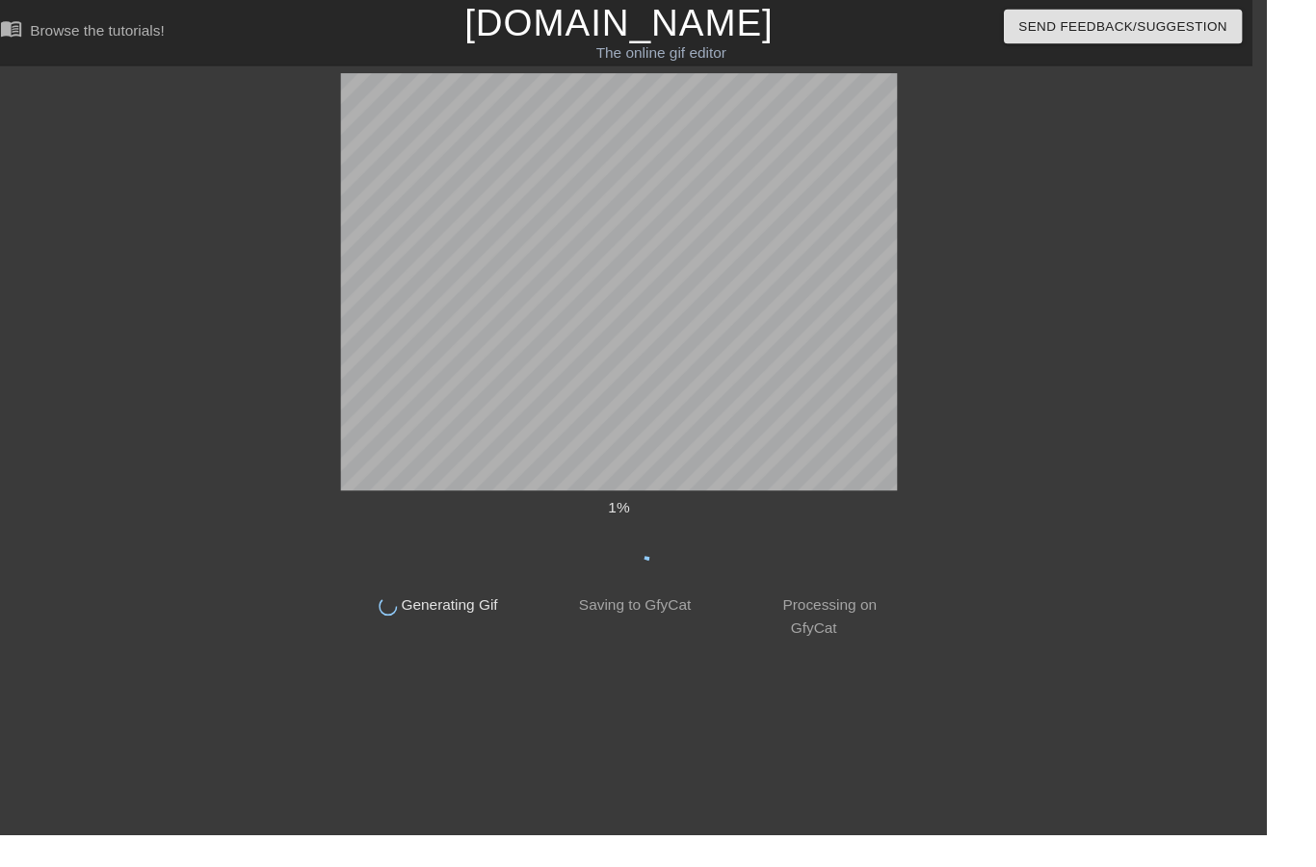
scroll to position [0, 0]
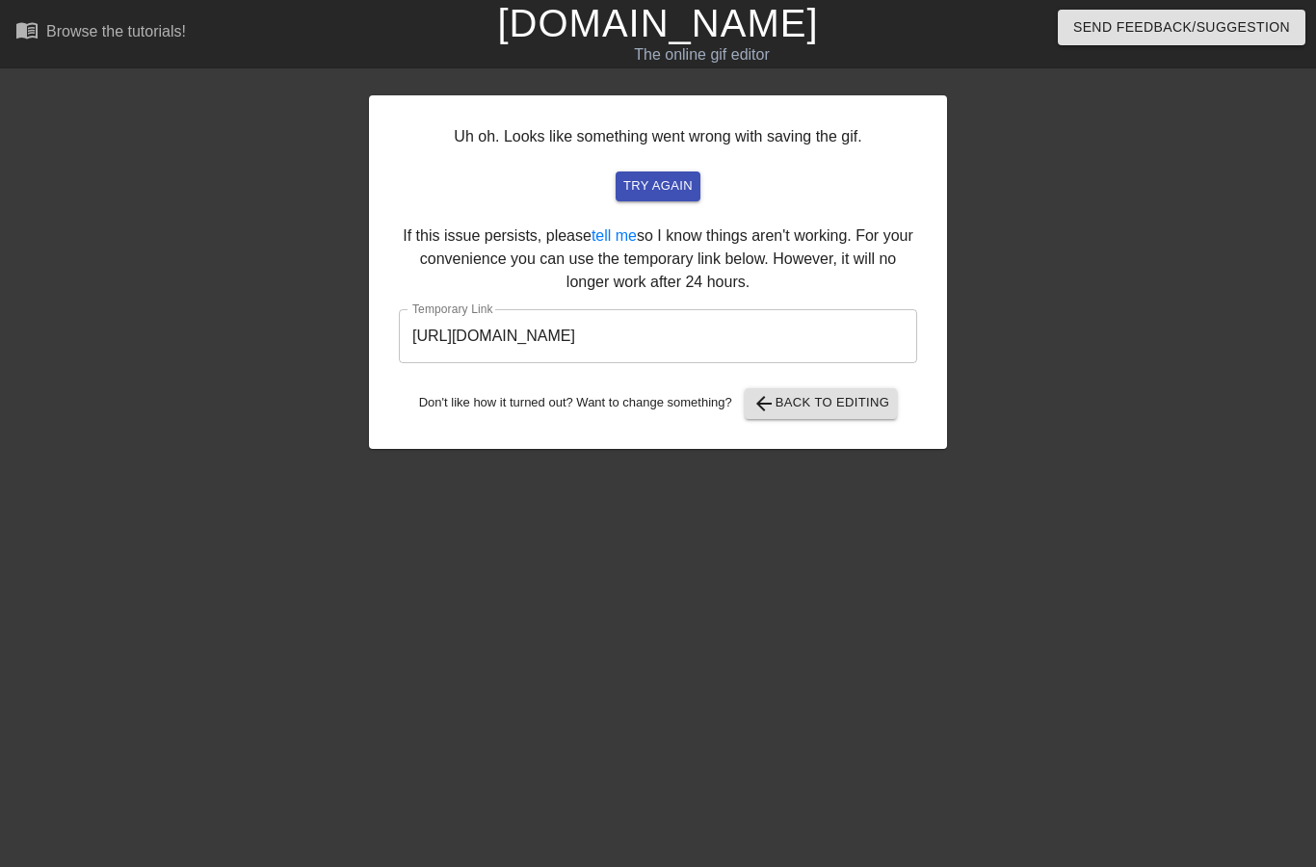
click at [869, 332] on input "[URL][DOMAIN_NAME]" at bounding box center [658, 336] width 519 height 54
click at [859, 335] on input "[URL][DOMAIN_NAME]" at bounding box center [658, 336] width 519 height 54
click at [798, 343] on input "[URL][DOMAIN_NAME]" at bounding box center [658, 336] width 519 height 54
click at [797, 345] on input "[URL][DOMAIN_NAME]" at bounding box center [658, 336] width 519 height 54
click at [863, 410] on span "arrow_back Back to Editing" at bounding box center [822, 403] width 138 height 23
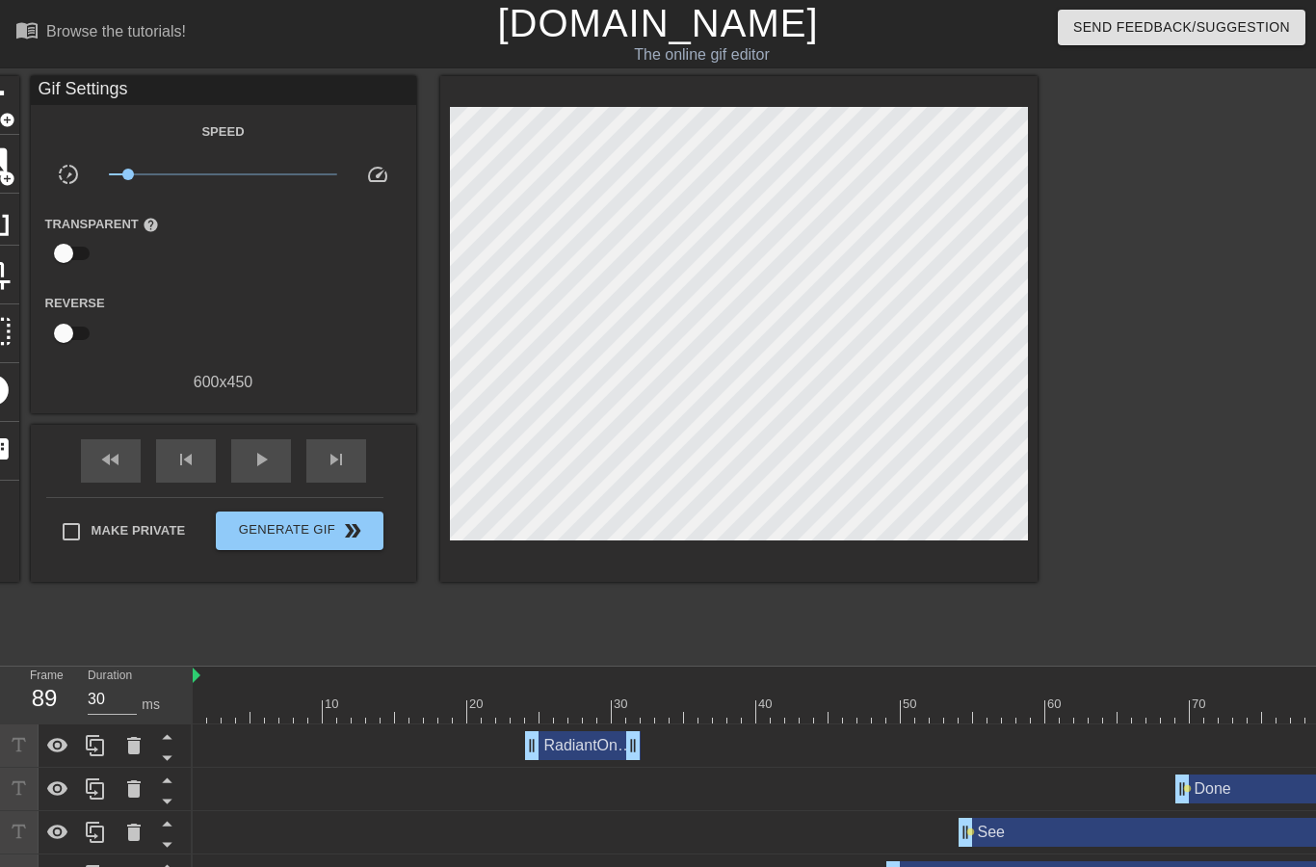
click at [266, 465] on span "play_arrow" at bounding box center [261, 459] width 23 height 23
click at [338, 531] on span "Generate Gif double_arrow" at bounding box center [299, 530] width 151 height 23
